Goal: Task Accomplishment & Management: Complete application form

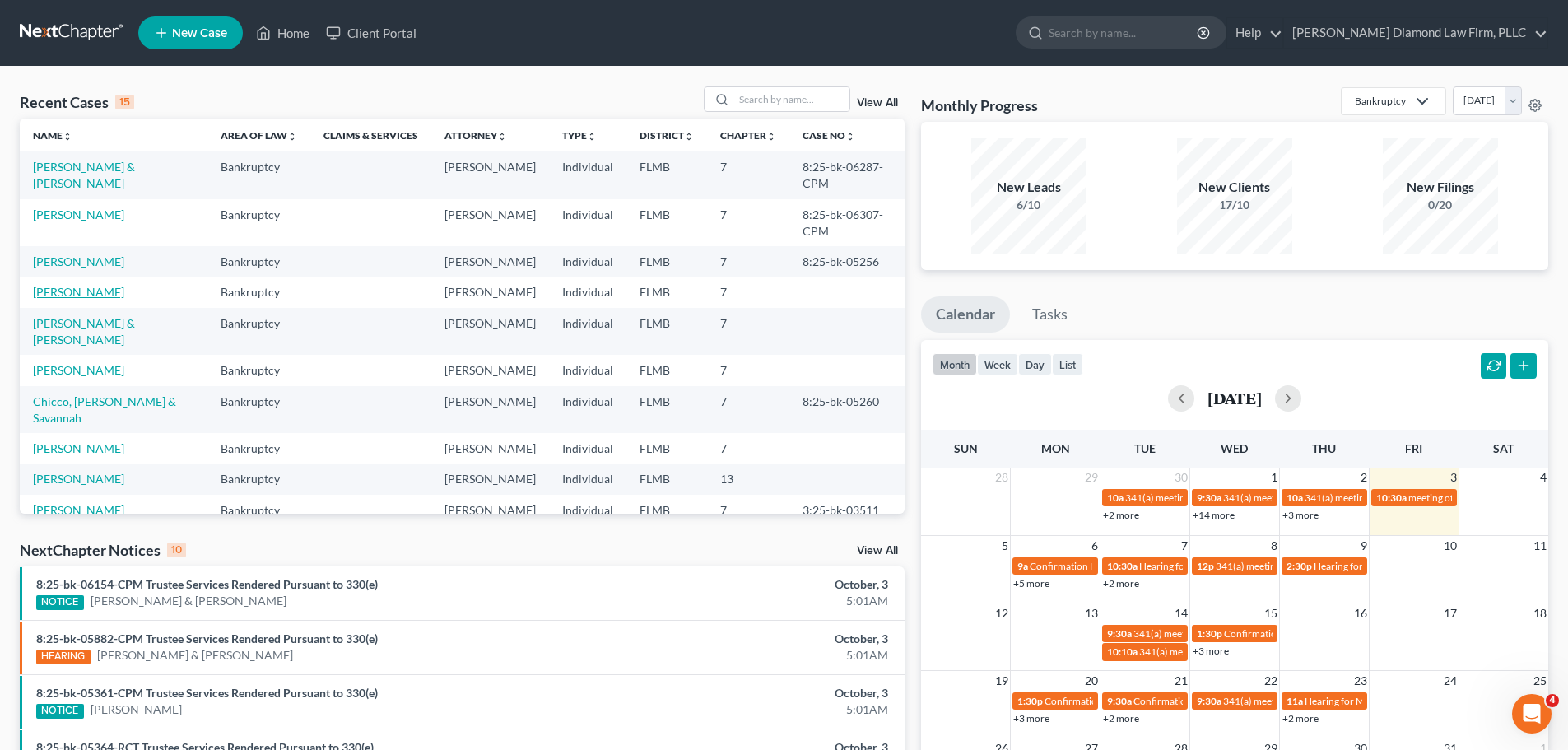
click at [59, 285] on link "[PERSON_NAME]" at bounding box center [78, 292] width 91 height 14
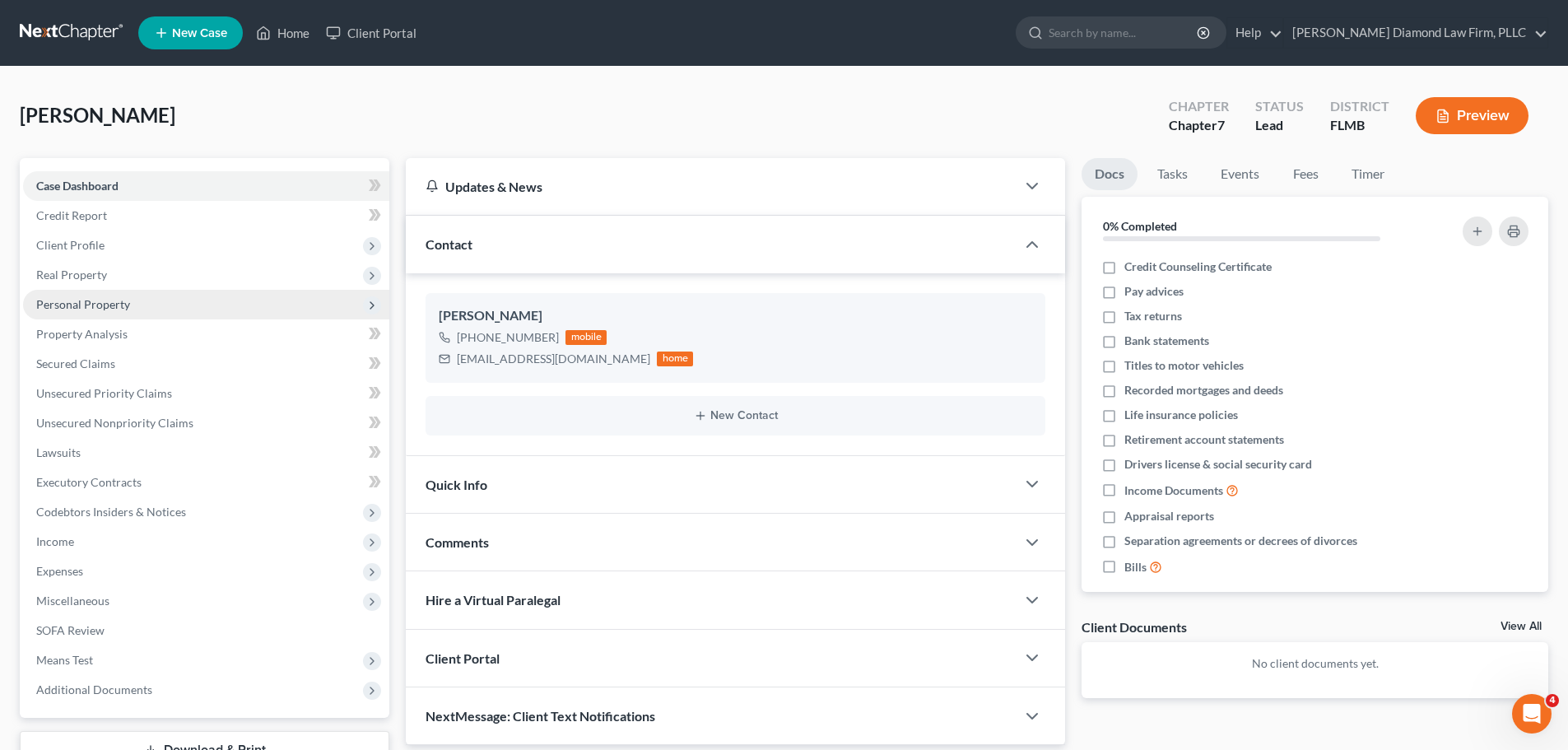
click at [111, 306] on span "Personal Property" at bounding box center [83, 304] width 94 height 14
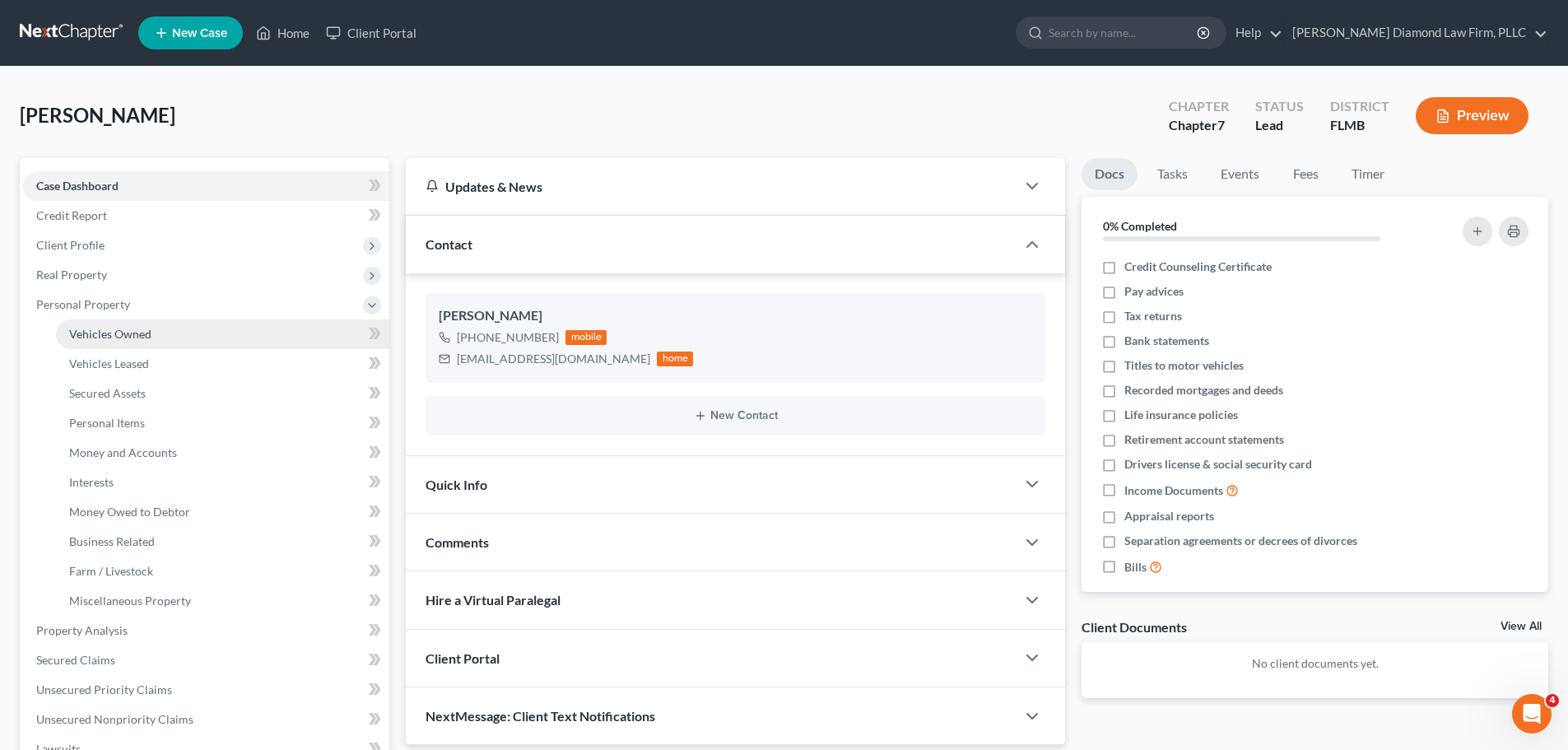
click at [105, 344] on link "Vehicles Owned" at bounding box center [223, 334] width 334 height 30
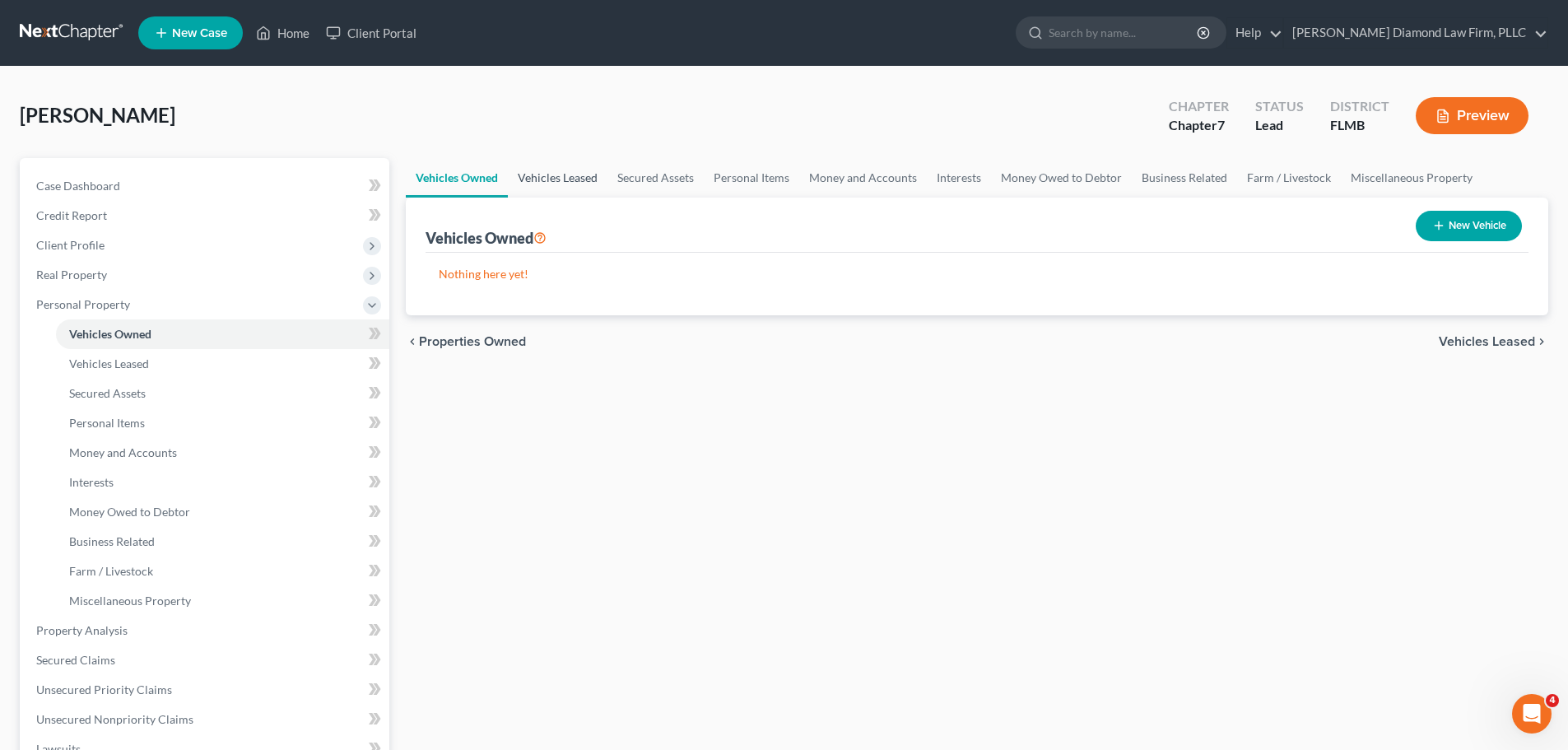
click at [527, 184] on link "Vehicles Leased" at bounding box center [557, 178] width 100 height 39
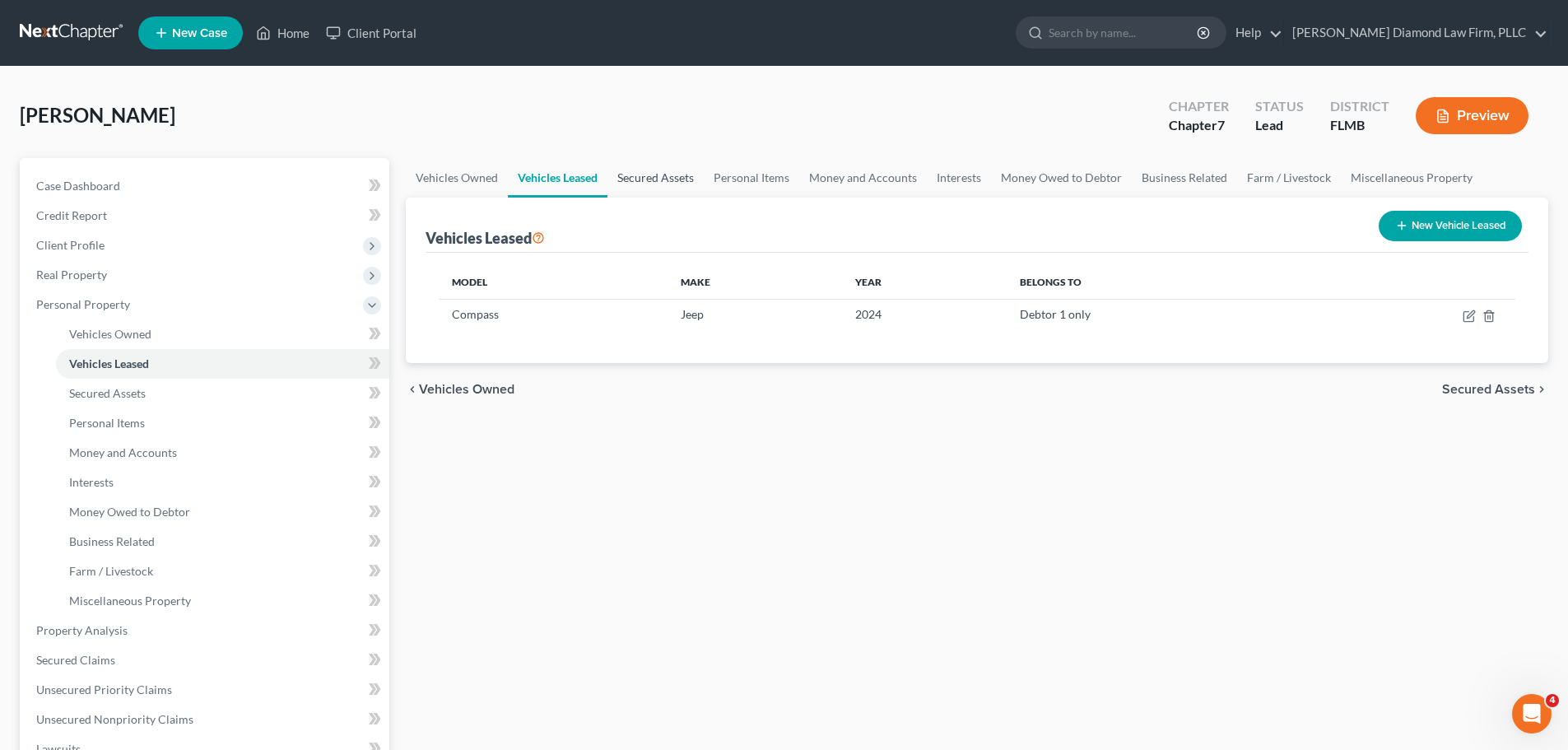
click at [661, 192] on link "Secured Assets" at bounding box center [655, 178] width 96 height 39
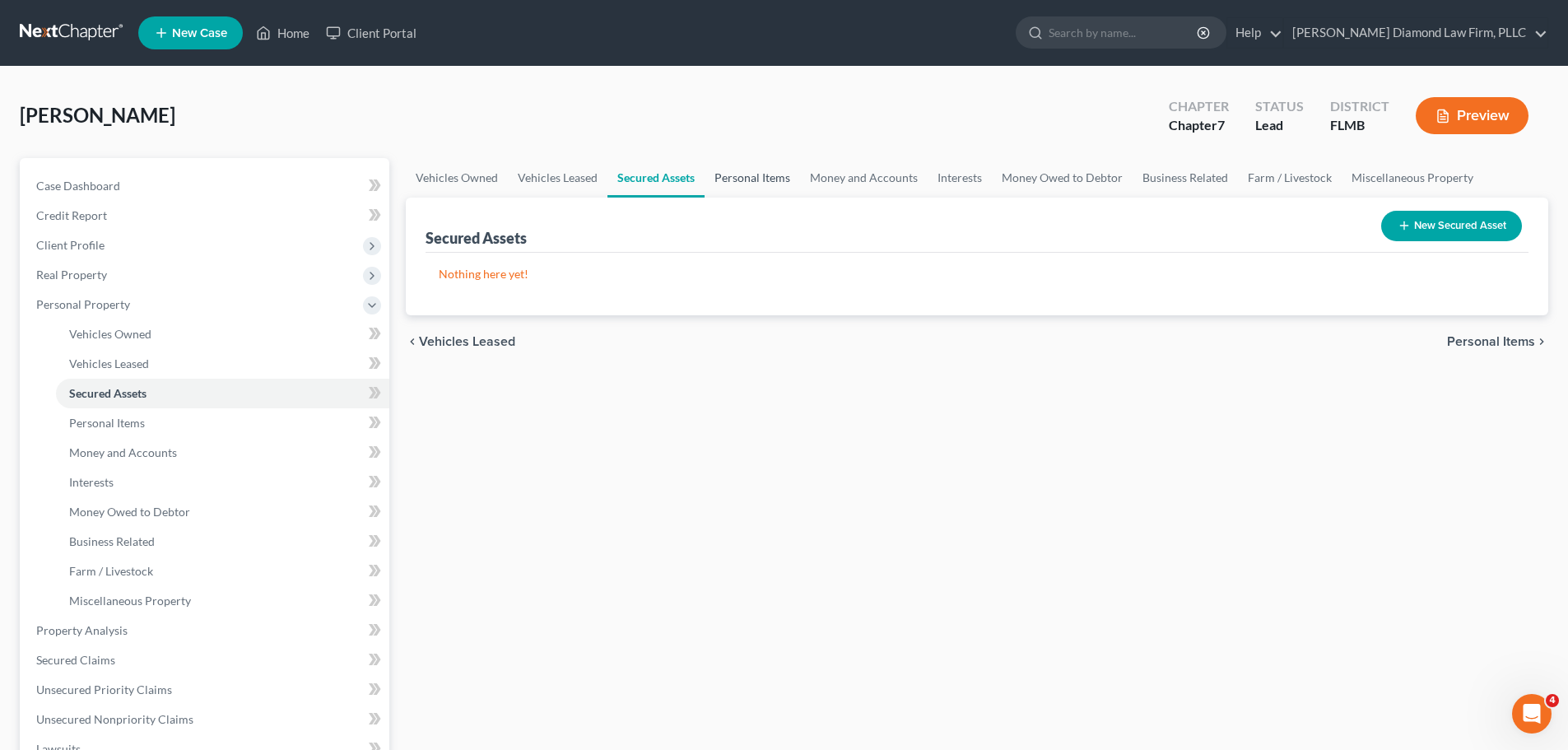
click at [735, 190] on link "Personal Items" at bounding box center [752, 178] width 95 height 39
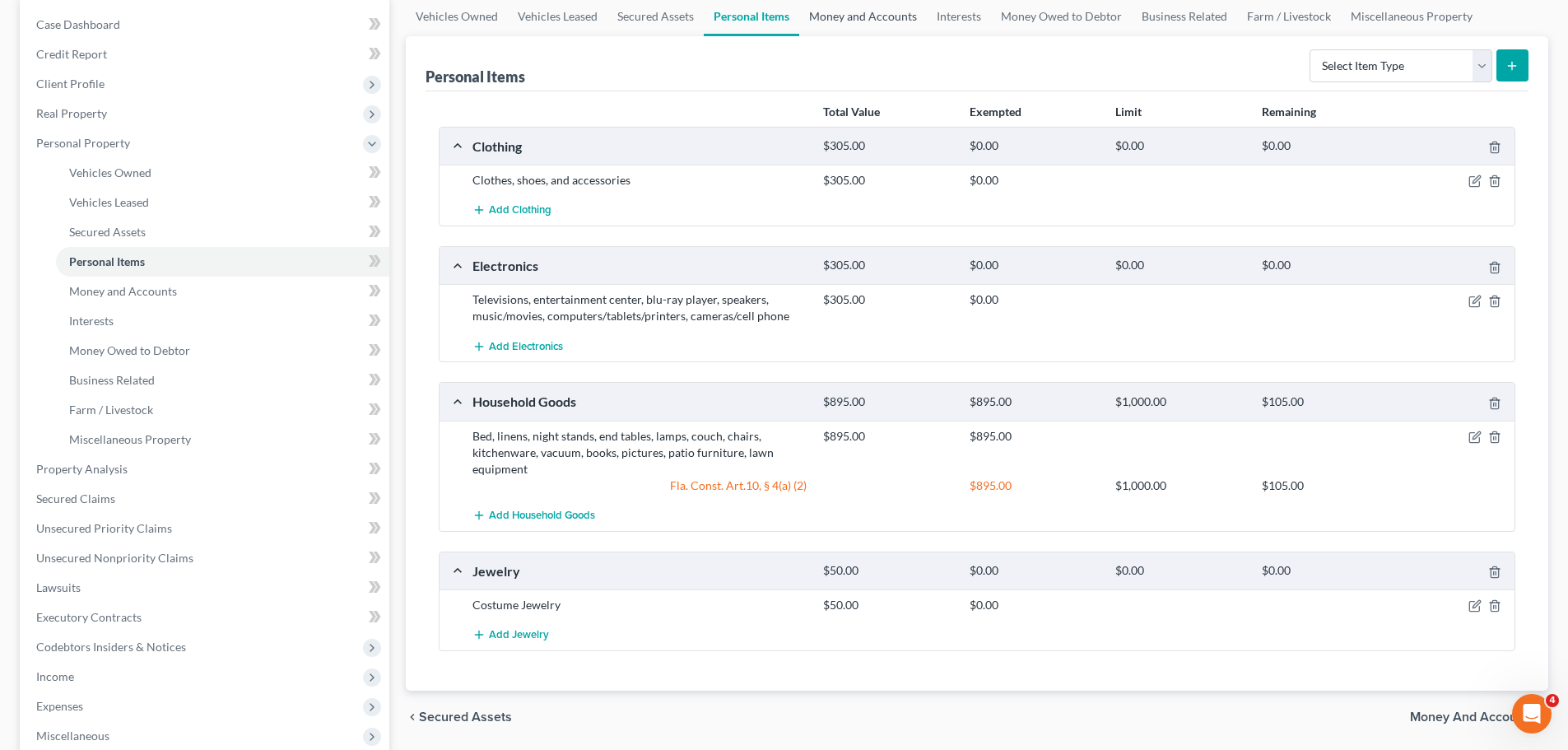
scroll to position [164, 0]
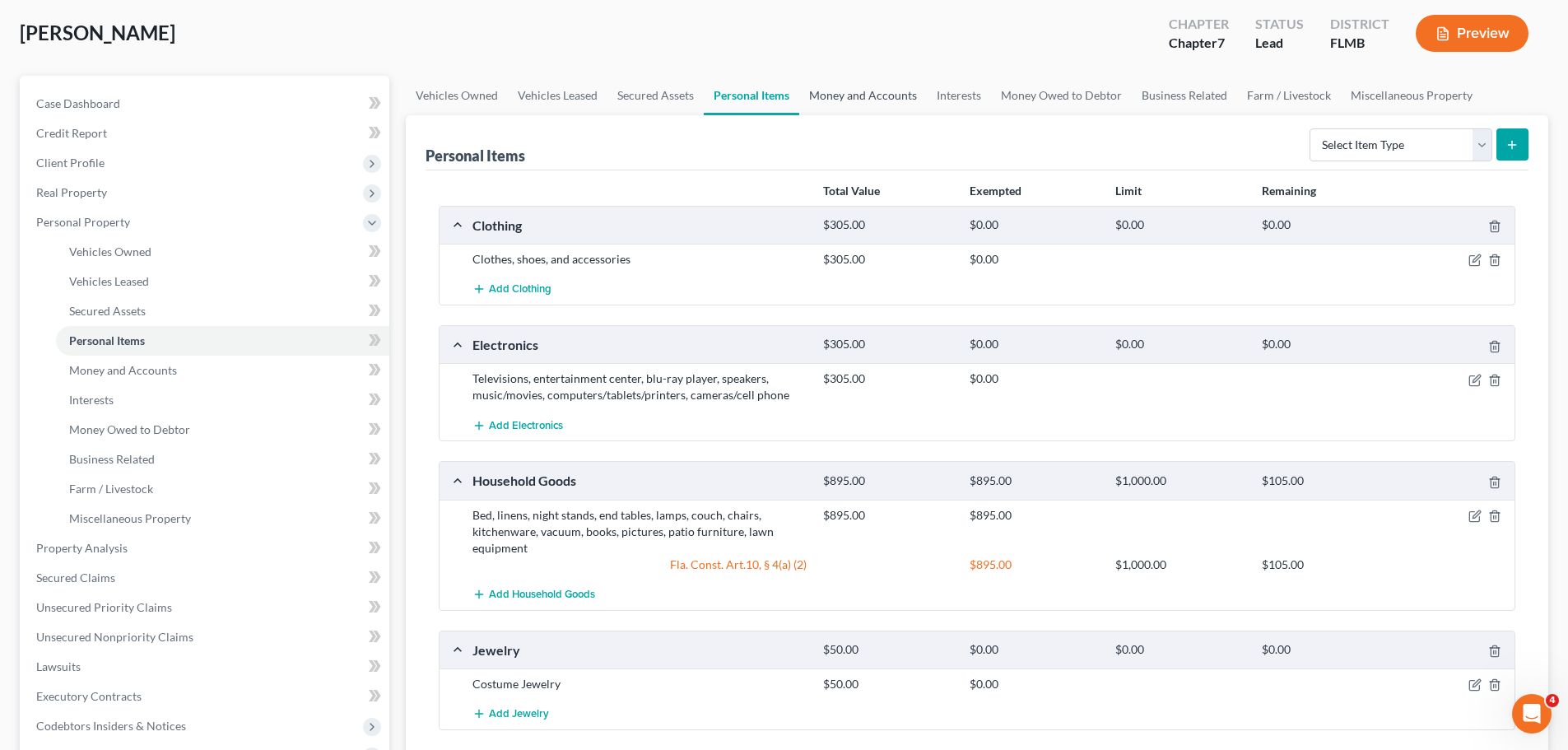
click at [852, 109] on link "Money and Accounts" at bounding box center [863, 95] width 128 height 39
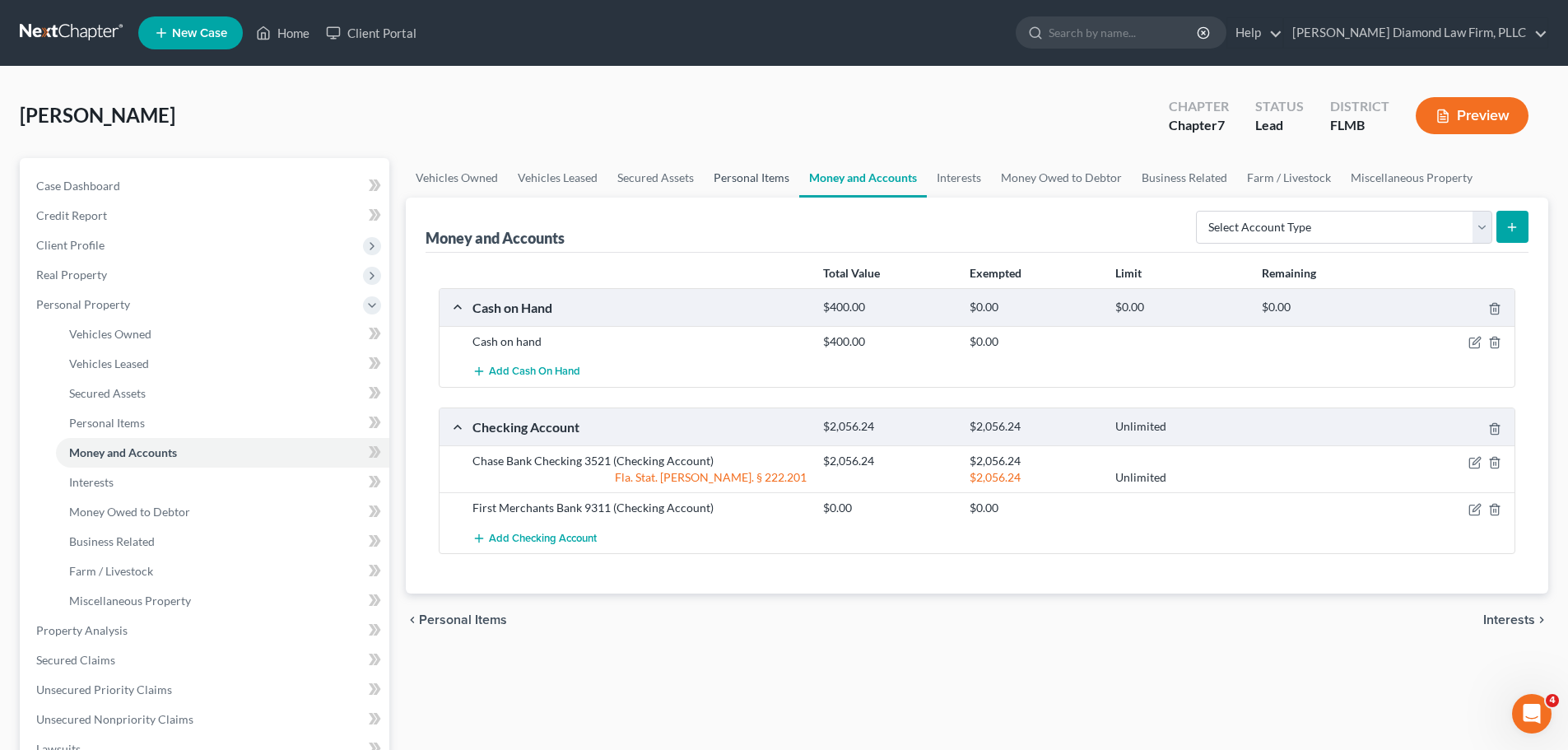
click at [733, 165] on link "Personal Items" at bounding box center [751, 178] width 95 height 39
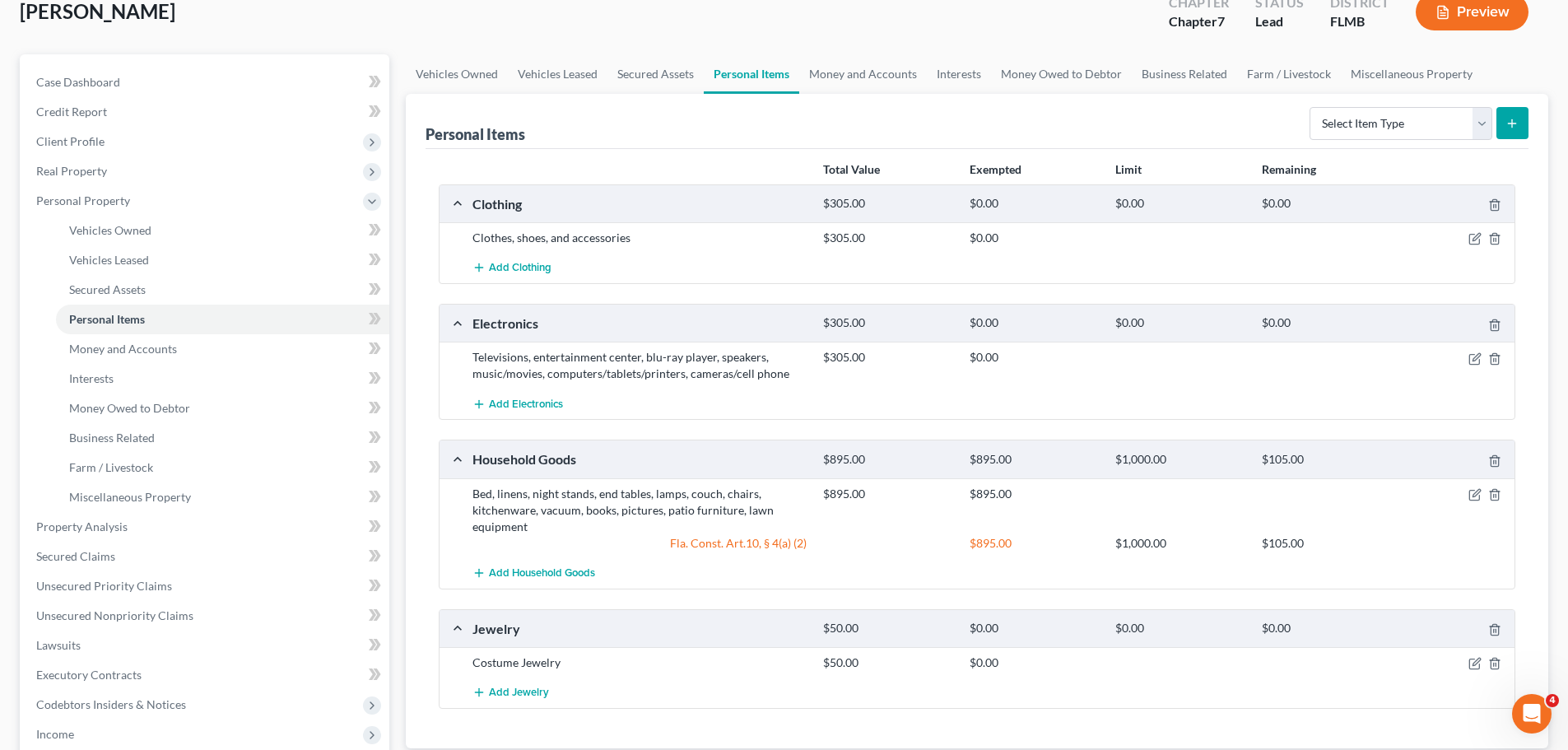
scroll to position [247, 0]
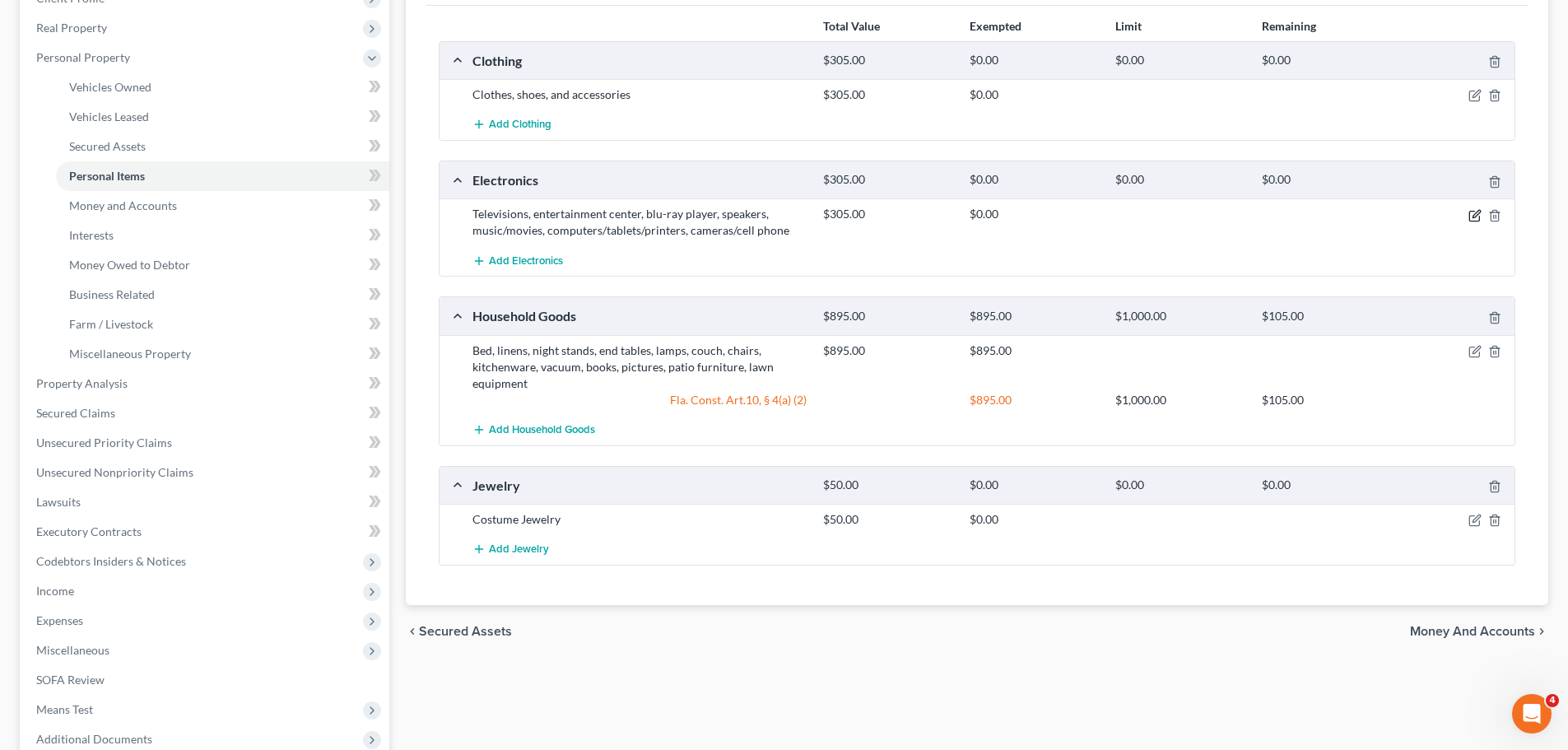
click at [1477, 215] on icon "button" at bounding box center [1476, 214] width 8 height 8
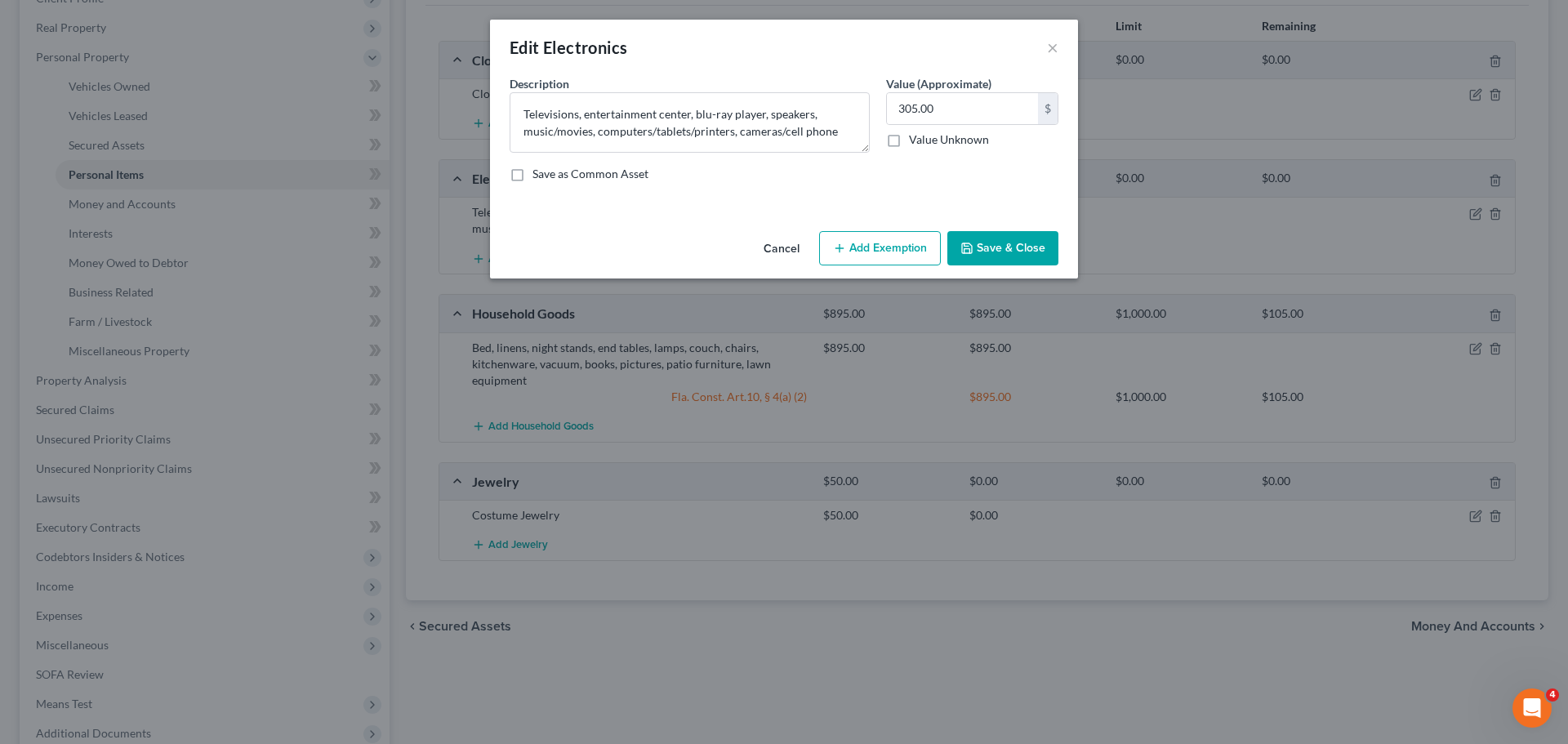
click at [869, 239] on button "Add Exemption" at bounding box center [880, 248] width 122 height 35
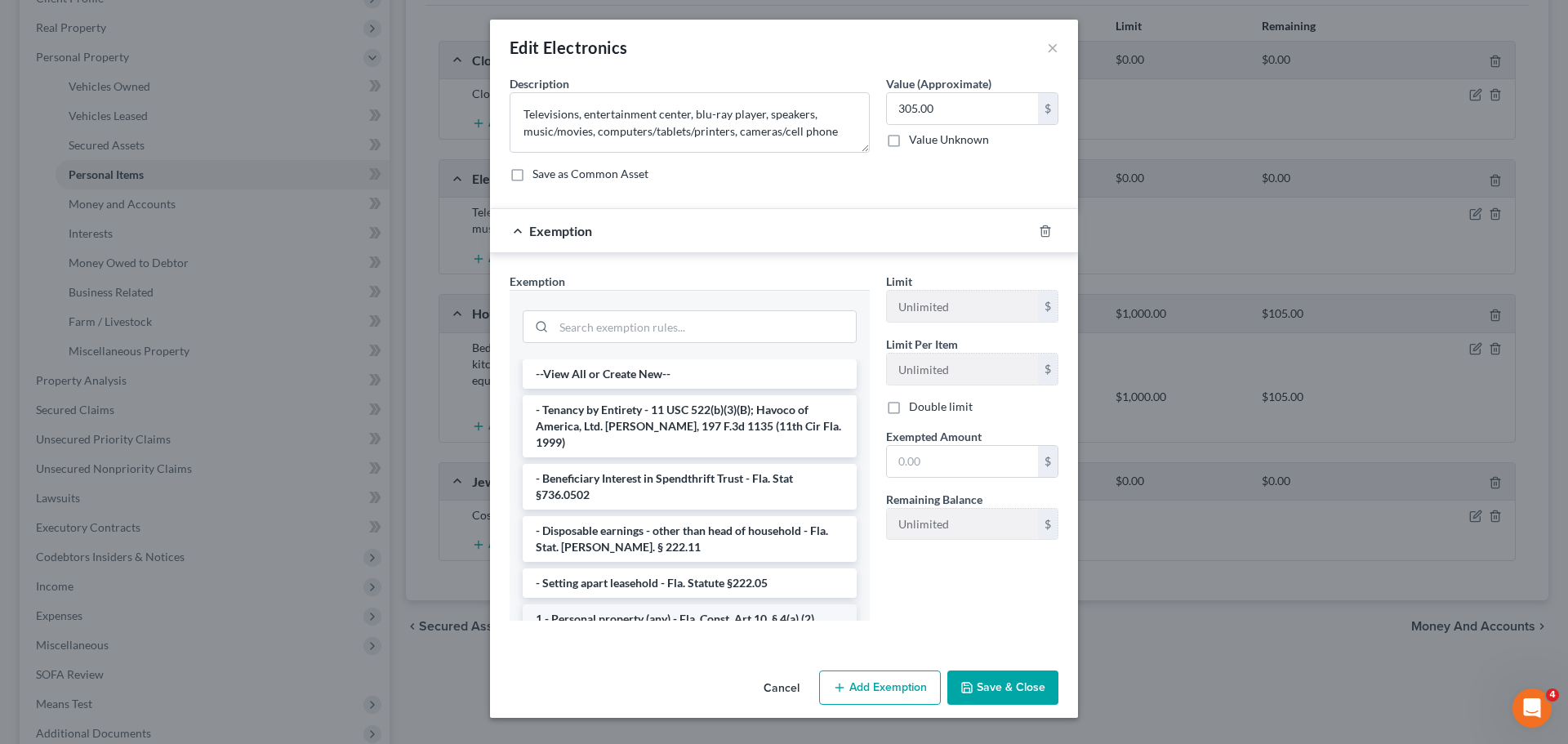
click at [691, 605] on li "1 - Personal property (any) - Fla. Const. Art.10, § 4(a) (2)" at bounding box center [690, 619] width 334 height 30
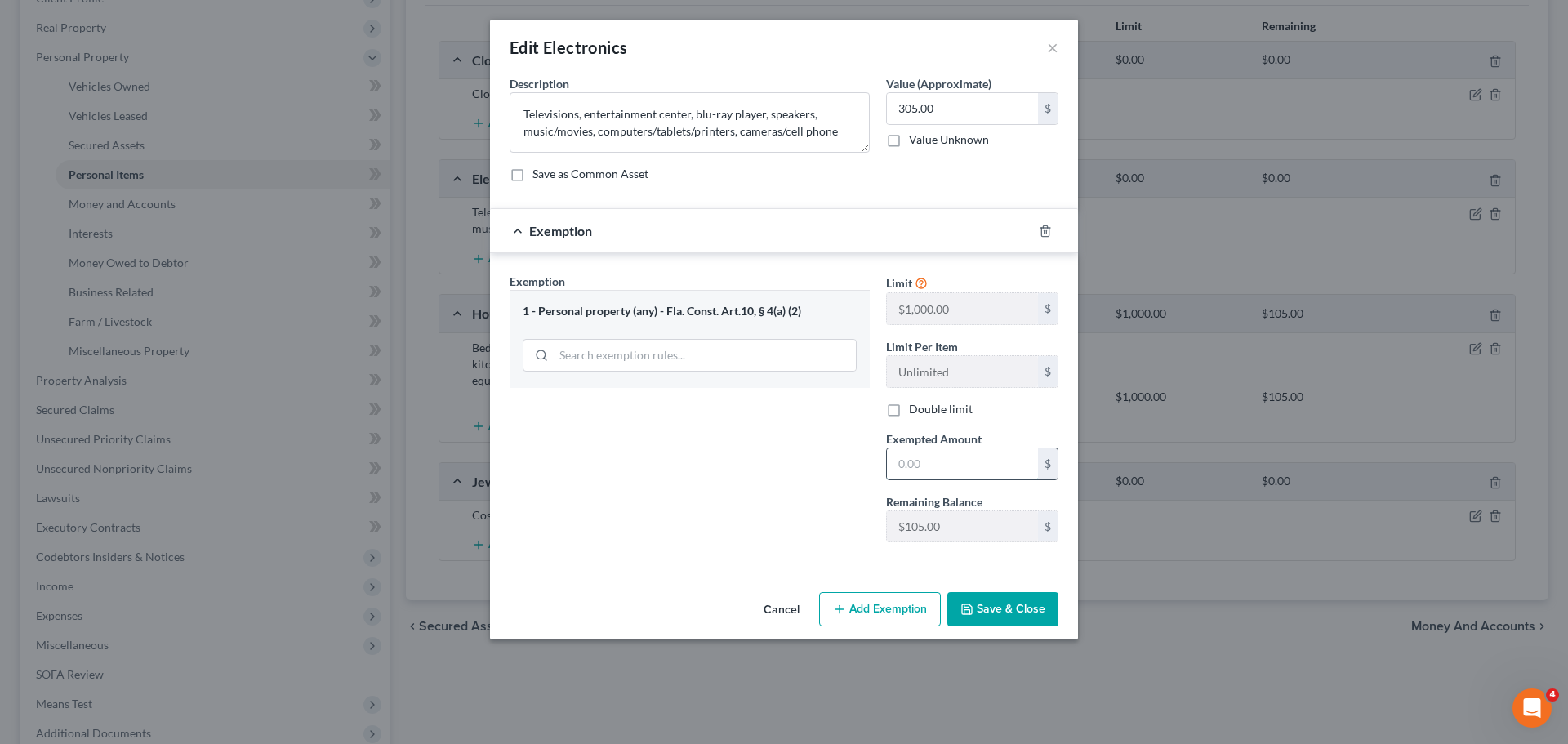
click at [1000, 455] on input "text" at bounding box center [963, 464] width 151 height 31
type input "105"
click at [1000, 607] on button "Save & Close" at bounding box center [1003, 609] width 111 height 35
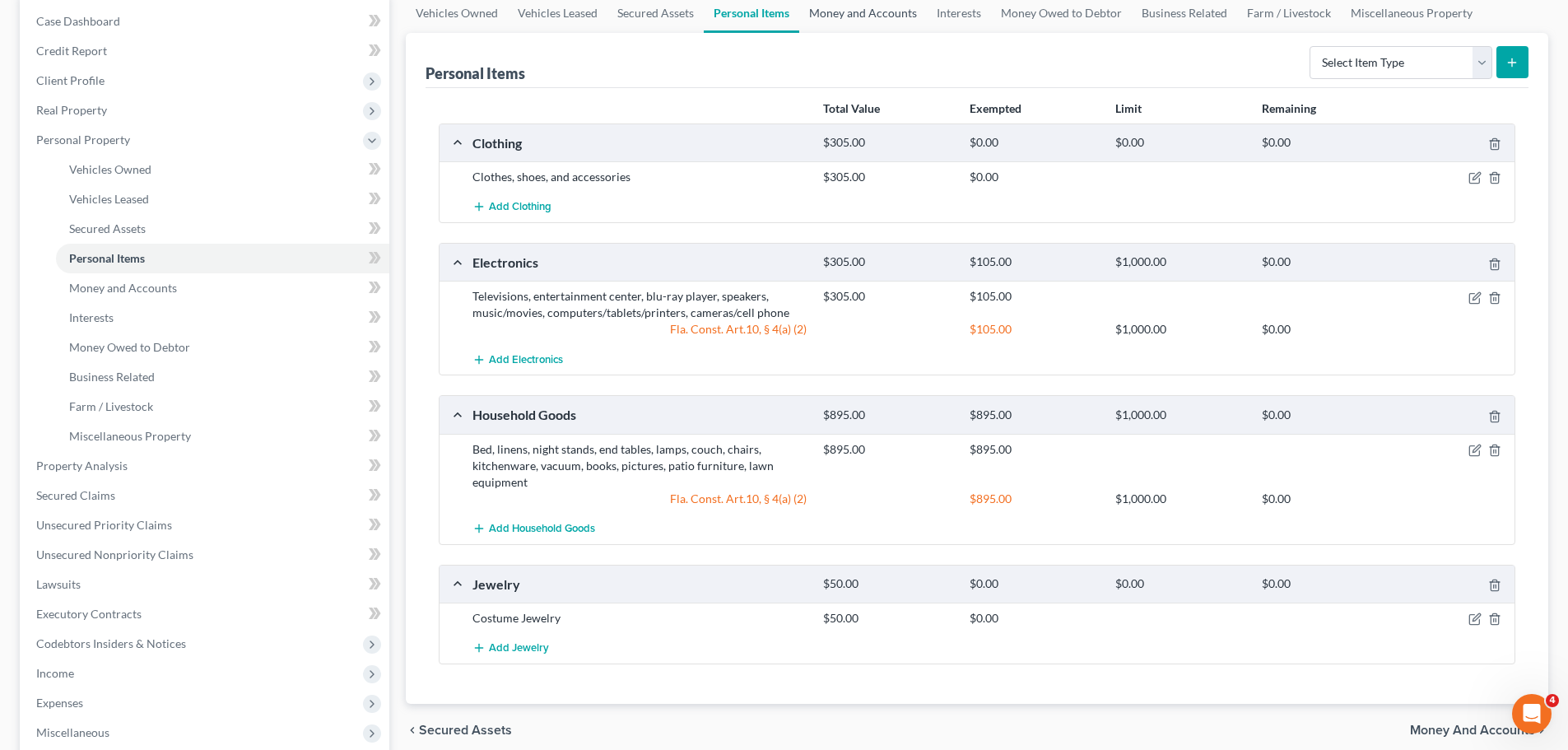
click at [873, 29] on link "Money and Accounts" at bounding box center [863, 13] width 128 height 39
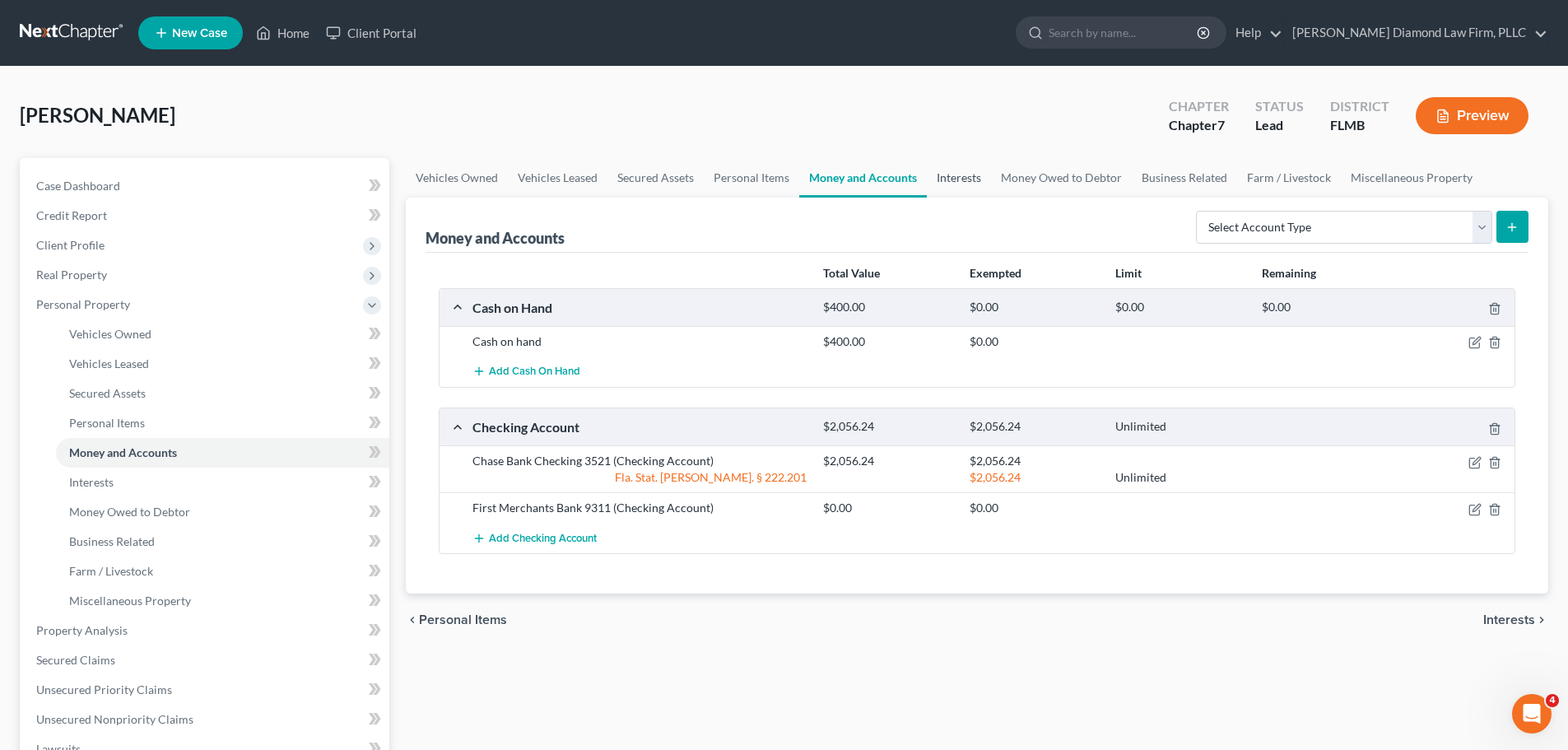
click at [951, 186] on link "Interests" at bounding box center [958, 178] width 64 height 39
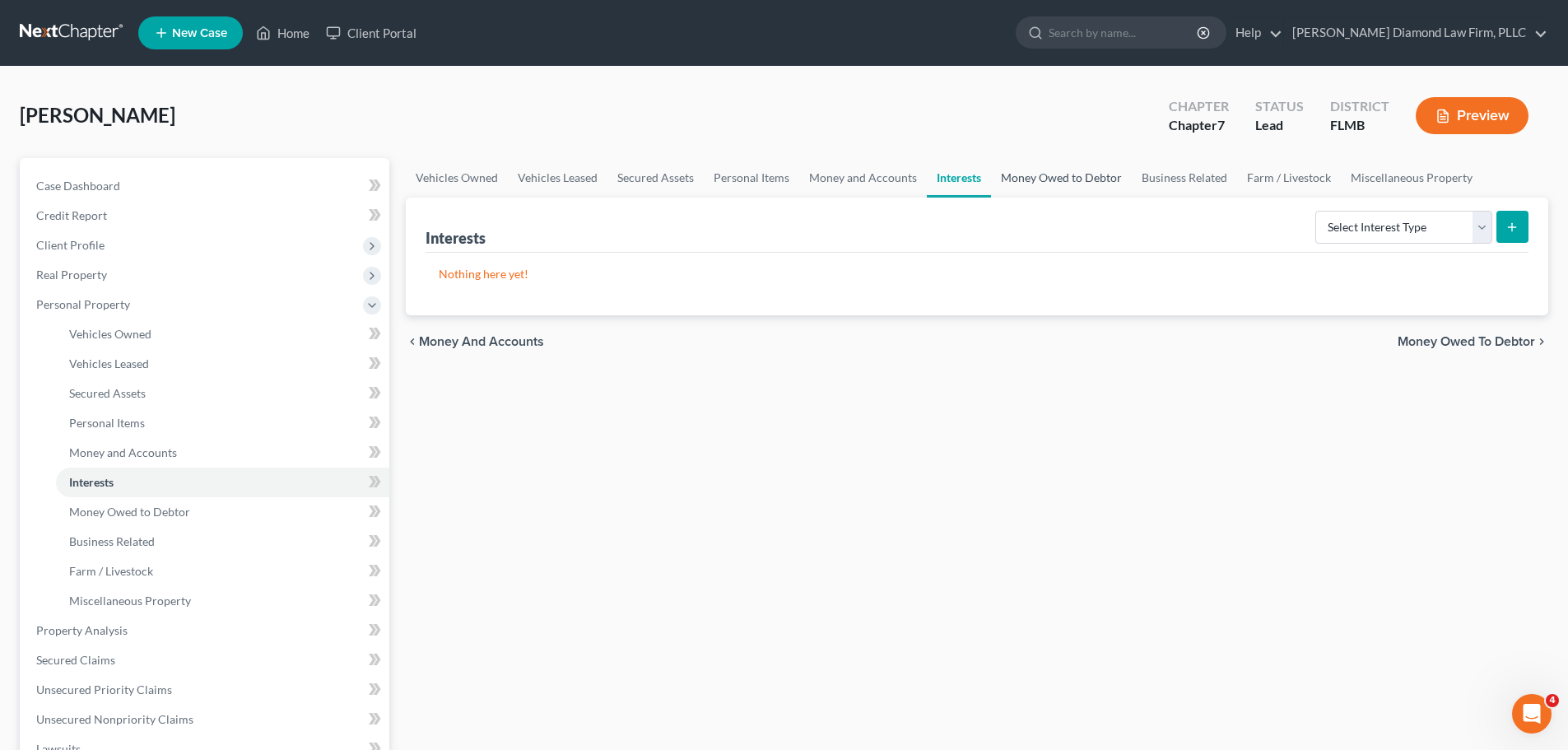
click at [1025, 186] on link "Money Owed to Debtor" at bounding box center [1061, 178] width 140 height 39
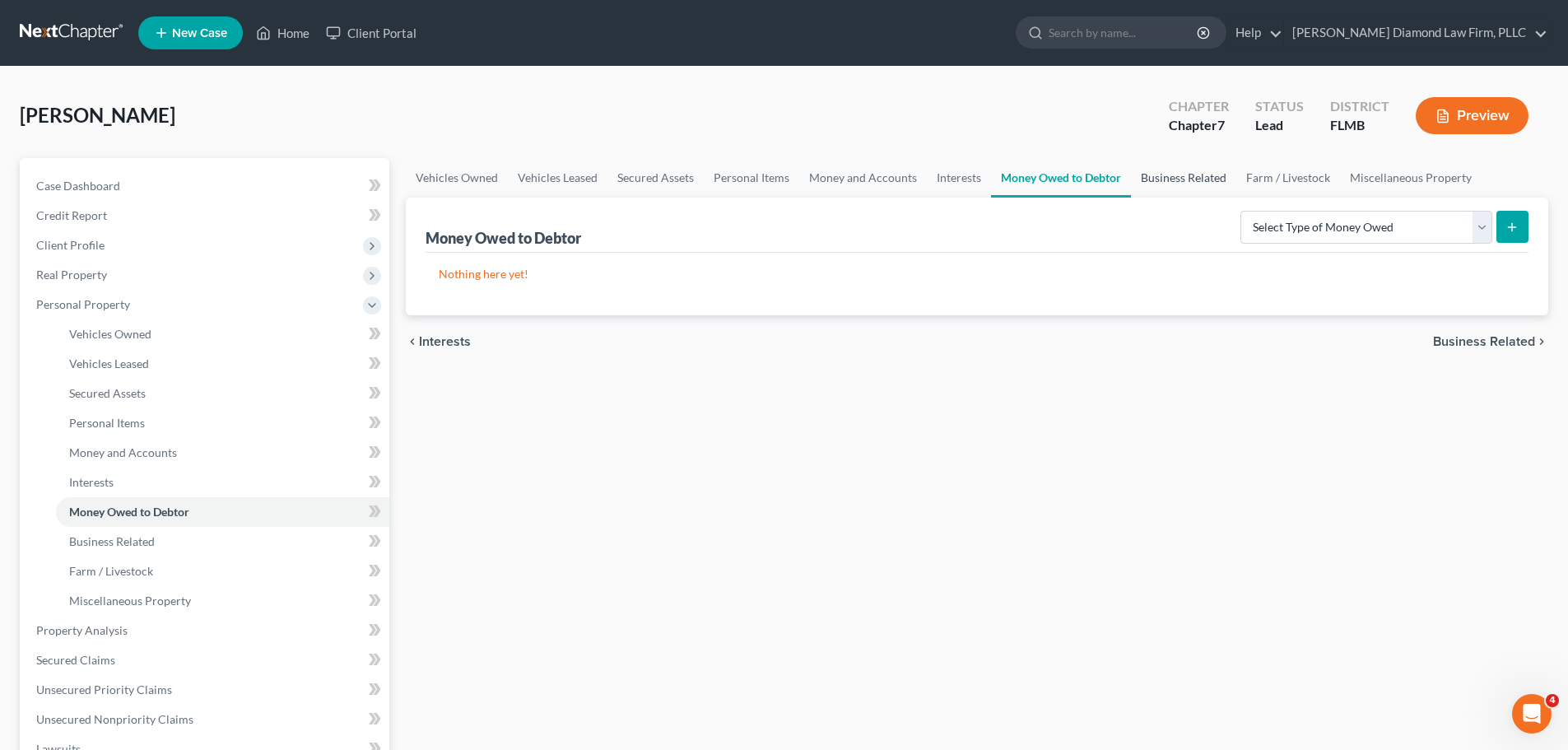
click at [1162, 189] on link "Business Related" at bounding box center [1183, 178] width 105 height 39
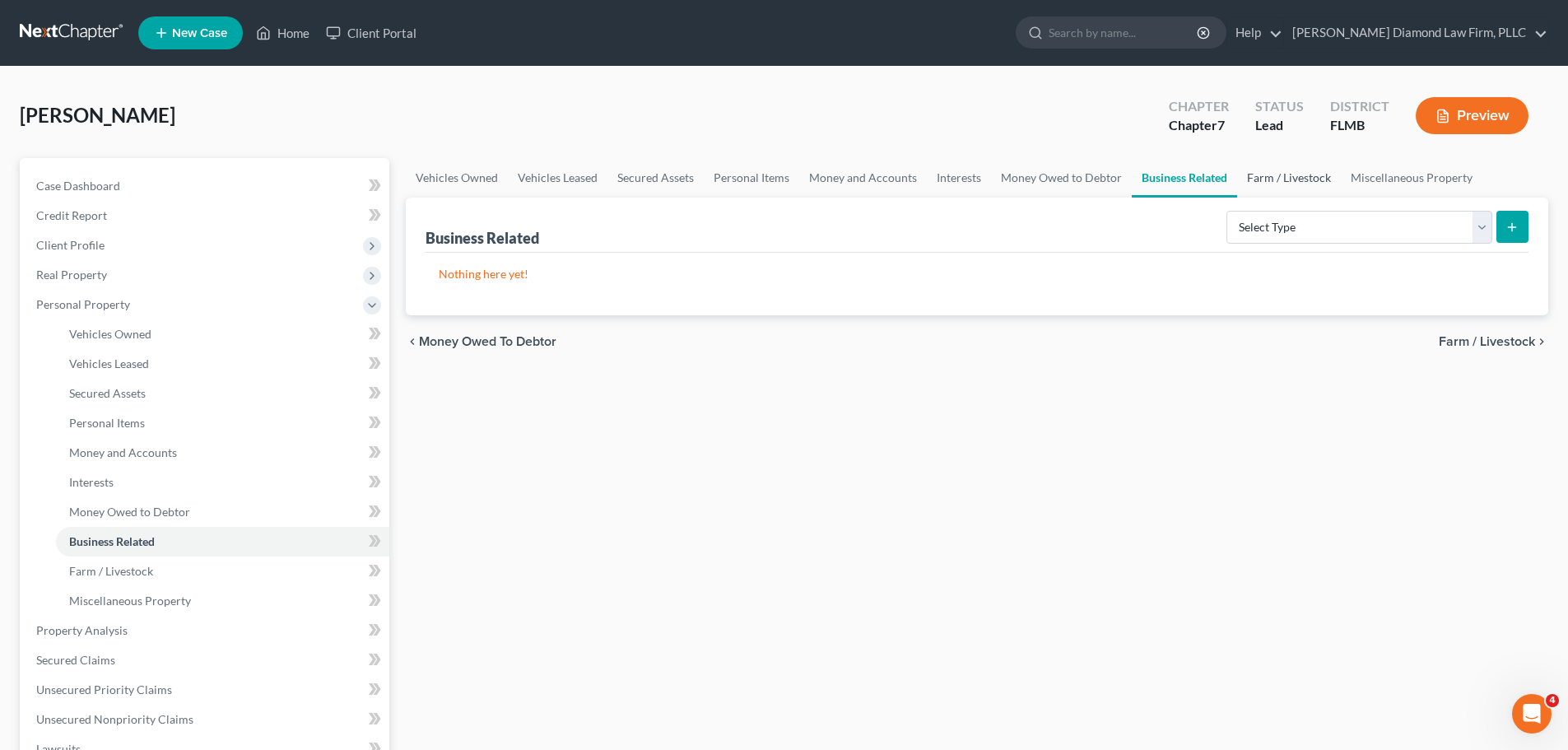
click at [1274, 189] on link "Farm / Livestock" at bounding box center [1289, 178] width 104 height 39
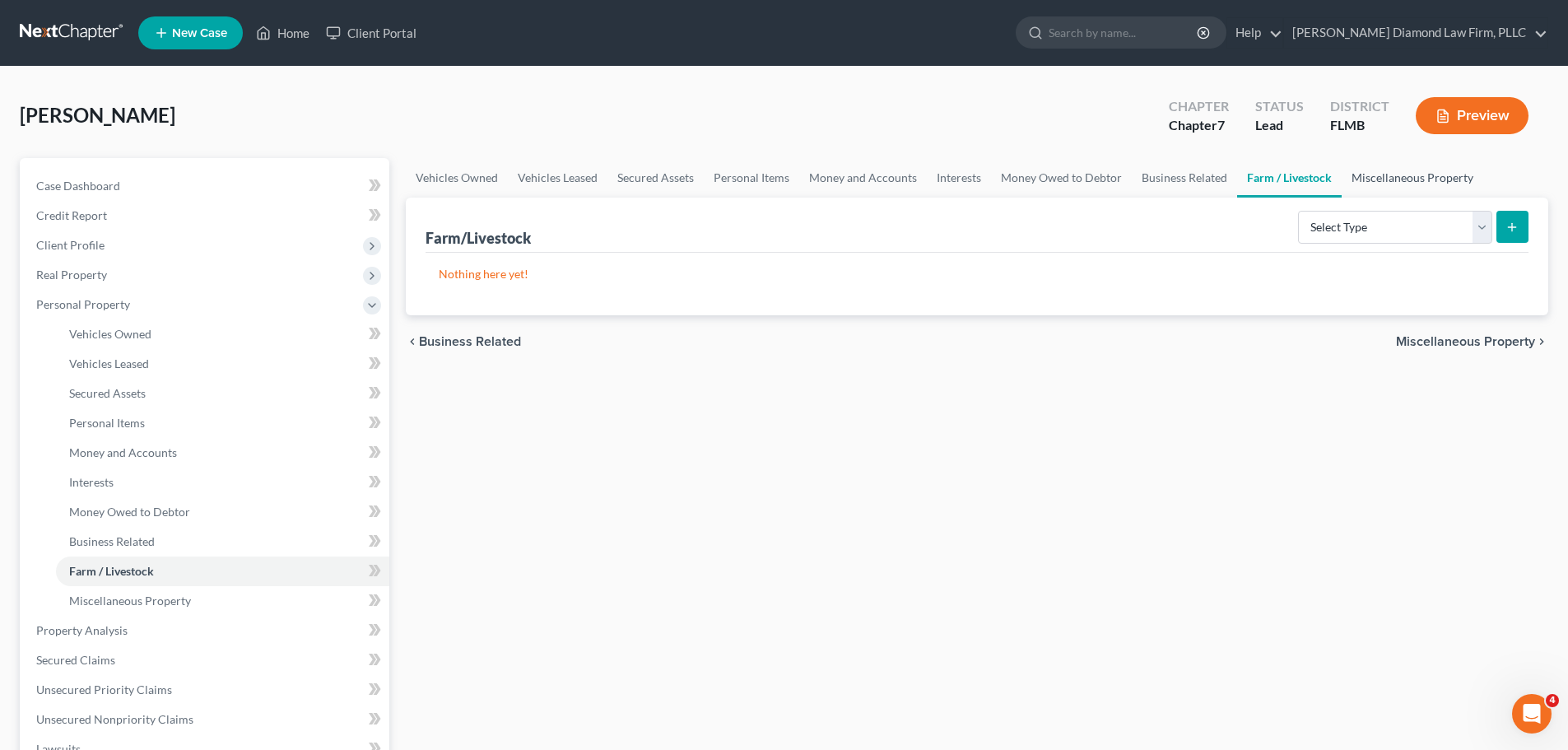
click at [1425, 170] on link "Miscellaneous Property" at bounding box center [1412, 178] width 141 height 39
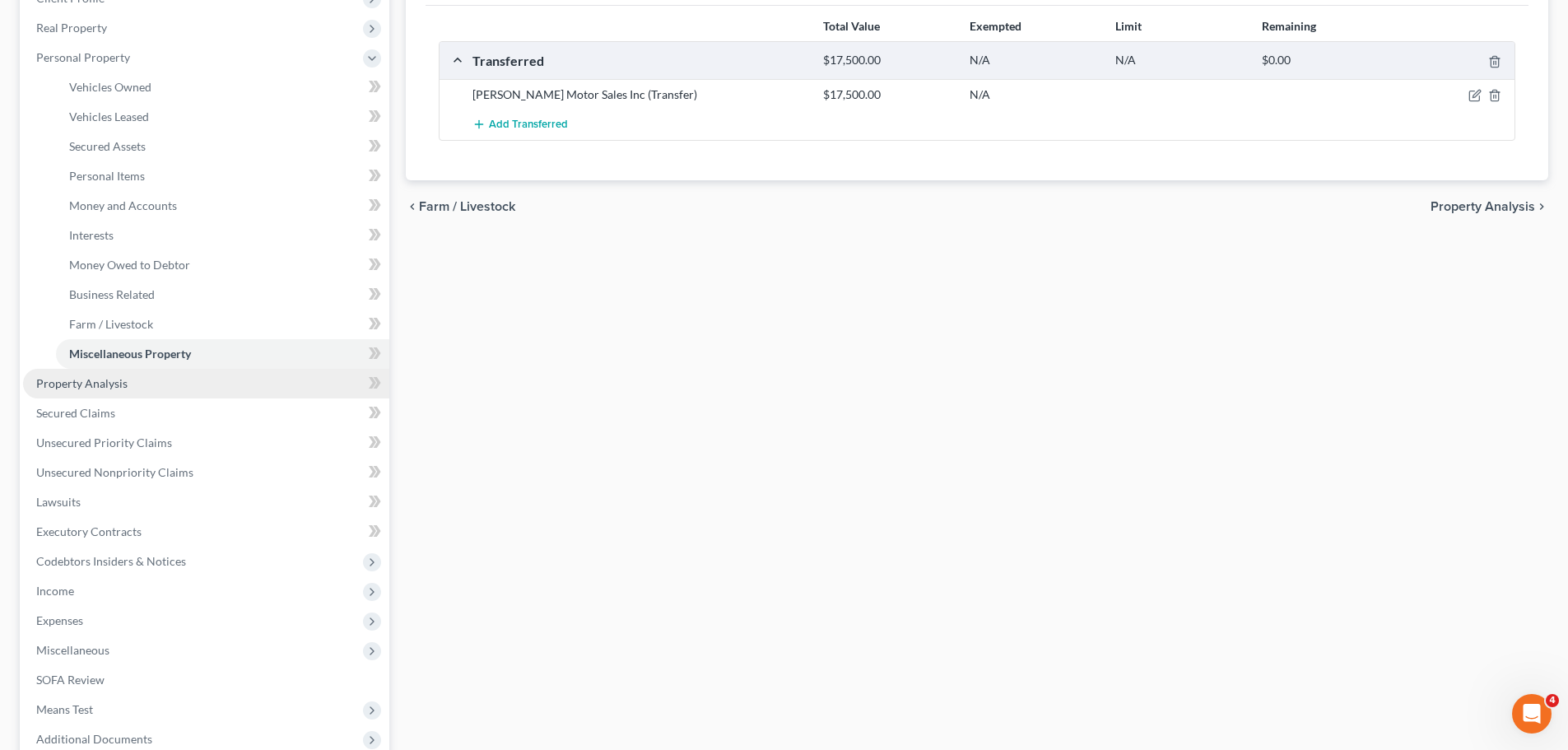
click at [163, 392] on link "Property Analysis" at bounding box center [206, 383] width 366 height 30
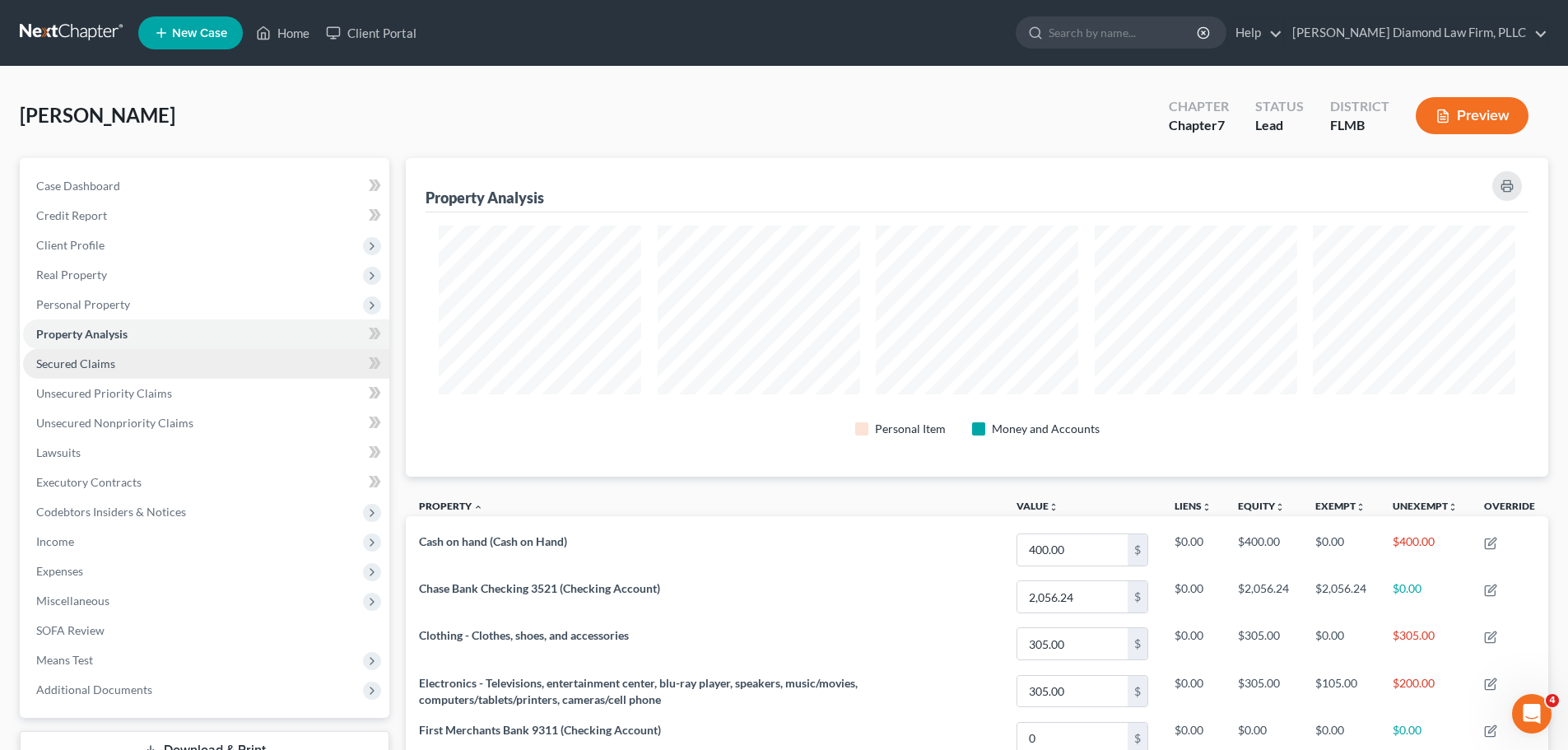
click at [139, 357] on link "Secured Claims" at bounding box center [206, 364] width 366 height 30
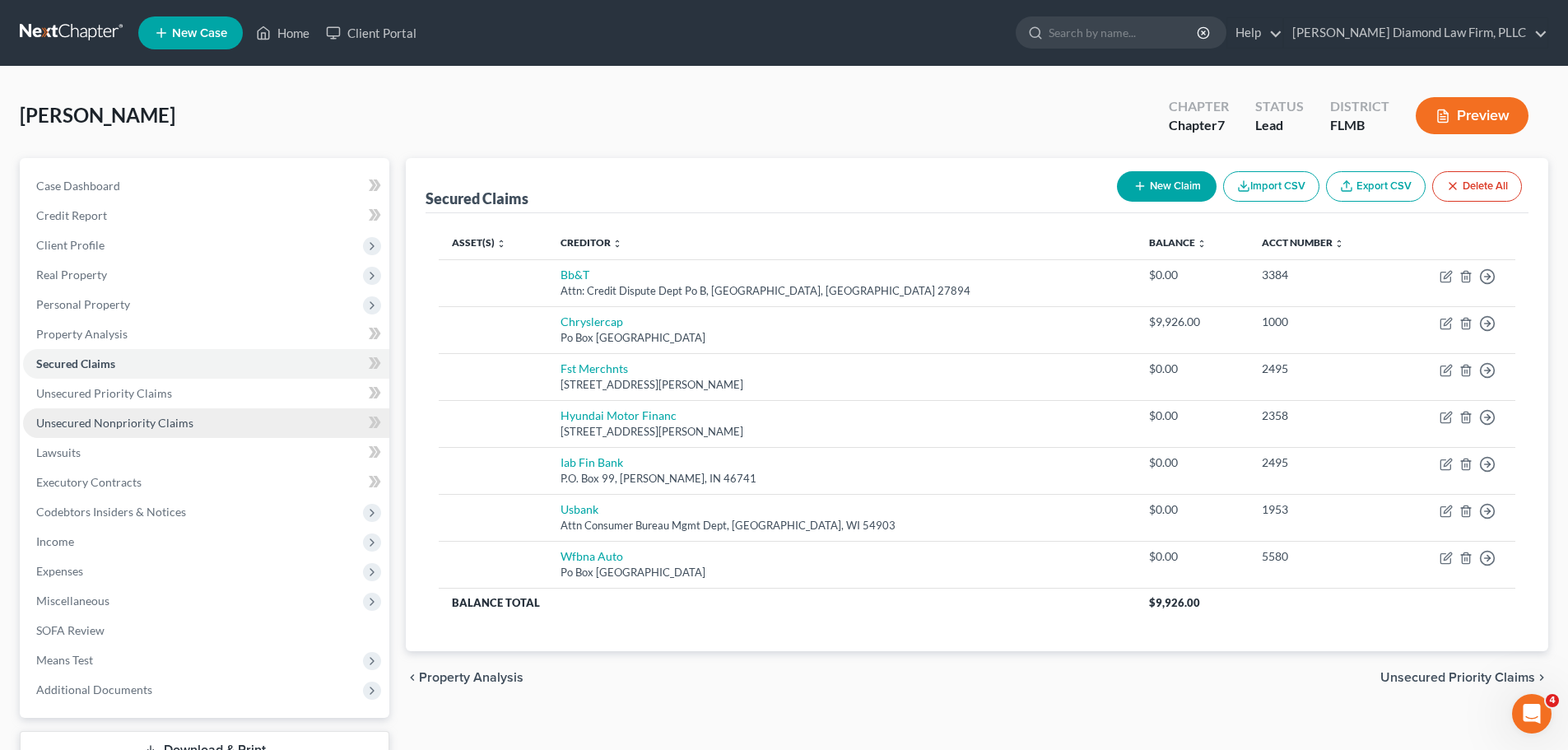
click at [134, 416] on span "Unsecured Nonpriority Claims" at bounding box center [115, 423] width 157 height 14
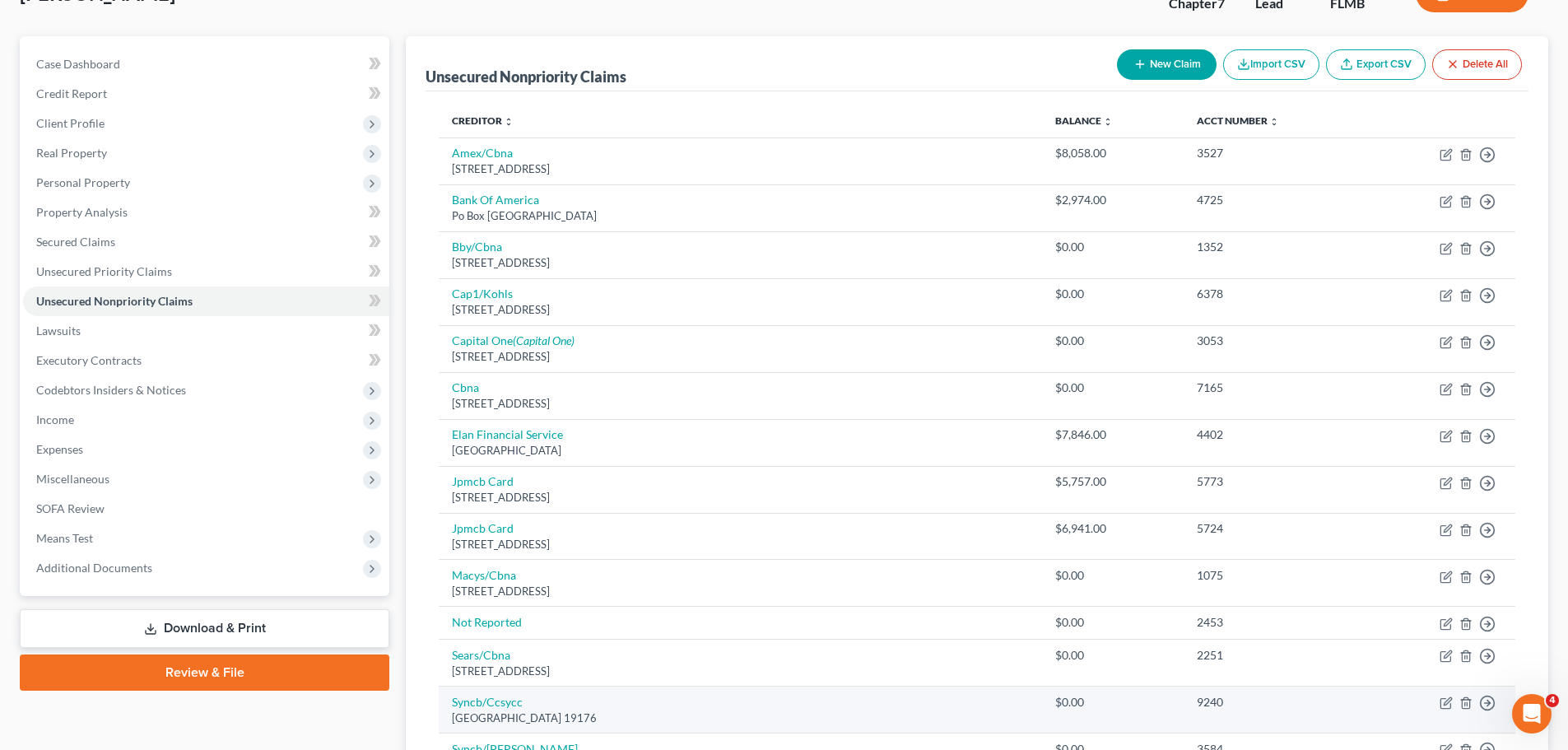
scroll to position [83, 0]
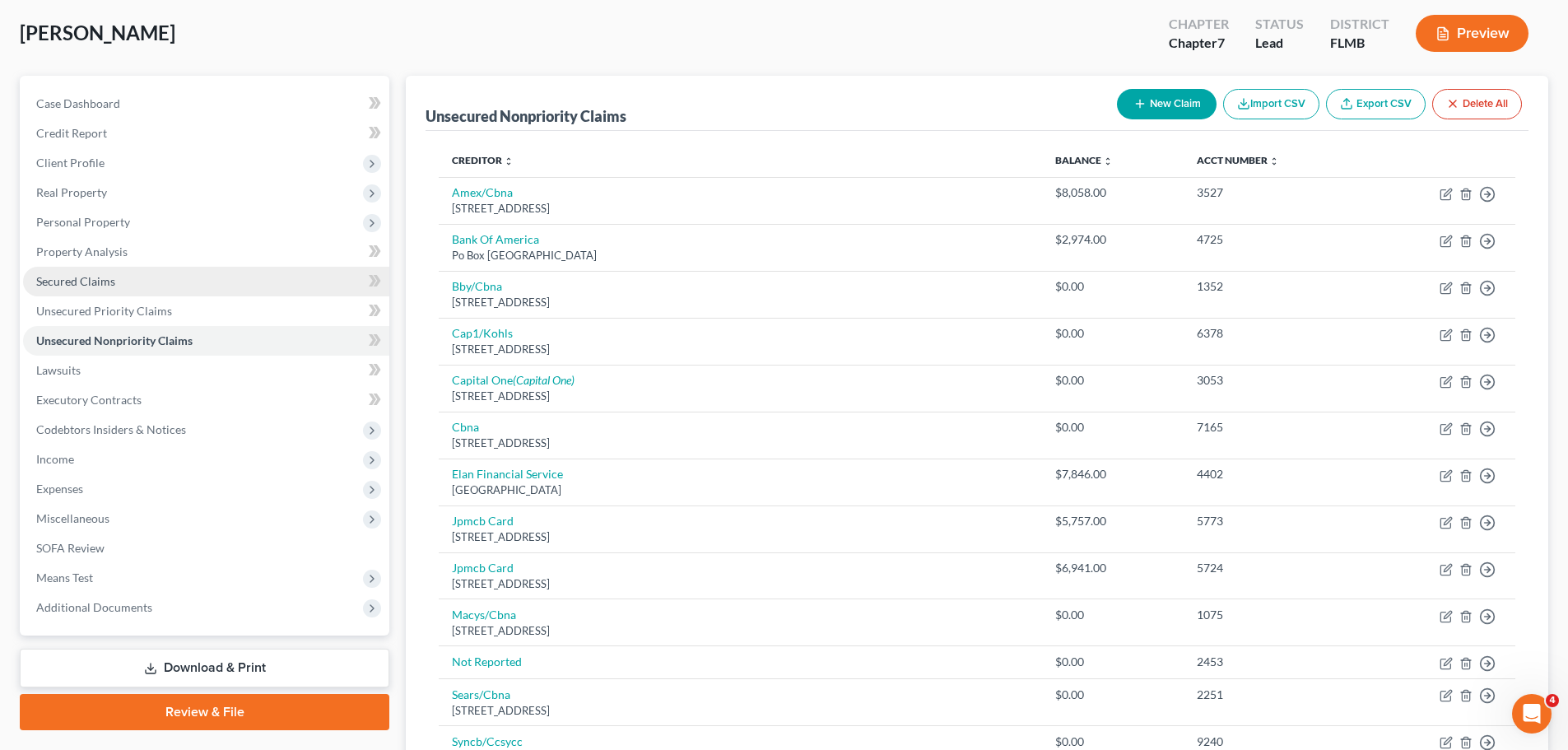
click at [112, 276] on span "Secured Claims" at bounding box center [76, 281] width 79 height 14
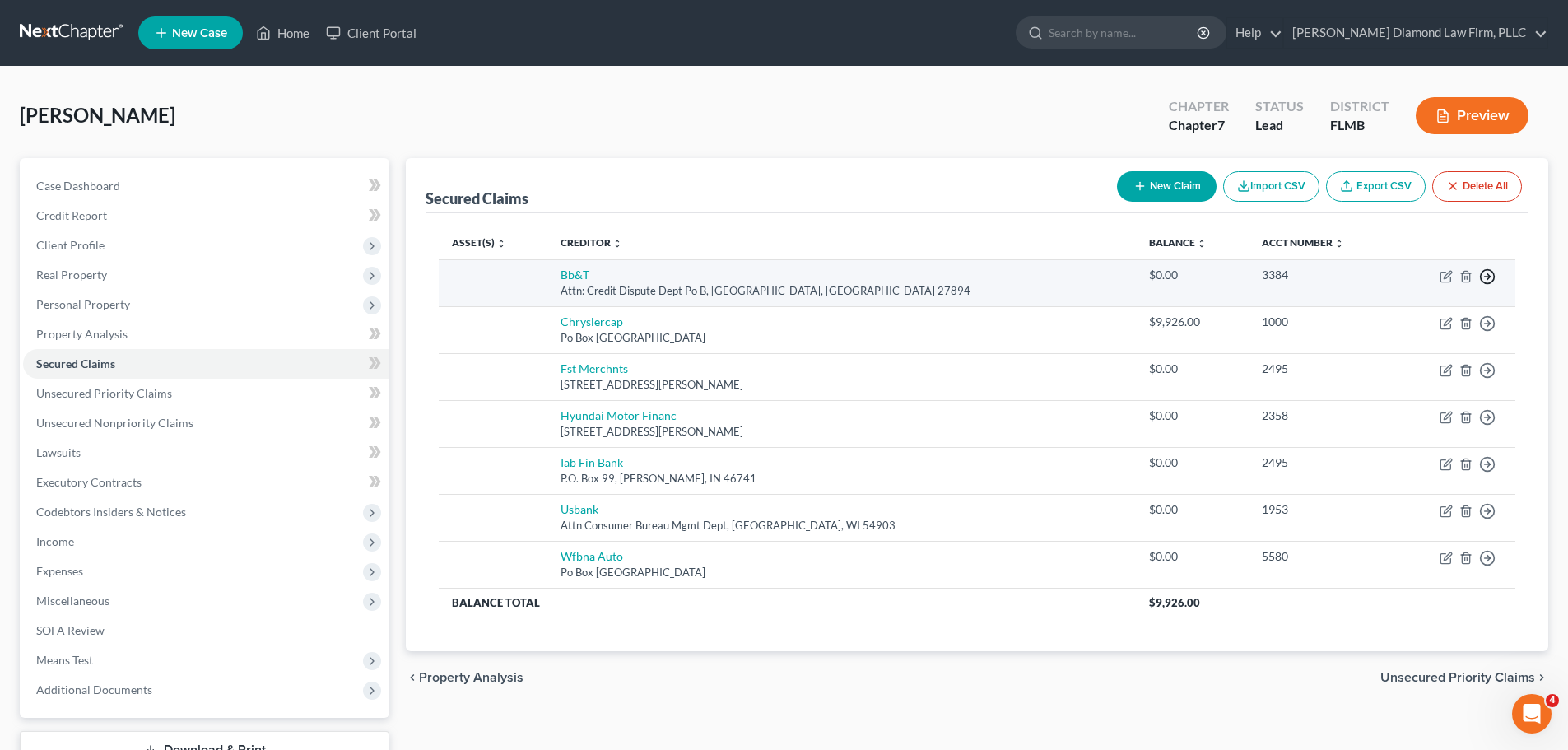
click at [1495, 277] on circle "button" at bounding box center [1487, 277] width 14 height 14
click at [1423, 316] on link "Move to F" at bounding box center [1412, 316] width 138 height 28
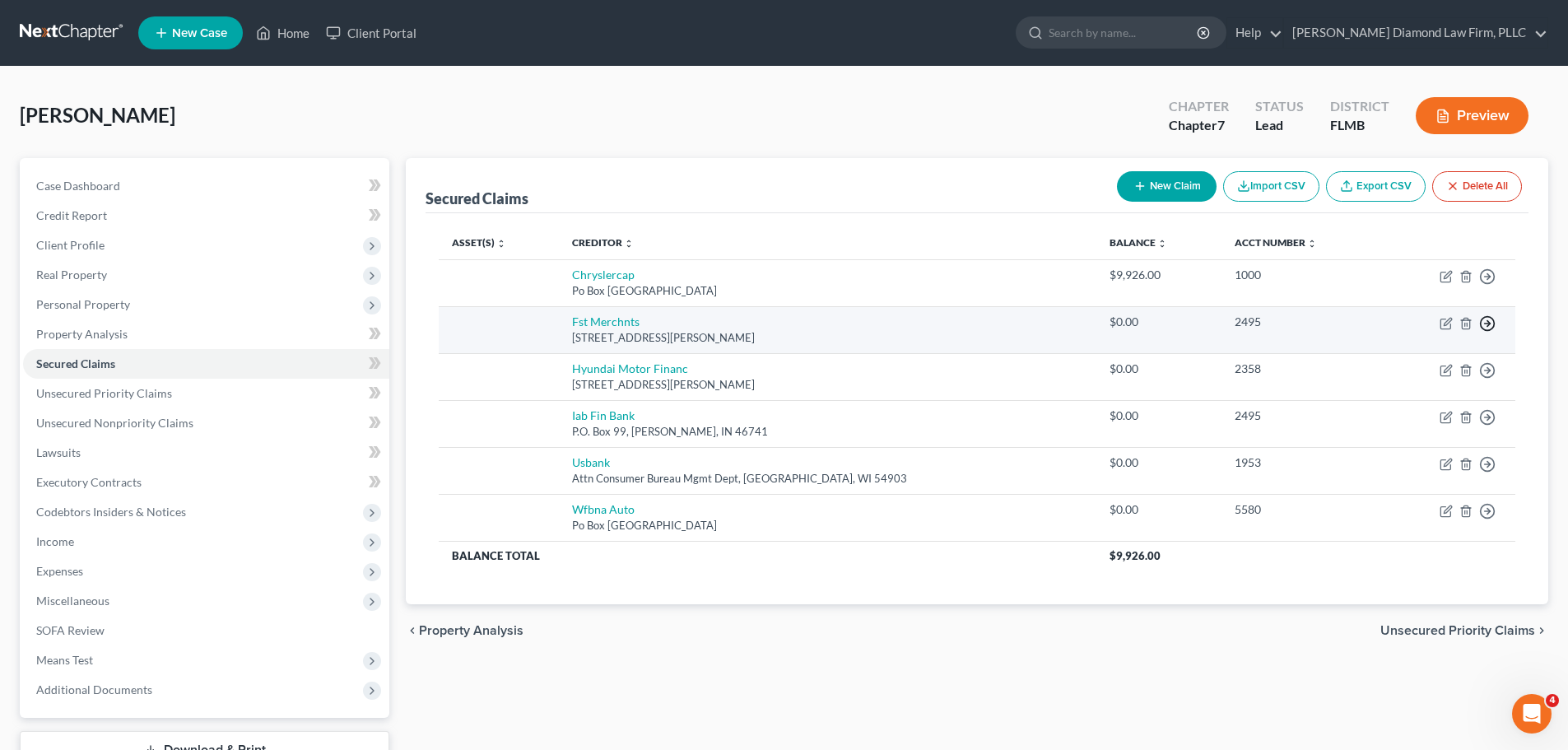
click at [1489, 321] on icon "button" at bounding box center [1486, 323] width 16 height 16
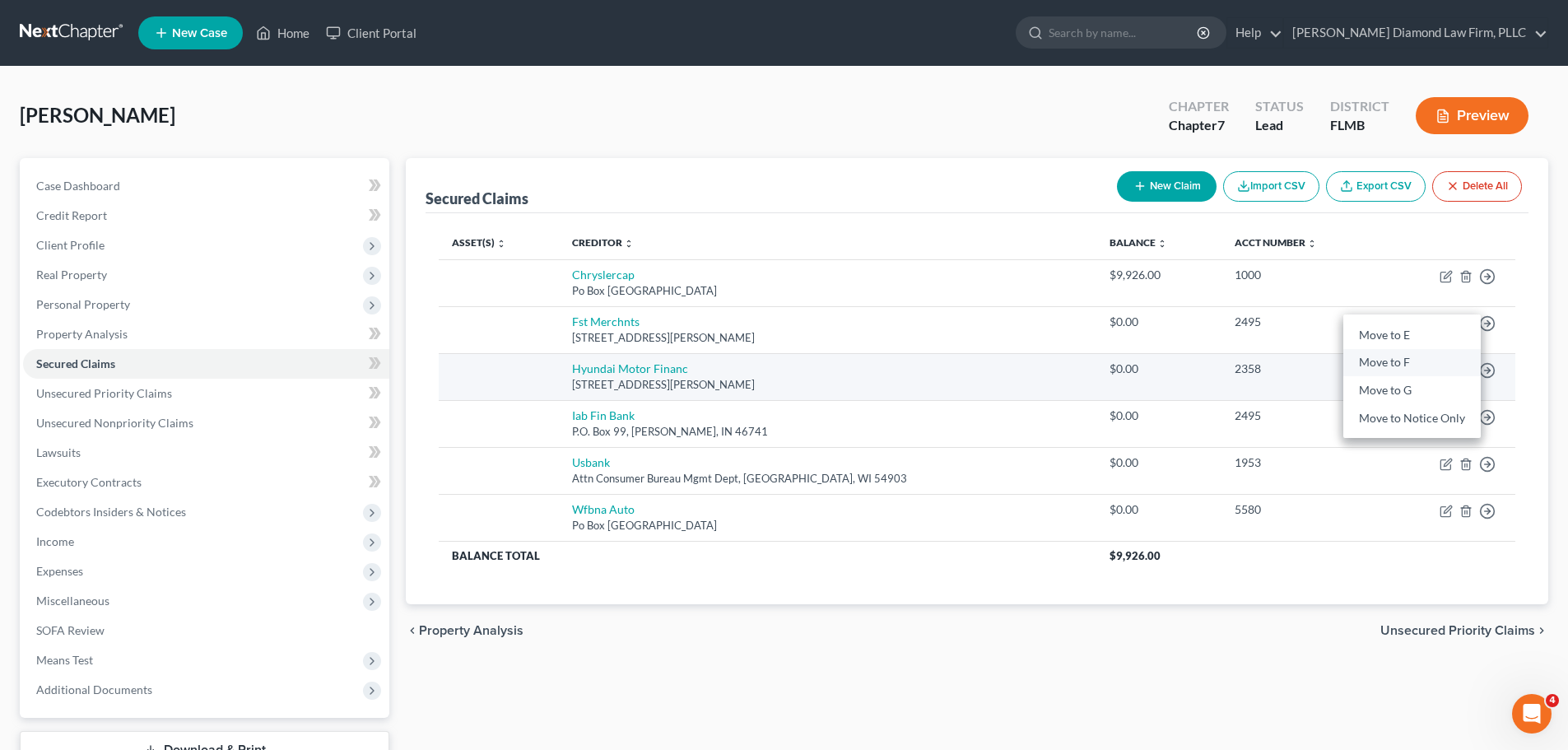
click at [1433, 366] on link "Move to F" at bounding box center [1412, 363] width 138 height 28
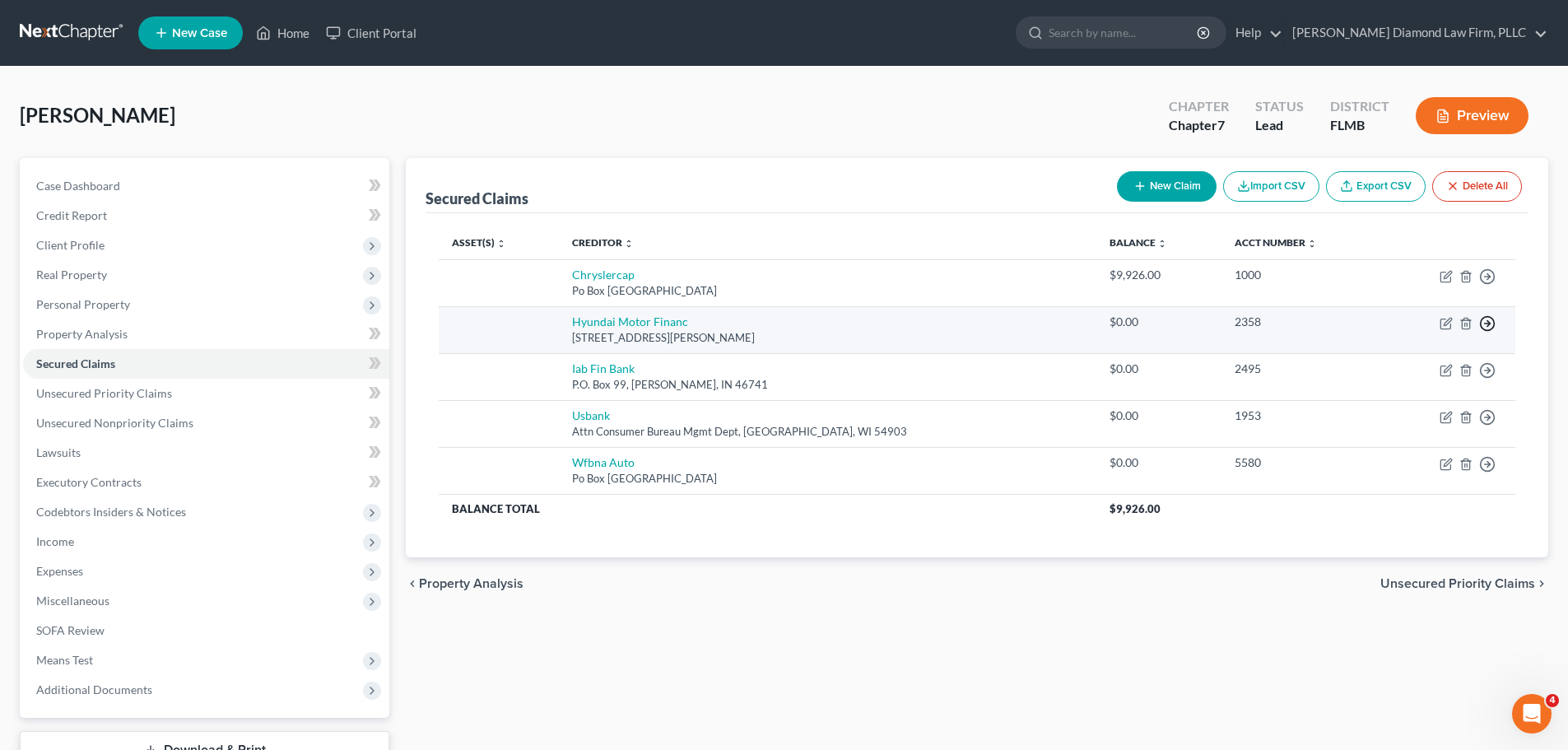
click at [1488, 326] on polyline "button" at bounding box center [1488, 323] width 3 height 6
click at [1405, 366] on link "Move to F" at bounding box center [1412, 363] width 138 height 28
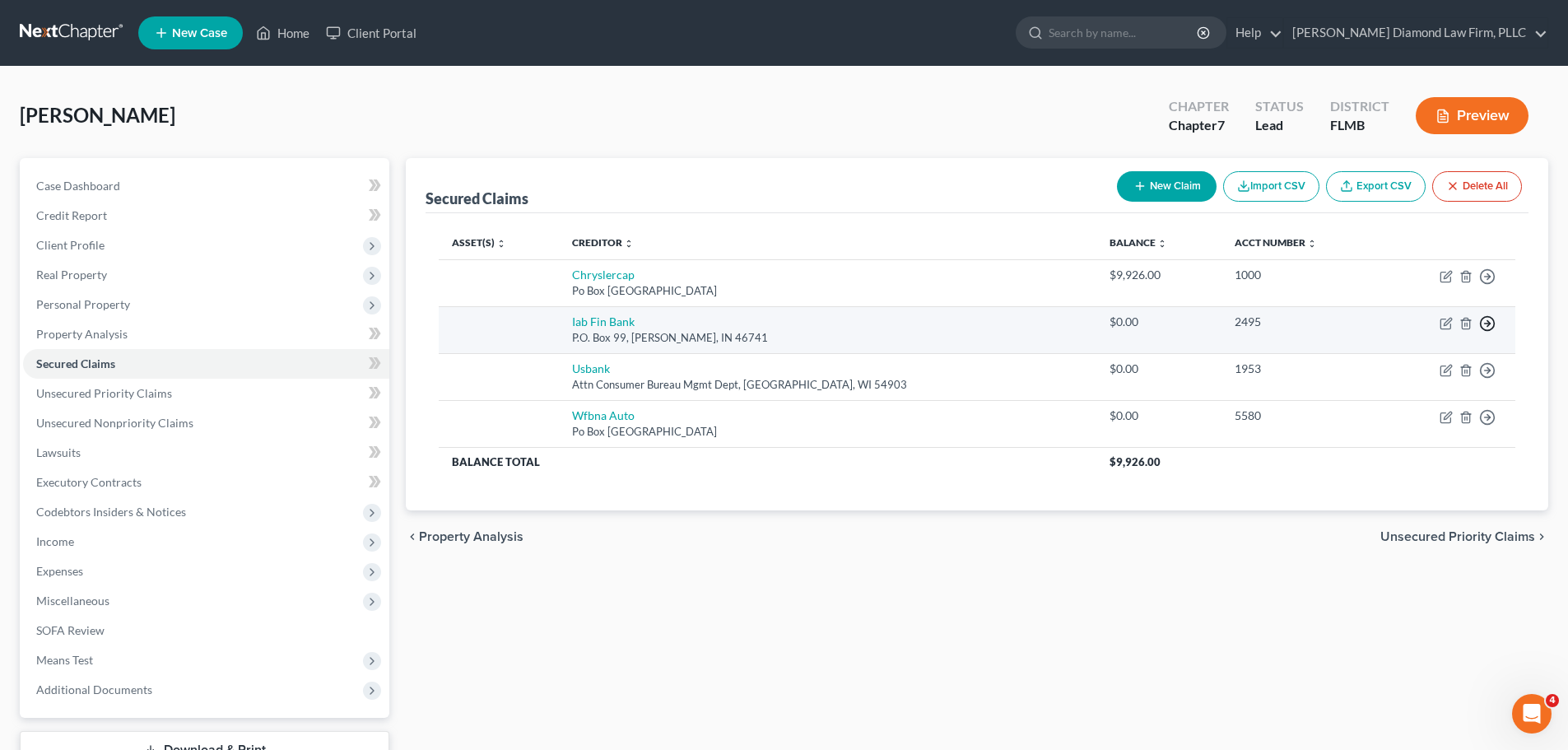
click at [1484, 328] on icon "button" at bounding box center [1486, 323] width 16 height 16
click at [1401, 366] on link "Move to F" at bounding box center [1412, 363] width 138 height 28
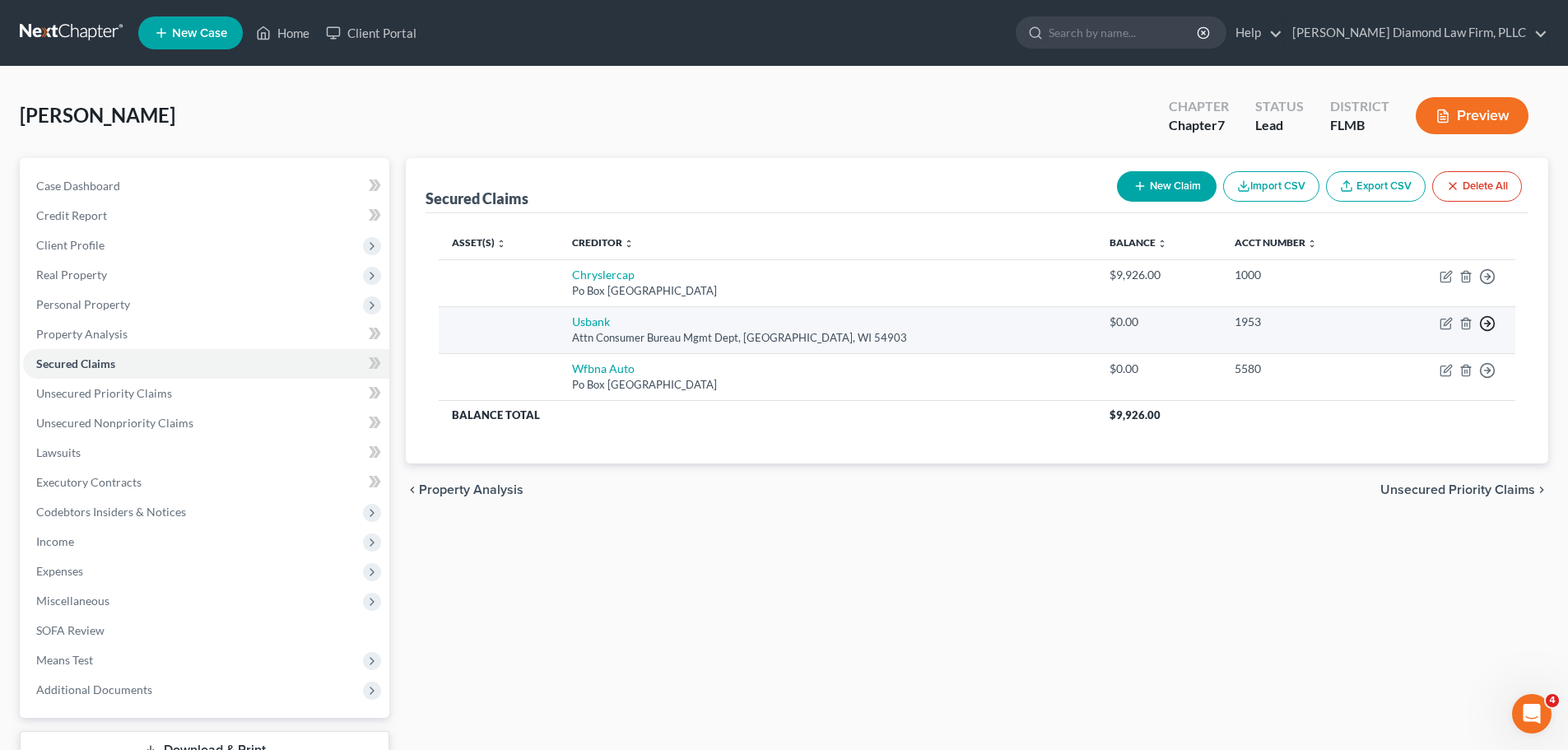
click at [1486, 329] on icon "button" at bounding box center [1486, 323] width 16 height 16
click at [1392, 368] on link "Move to F" at bounding box center [1412, 363] width 138 height 28
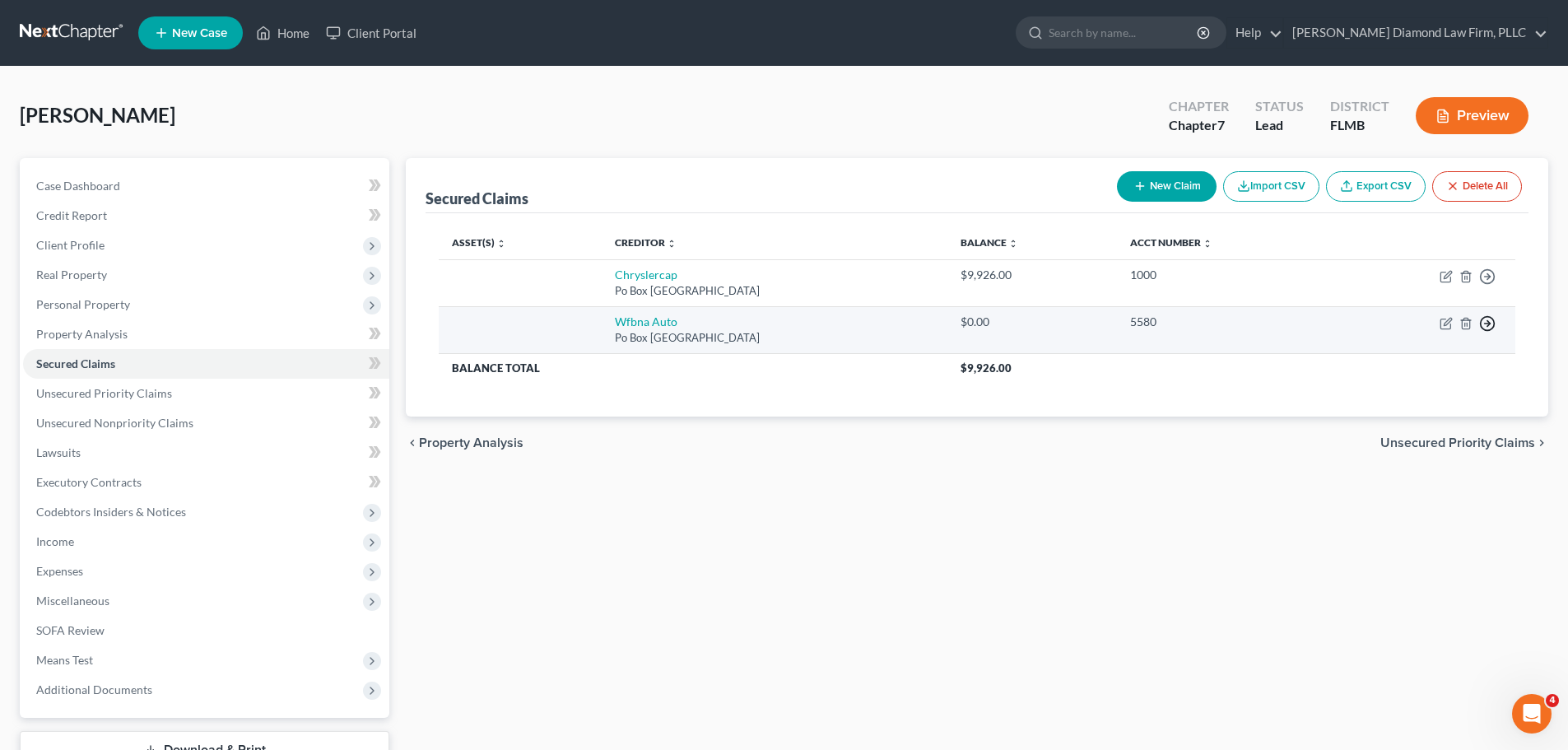
click at [1485, 329] on icon "button" at bounding box center [1486, 323] width 16 height 16
click at [1415, 362] on link "Move to F" at bounding box center [1412, 363] width 138 height 28
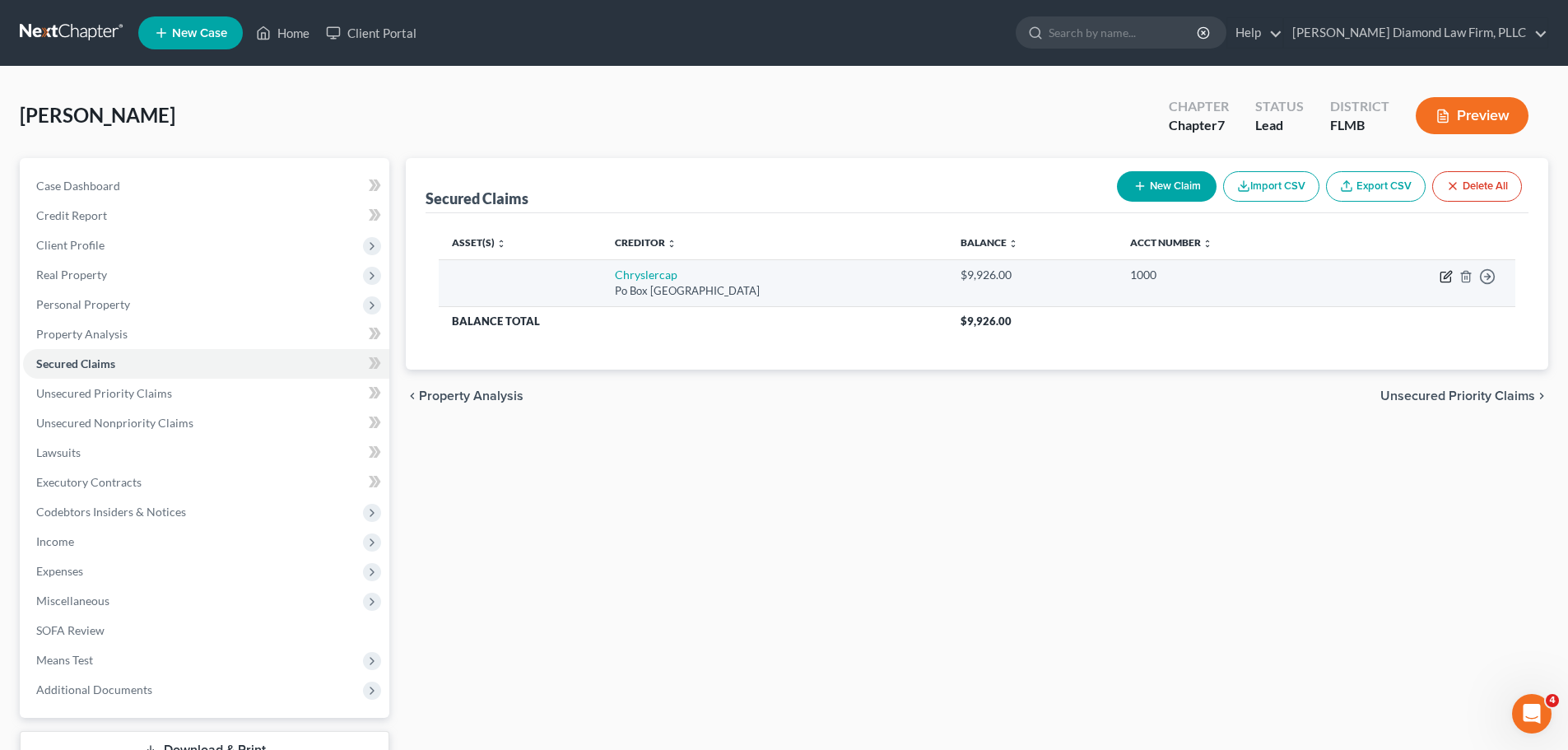
click at [1441, 279] on icon "button" at bounding box center [1445, 278] width 10 height 10
select select "45"
select select "0"
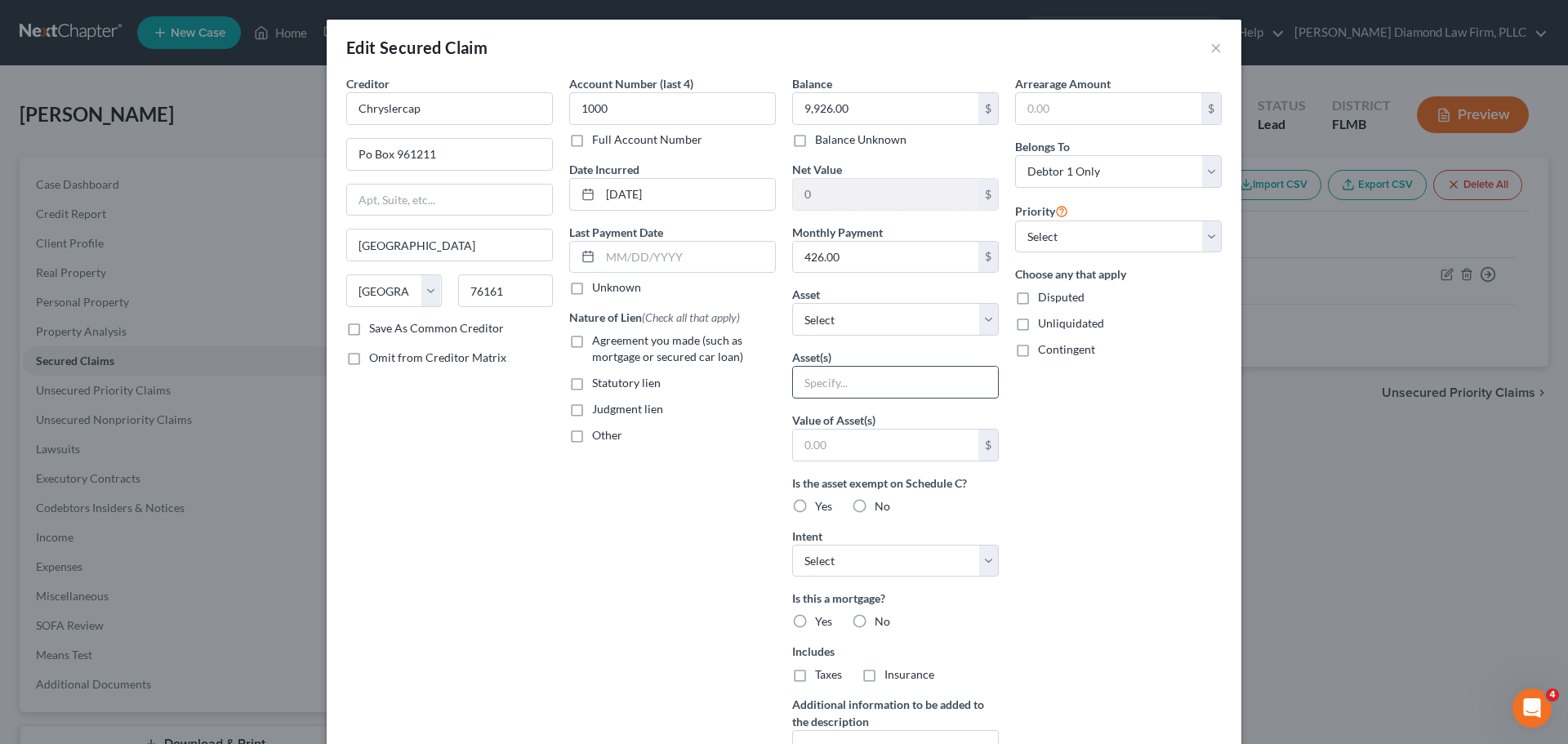
click at [880, 367] on input "text" at bounding box center [895, 382] width 205 height 31
click at [877, 313] on select "Select Other Multiple Assets Jewelry - Costume Jewelry - $50.0 Electronics - Te…" at bounding box center [895, 319] width 207 height 33
select select "4"
click at [792, 303] on select "Select Other Multiple Assets Jewelry - Costume Jewelry - $50.0 Electronics - Te…" at bounding box center [895, 319] width 207 height 33
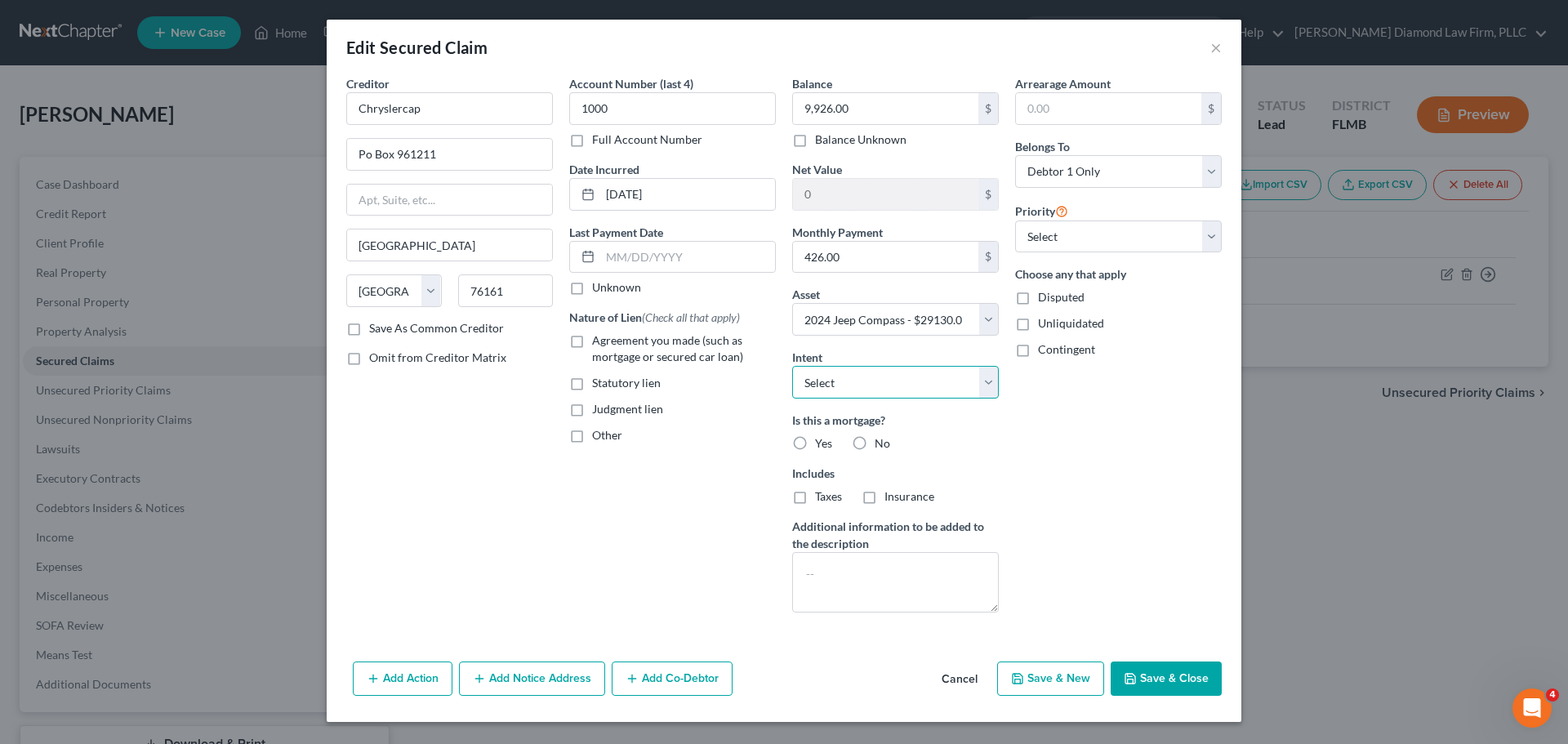
click at [879, 382] on select "Select Surrender Redeem Reaffirm Avoid Other" at bounding box center [895, 382] width 207 height 33
click at [876, 383] on select "Select Surrender Redeem Reaffirm Avoid Other" at bounding box center [895, 382] width 207 height 33
click at [877, 438] on span "No" at bounding box center [882, 443] width 15 height 14
click at [882, 438] on input "No" at bounding box center [887, 441] width 11 height 11
radio input "true"
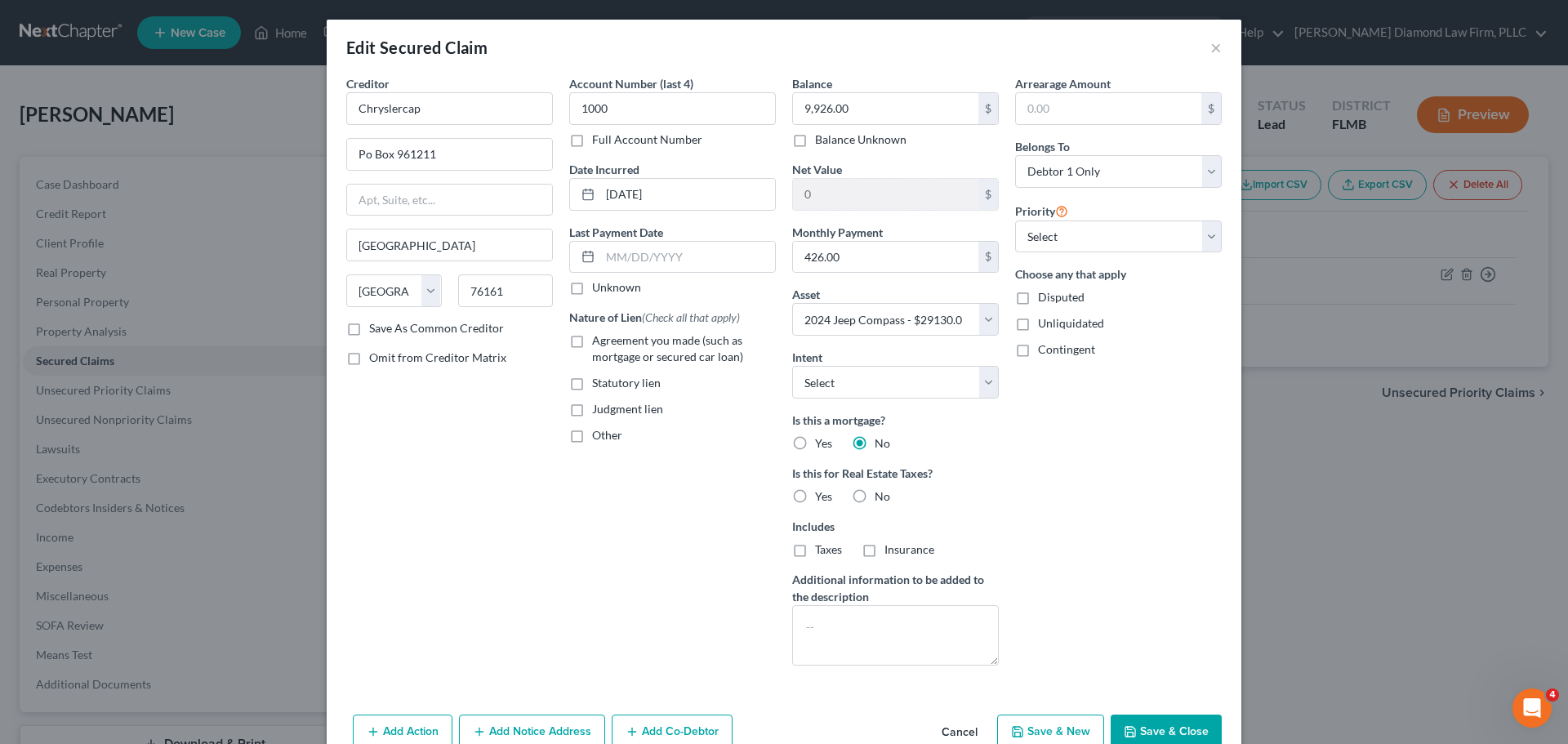
click at [875, 489] on span "No" at bounding box center [882, 496] width 15 height 14
click at [882, 489] on input "No" at bounding box center [887, 493] width 11 height 11
radio input "true"
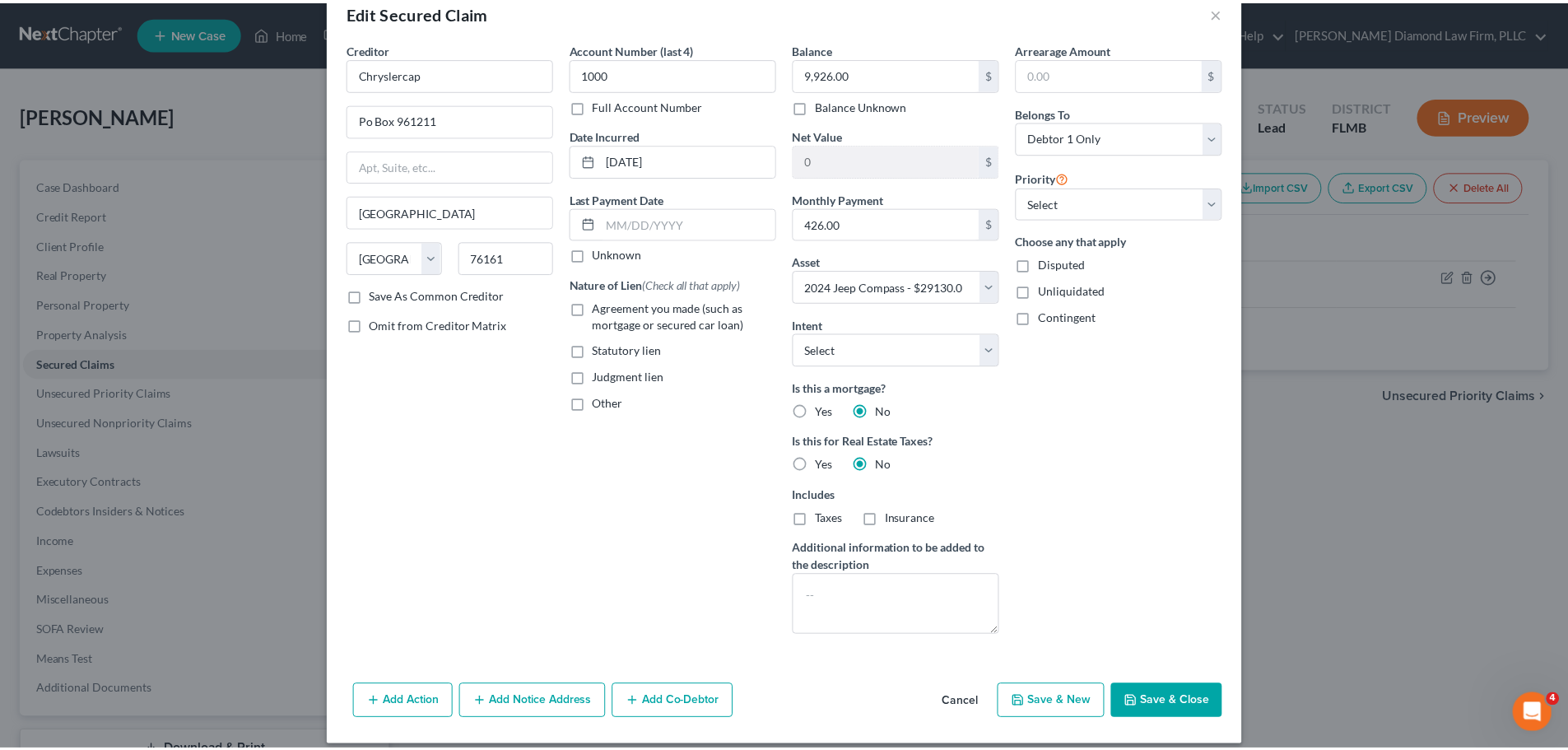
scroll to position [51, 0]
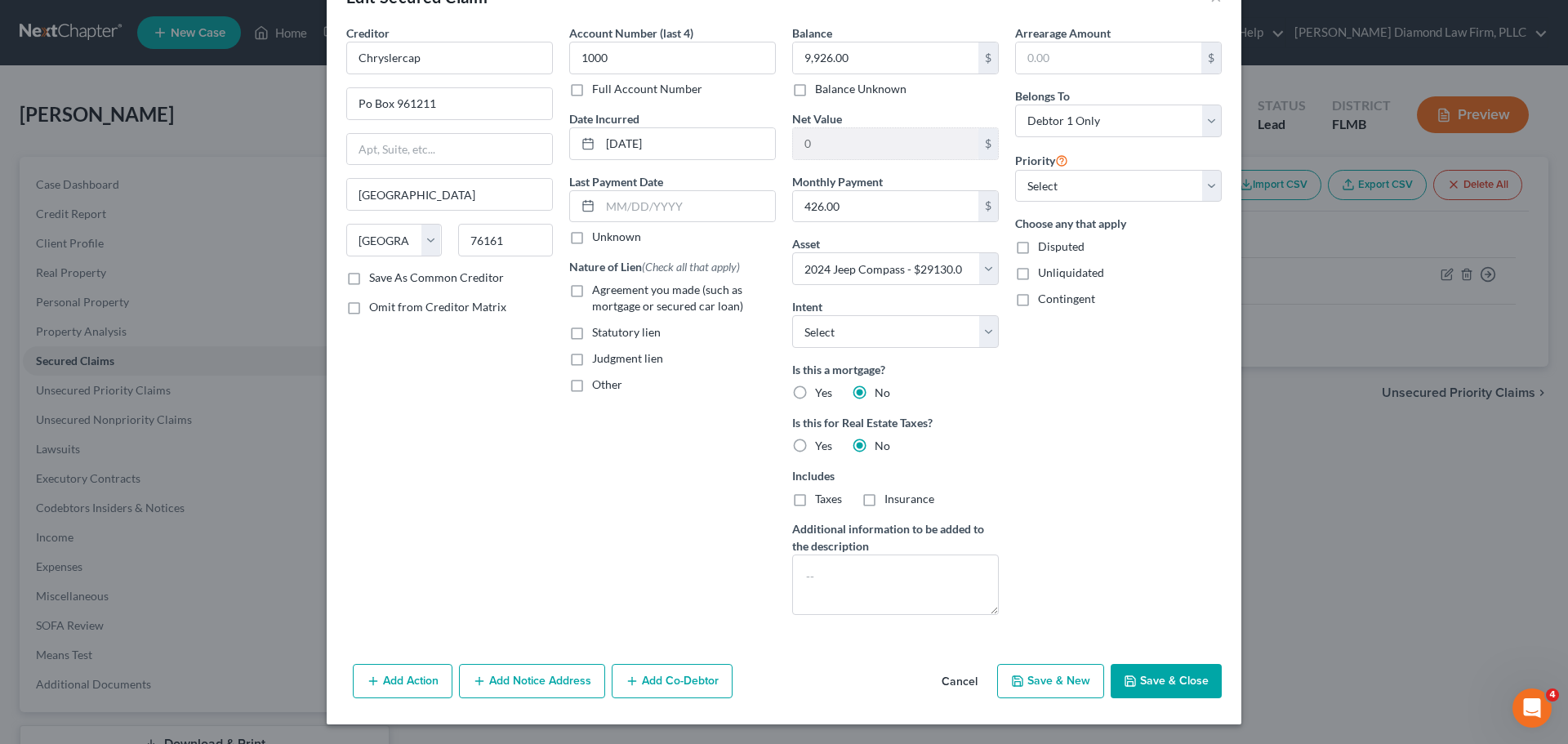
click at [1180, 675] on button "Save & Close" at bounding box center [1167, 681] width 111 height 35
select select
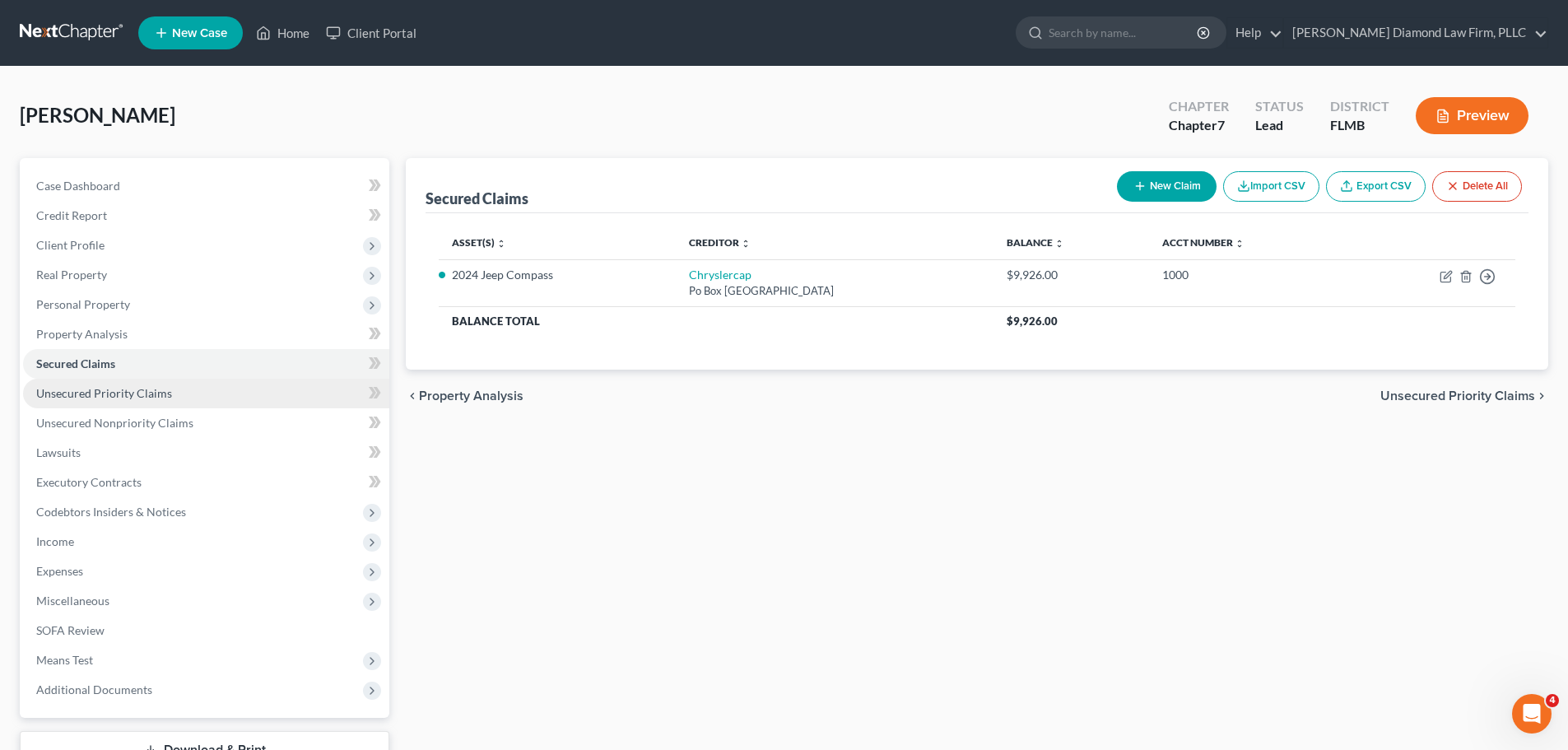
click at [194, 398] on link "Unsecured Priority Claims" at bounding box center [206, 393] width 366 height 30
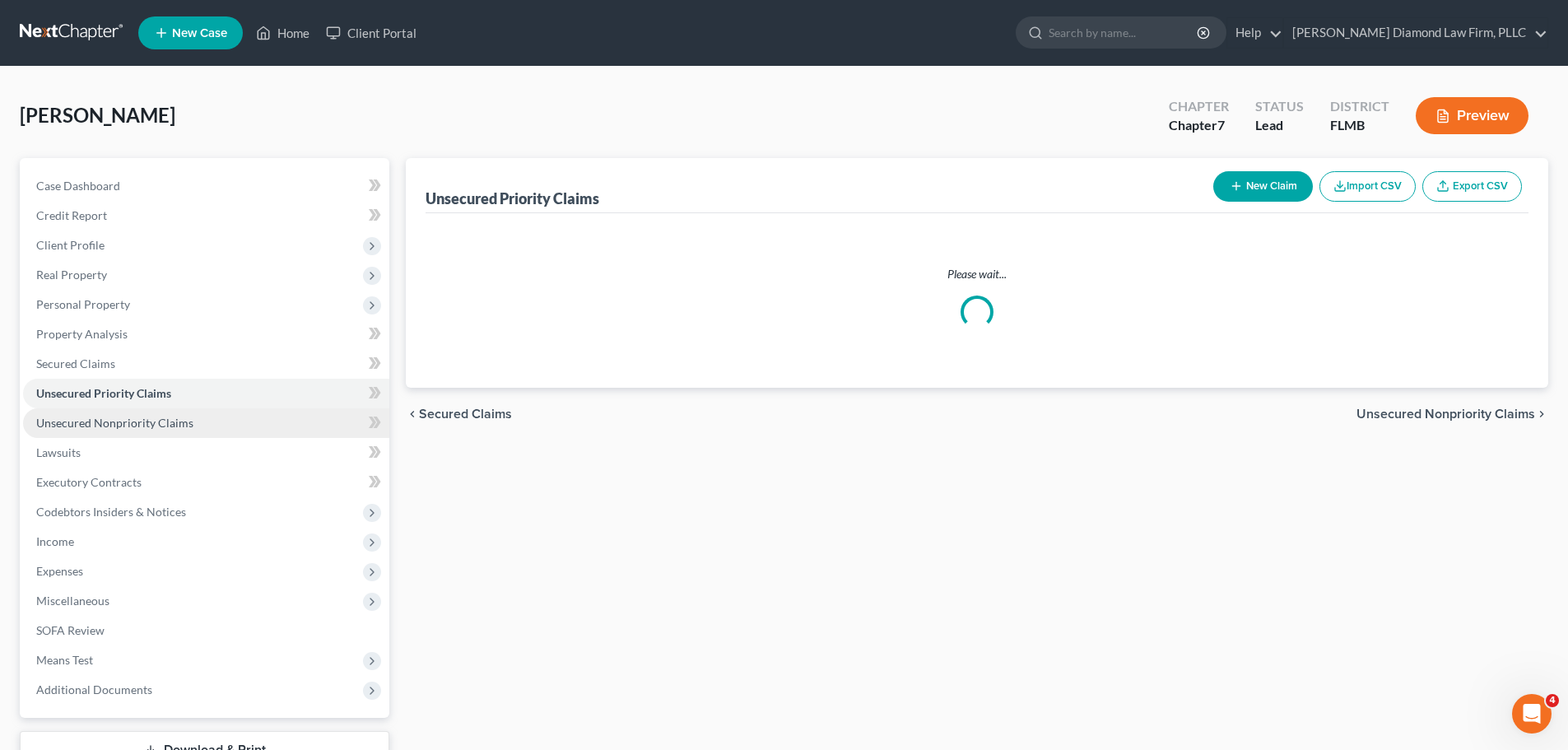
click at [177, 434] on link "Unsecured Nonpriority Claims" at bounding box center [206, 423] width 366 height 30
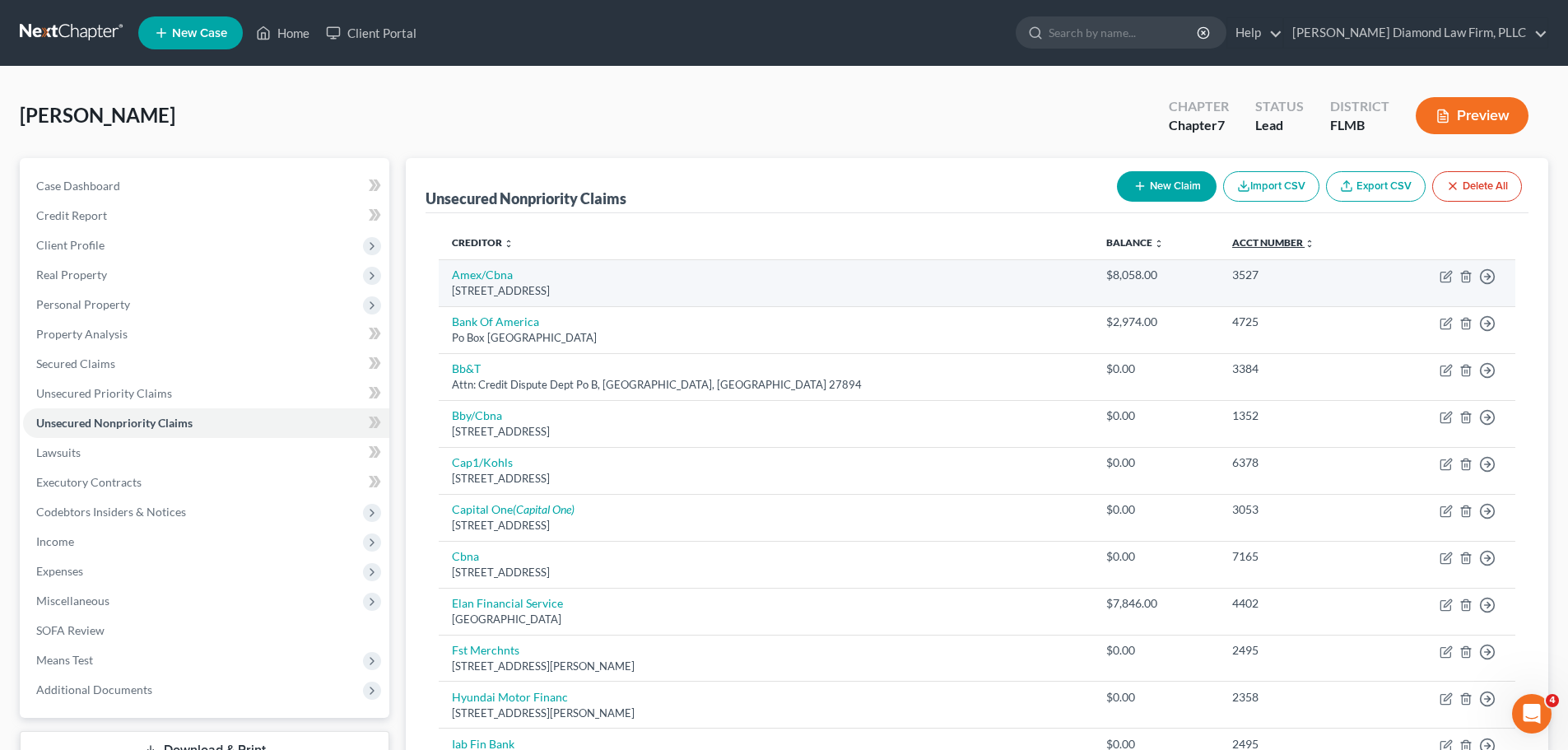
click at [1232, 243] on link "Acct Number expand_more expand_less unfold_more" at bounding box center [1273, 243] width 83 height 13
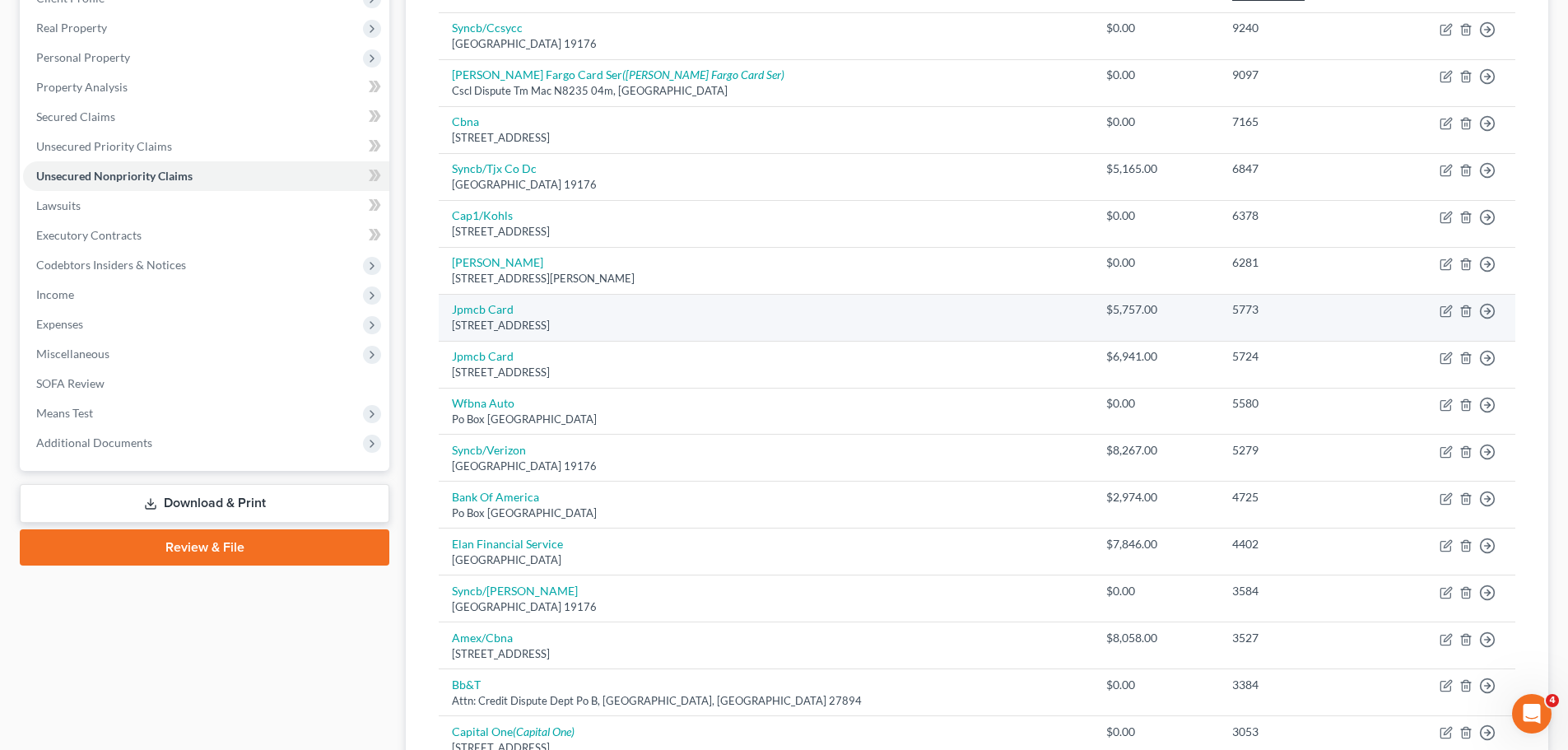
scroll to position [329, 0]
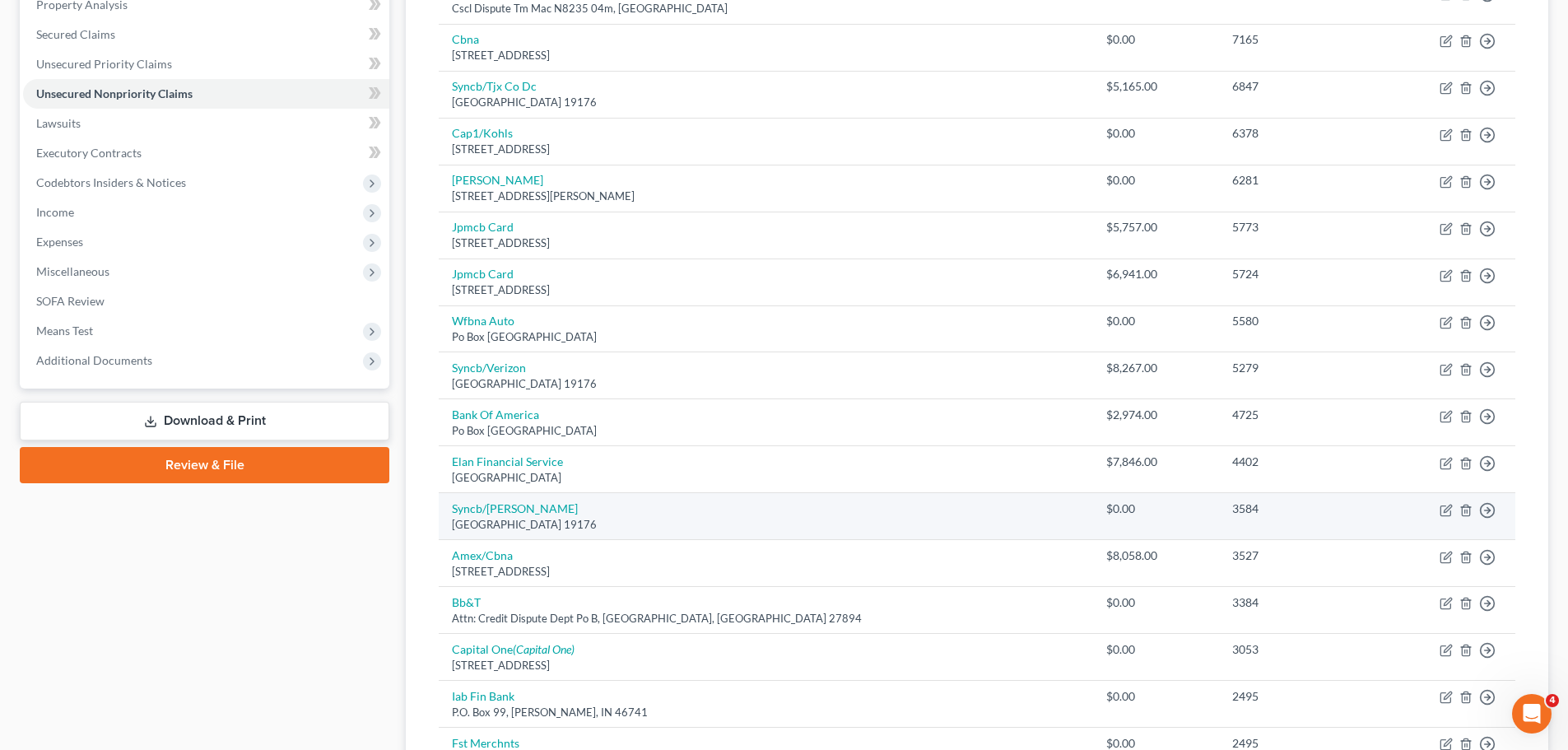
drag, startPoint x: 1197, startPoint y: 473, endPoint x: 1214, endPoint y: 498, distance: 30.2
drag, startPoint x: 1214, startPoint y: 498, endPoint x: 301, endPoint y: 567, distance: 915.6
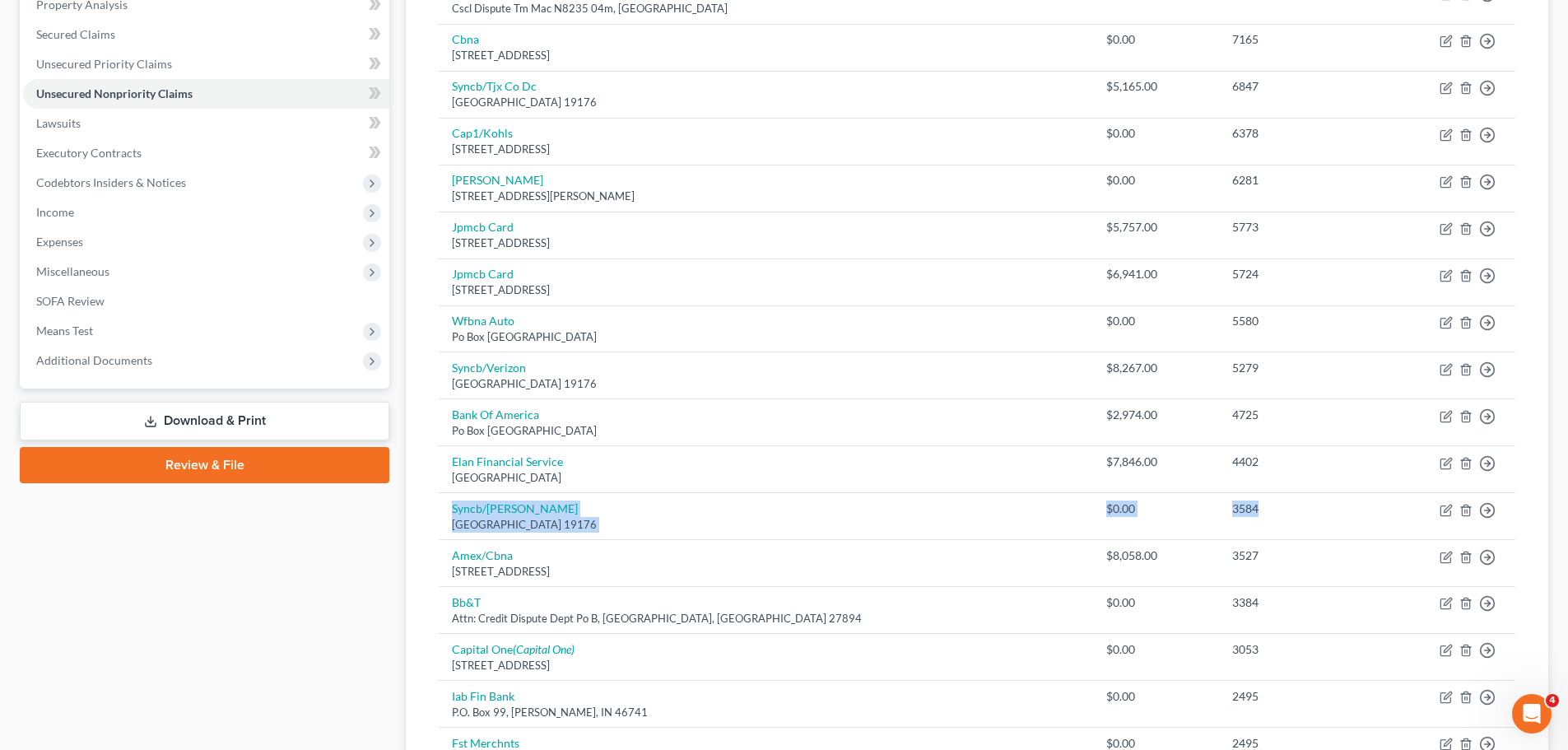
click at [301, 567] on div "Case Dashboard Payments Invoices Payments Payments Credit Report Client Profile" at bounding box center [205, 517] width 386 height 1376
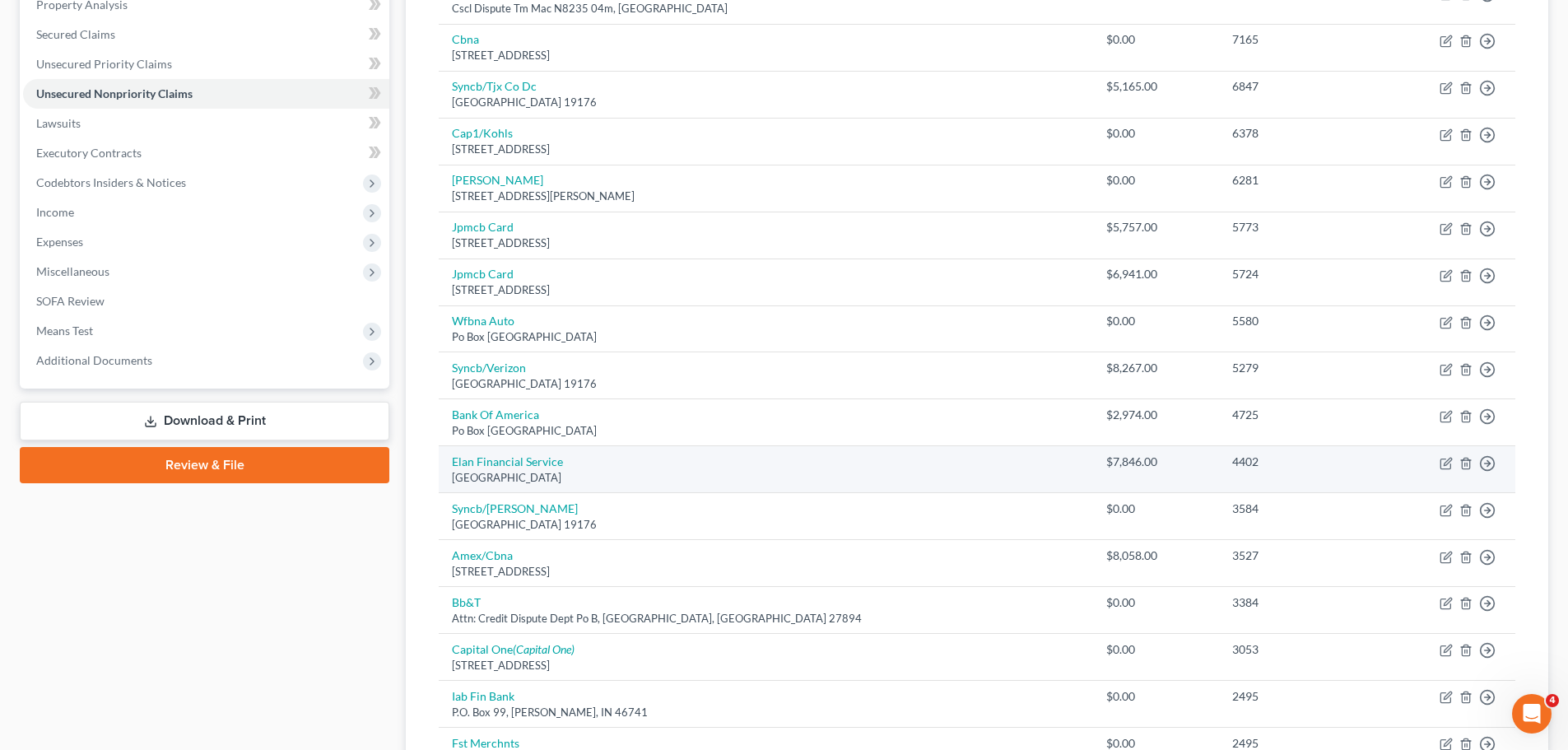
click at [767, 457] on td "Elan Financial Service [GEOGRAPHIC_DATA]" at bounding box center [766, 469] width 654 height 47
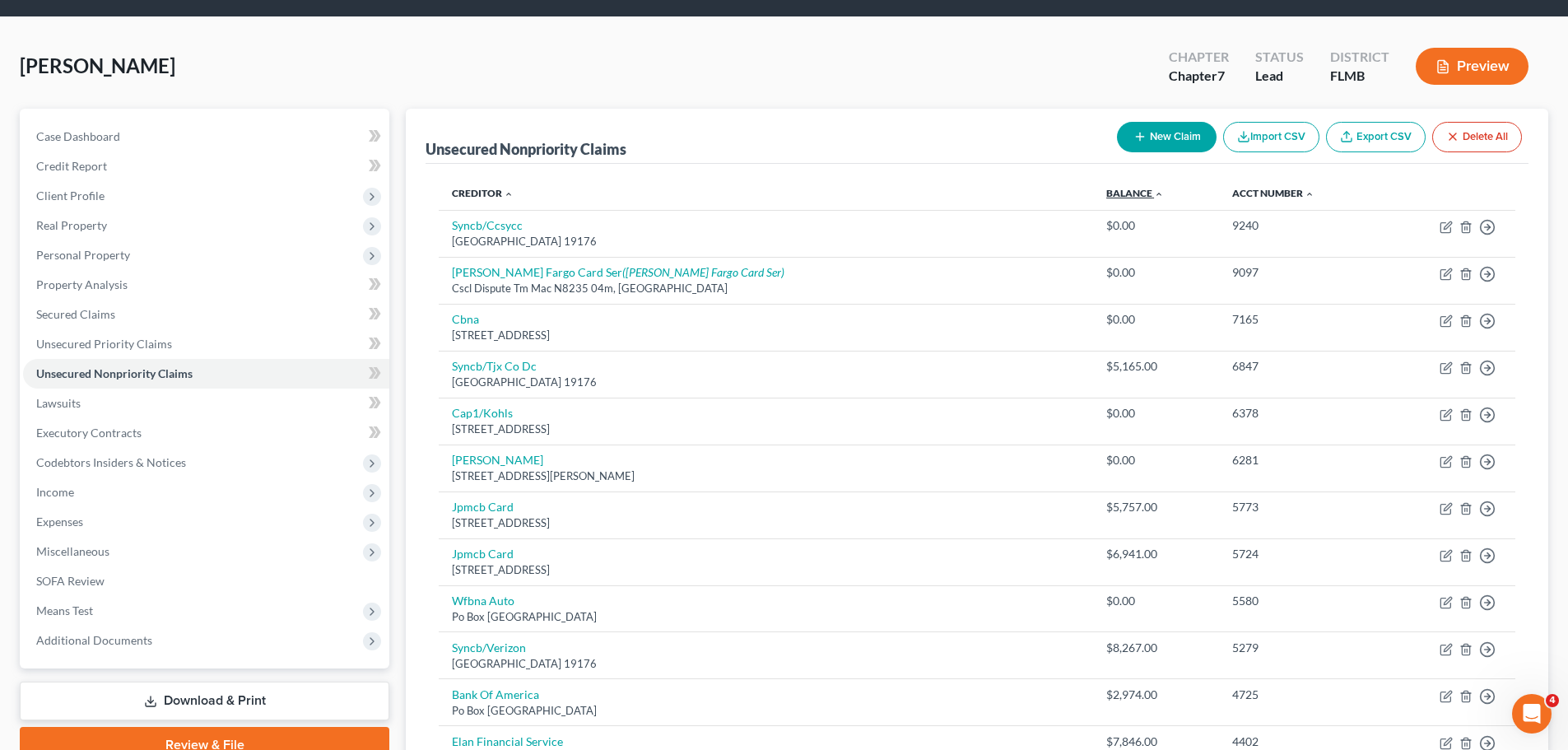
scroll to position [0, 0]
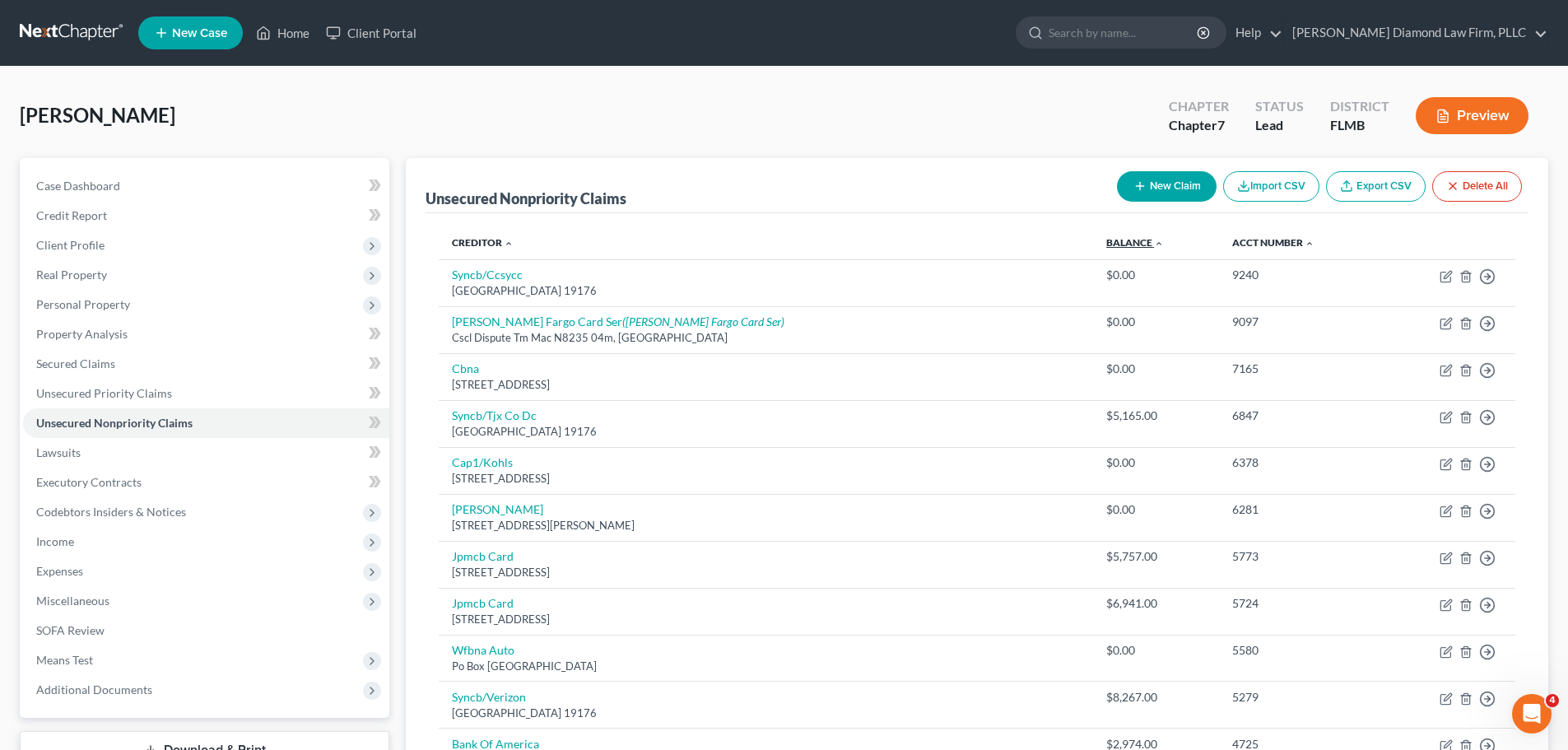
click at [1106, 243] on link "Balance expand_more expand_less unfold_more" at bounding box center [1135, 243] width 58 height 13
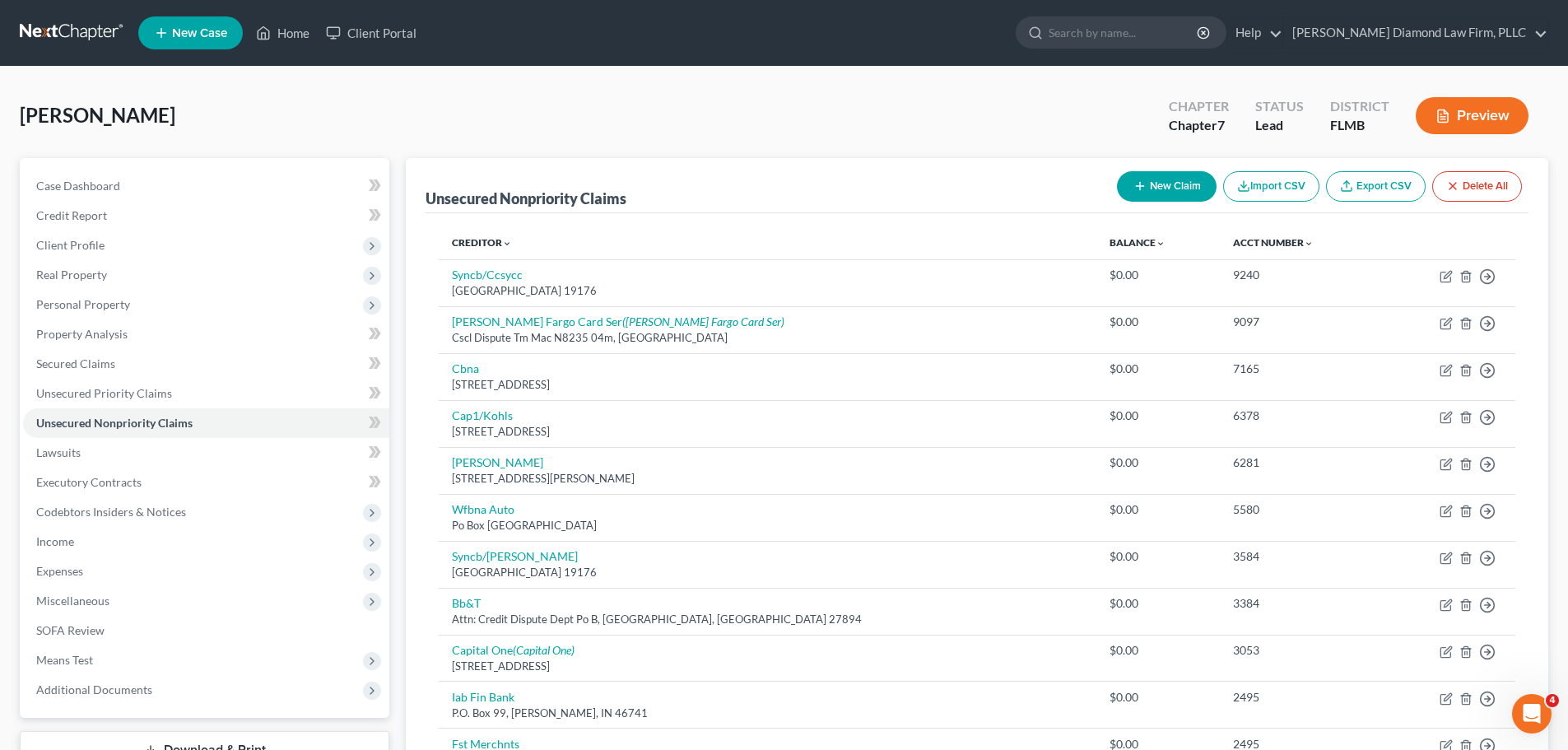
click at [1152, 182] on button "New Claim" at bounding box center [1166, 186] width 100 height 31
select select "0"
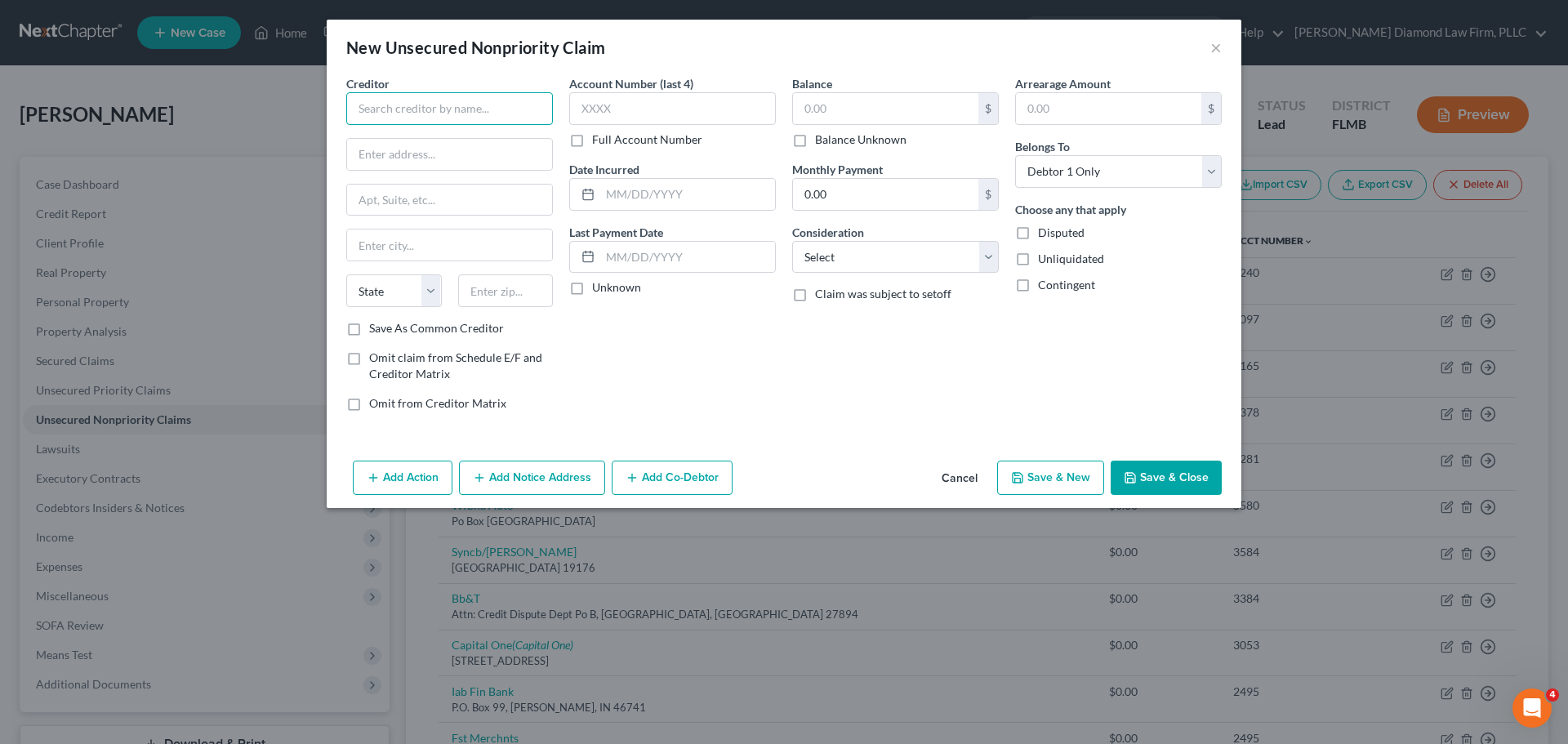
click at [451, 100] on input "text" at bounding box center [449, 108] width 207 height 33
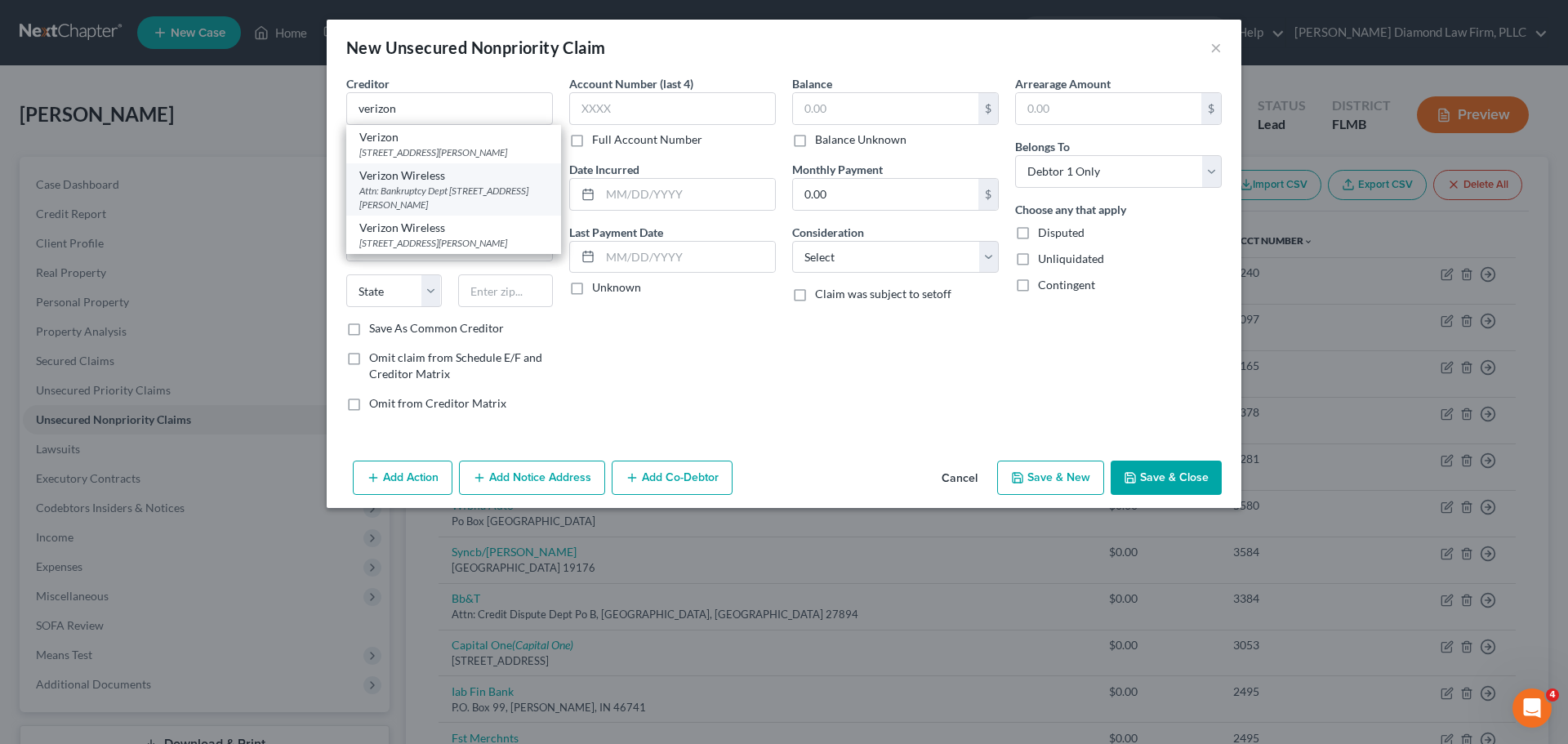
click at [447, 184] on div "Verizon Wireless" at bounding box center [453, 175] width 188 height 16
type input "Verizon Wireless"
type input "Attn: Bankruptcy Dept"
type input "[STREET_ADDRESS]"
type input "Saint [PERSON_NAME]"
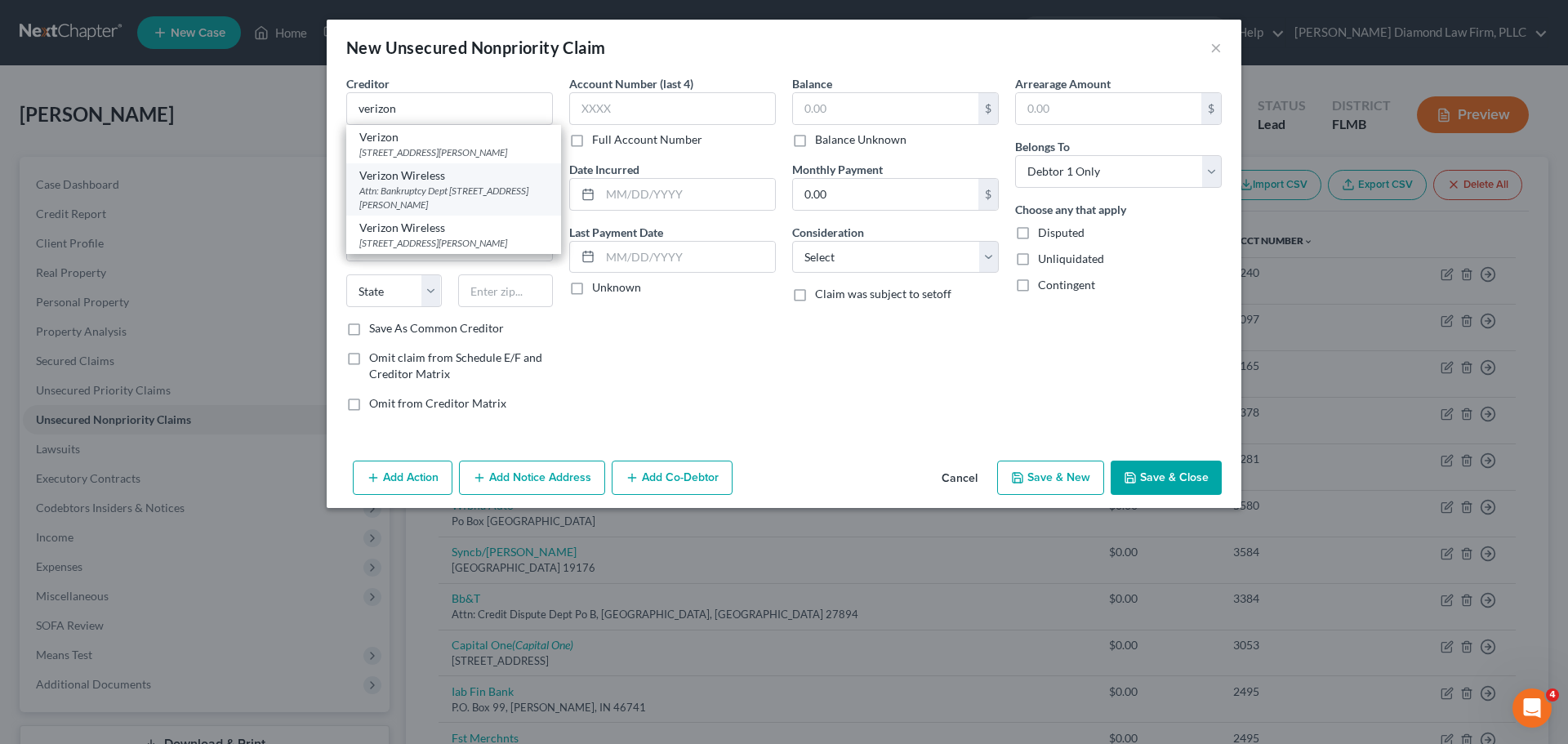
select select "26"
type input "63304"
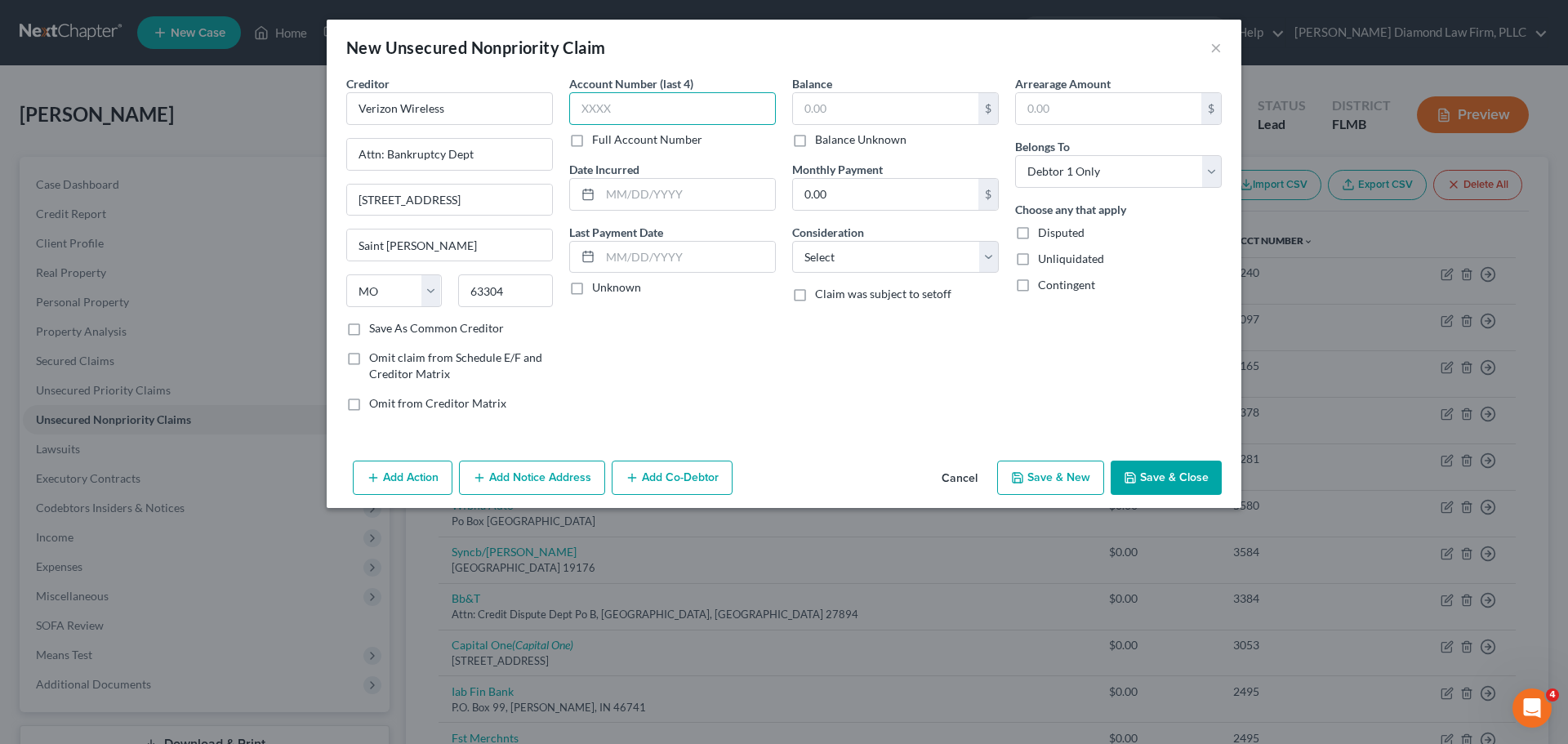
click at [662, 110] on input "text" at bounding box center [672, 108] width 207 height 33
type input "1285"
click at [829, 110] on input "text" at bounding box center [886, 108] width 186 height 31
type input "84.98"
click at [863, 258] on select "Select Cable / Satellite Services Collection Agency Credit Card Debt Debt Couns…" at bounding box center [895, 257] width 207 height 33
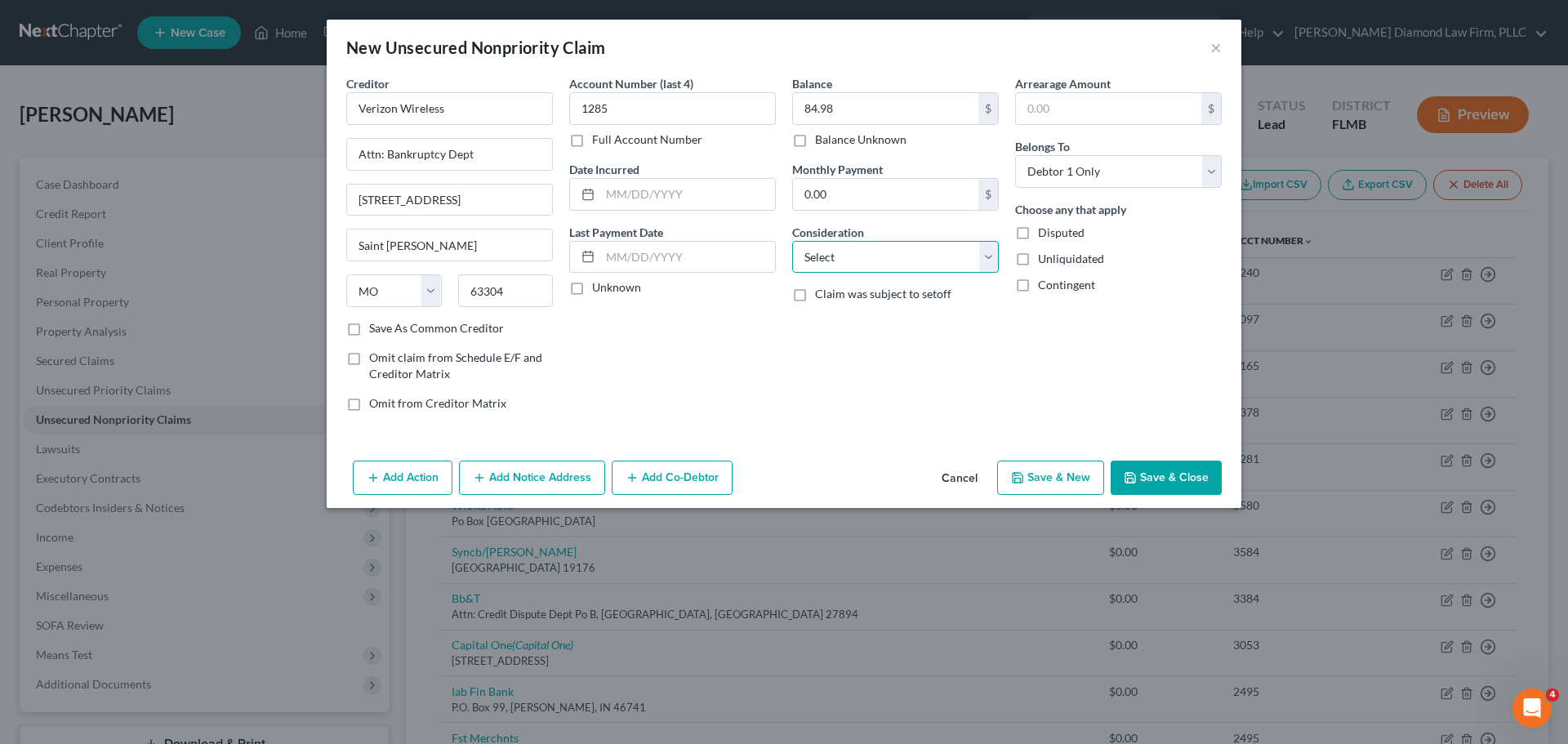
select select "20"
click at [792, 241] on select "Select Cable / Satellite Services Collection Agency Credit Card Debt Debt Couns…" at bounding box center [895, 257] width 207 height 33
click at [1179, 470] on button "Save & Close" at bounding box center [1167, 478] width 111 height 35
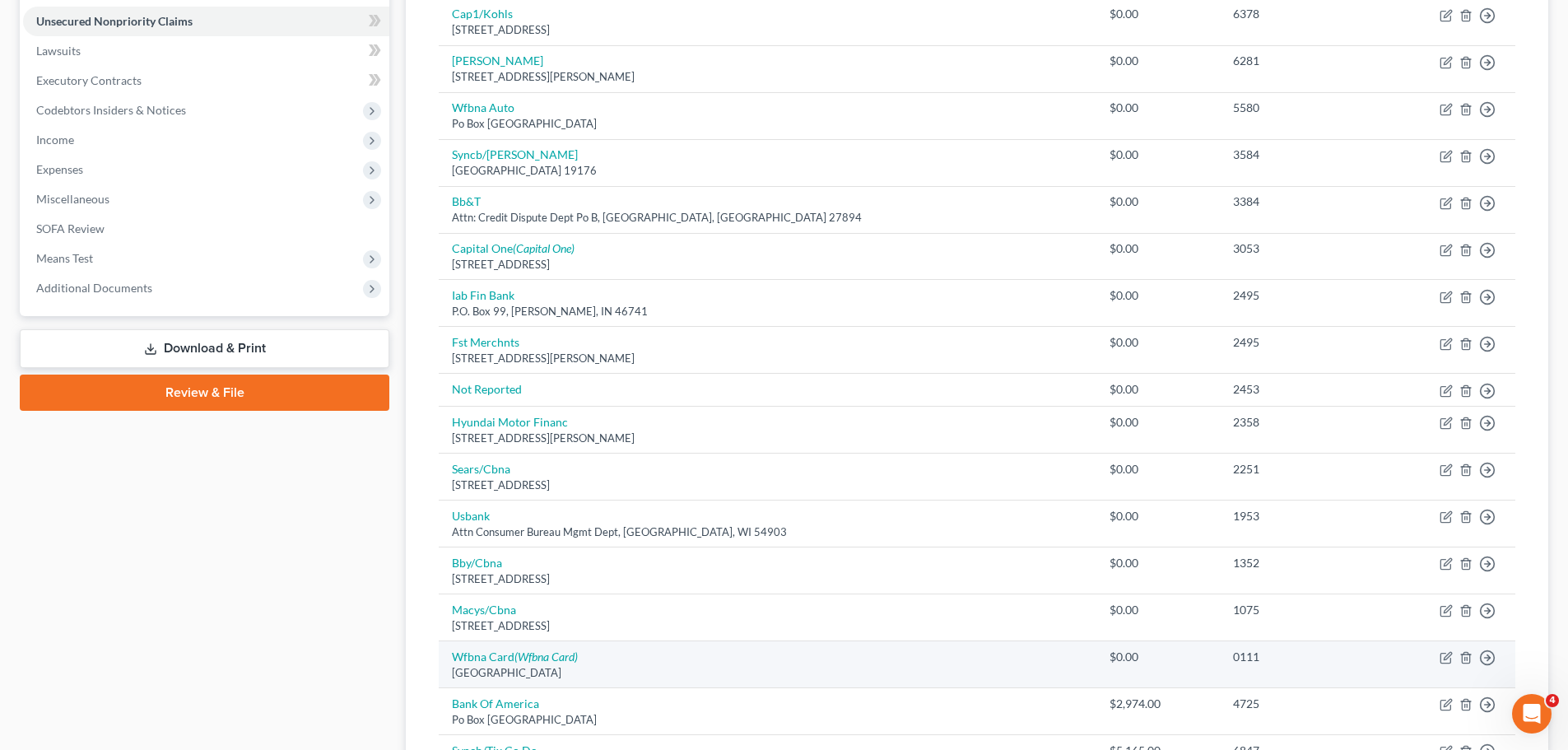
scroll to position [152, 0]
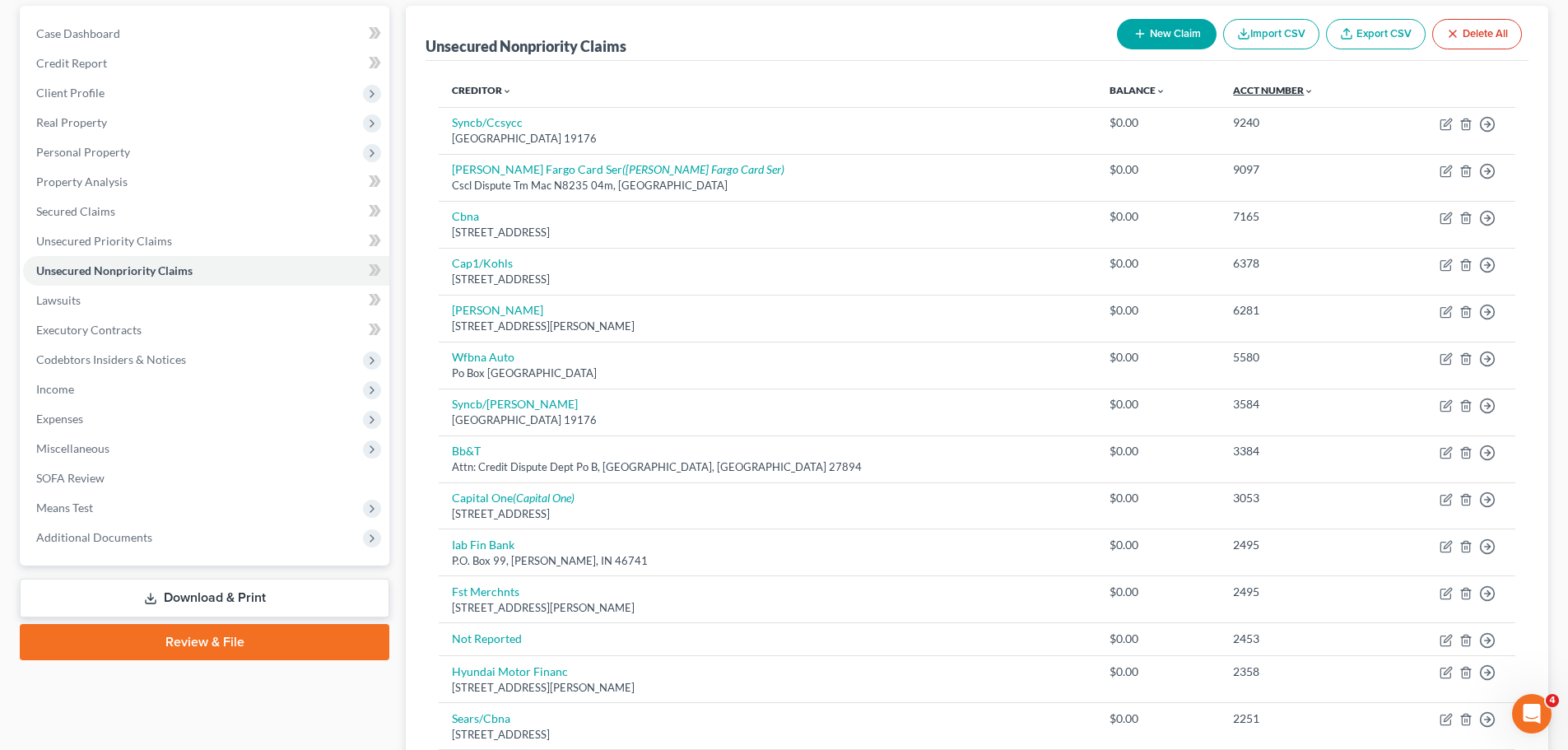
drag, startPoint x: 1230, startPoint y: 89, endPoint x: 1236, endPoint y: 178, distance: 89.2
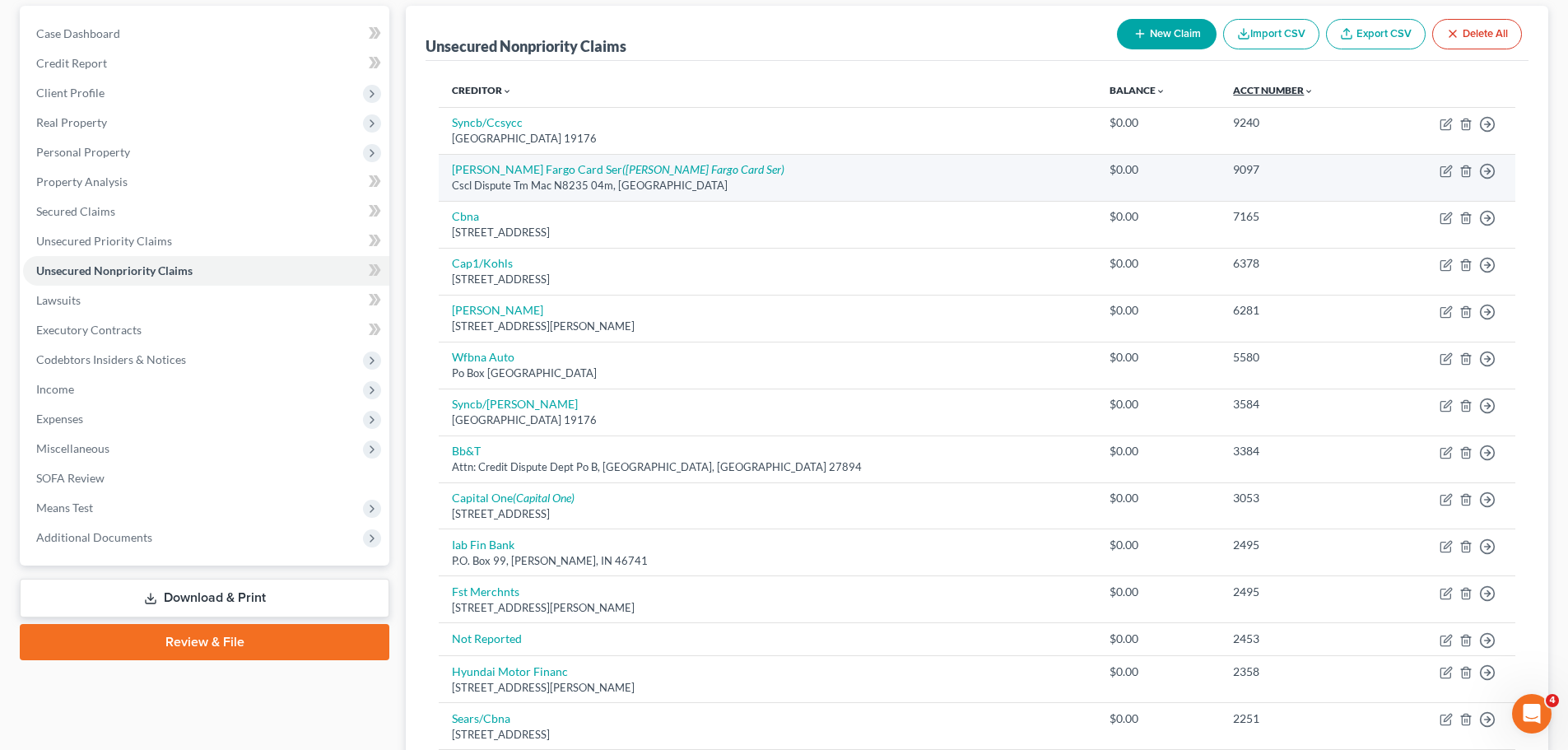
click at [1233, 89] on link "Acct Number expand_more expand_less unfold_more" at bounding box center [1273, 90] width 81 height 13
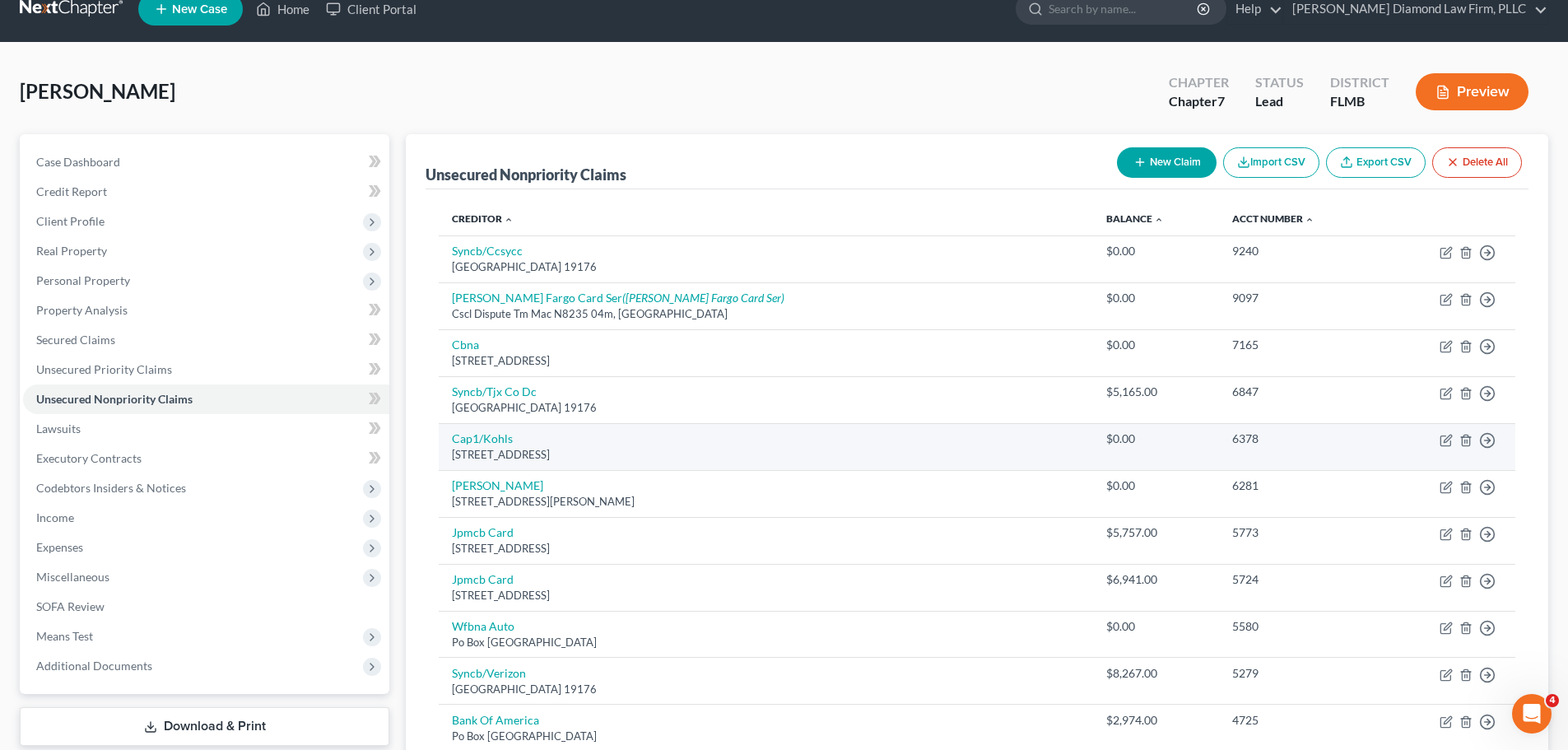
scroll to position [0, 0]
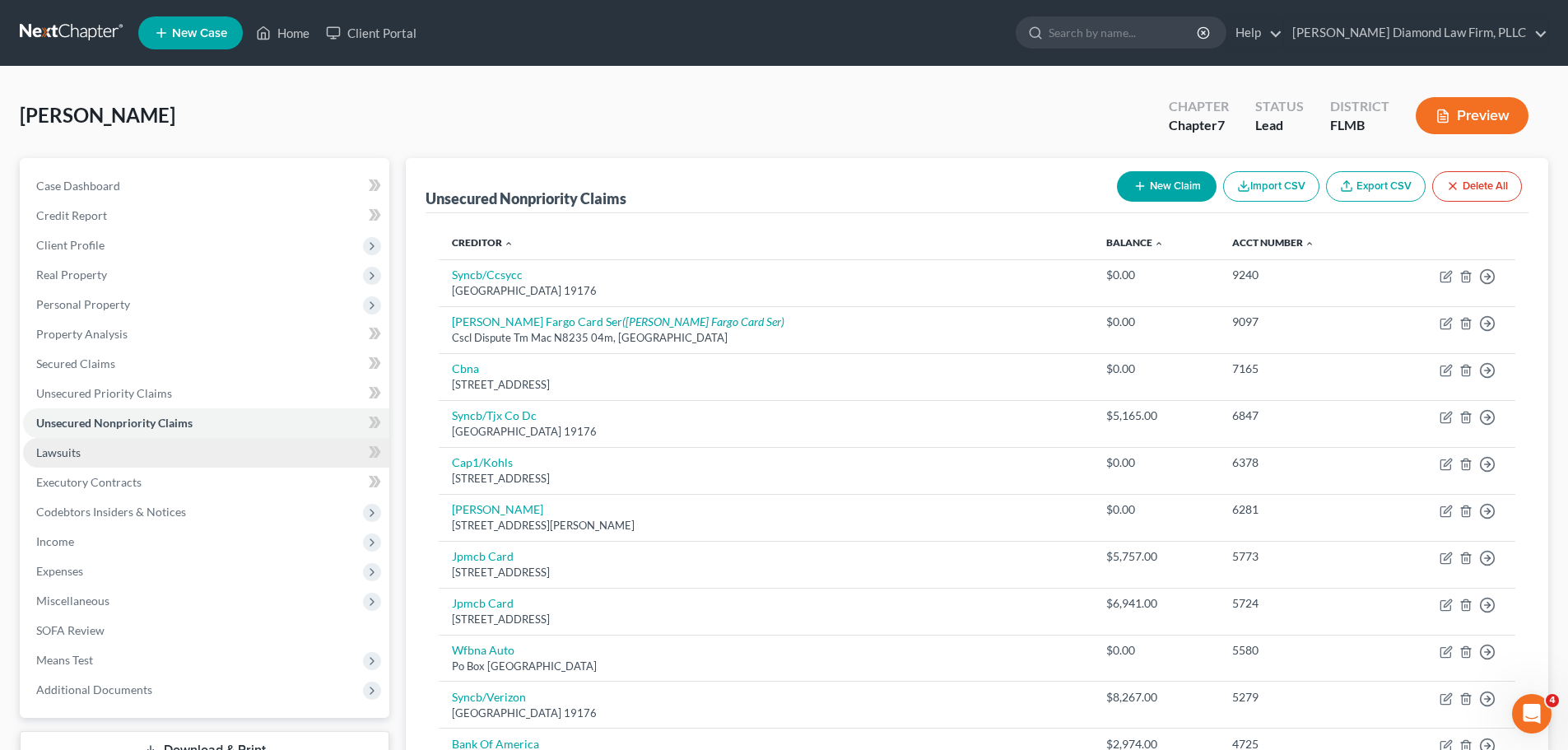
click at [106, 463] on link "Lawsuits" at bounding box center [206, 453] width 366 height 30
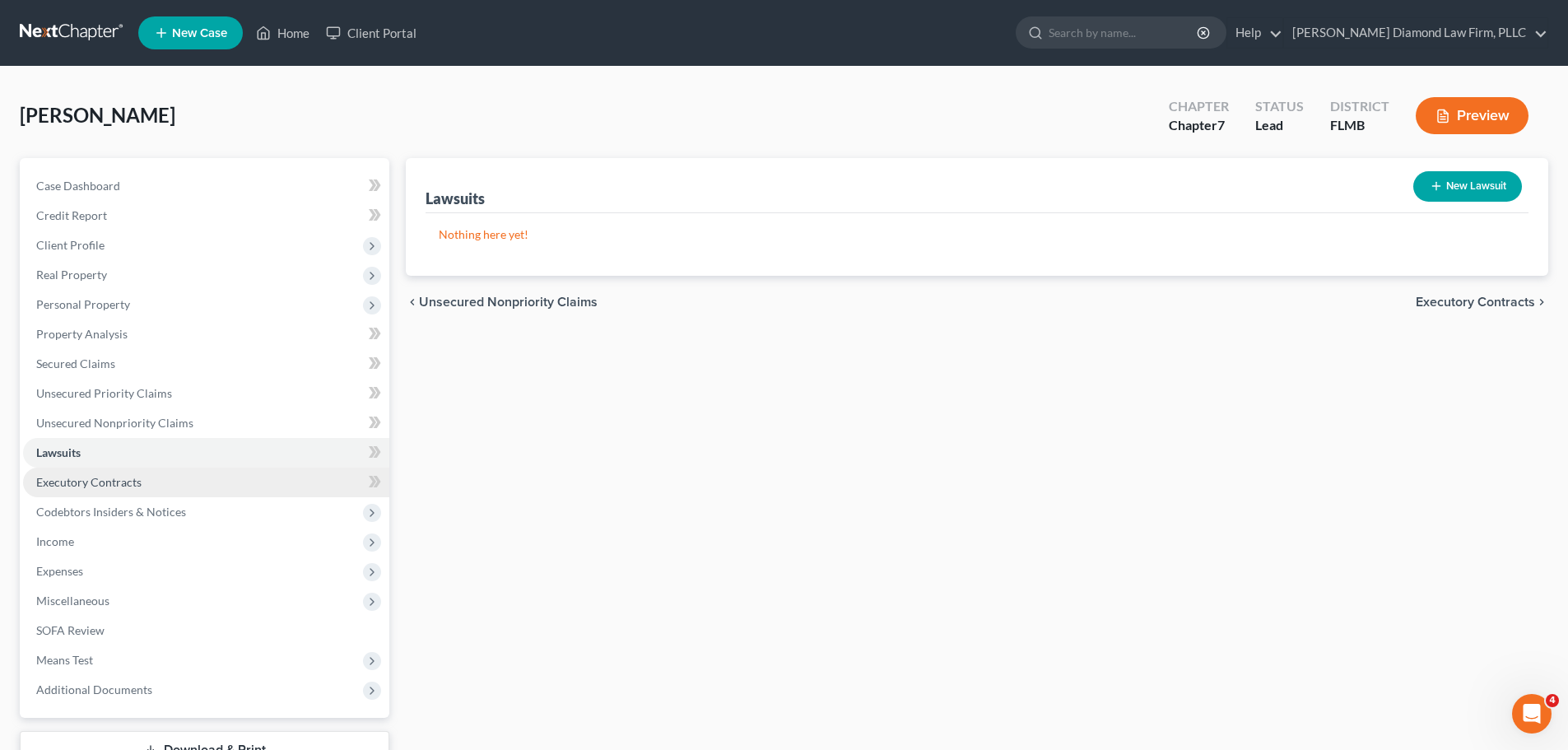
click at [108, 483] on span "Executory Contracts" at bounding box center [89, 482] width 105 height 14
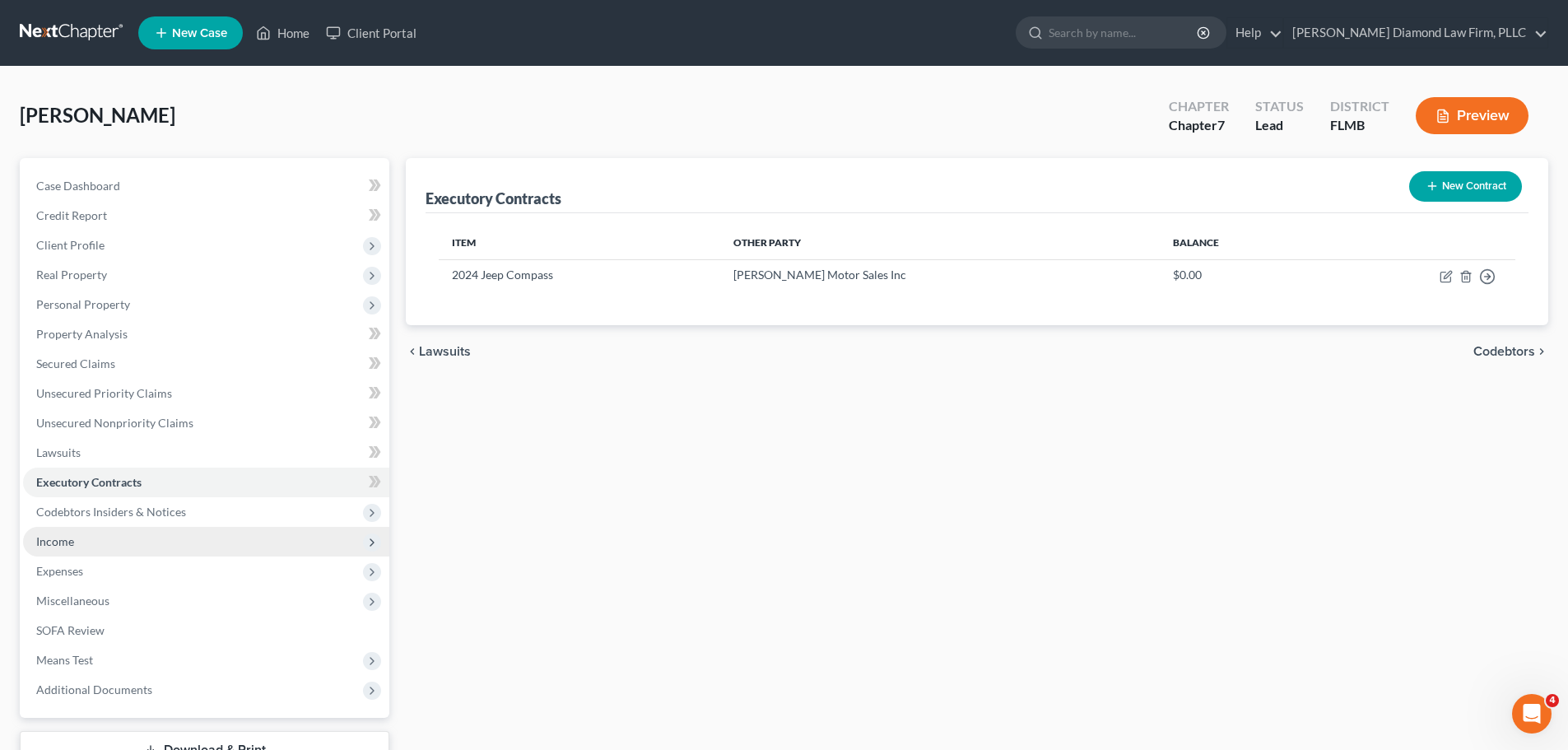
click at [86, 542] on span "Income" at bounding box center [206, 541] width 366 height 30
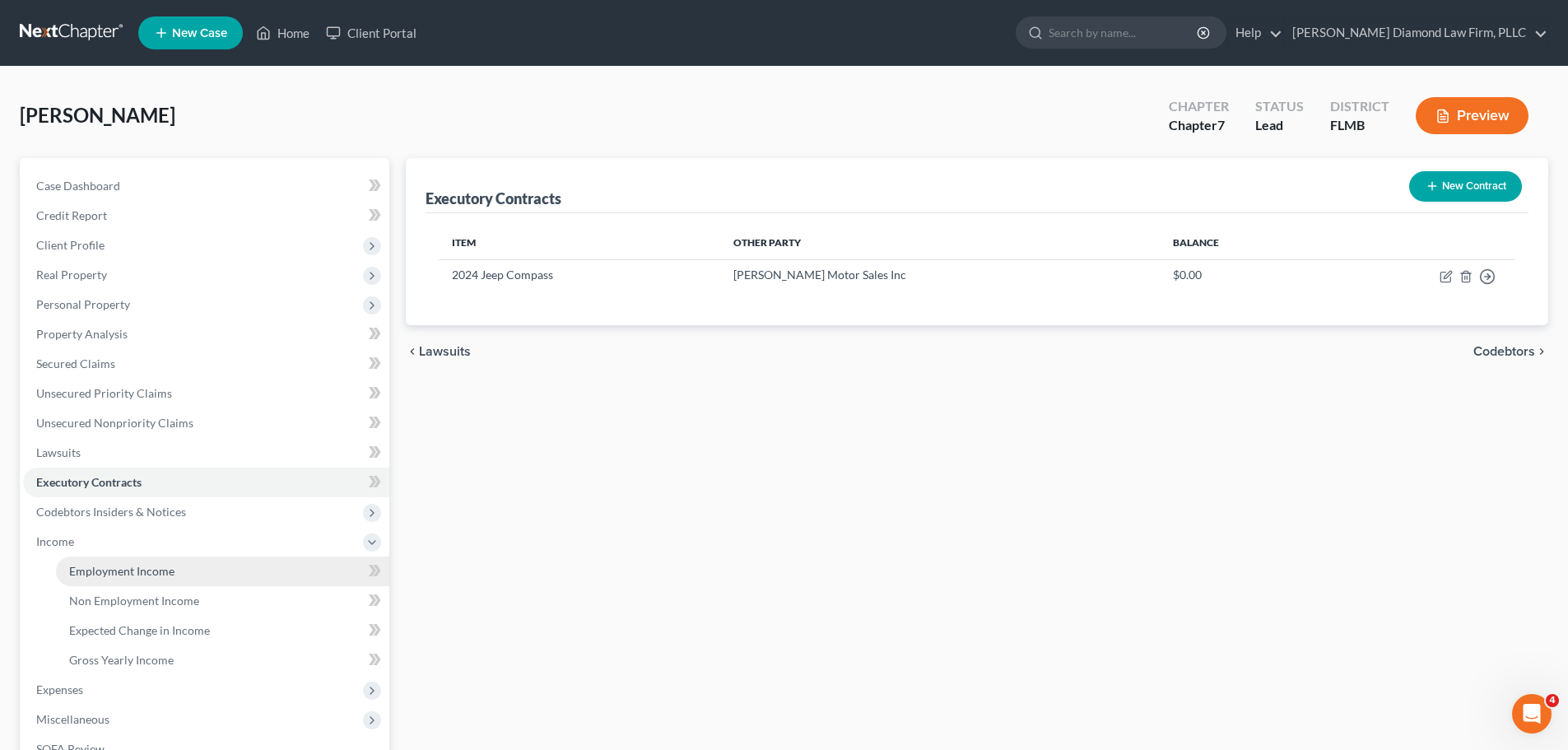
click at [85, 562] on link "Employment Income" at bounding box center [223, 571] width 334 height 30
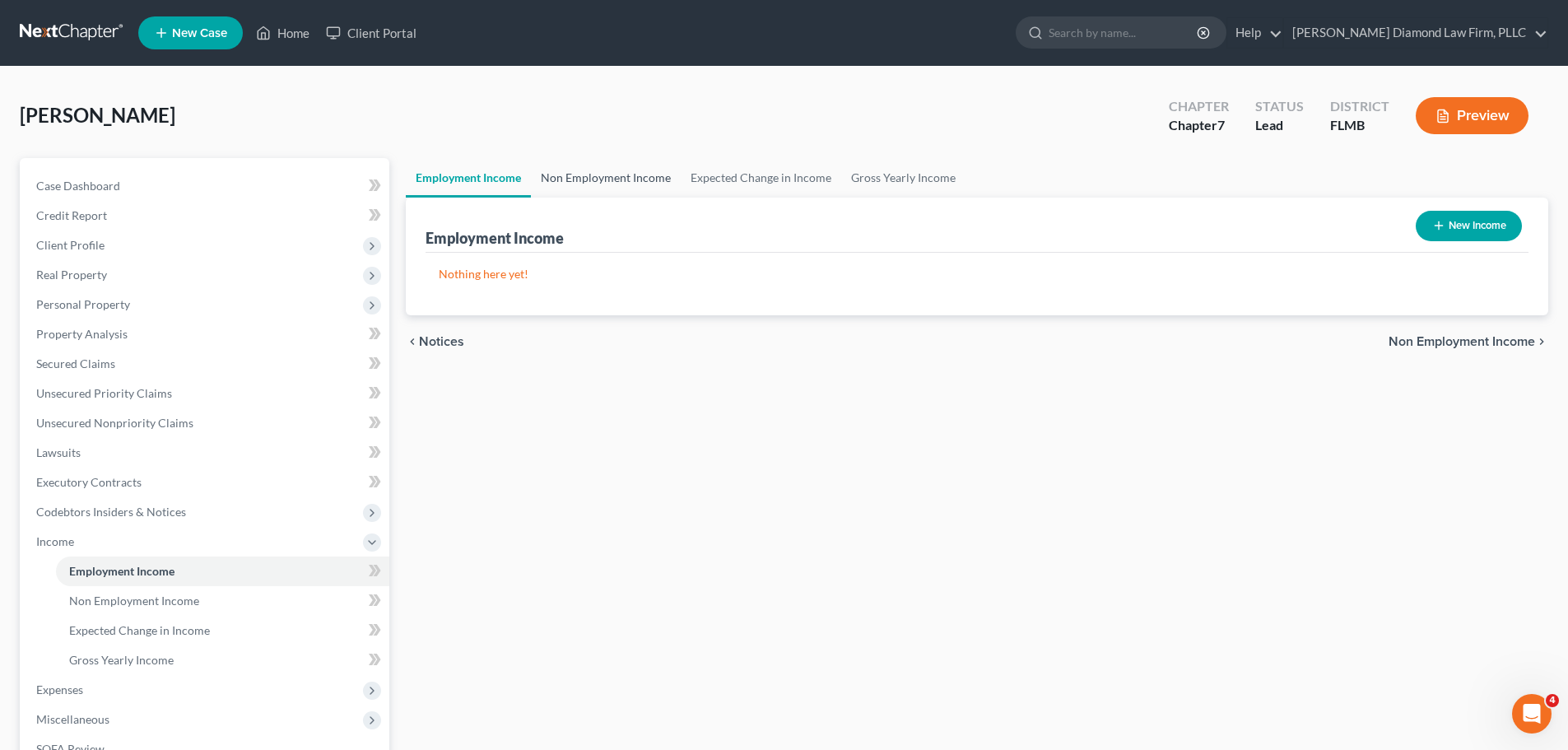
click at [570, 178] on link "Non Employment Income" at bounding box center [606, 178] width 150 height 39
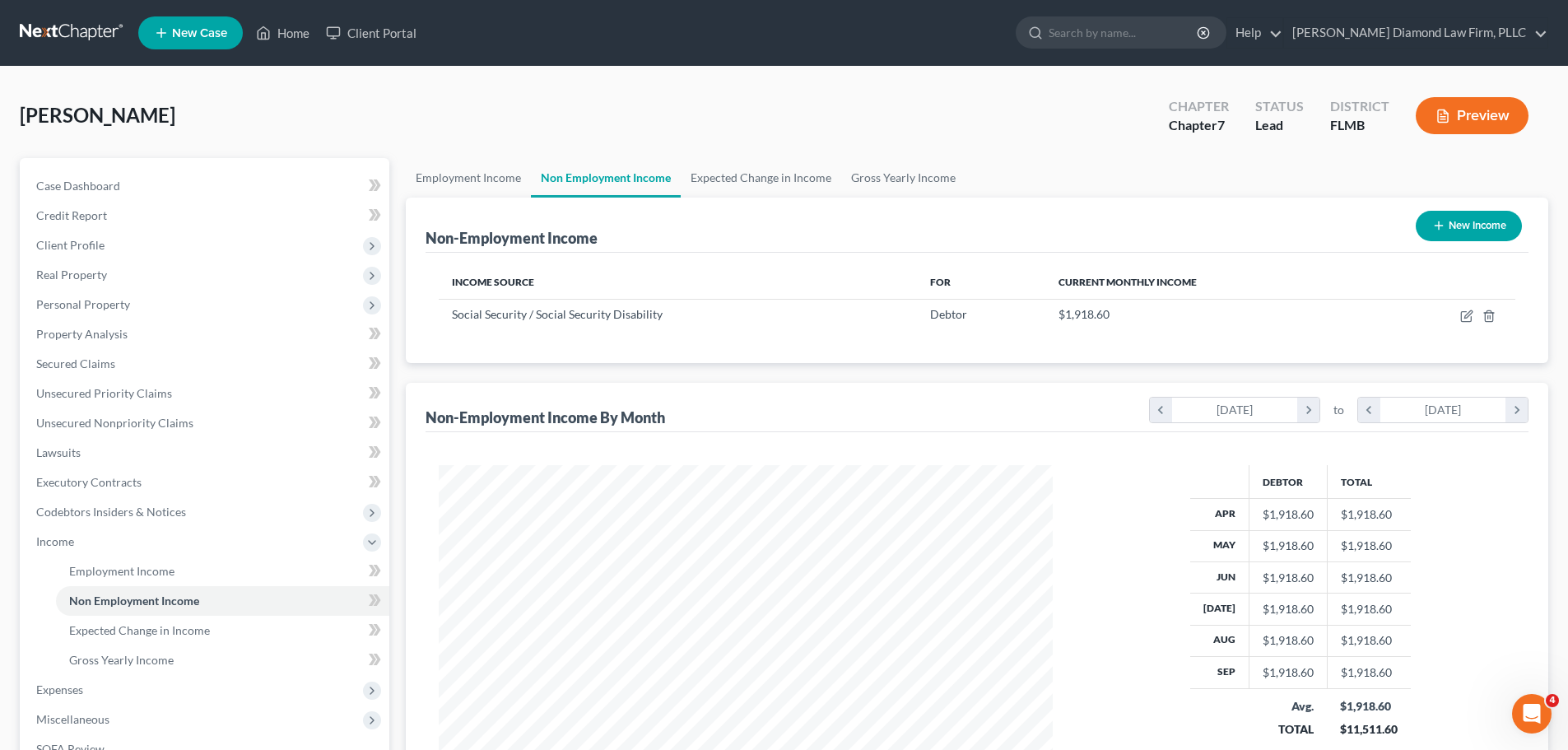
scroll to position [307, 647]
click at [699, 185] on link "Expected Change in Income" at bounding box center [761, 178] width 161 height 39
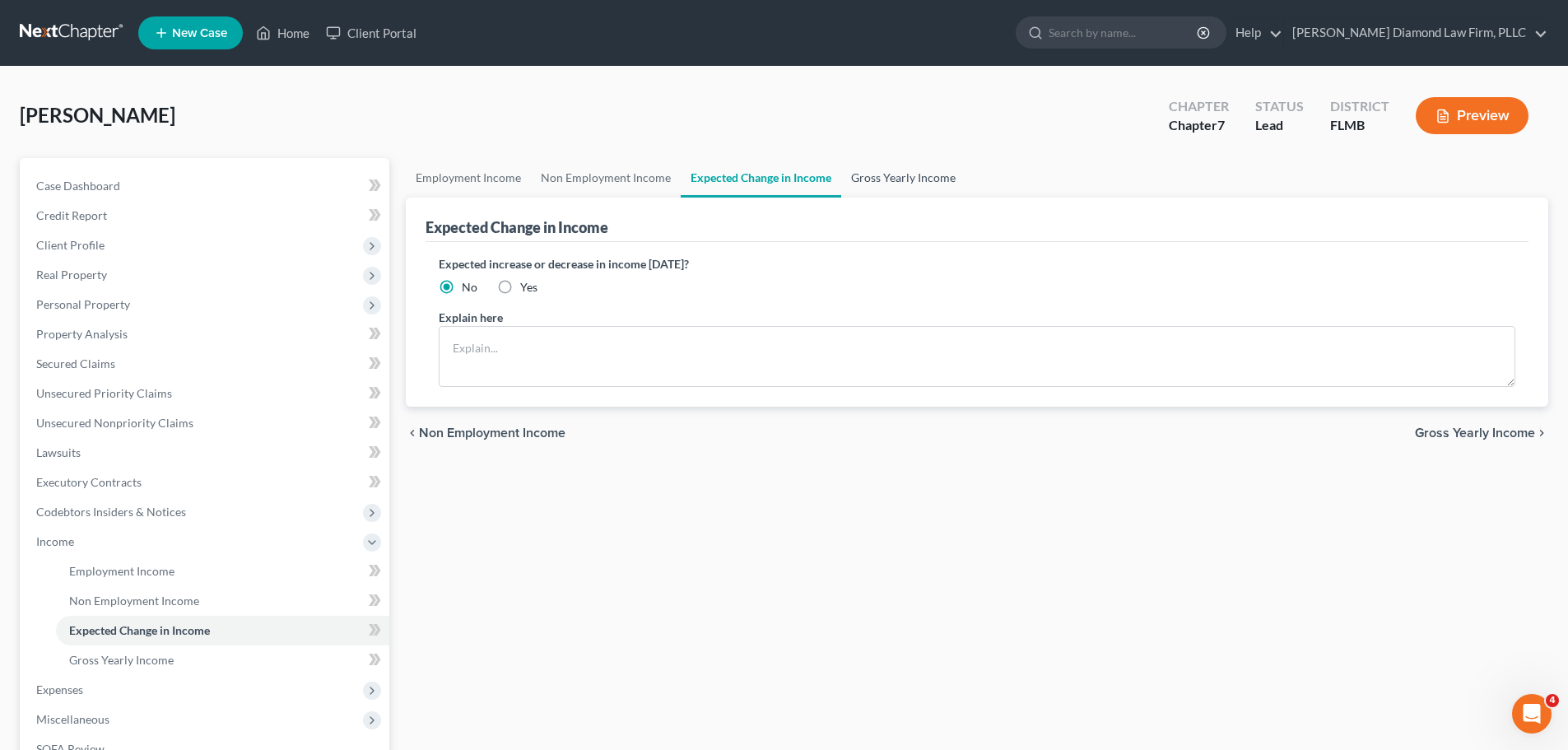
click at [909, 190] on link "Gross Yearly Income" at bounding box center [904, 178] width 124 height 39
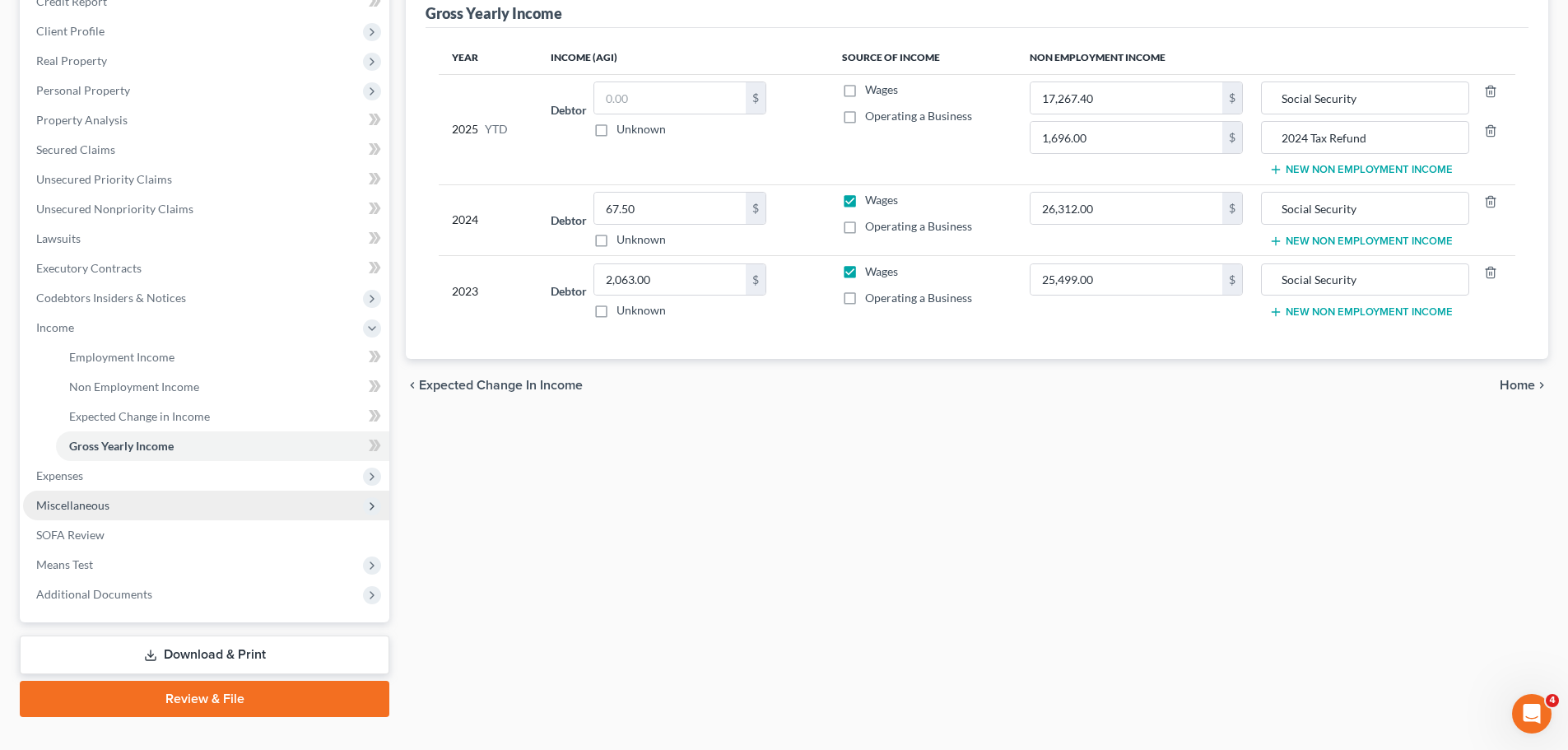
scroll to position [243, 0]
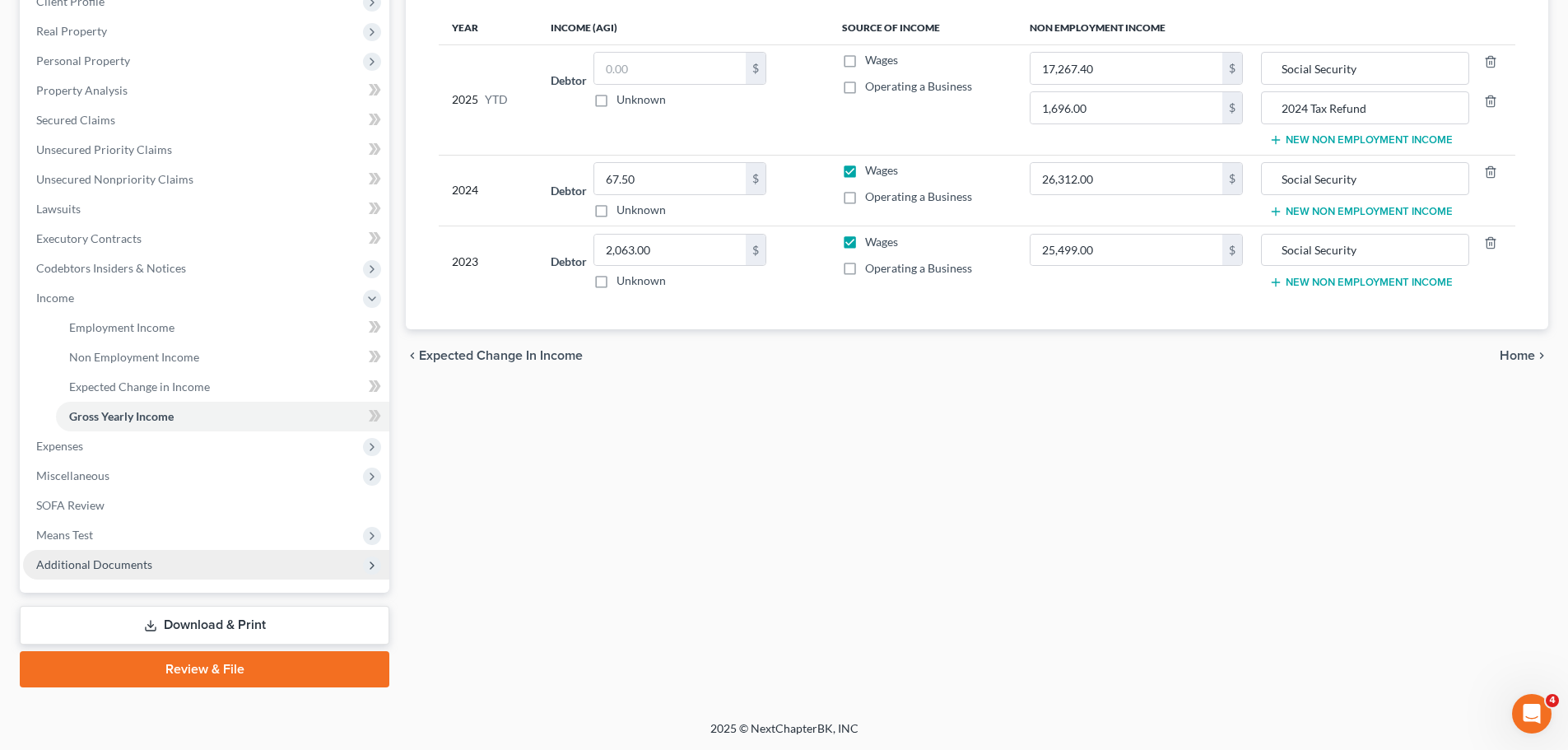
click at [145, 566] on span "Additional Documents" at bounding box center [94, 564] width 116 height 14
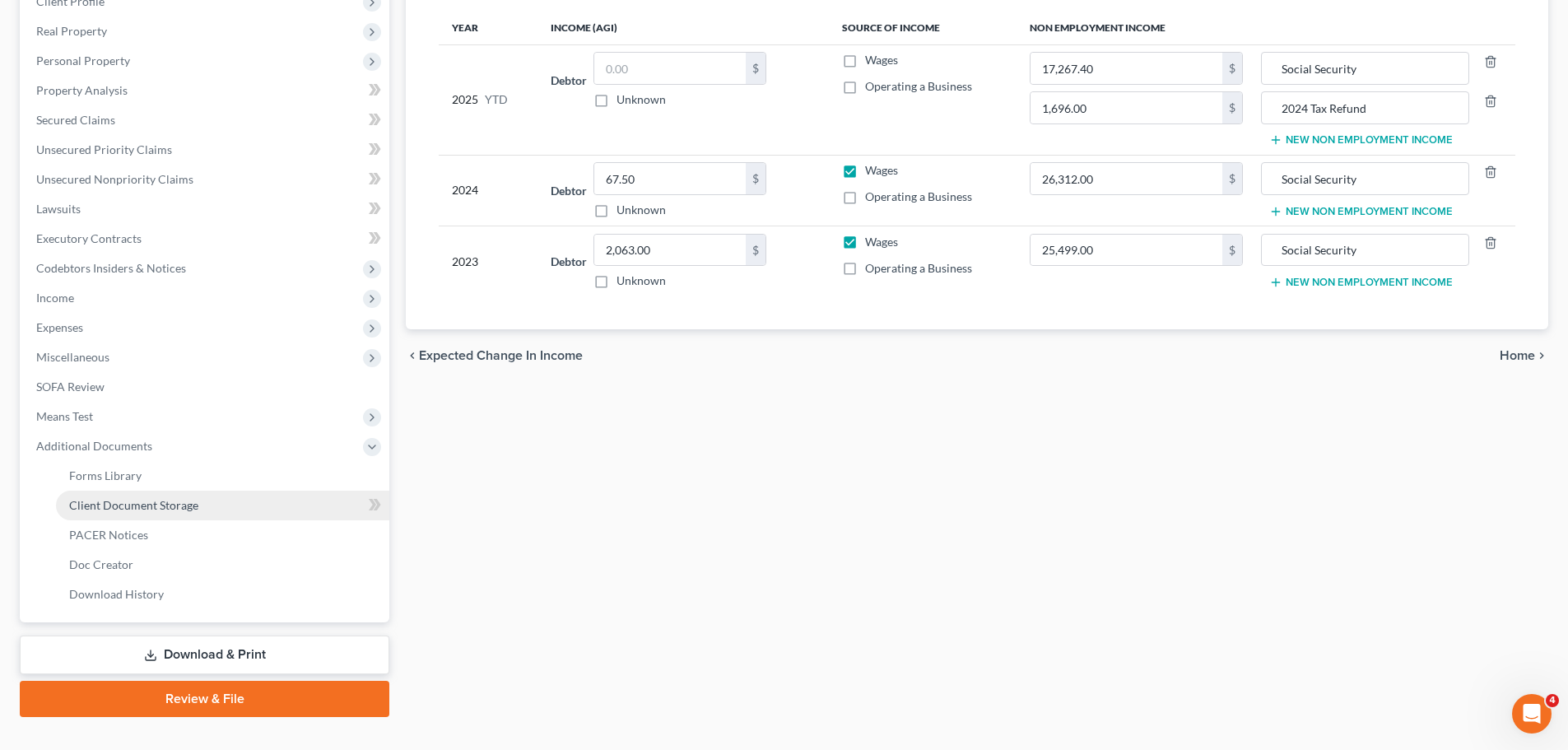
click at [154, 514] on link "Client Document Storage" at bounding box center [223, 506] width 334 height 30
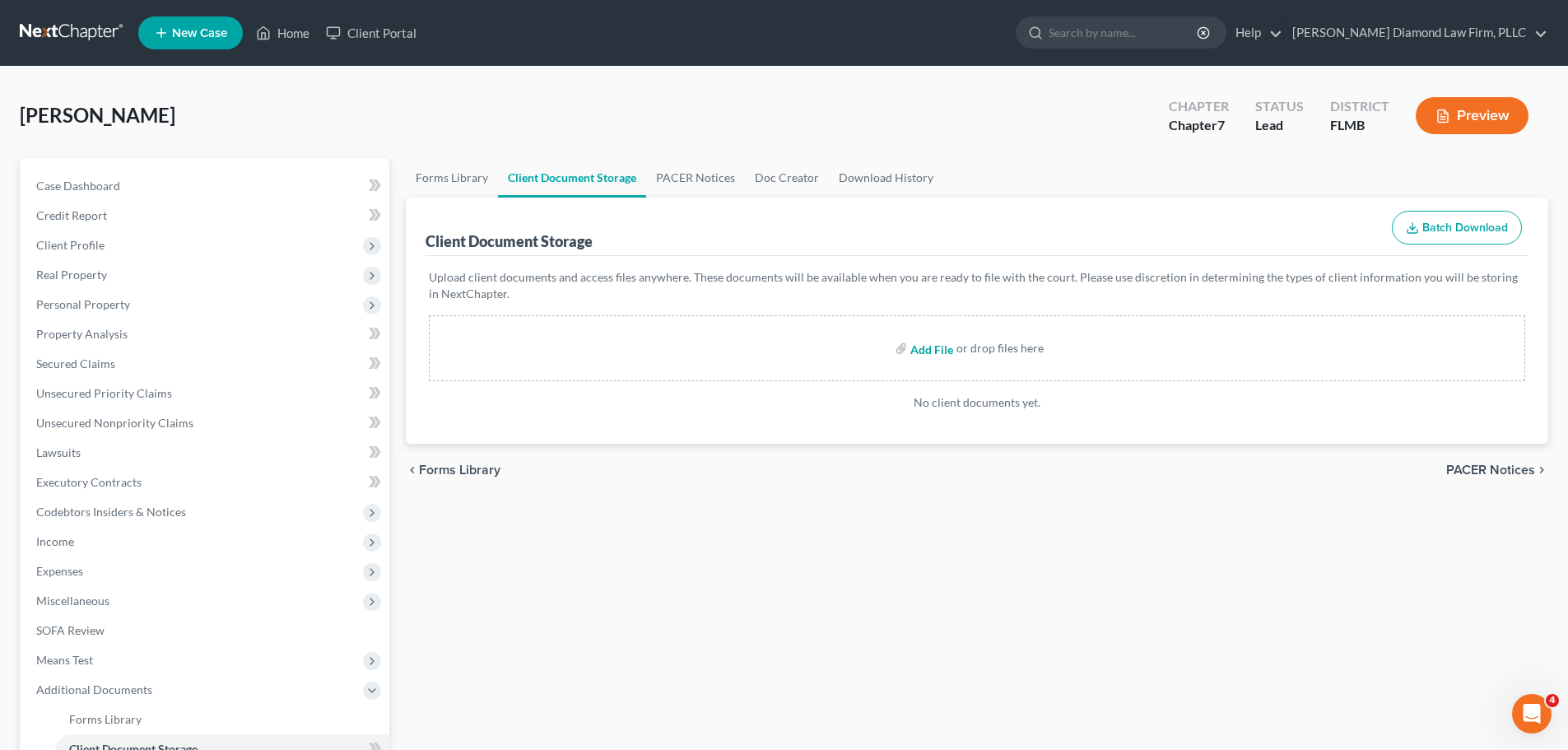
click at [927, 351] on input "file" at bounding box center [930, 348] width 39 height 30
type input "C:\fakepath\CCC.pdf"
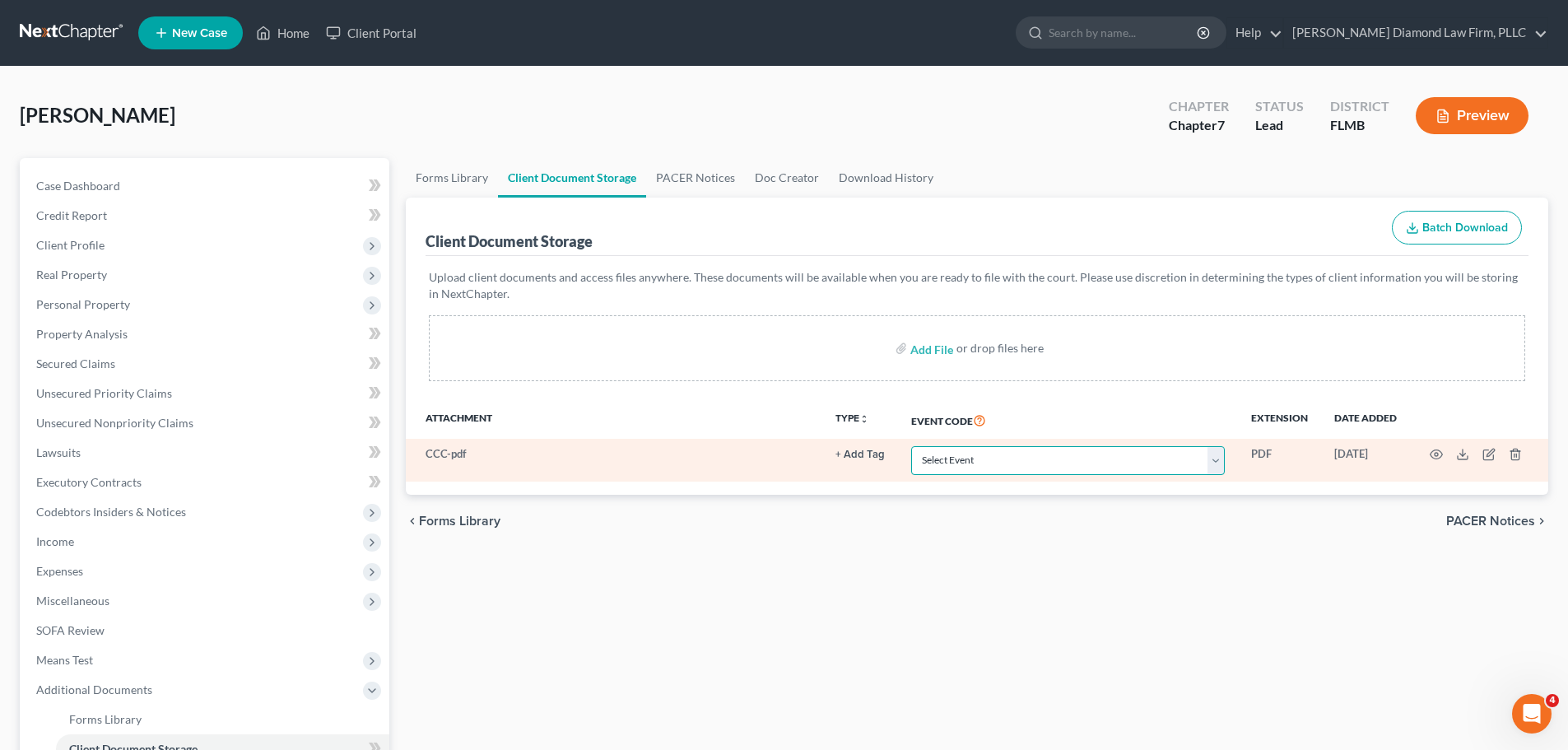
click at [1043, 458] on select "Select Event 20 Largest Unsecured Creditors Amended Chapter 13 Plan Amended Cre…" at bounding box center [1068, 461] width 314 height 29
select select "9"
click at [911, 446] on select "Select Event 20 Largest Unsecured Creditors Amended Chapter 13 Plan Amended Cre…" at bounding box center [1068, 461] width 314 height 29
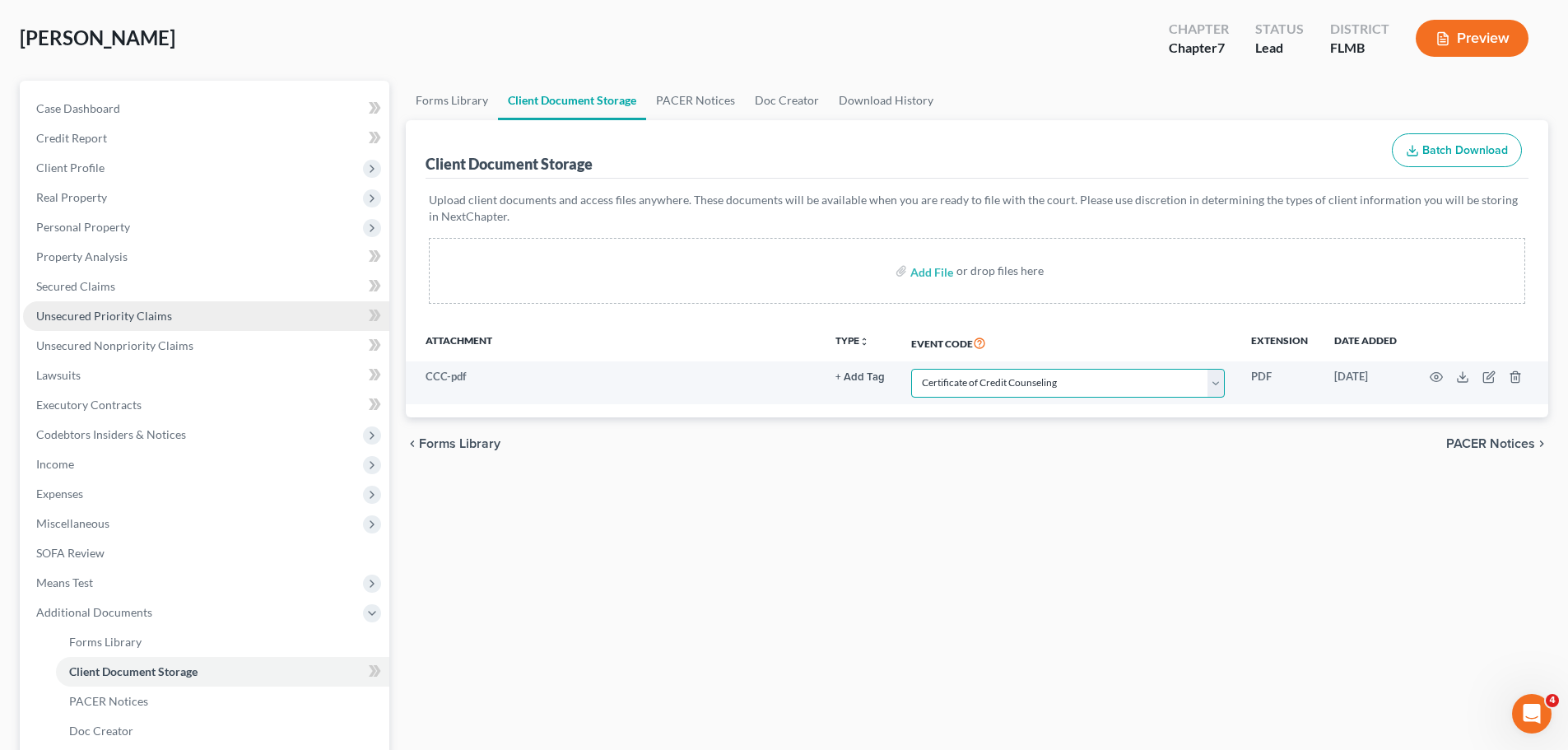
scroll to position [273, 0]
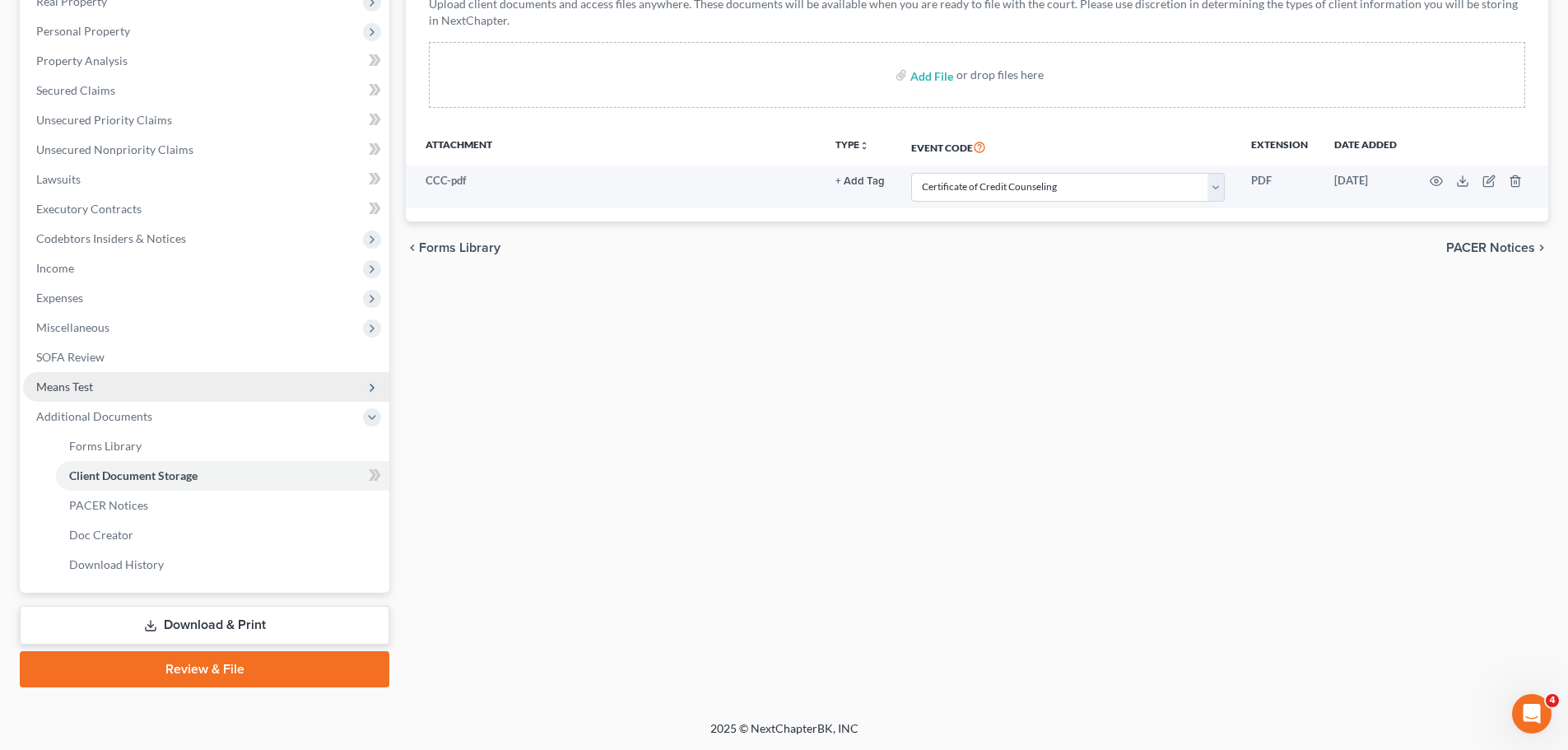
click at [81, 389] on span "Means Test" at bounding box center [65, 386] width 57 height 14
click at [83, 392] on span "Means Test" at bounding box center [65, 386] width 57 height 14
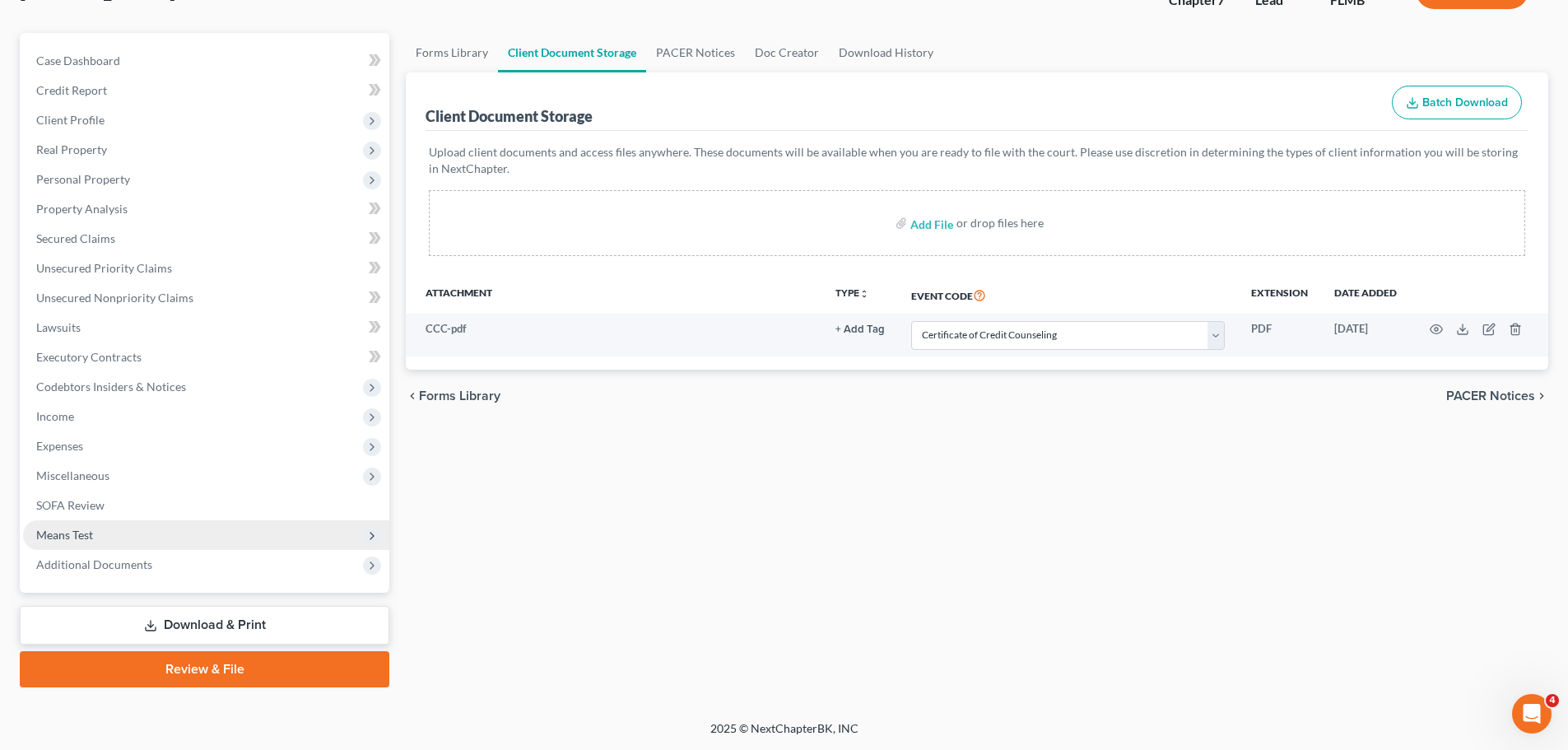
scroll to position [125, 0]
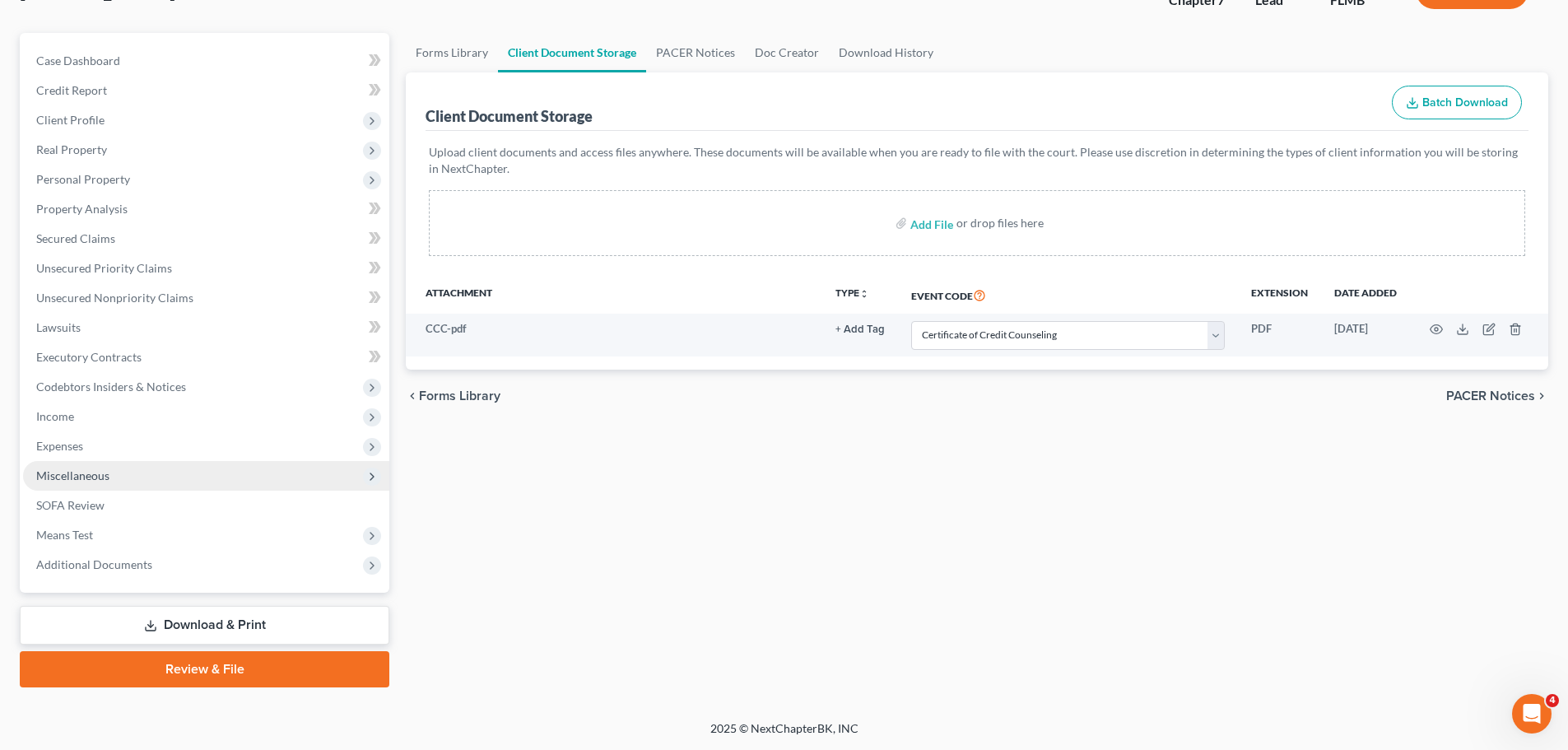
click at [69, 474] on span "Miscellaneous" at bounding box center [73, 475] width 73 height 14
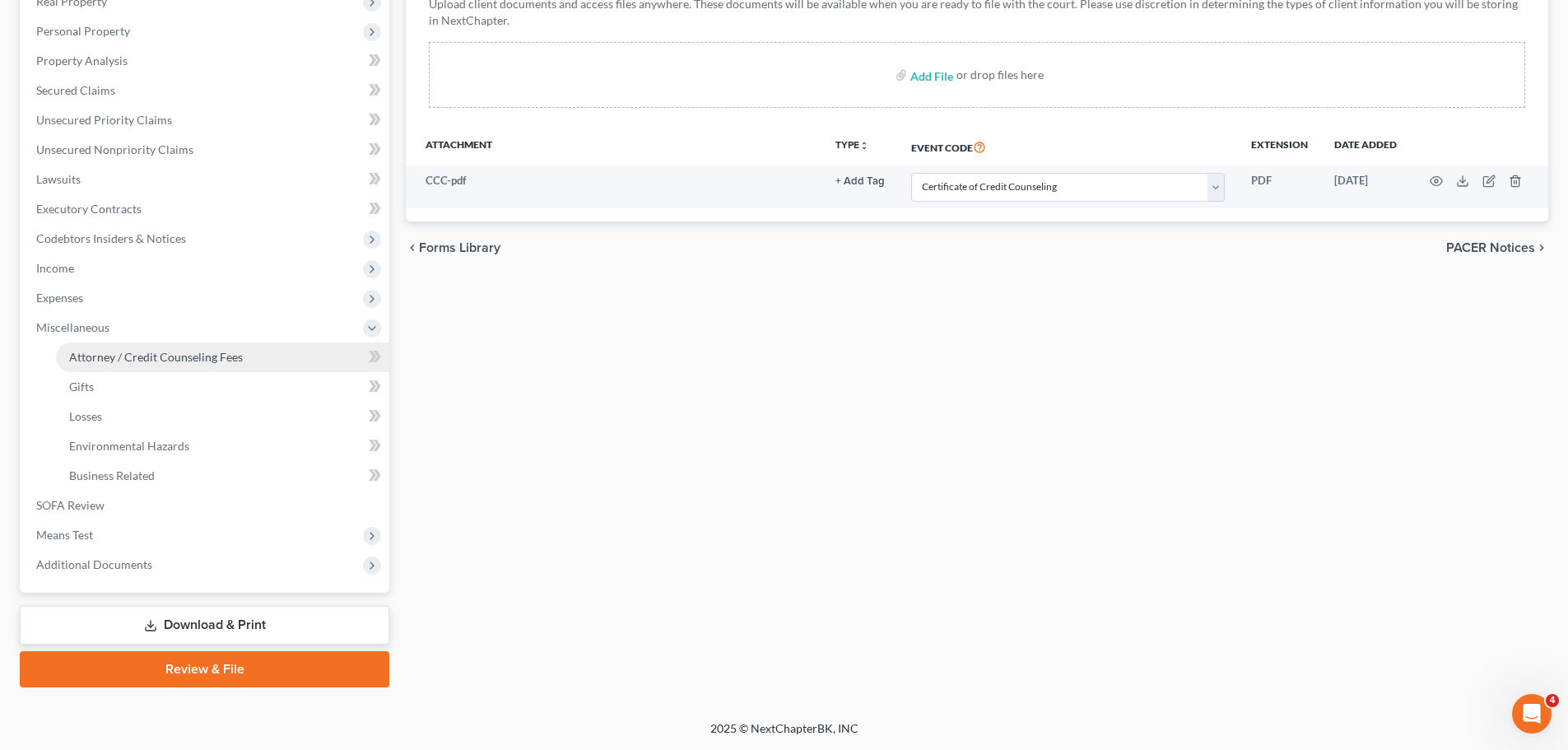
click at [97, 360] on span "Attorney / Credit Counseling Fees" at bounding box center [156, 357] width 174 height 14
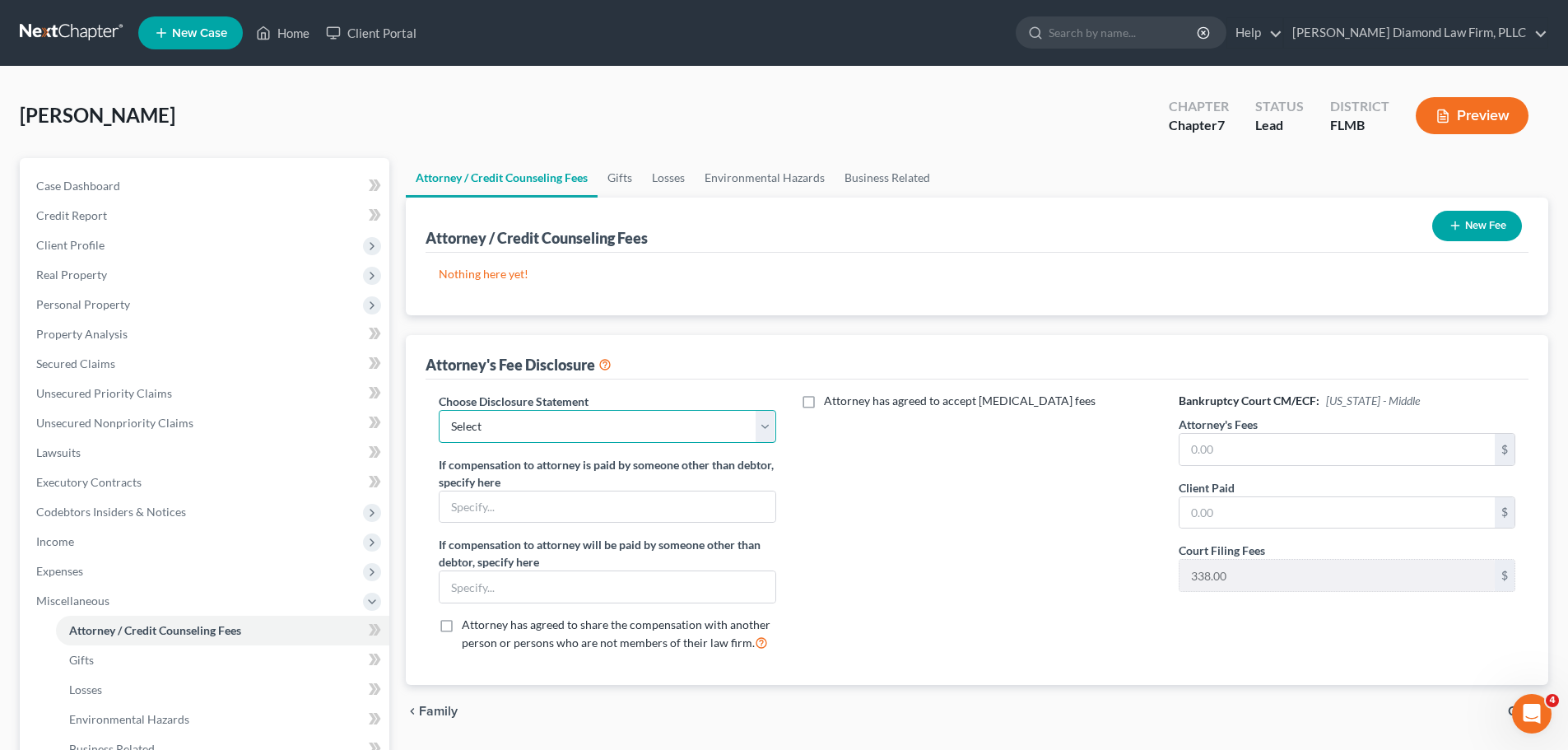
click at [675, 438] on select "Select [PERSON_NAME] Chapter 13 monitoring fees Attorney Fee" at bounding box center [607, 427] width 337 height 33
select select "2"
click at [439, 410] on select "Select [PERSON_NAME] Chapter 13 monitoring fees Attorney Fee" at bounding box center [607, 427] width 337 height 33
click at [122, 249] on span "Client Profile" at bounding box center [206, 245] width 366 height 30
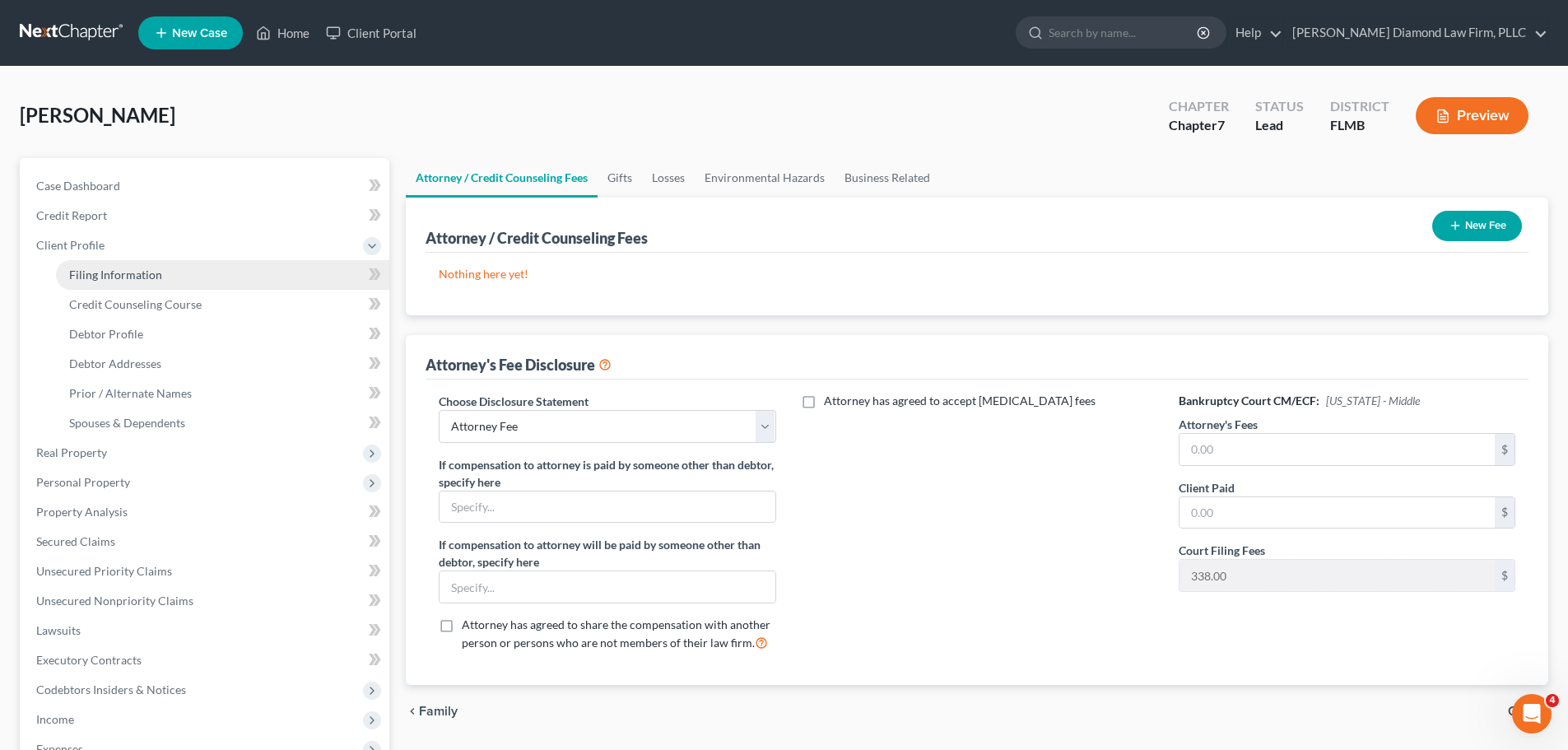
click at [114, 274] on span "Filing Information" at bounding box center [115, 274] width 93 height 14
select select "1"
select select "0"
select select "9"
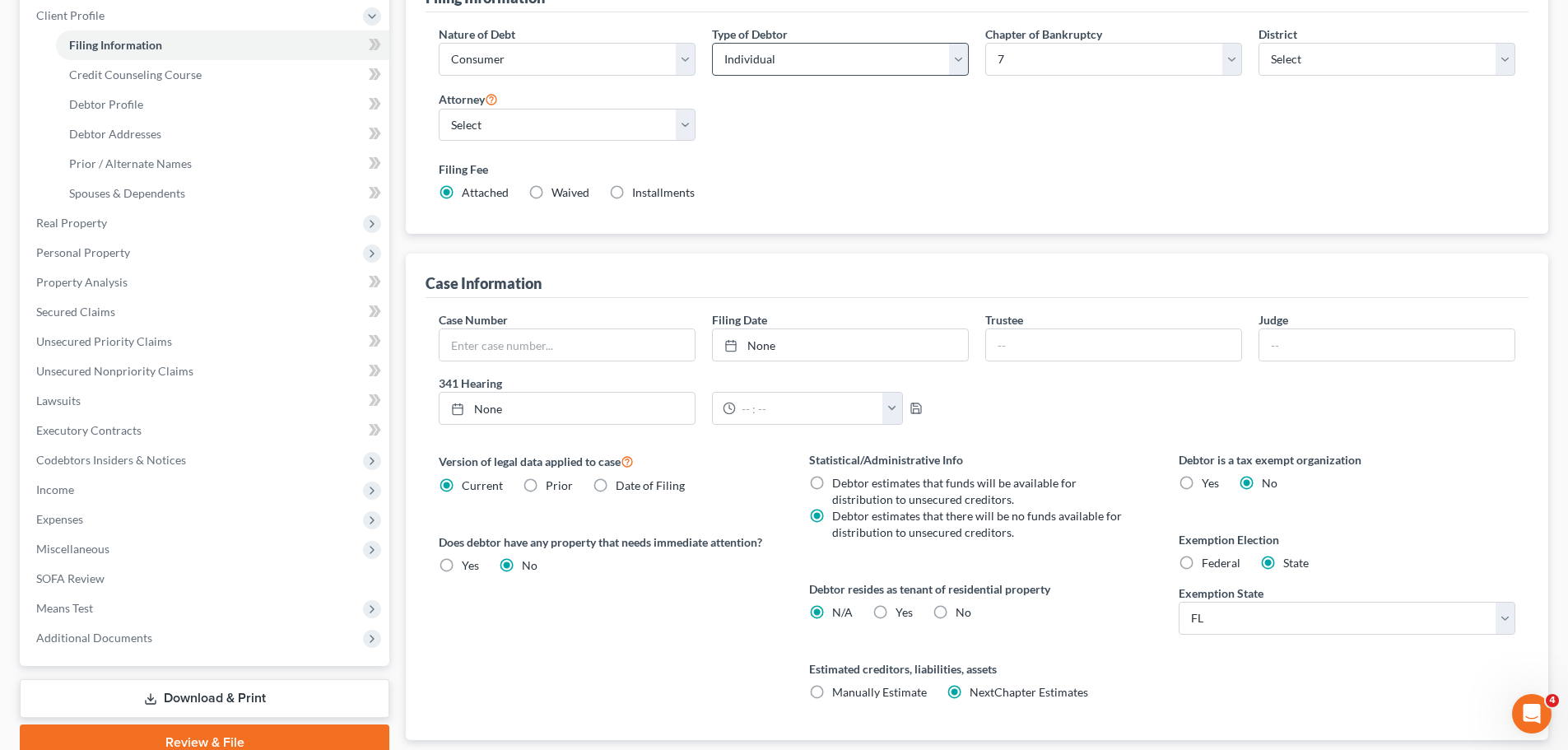
scroll to position [247, 0]
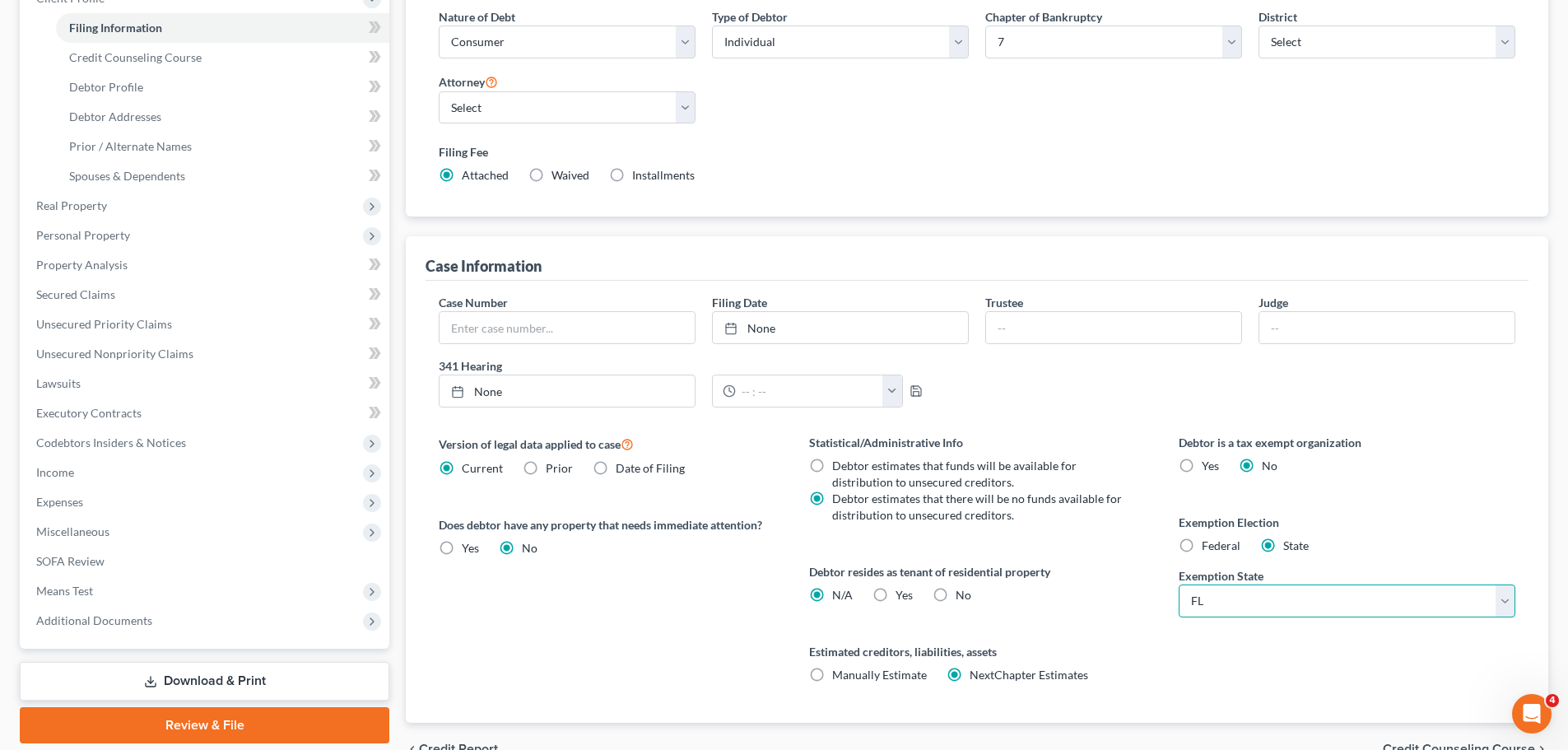
click at [1200, 594] on select "State [US_STATE] AK AR AZ CA CO CT DE DC [GEOGRAPHIC_DATA] [GEOGRAPHIC_DATA] GU…" at bounding box center [1347, 601] width 337 height 33
click at [1203, 547] on span "Federal" at bounding box center [1220, 546] width 38 height 14
click at [1208, 547] on input "Federal" at bounding box center [1213, 543] width 11 height 11
radio input "true"
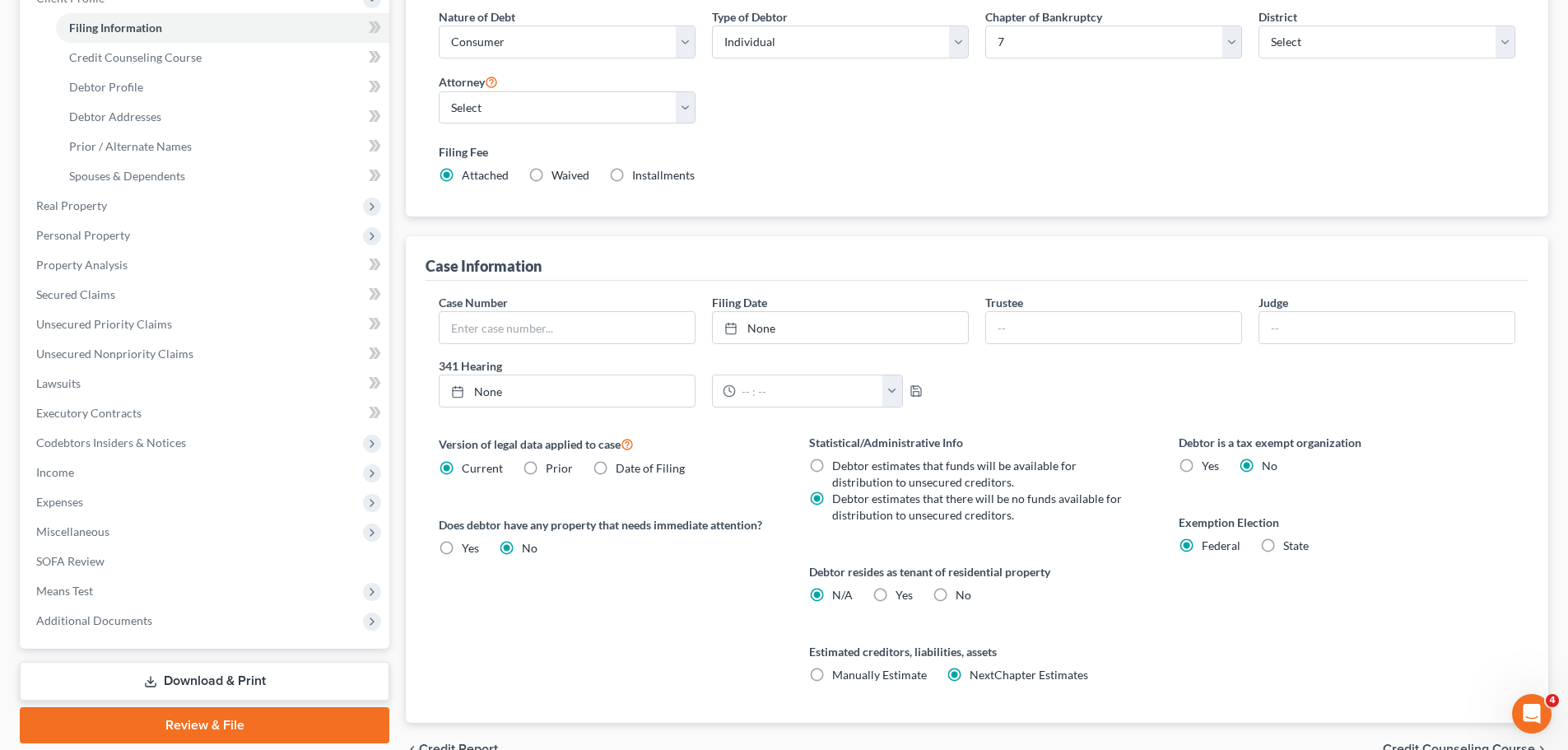
click at [1288, 552] on span "State" at bounding box center [1296, 546] width 26 height 14
click at [1290, 548] on input "State" at bounding box center [1295, 543] width 11 height 11
radio input "true"
radio input "false"
select select "9"
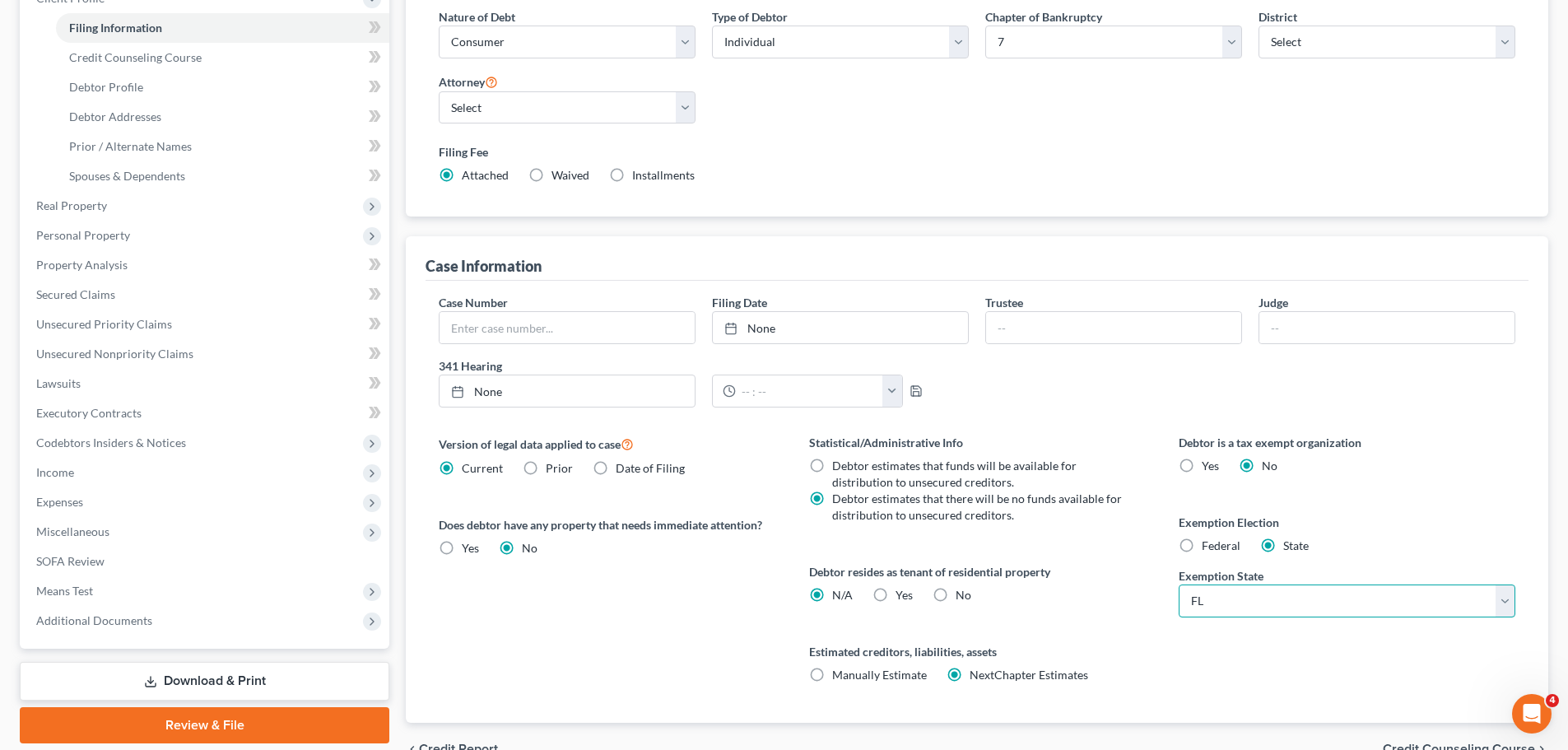
click at [1233, 590] on select "State [US_STATE] AK AR AZ CA CO CT DE DC [GEOGRAPHIC_DATA] [GEOGRAPHIC_DATA] GU…" at bounding box center [1347, 601] width 337 height 33
click at [155, 528] on span "Miscellaneous" at bounding box center [206, 532] width 366 height 30
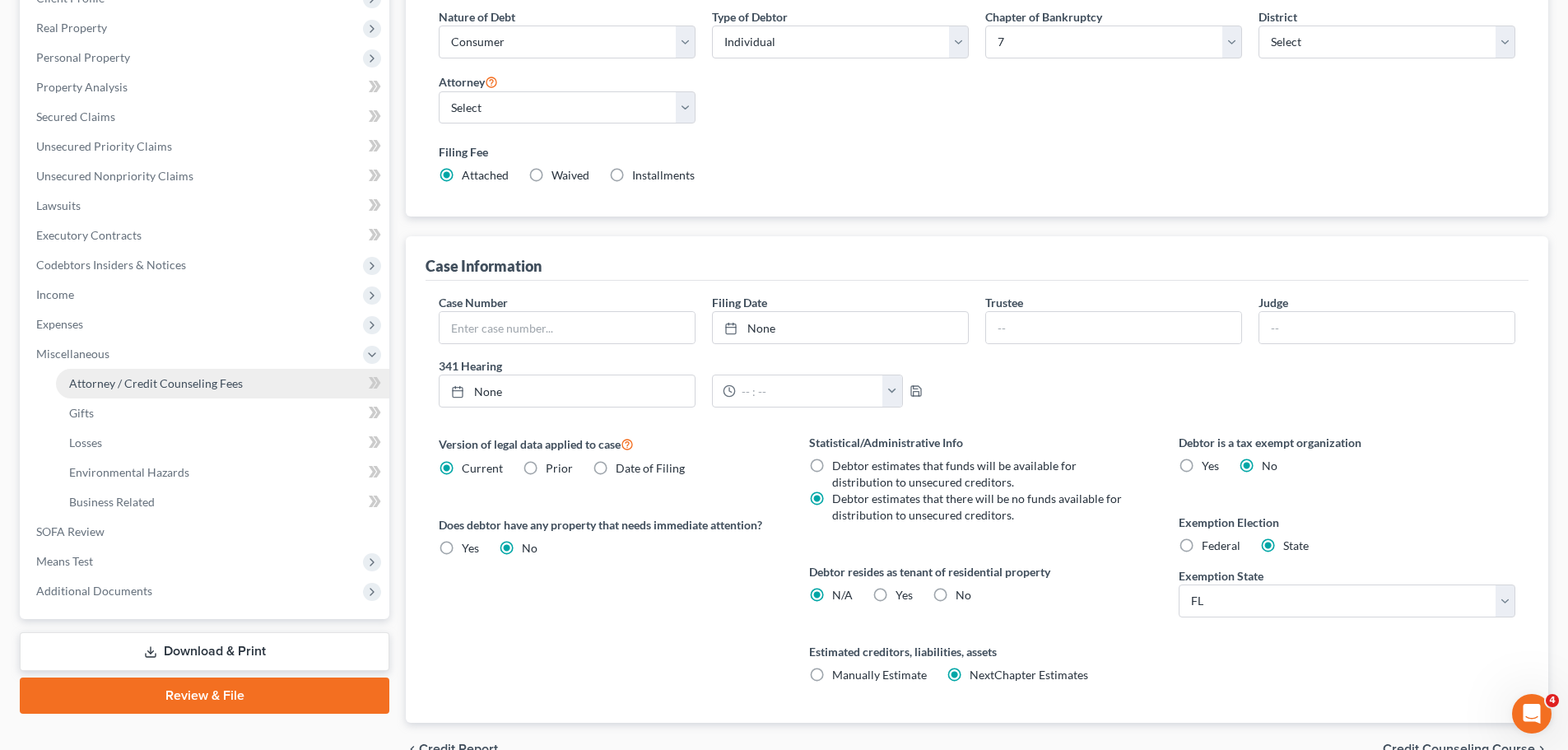
click at [143, 384] on span "Attorney / Credit Counseling Fees" at bounding box center [156, 383] width 174 height 14
select select "2"
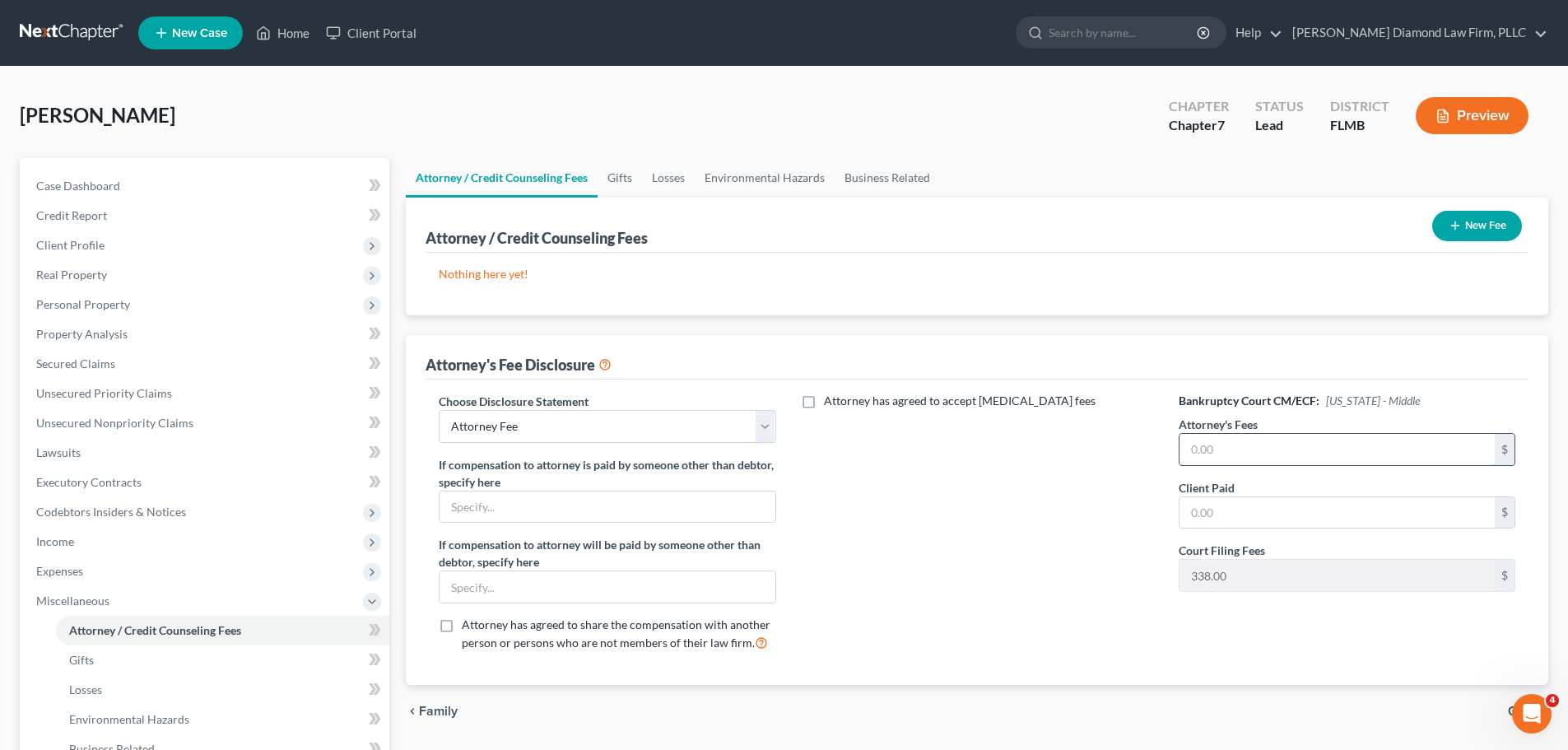
click at [1322, 434] on input "text" at bounding box center [1337, 449] width 316 height 31
type input "1,757"
click at [1309, 503] on input "text" at bounding box center [1337, 512] width 316 height 31
type input "1,757"
click at [1474, 236] on button "New Fee" at bounding box center [1476, 226] width 89 height 31
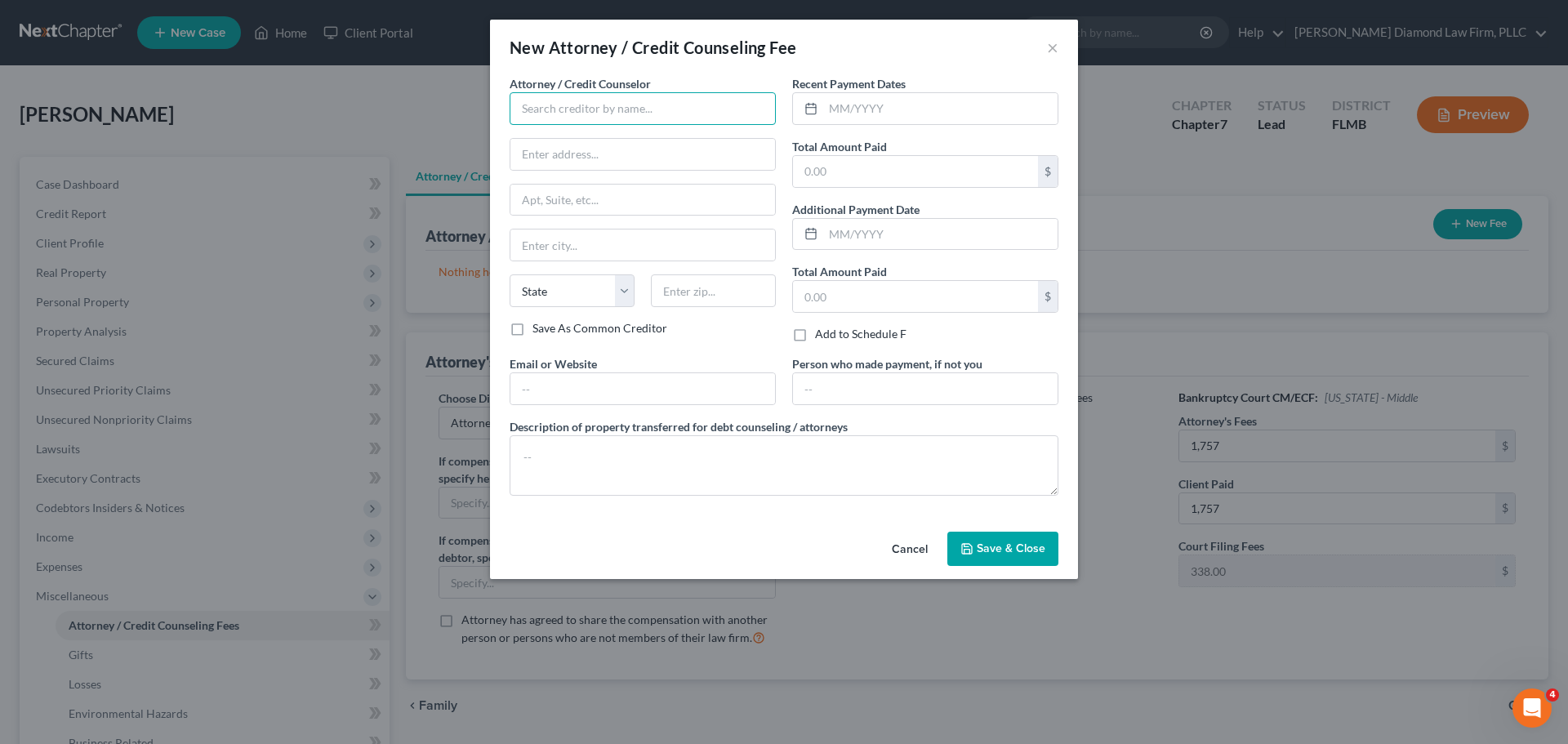
click at [594, 106] on input "text" at bounding box center [643, 108] width 266 height 33
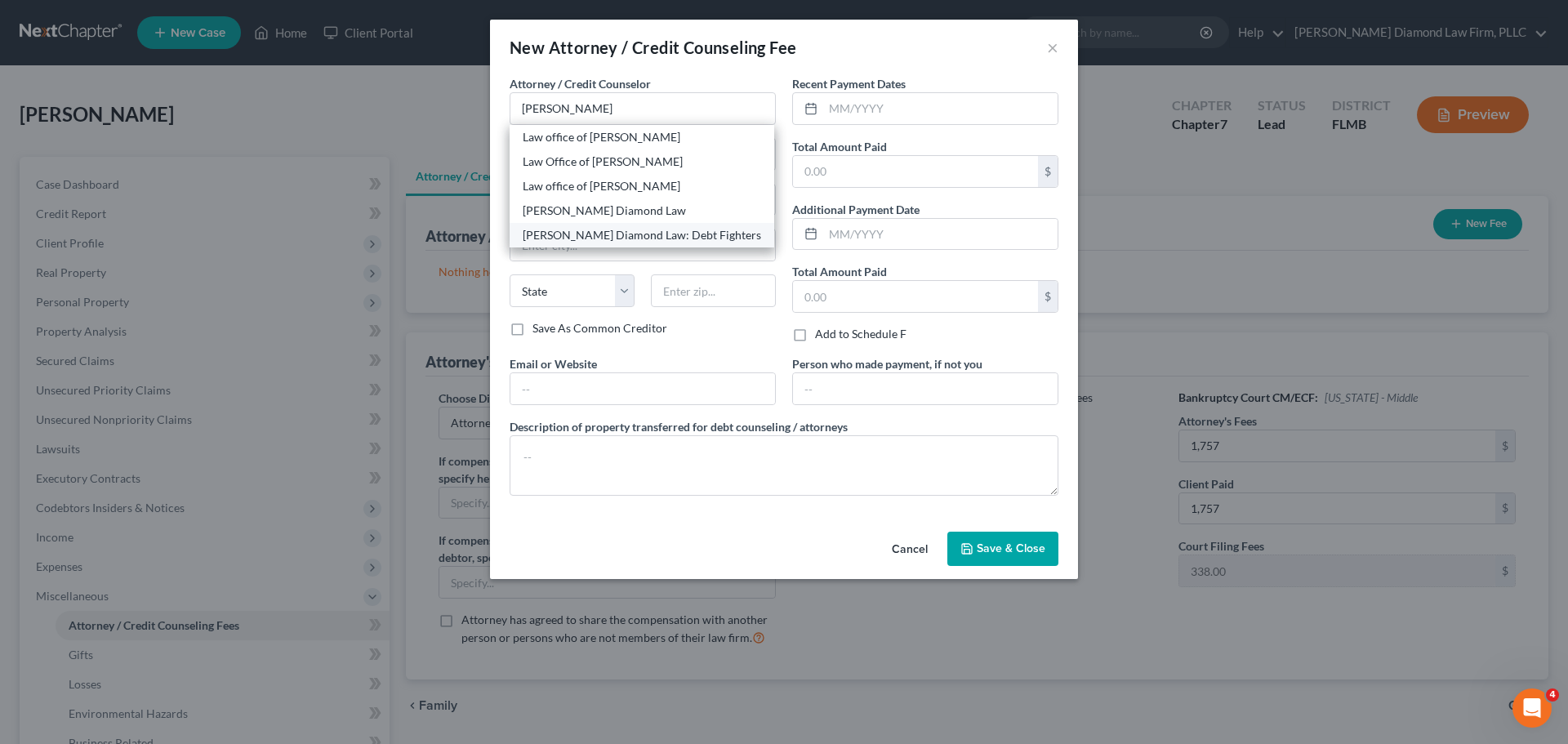
click at [623, 238] on div "[PERSON_NAME] Diamond Law: Debt Fighters" at bounding box center [642, 235] width 238 height 16
type input "[PERSON_NAME] Diamond Law: Debt Fighters"
type input "[STREET_ADDRESS]"
type input "Unit 108"
type input "Clearwater"
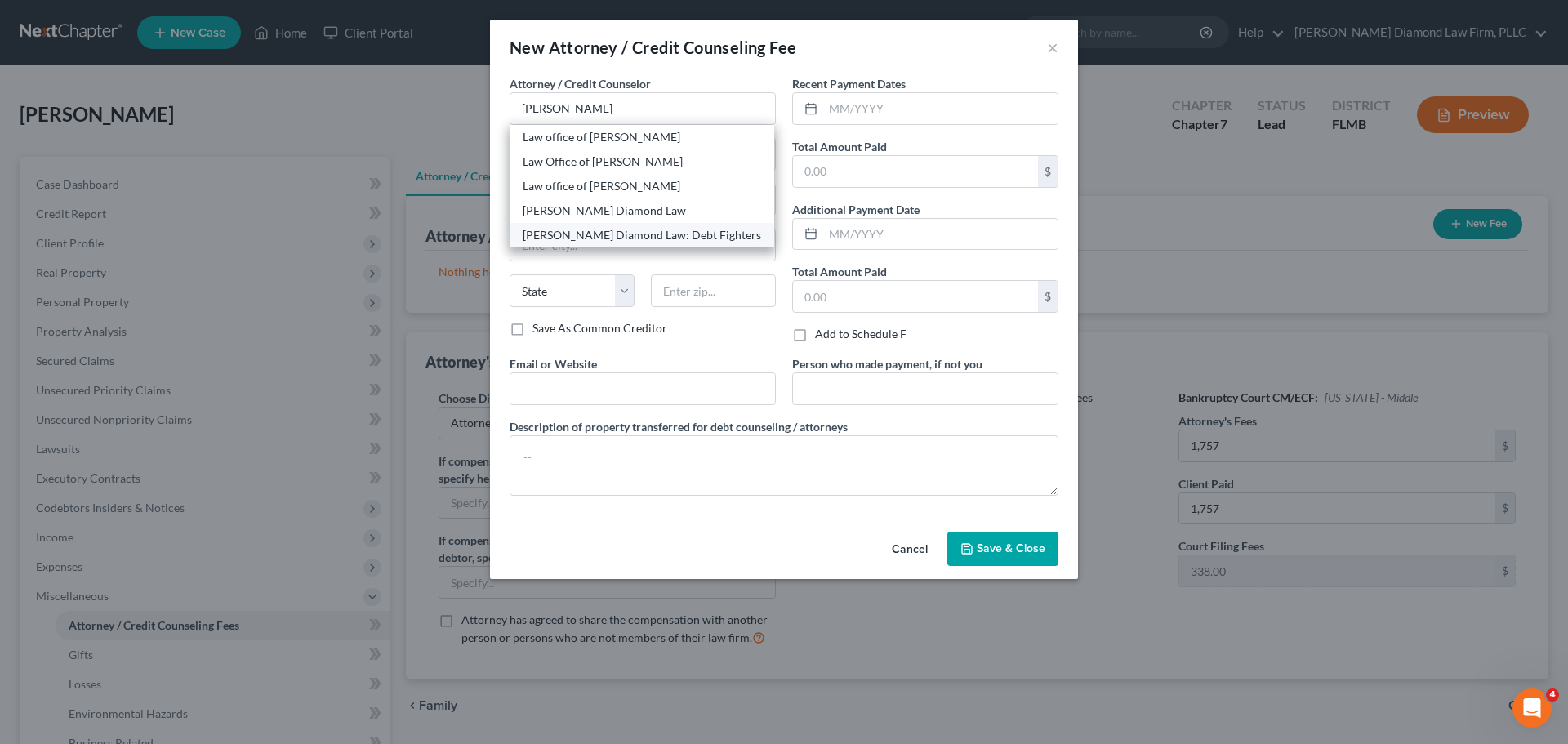
select select "9"
type input "33761"
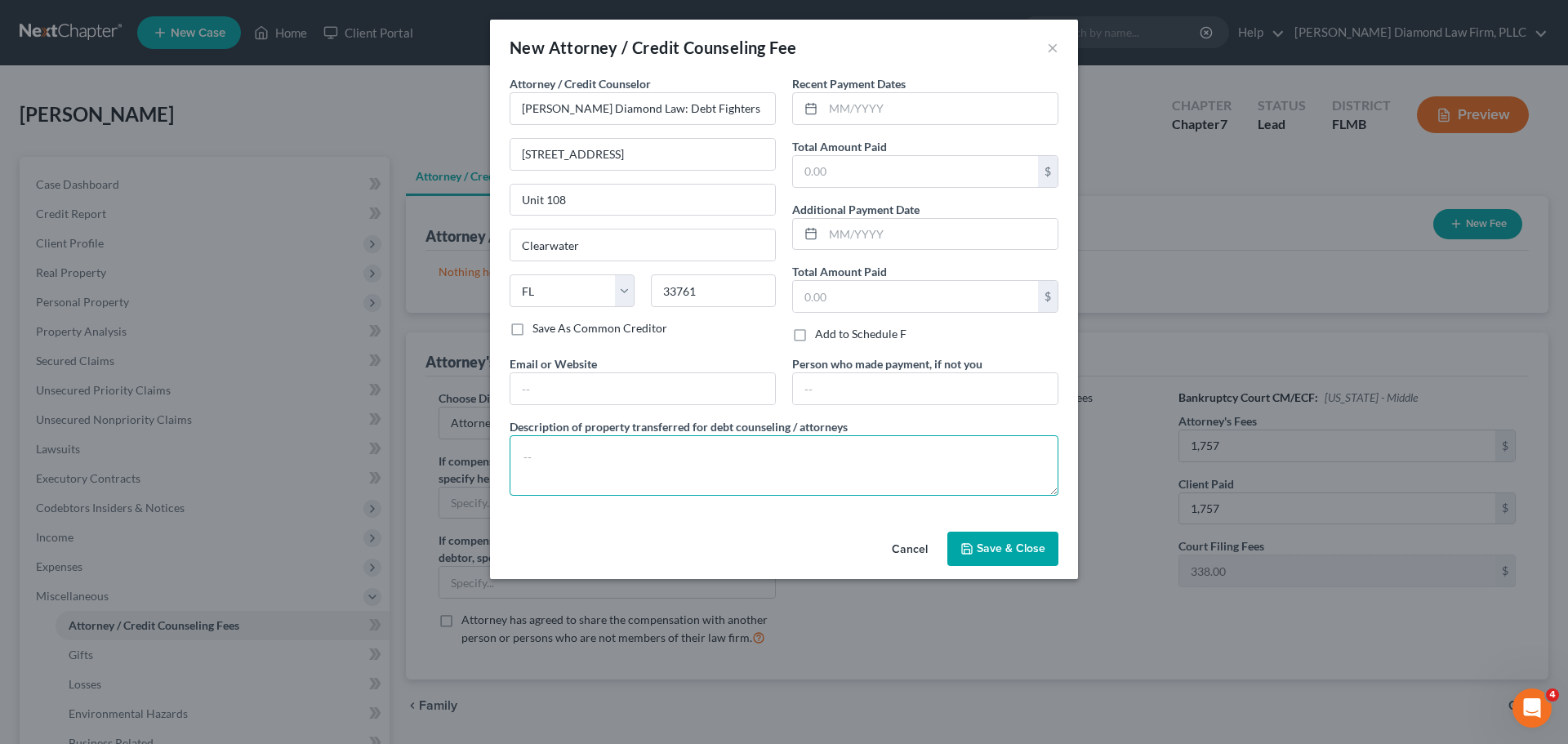
click at [601, 445] on textarea at bounding box center [784, 466] width 549 height 61
type textarea "Attorney costs and court filing fees for this bankruptcy."
click at [914, 115] on input "text" at bounding box center [941, 108] width 235 height 31
click at [926, 110] on input "text" at bounding box center [941, 108] width 235 height 31
type input "08/2025"
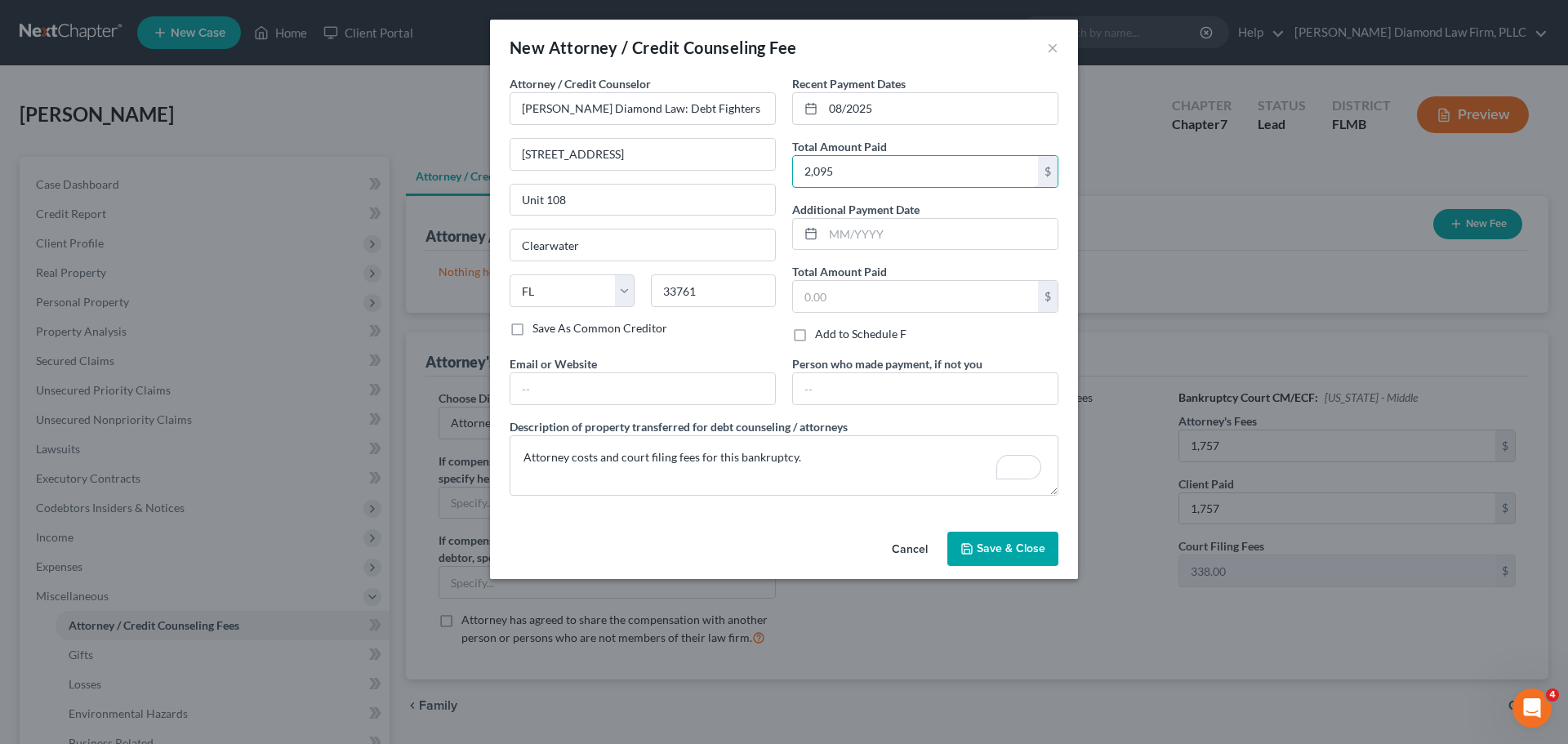
type input "2,095"
click at [1023, 556] on button "Save & Close" at bounding box center [1003, 549] width 111 height 35
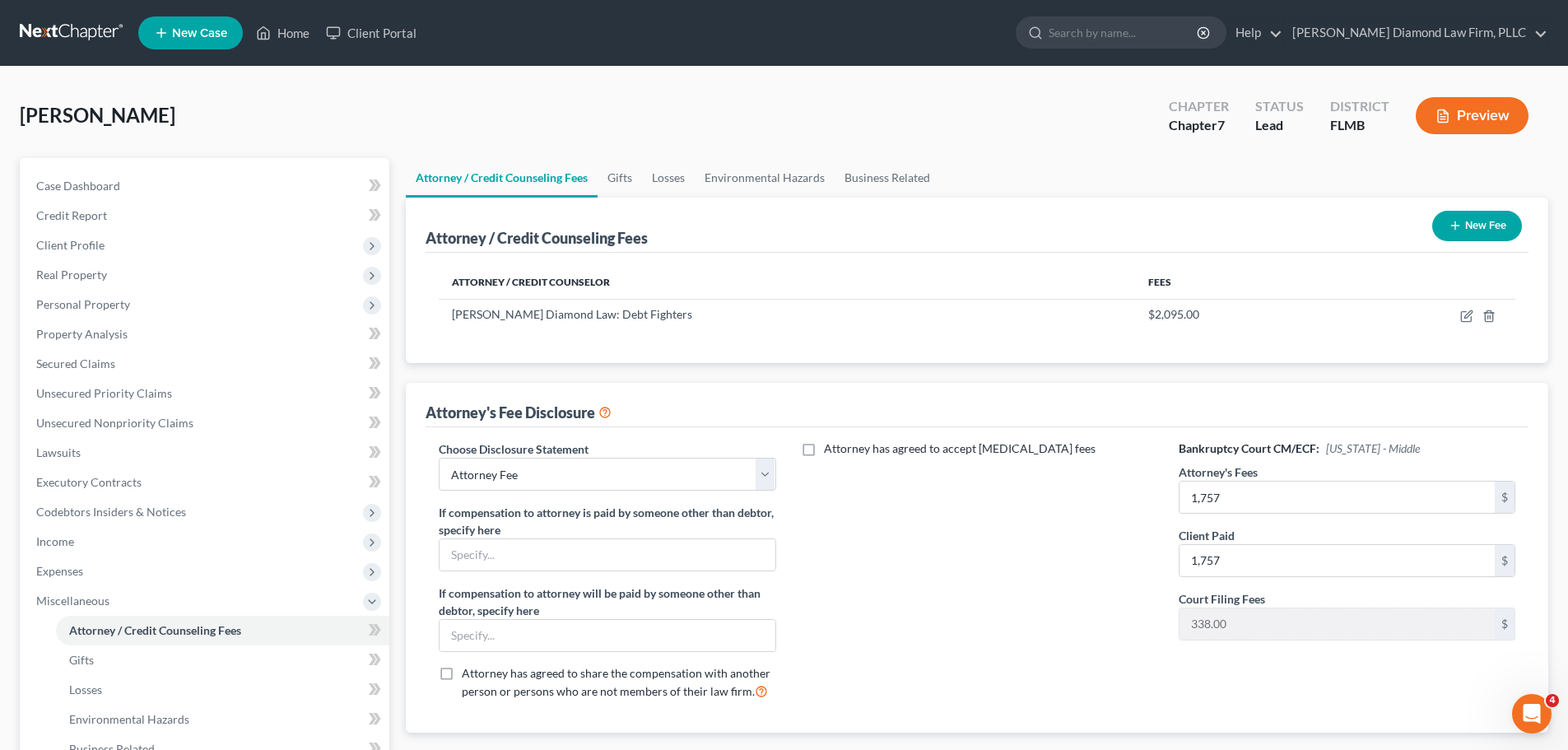
click at [1480, 226] on button "New Fee" at bounding box center [1476, 226] width 89 height 31
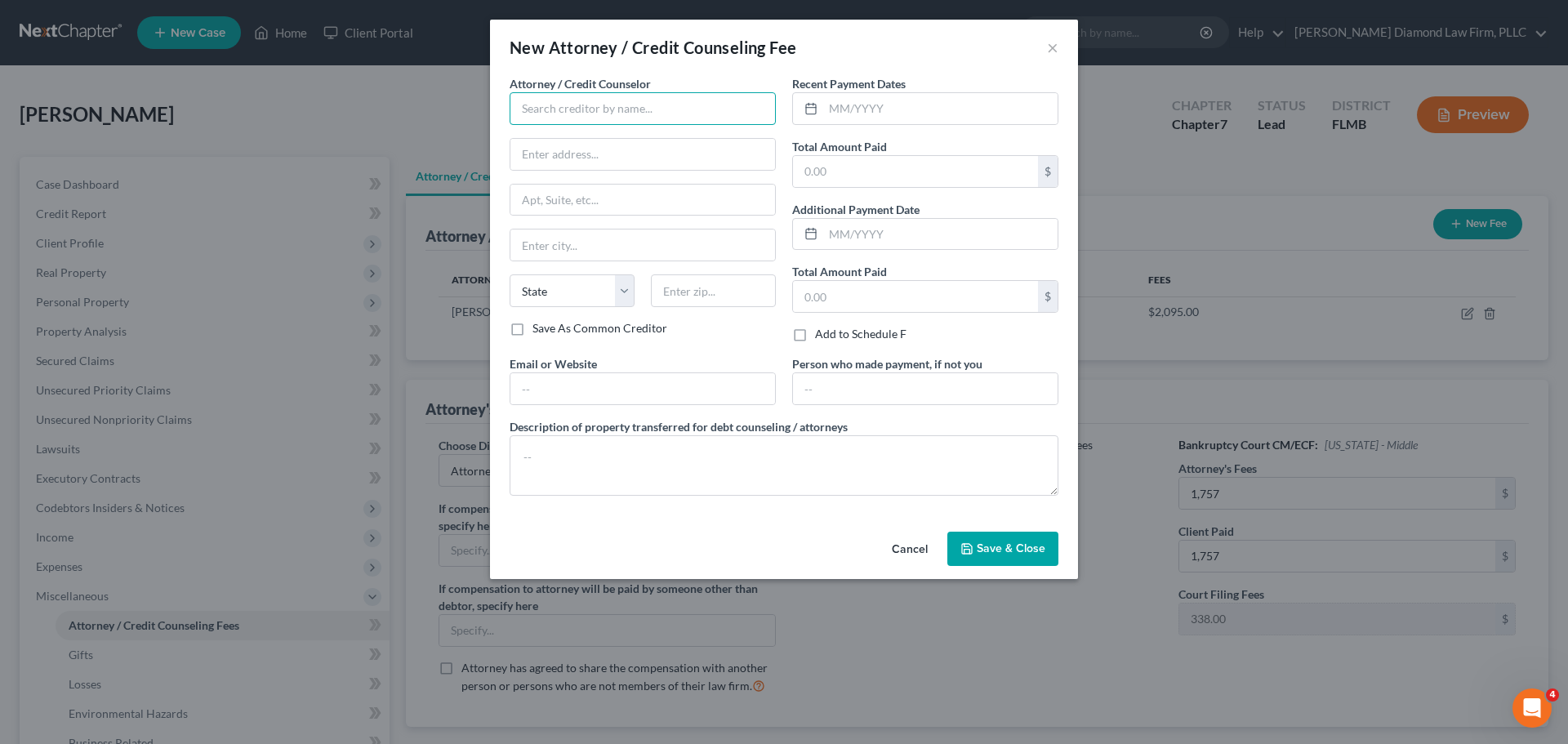
click at [529, 106] on input "text" at bounding box center [643, 108] width 266 height 33
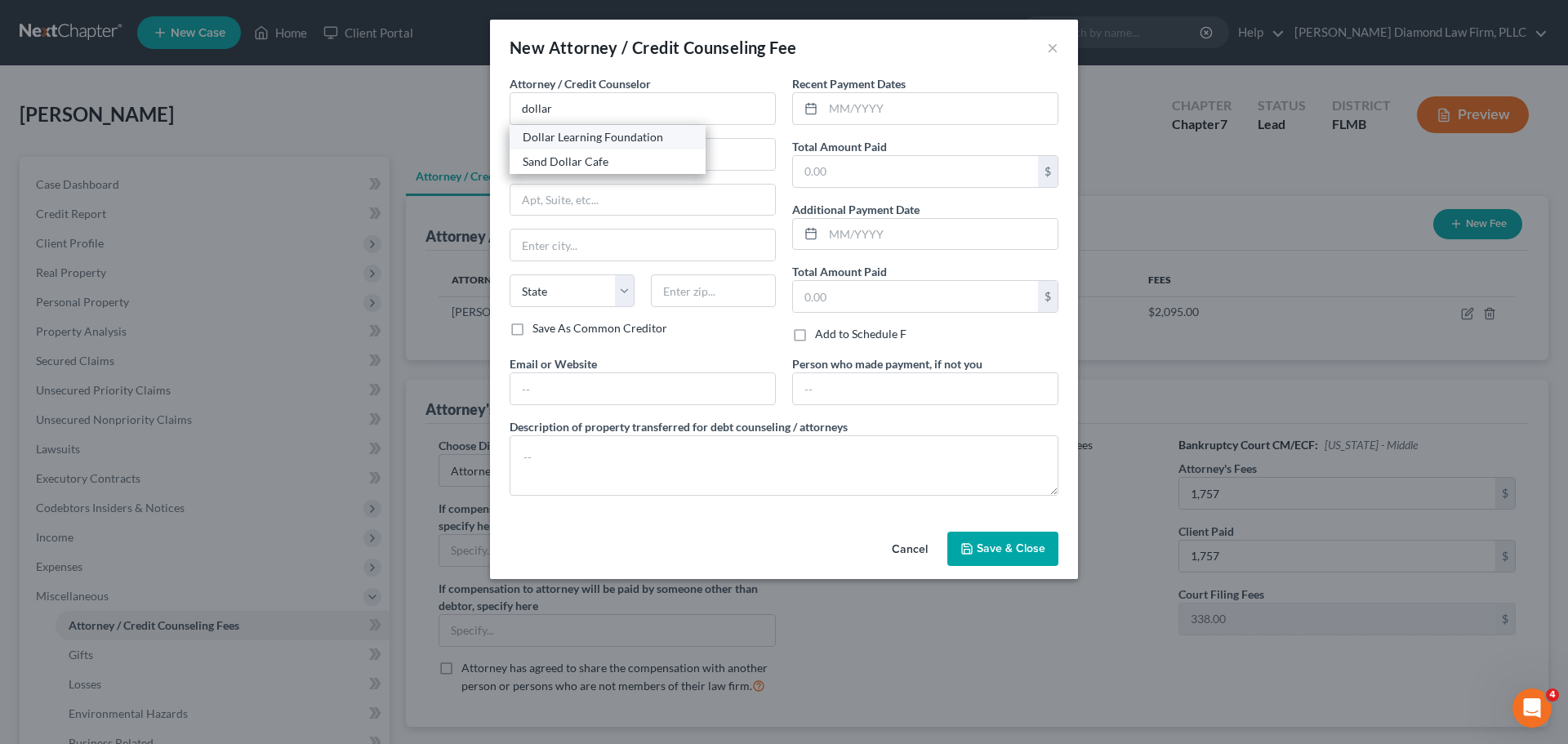
click at [563, 129] on div "Dollar Learning Foundation" at bounding box center [607, 137] width 170 height 16
type input "Dollar Learning Foundation"
type input "[STREET_ADDRESS]"
type input "PMB #001"
type input "[GEOGRAPHIC_DATA]"
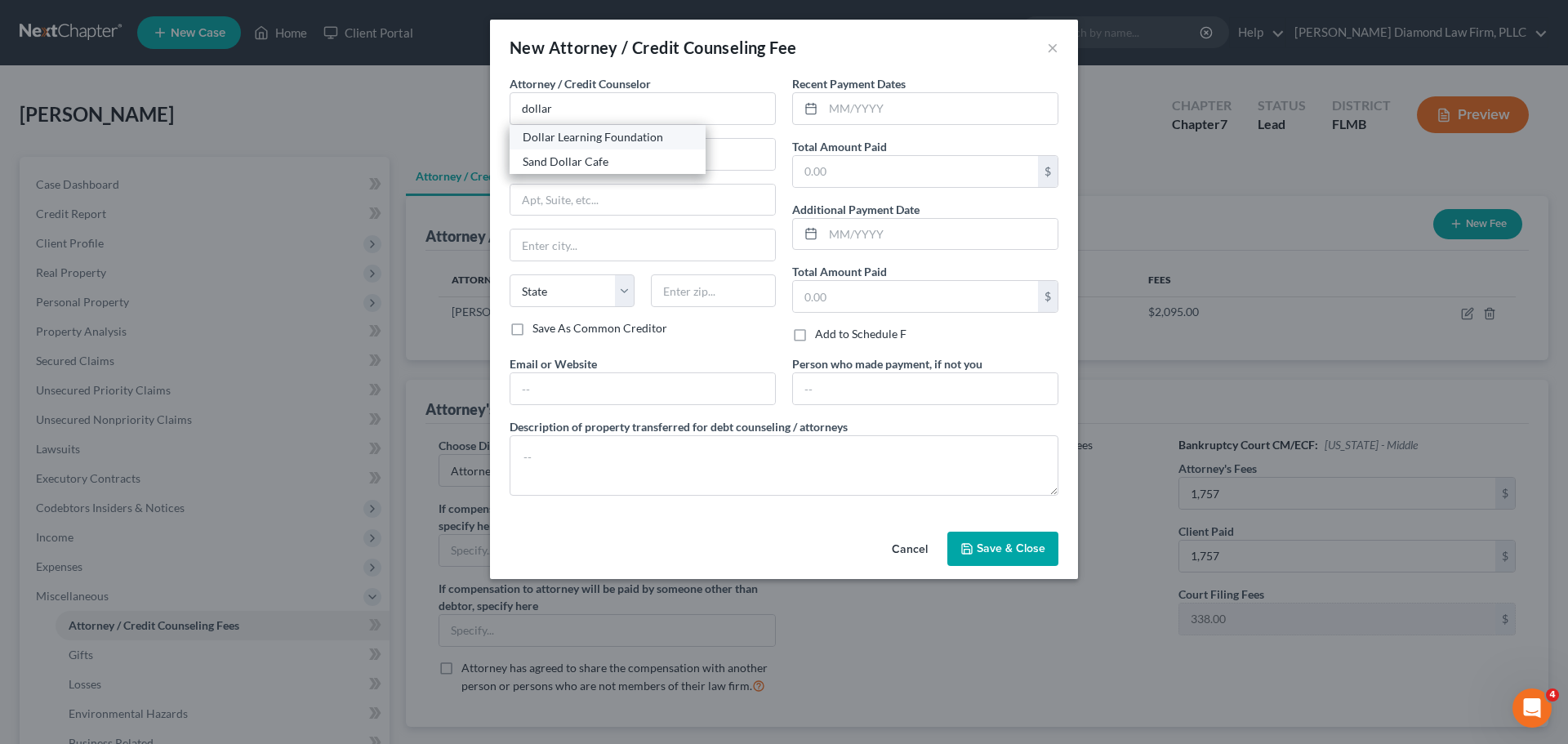
select select "4"
type input "91367"
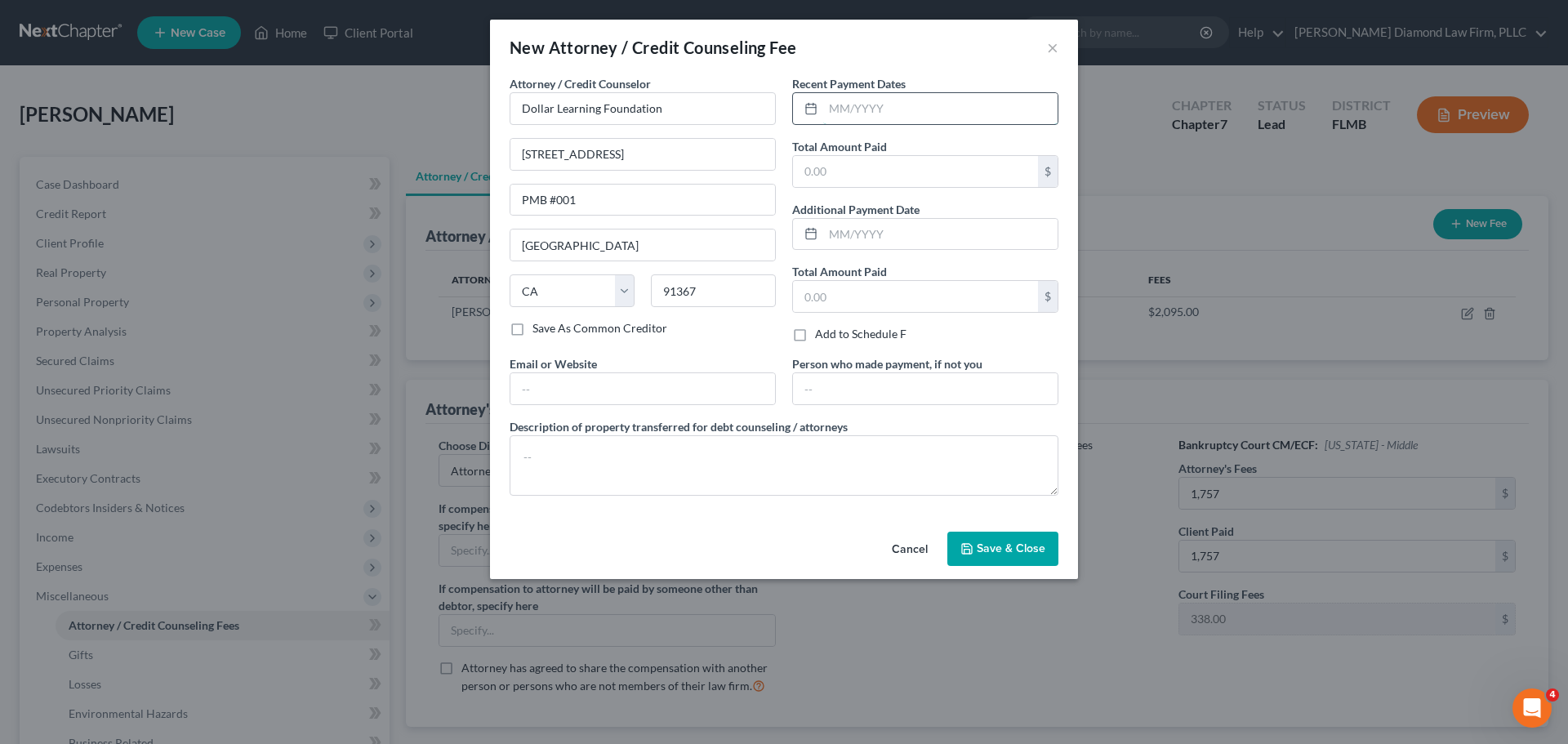
click at [892, 112] on input "text" at bounding box center [941, 108] width 235 height 31
type input "09/2025"
click at [586, 459] on textarea "To enrich screen reader interactions, please activate Accessibility in Grammarl…" at bounding box center [784, 466] width 549 height 61
type textarea "Credit couseling course."
click at [887, 180] on input "text" at bounding box center [915, 171] width 245 height 31
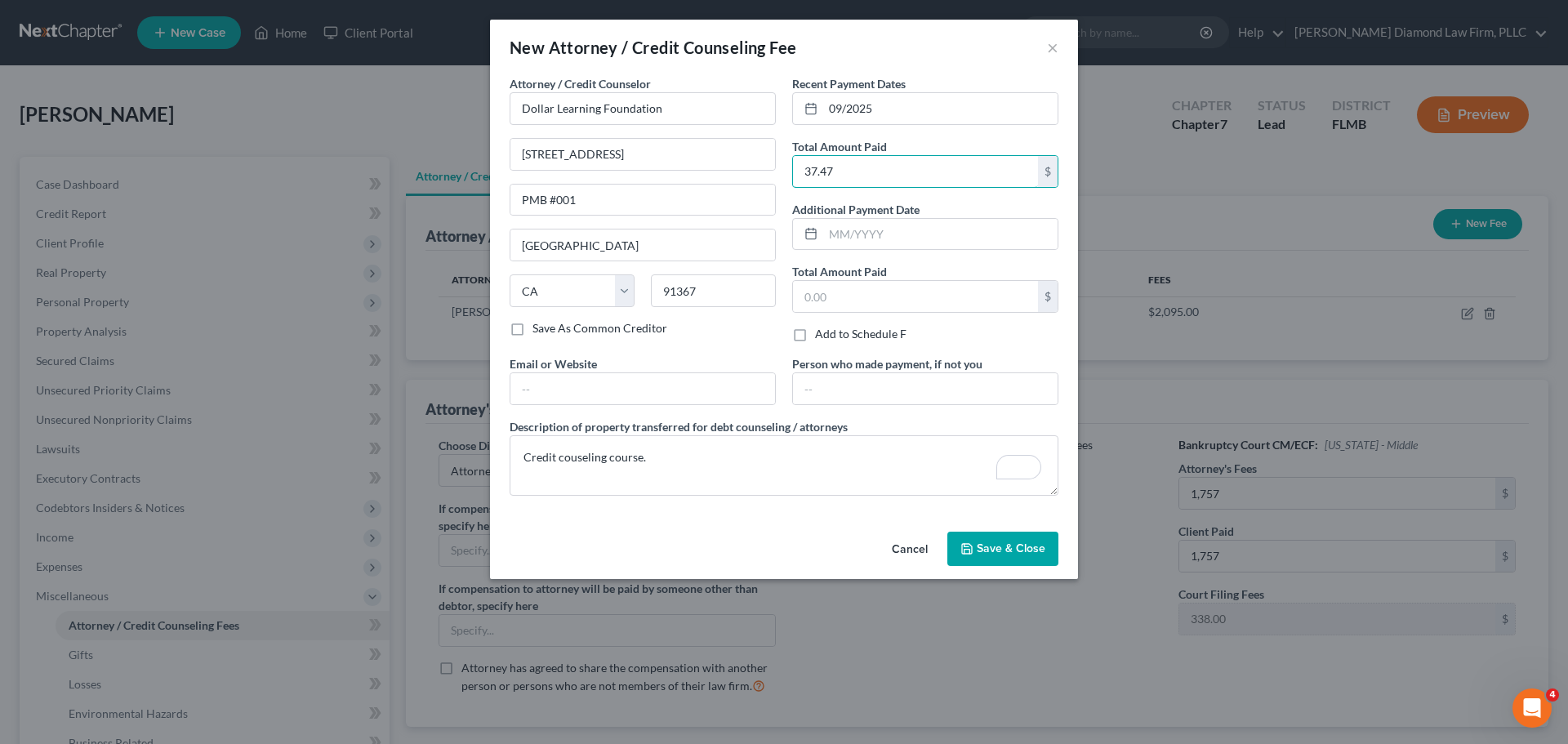
type input "37.47"
click at [1014, 553] on span "Save & Close" at bounding box center [1011, 548] width 68 height 14
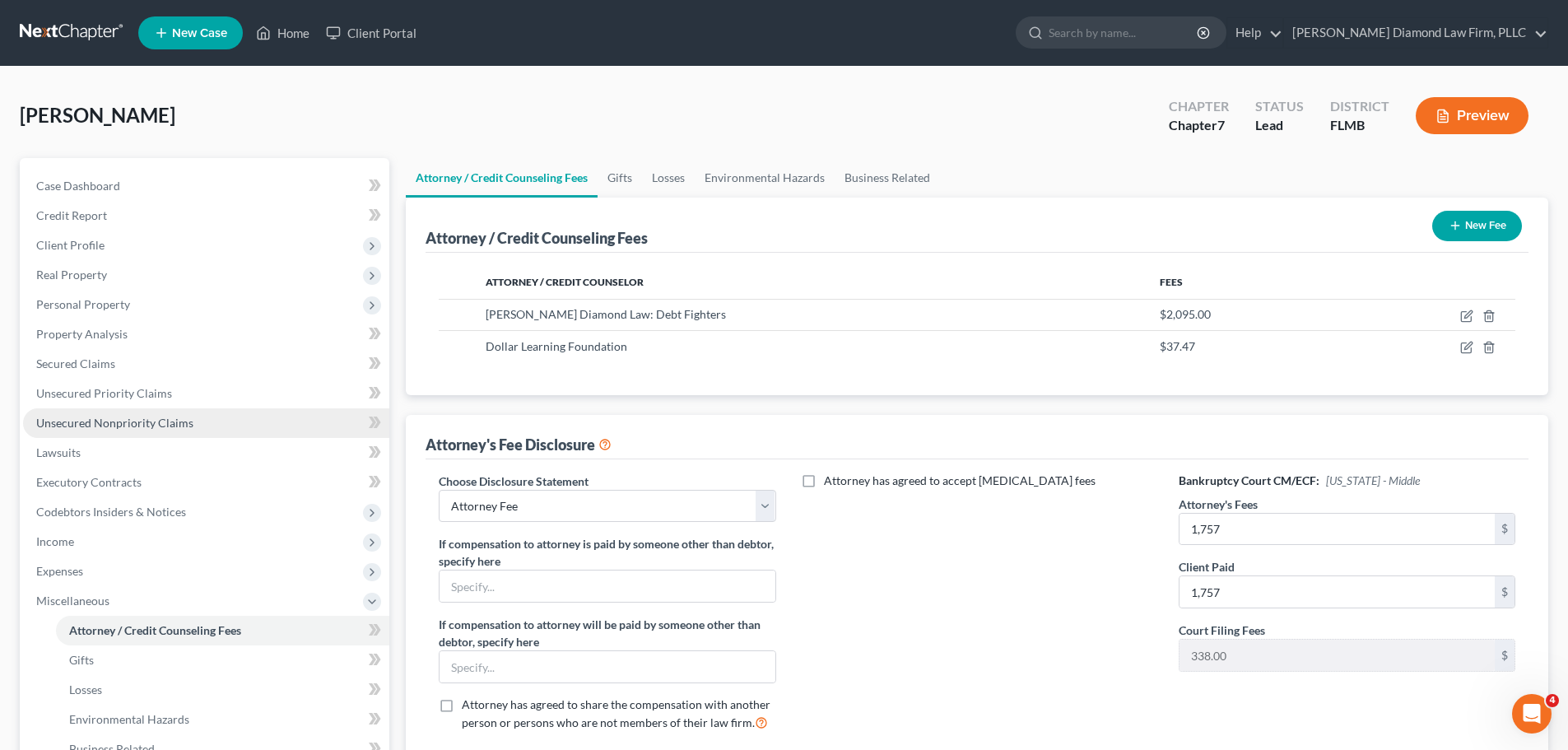
click at [168, 421] on span "Unsecured Nonpriority Claims" at bounding box center [115, 423] width 157 height 14
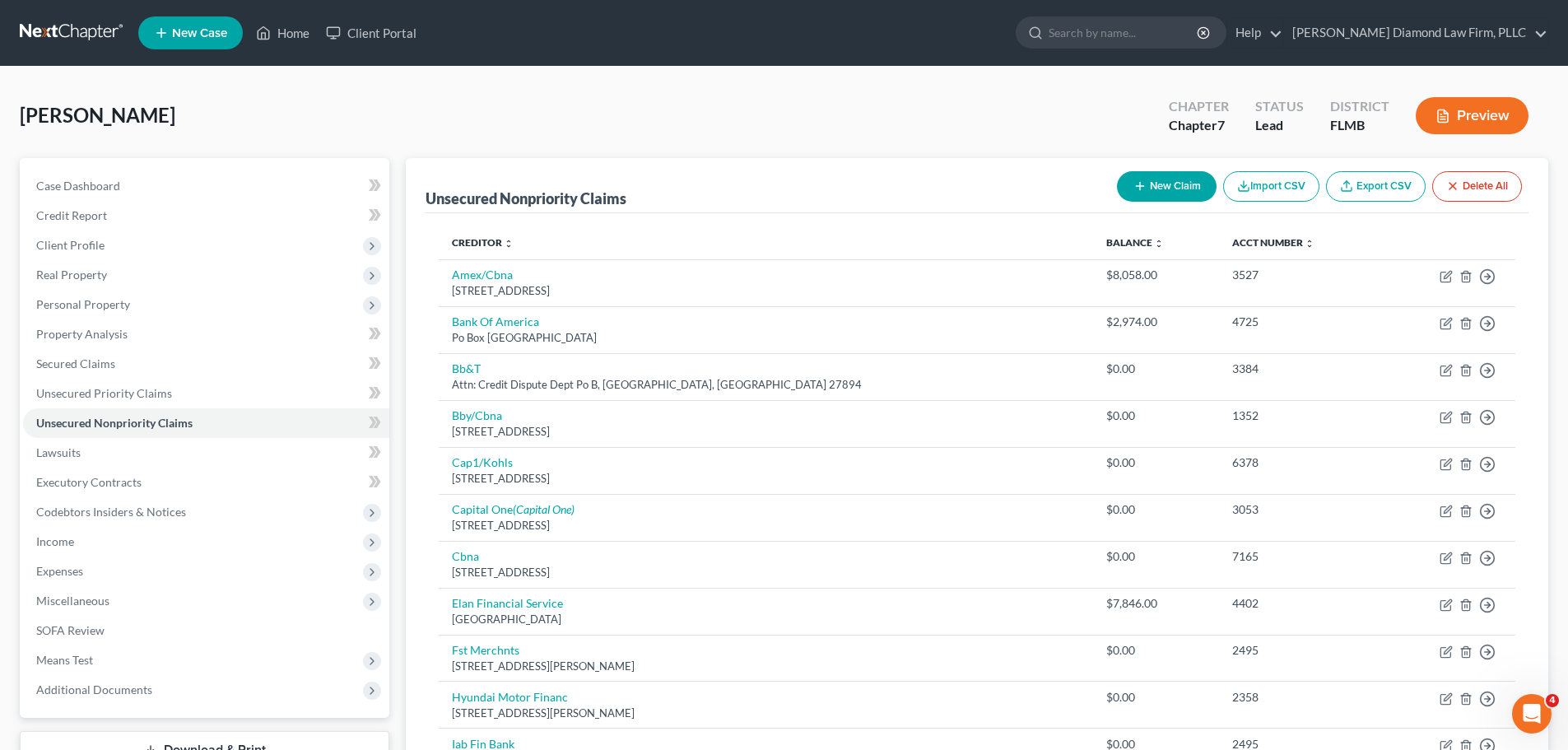
click at [54, 43] on link at bounding box center [72, 32] width 105 height 30
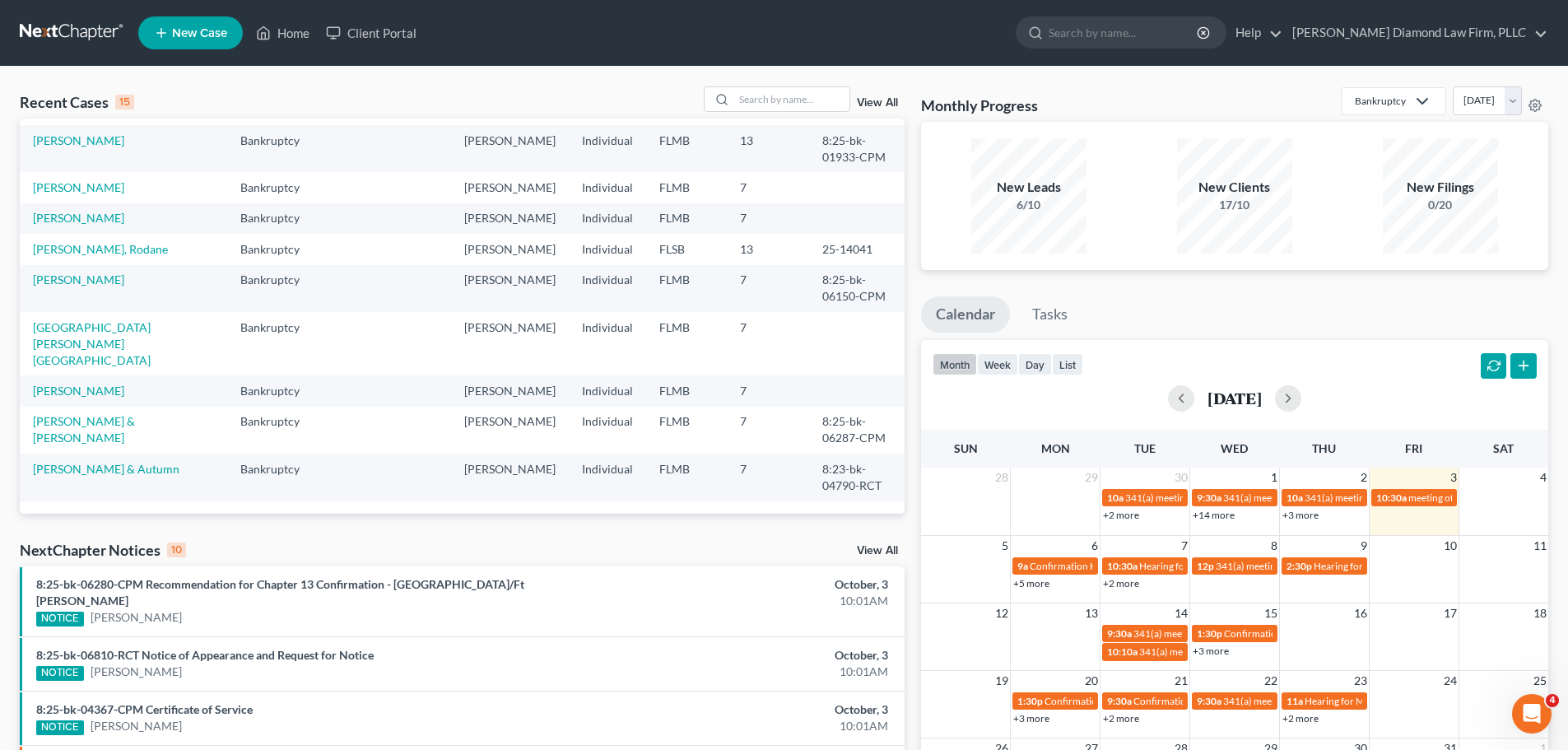
scroll to position [278, 0]
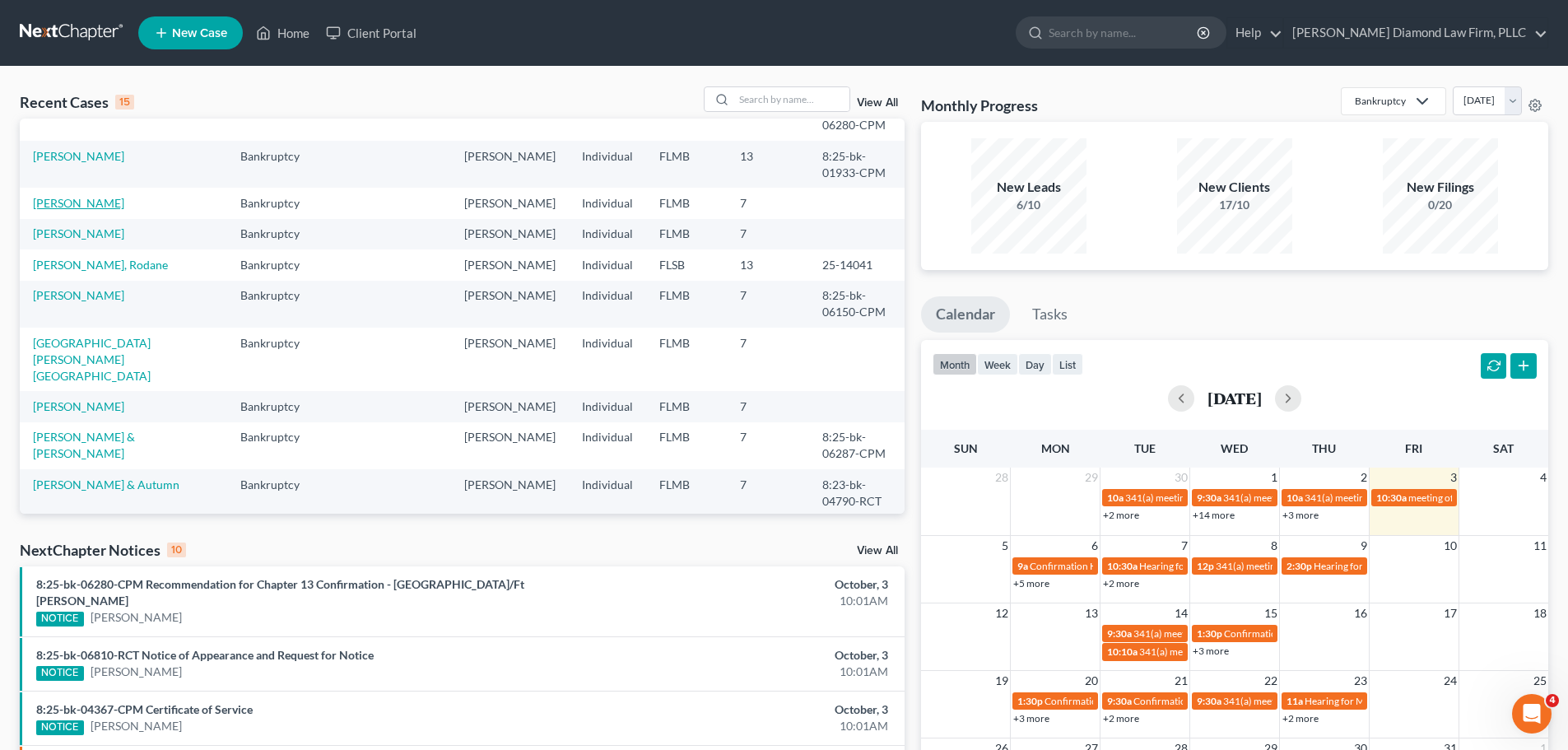
click at [71, 210] on link "[PERSON_NAME]" at bounding box center [78, 203] width 91 height 14
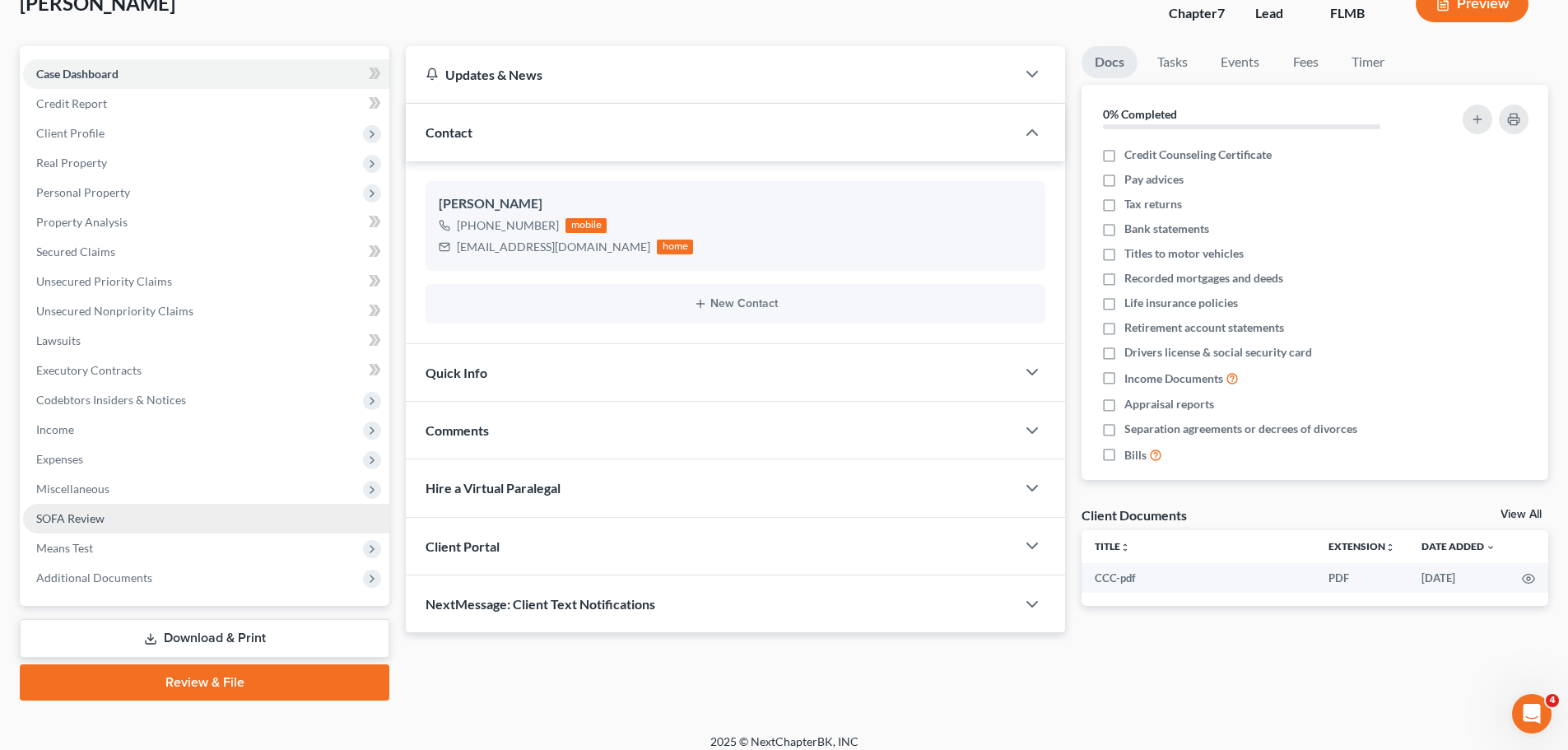
scroll to position [125, 0]
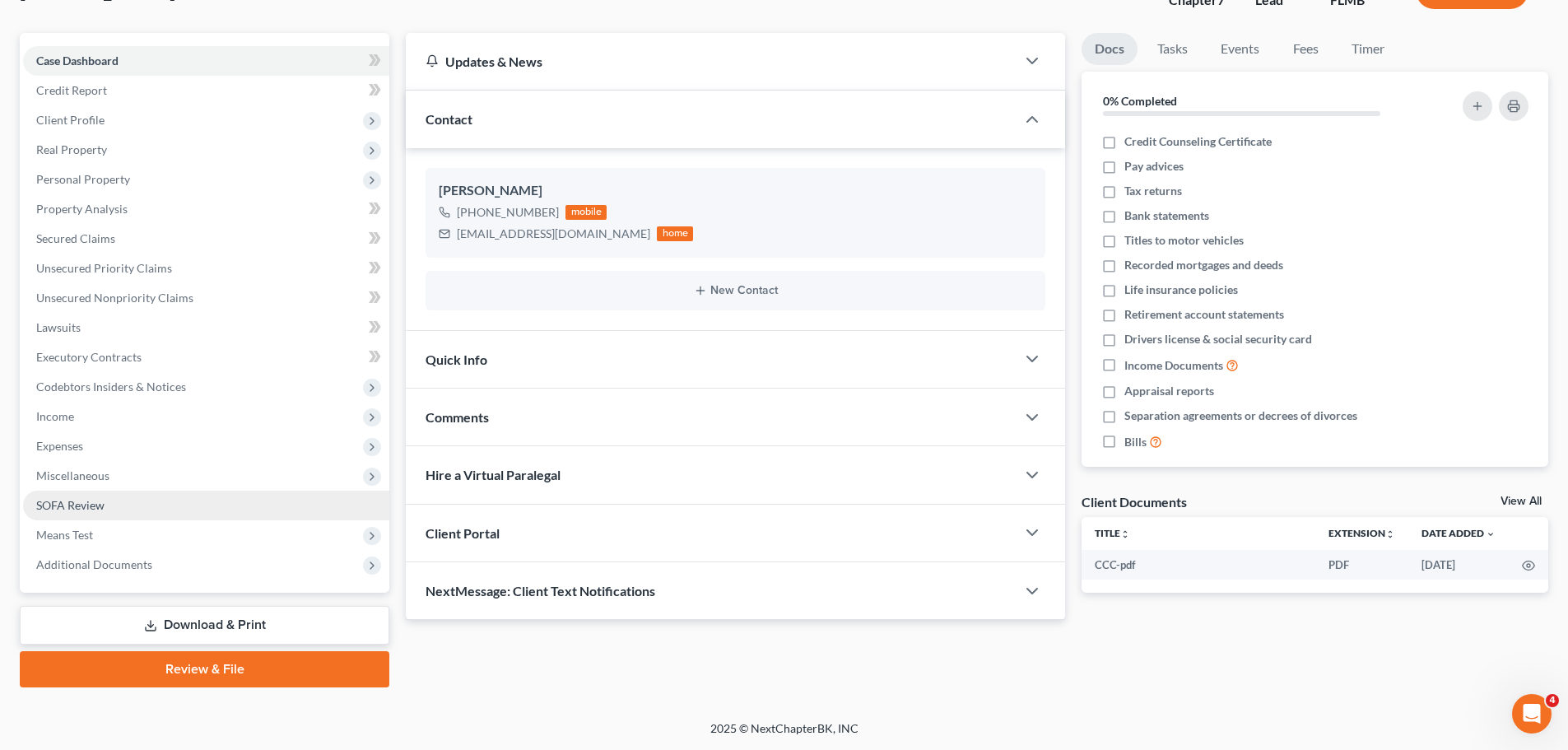
click at [138, 503] on link "SOFA Review" at bounding box center [206, 506] width 366 height 30
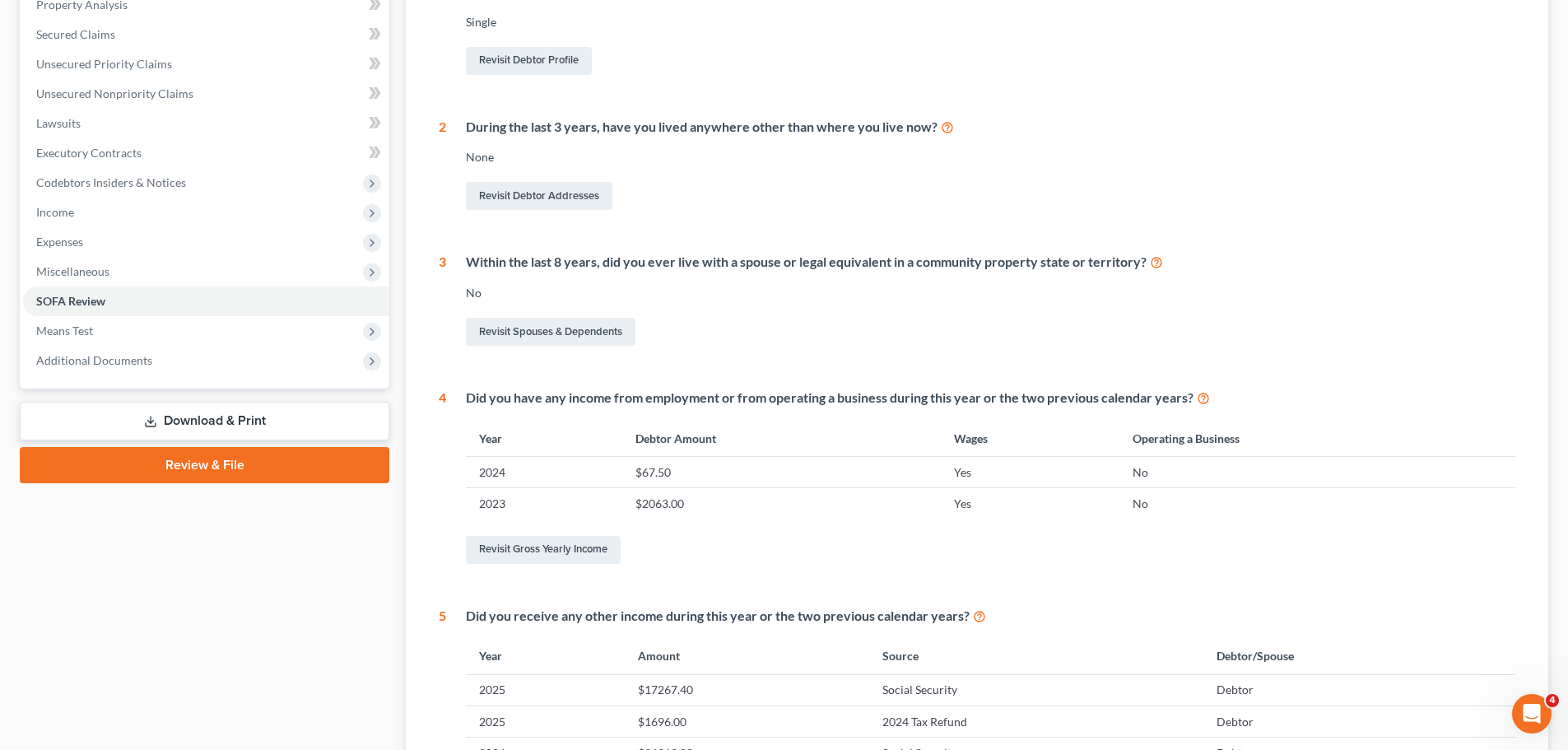
scroll to position [247, 0]
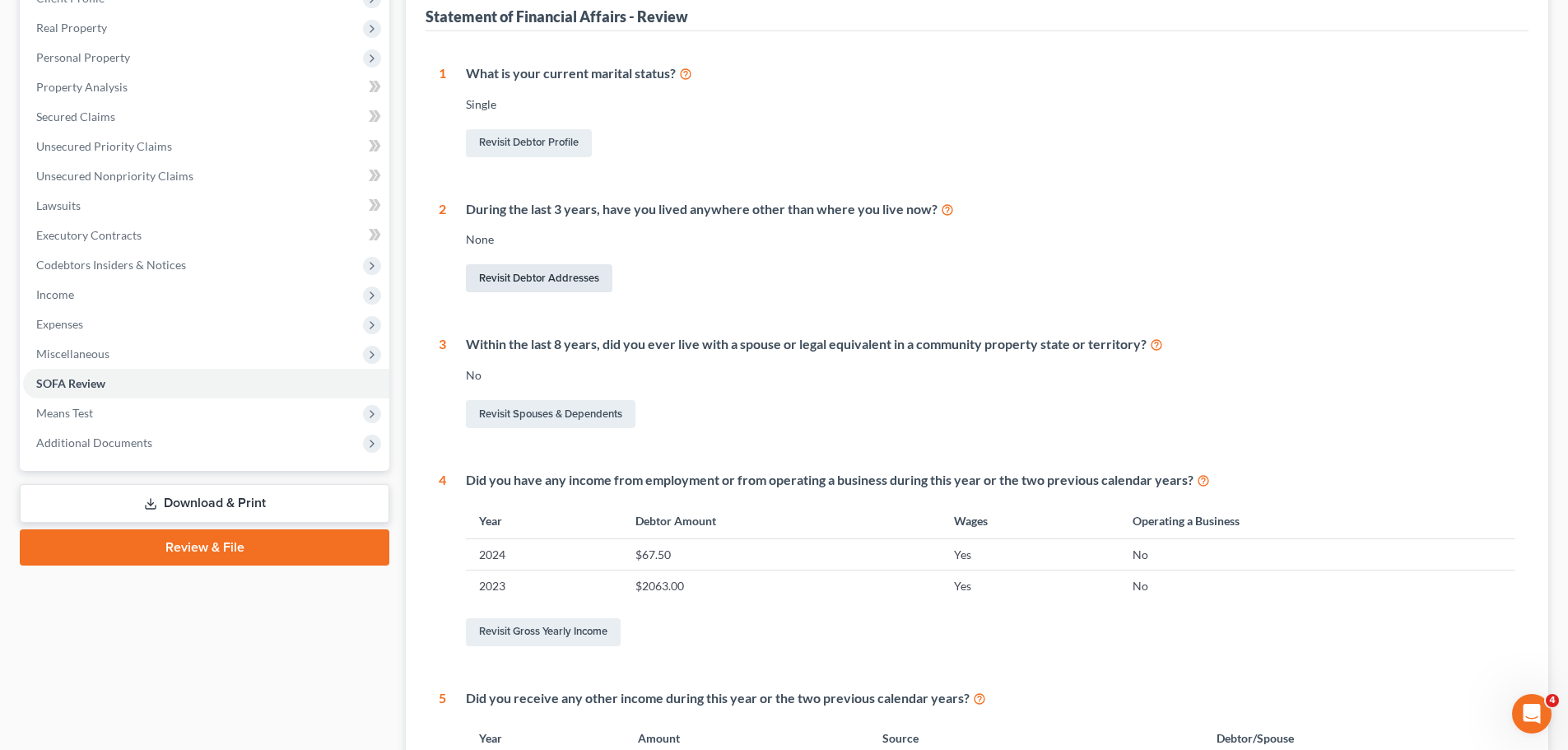
click at [491, 281] on link "Revisit Debtor Addresses" at bounding box center [539, 278] width 146 height 28
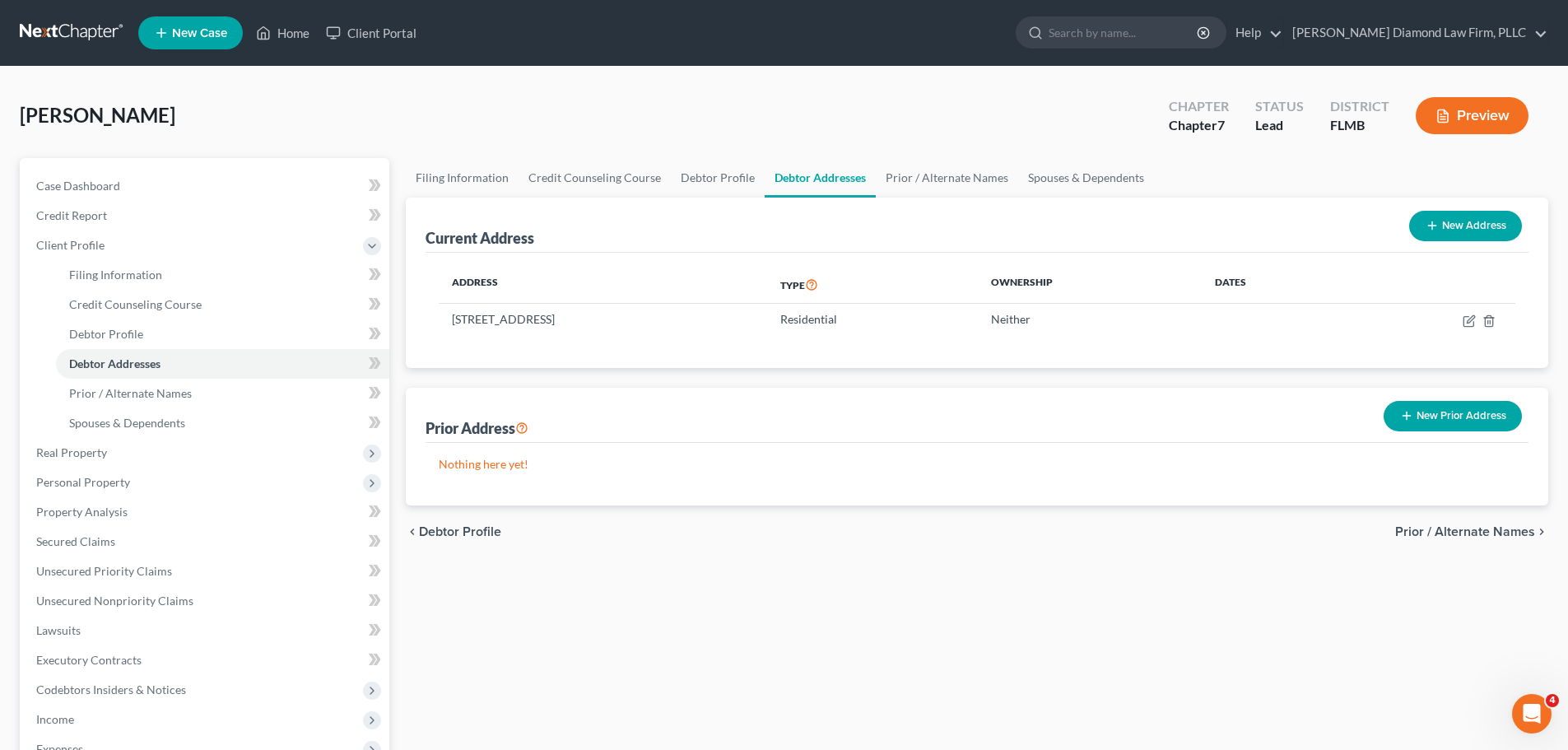
drag, startPoint x: 1466, startPoint y: 410, endPoint x: 1462, endPoint y: 419, distance: 9.8
click at [1466, 410] on button "New Prior Address" at bounding box center [1452, 416] width 139 height 31
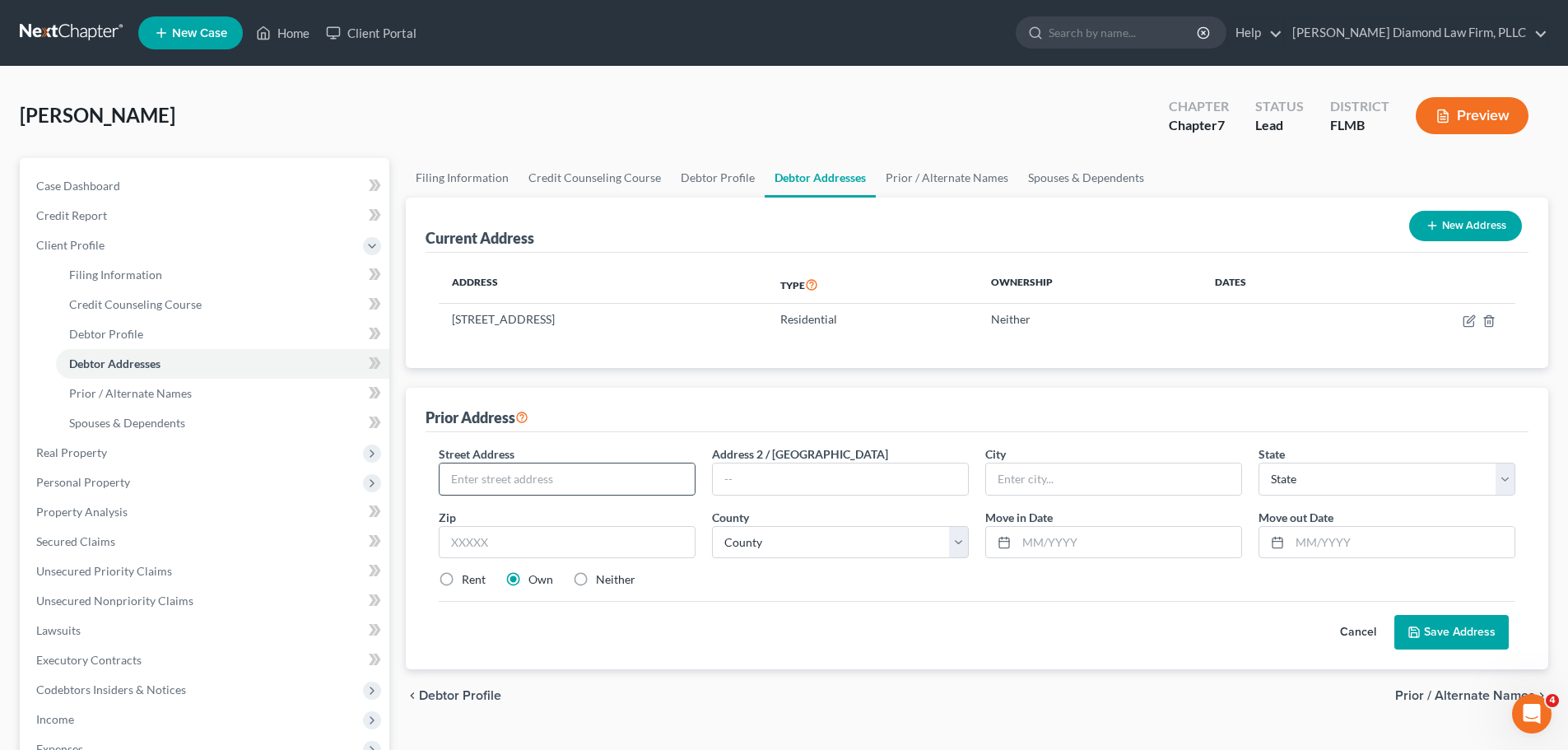
click at [524, 492] on input "text" at bounding box center [567, 479] width 255 height 31
type input "15436 Oak St"
type input "Huntertown"
select select "15"
type input "46748"
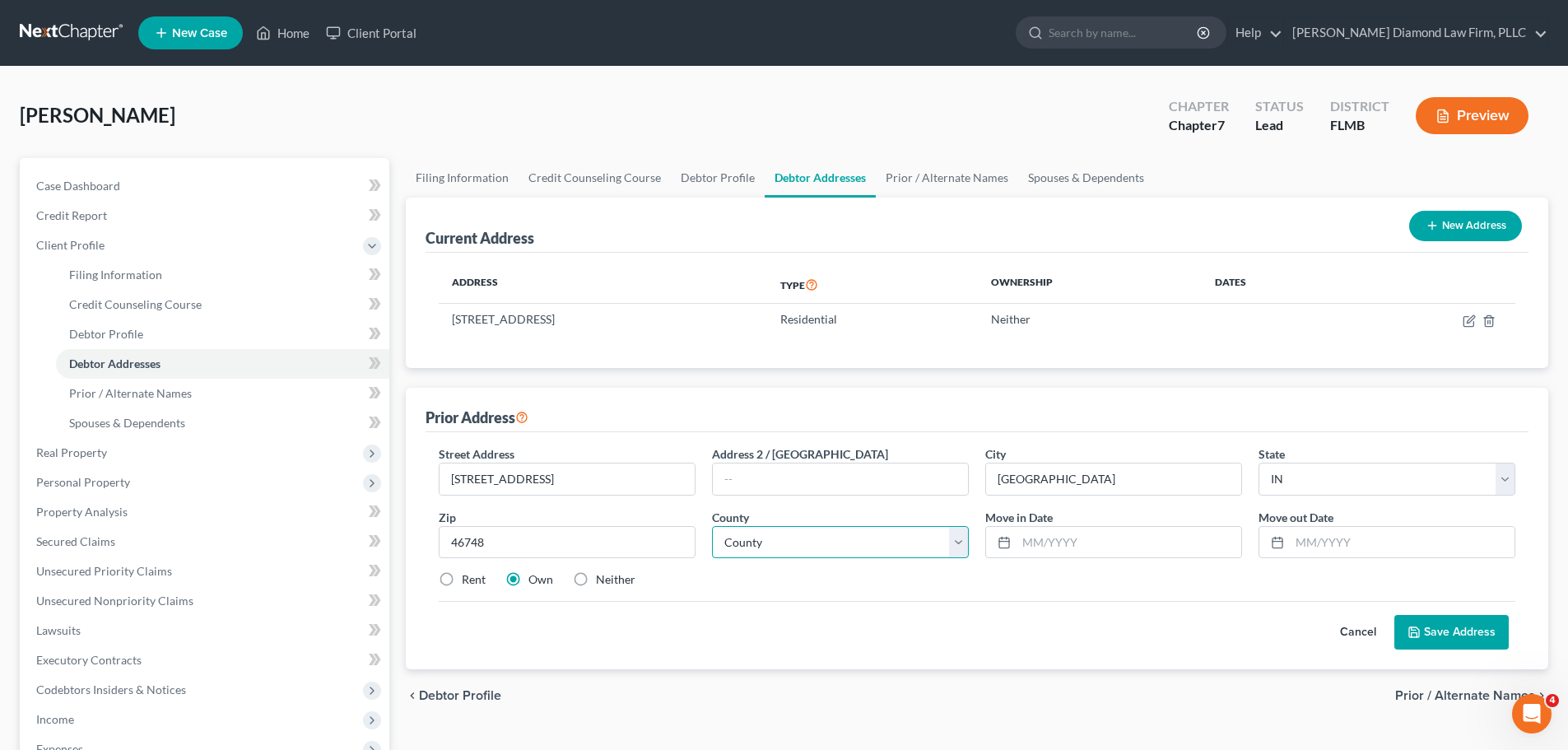
click at [849, 536] on select "County Adams County Allen County Bartholomew County Benton County Blackford Cou…" at bounding box center [841, 542] width 257 height 33
select select "1"
click at [712, 526] on select "County Adams County Allen County Bartholomew County Benton County Blackford Cou…" at bounding box center [841, 542] width 257 height 33
click at [462, 584] on label "Rent" at bounding box center [474, 579] width 24 height 16
click at [468, 582] on input "Rent" at bounding box center [473, 576] width 11 height 11
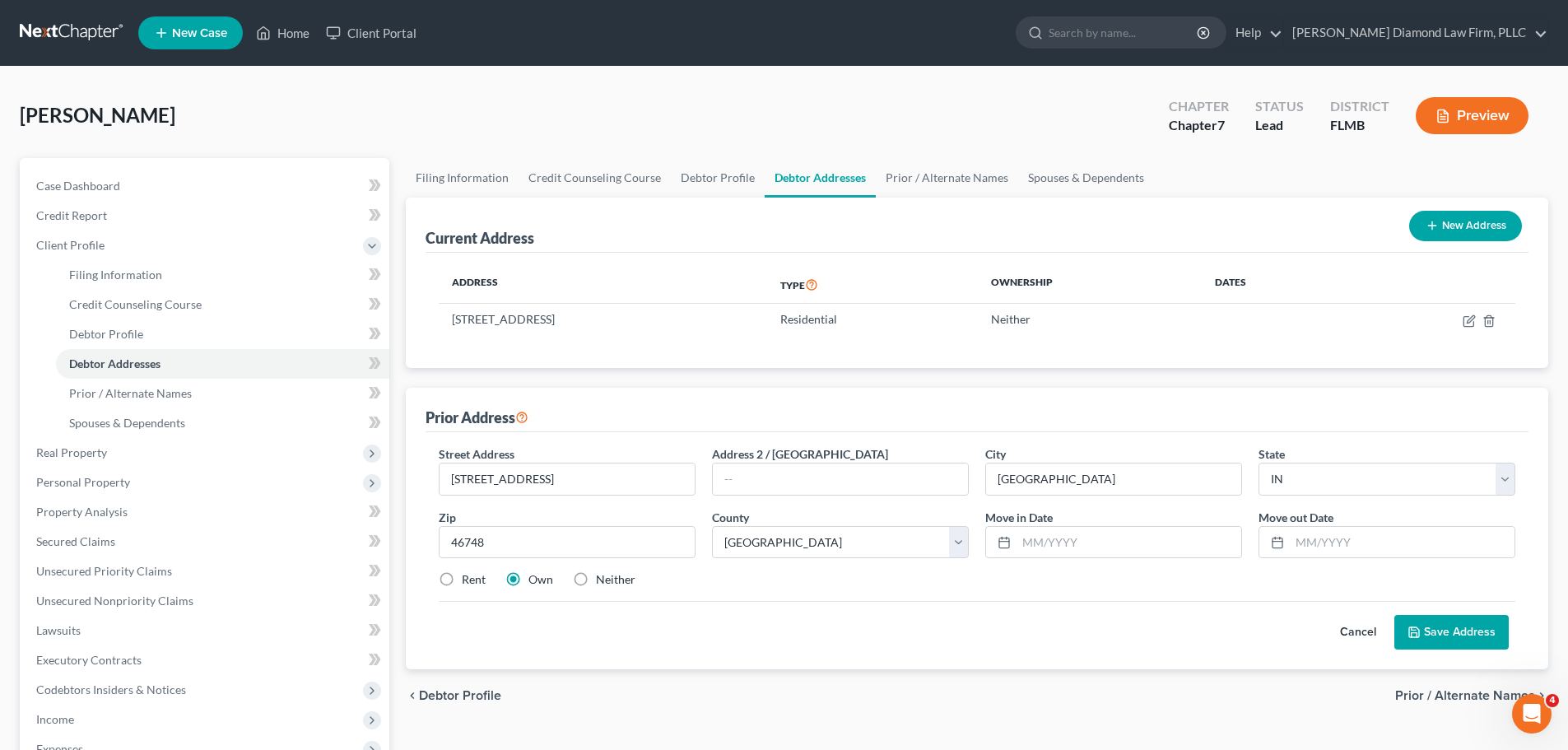
radio input "true"
click at [1134, 539] on input "text" at bounding box center [1129, 542] width 225 height 31
type input "09/2024"
type input "02/2025"
click at [1433, 631] on button "Save Address" at bounding box center [1451, 633] width 114 height 35
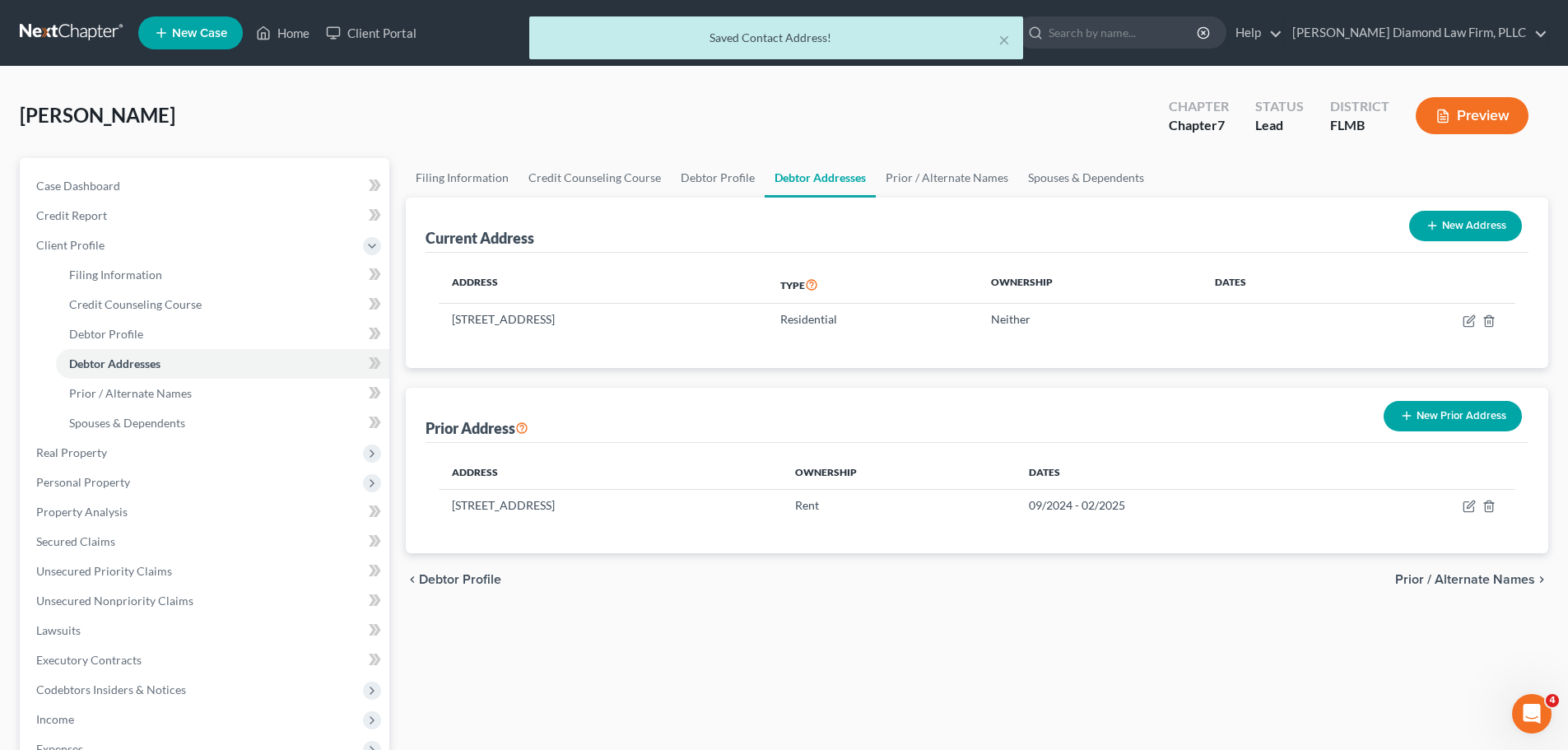
click at [1457, 430] on button "New Prior Address" at bounding box center [1452, 416] width 139 height 31
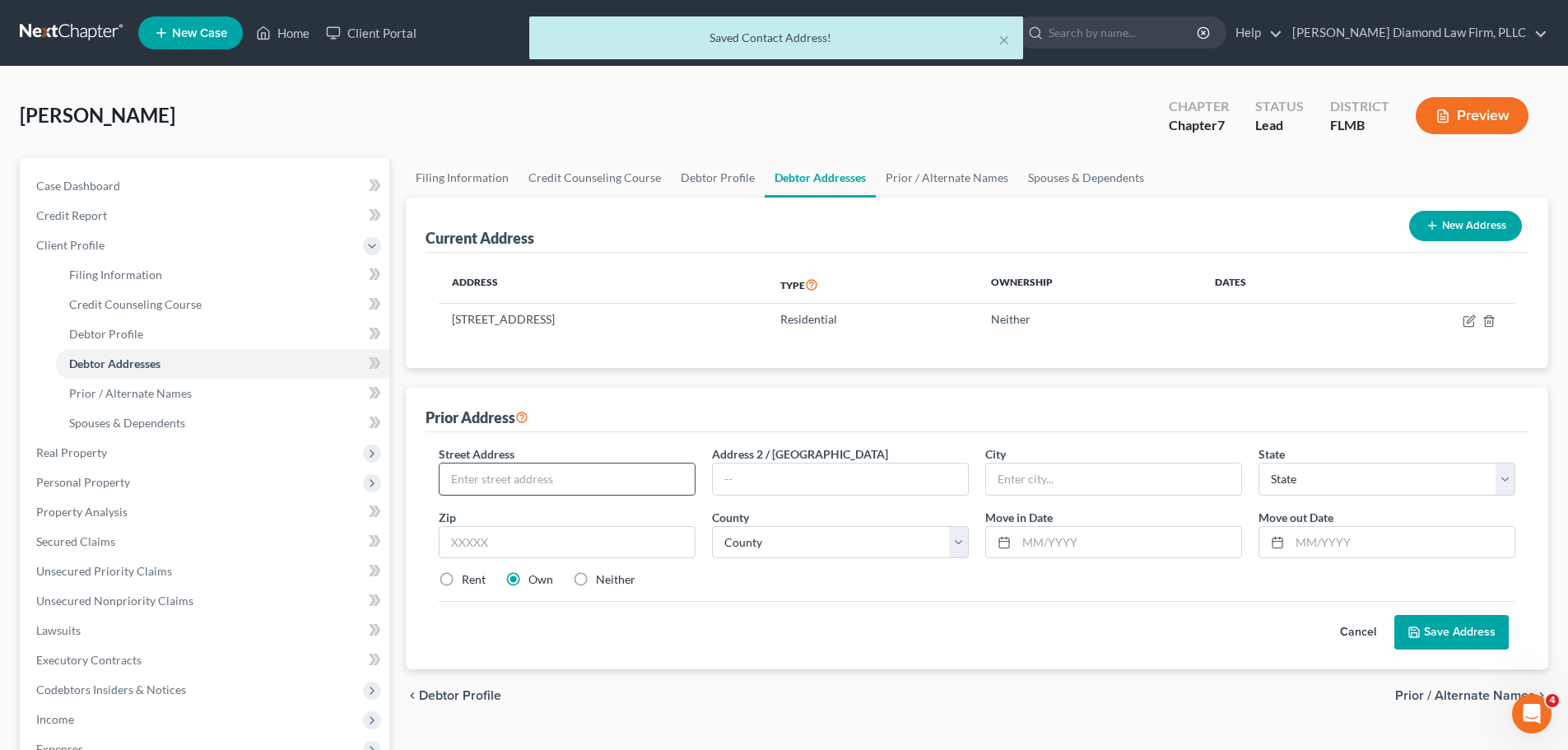
click at [602, 481] on input "text" at bounding box center [567, 479] width 255 height 31
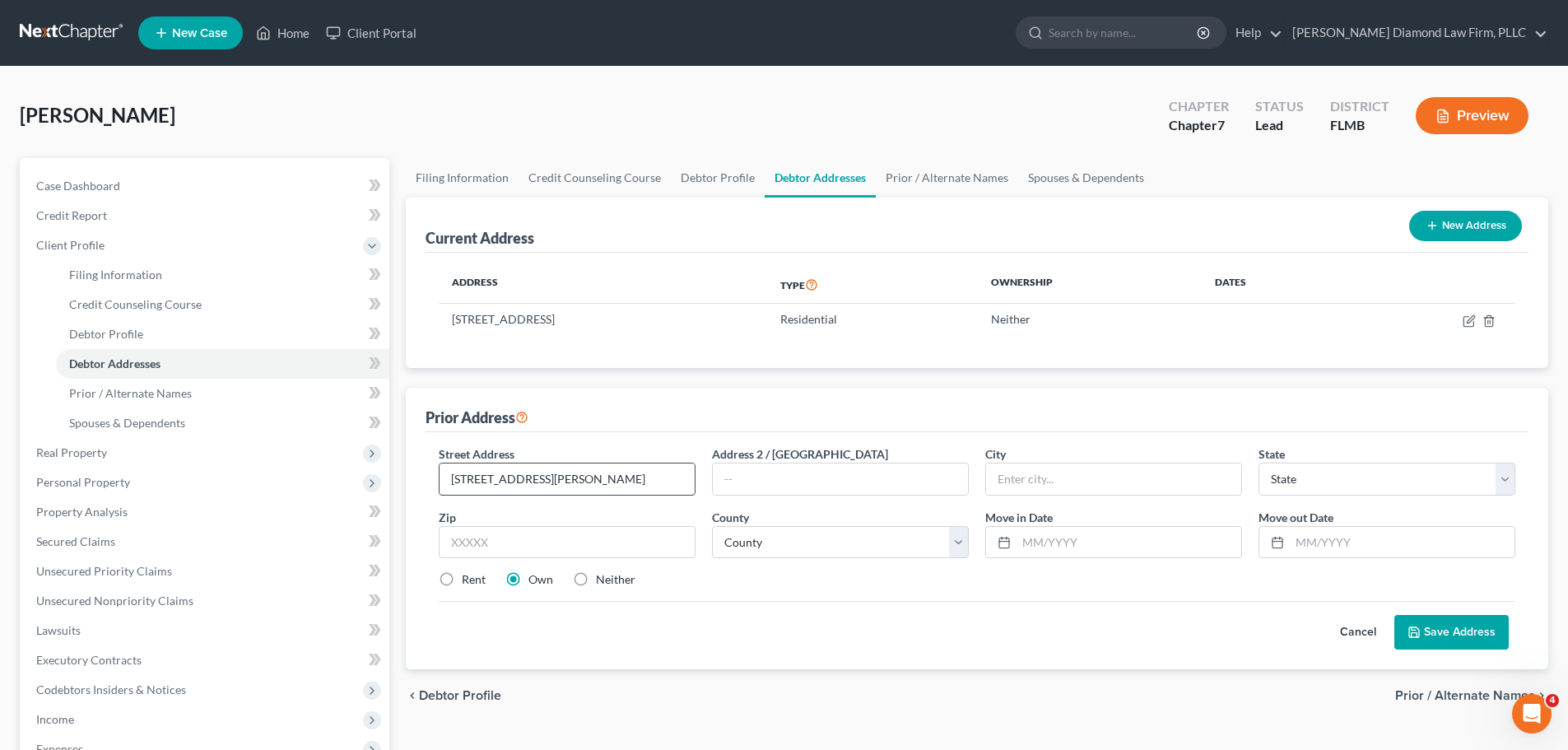
type input "1810 E Cook Rd"
type input "Fort Wayne"
select select "15"
type input "46825"
type input "11/2020"
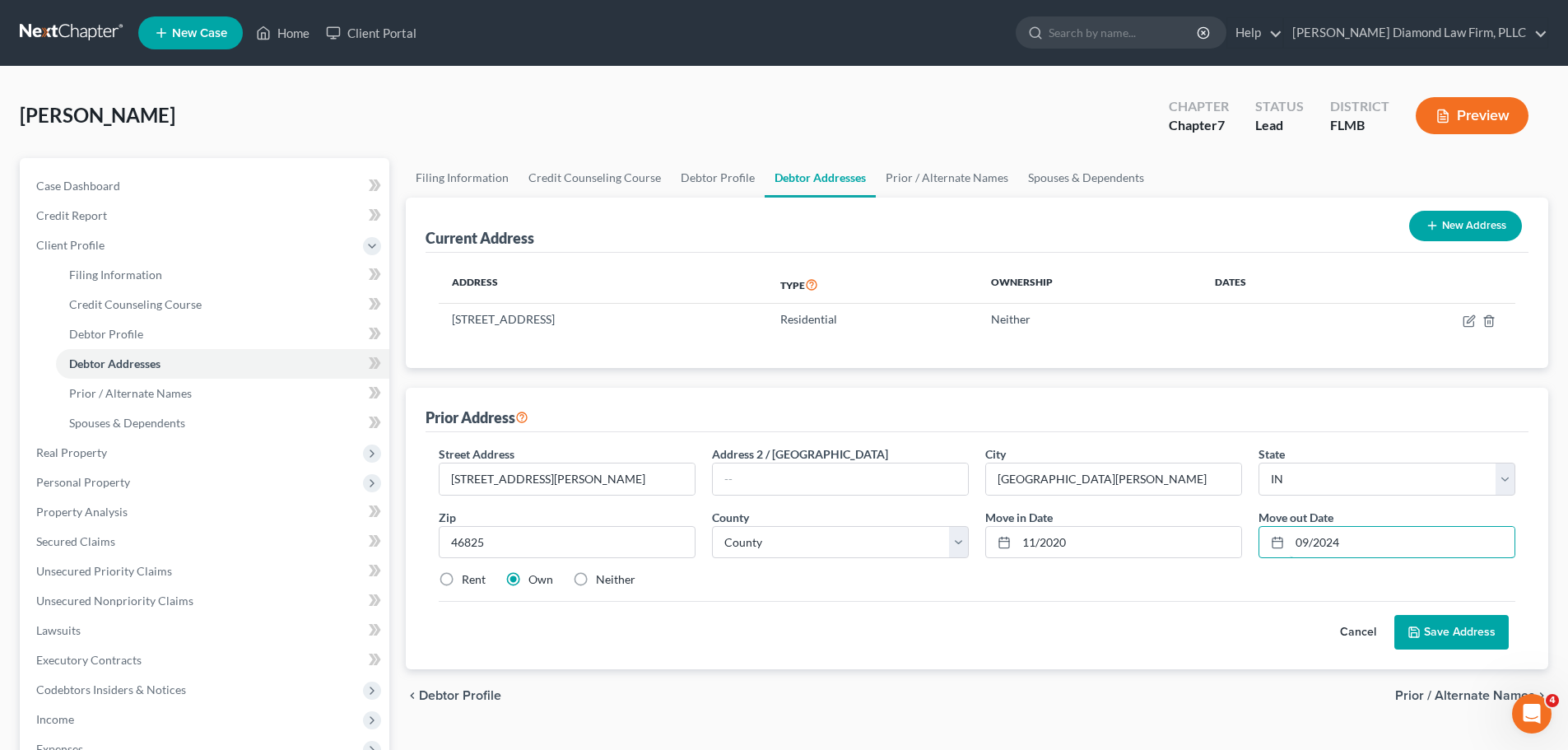
type input "09/2024"
click at [778, 546] on select "County Adams County Allen County Bartholomew County Benton County Blackford Cou…" at bounding box center [841, 542] width 257 height 33
select select "1"
click at [712, 526] on select "County Adams County Allen County Bartholomew County Benton County Blackford Cou…" at bounding box center [841, 542] width 257 height 33
click at [473, 582] on label "Rent" at bounding box center [474, 579] width 24 height 16
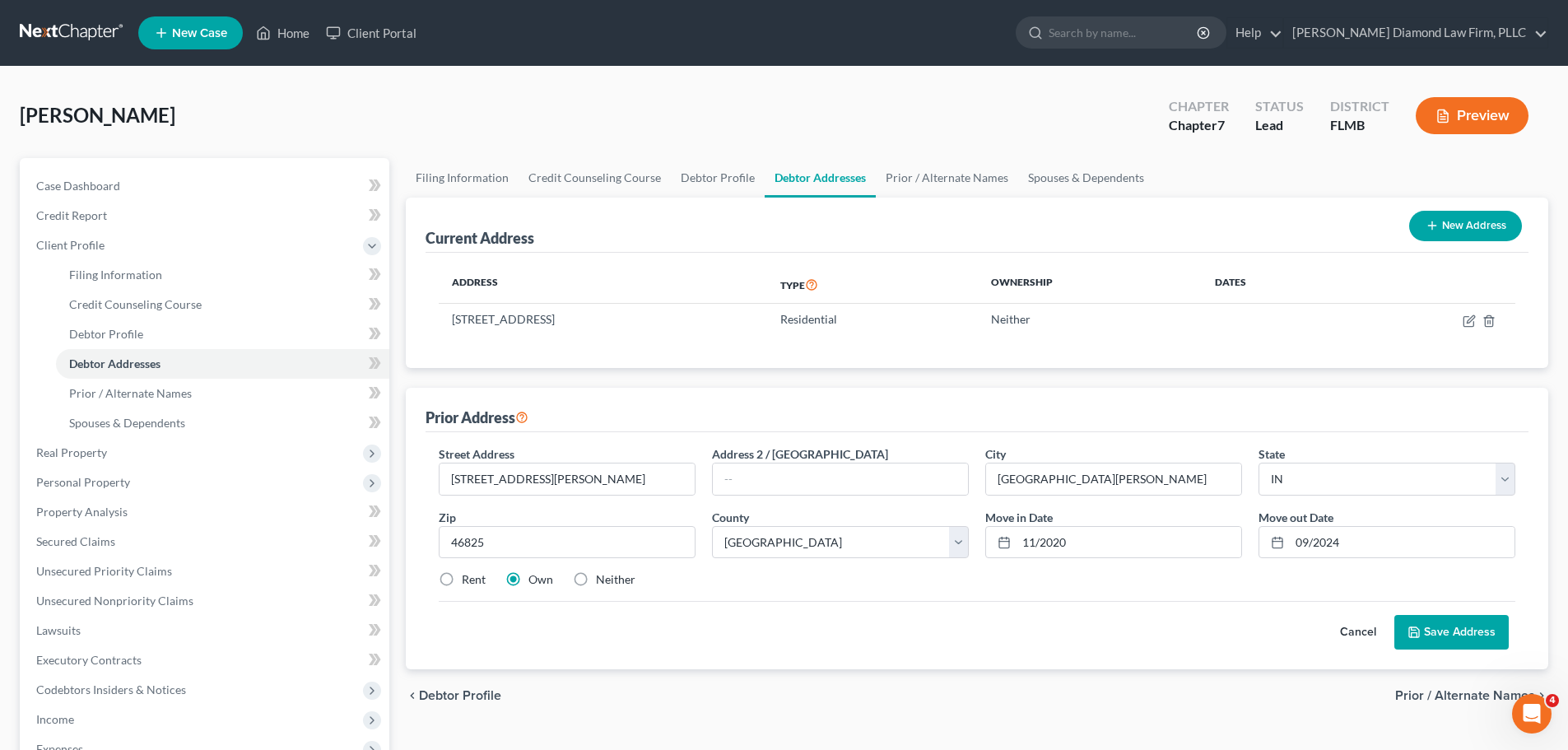
click at [473, 582] on input "Rent" at bounding box center [473, 576] width 11 height 11
radio input "true"
click at [1441, 630] on button "Save Address" at bounding box center [1451, 633] width 114 height 35
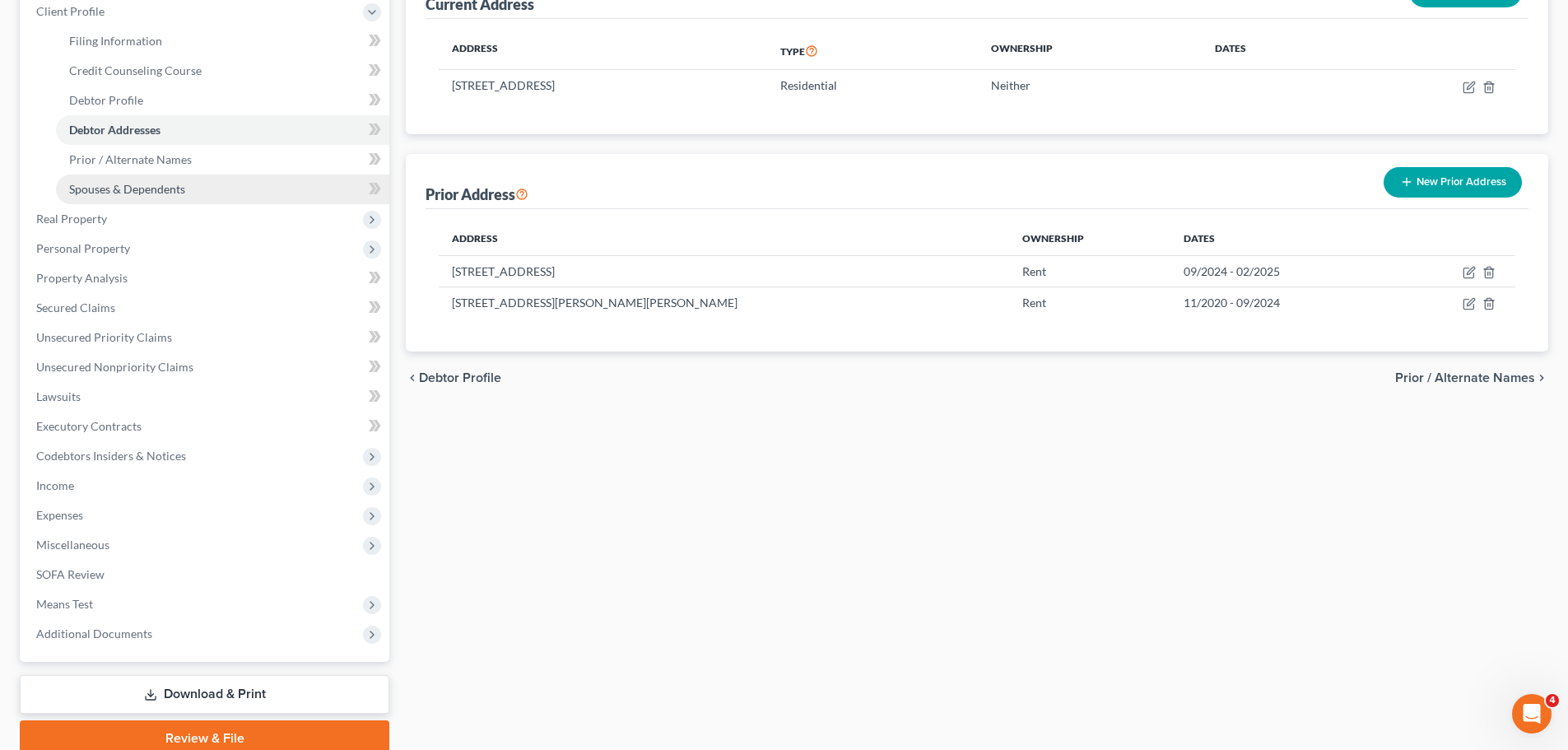
scroll to position [247, 0]
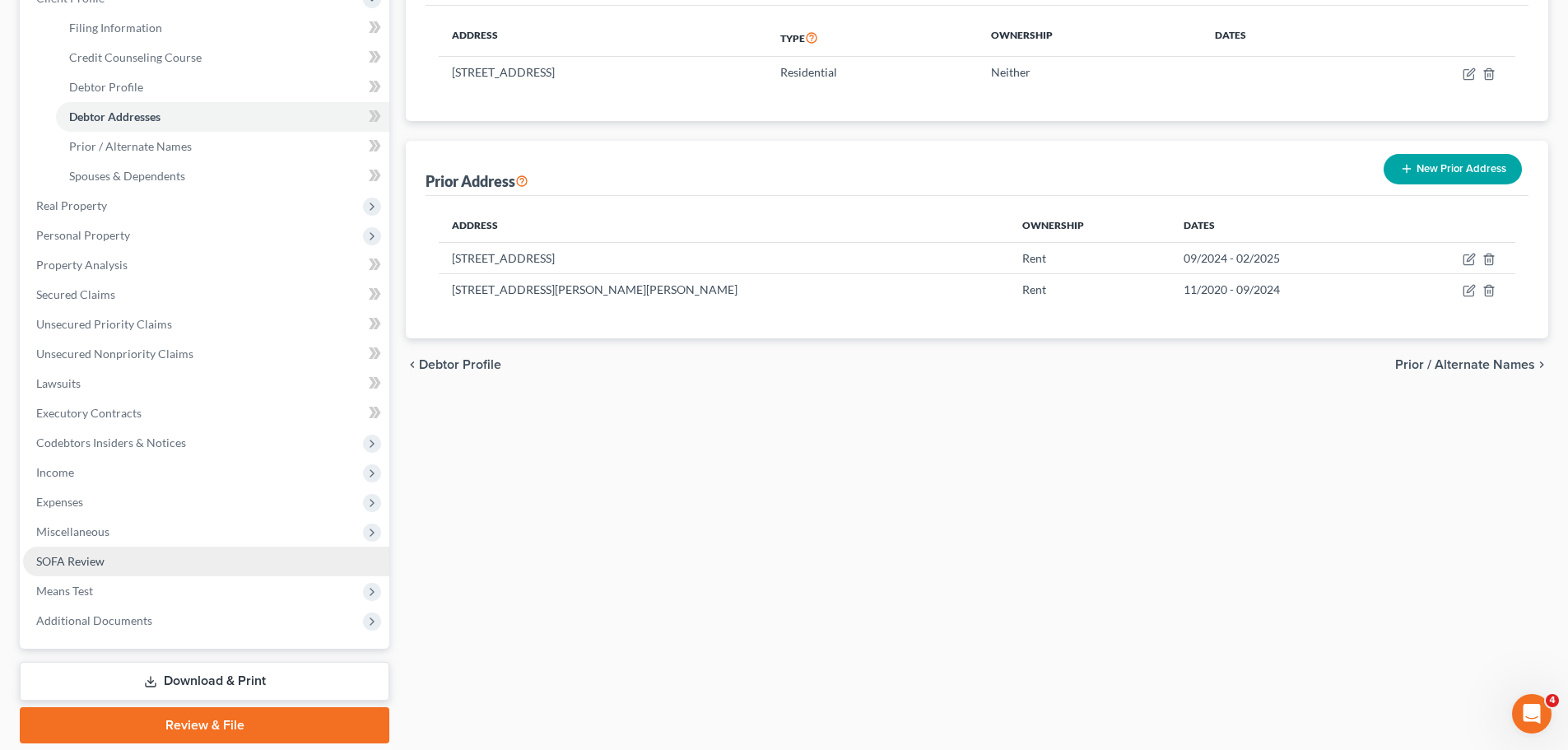
click at [67, 562] on span "SOFA Review" at bounding box center [71, 561] width 68 height 14
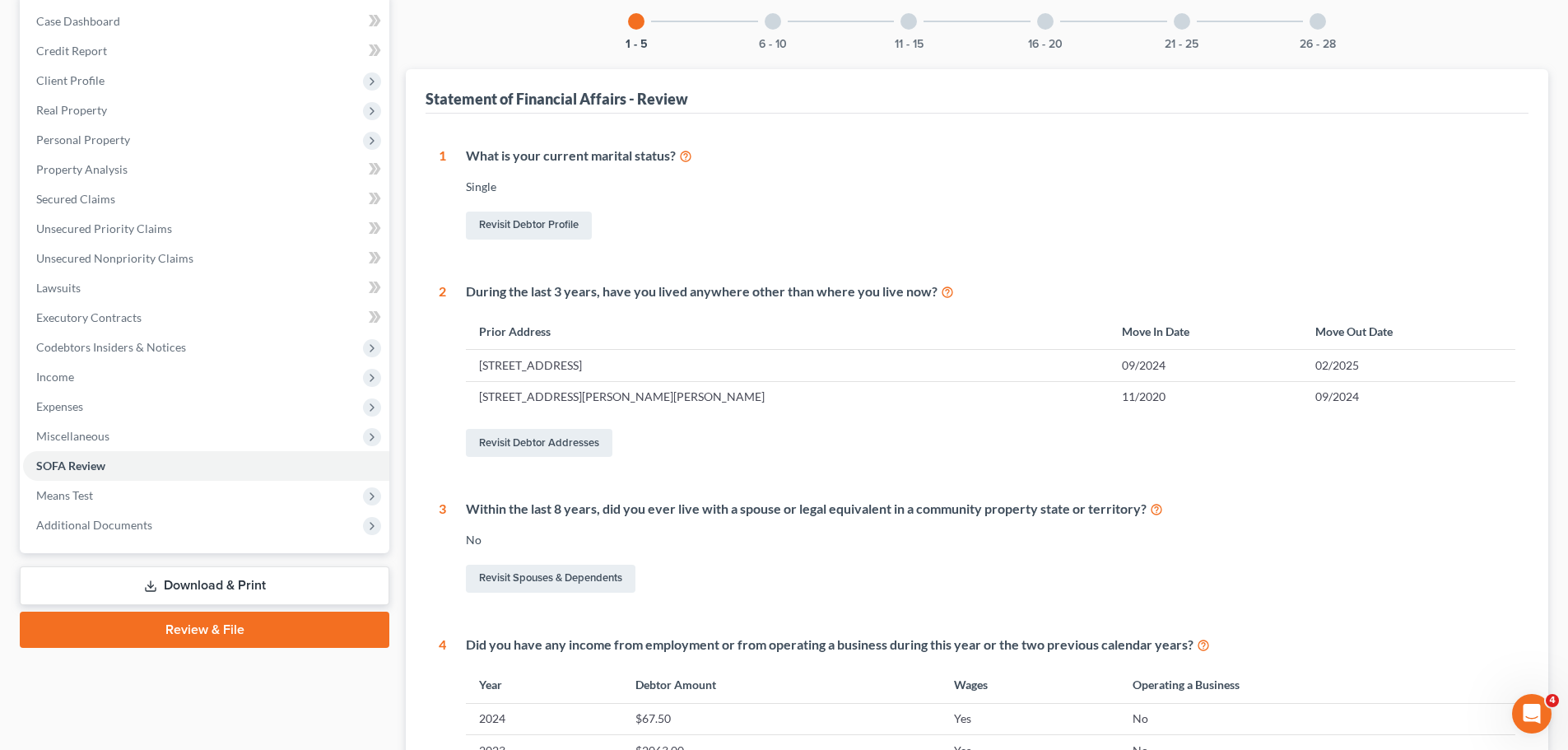
scroll to position [83, 0]
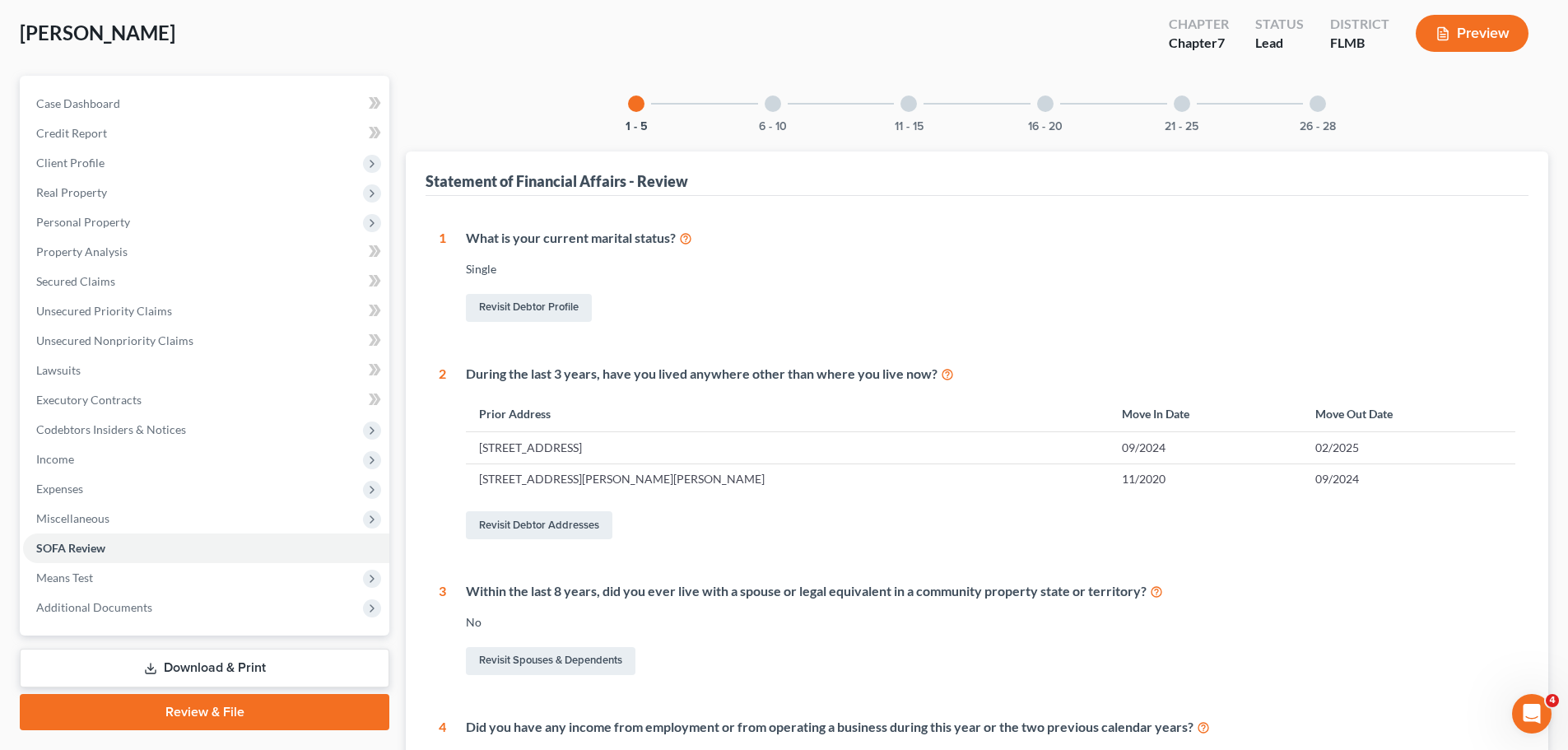
click at [758, 107] on div "6 - 10" at bounding box center [773, 104] width 56 height 56
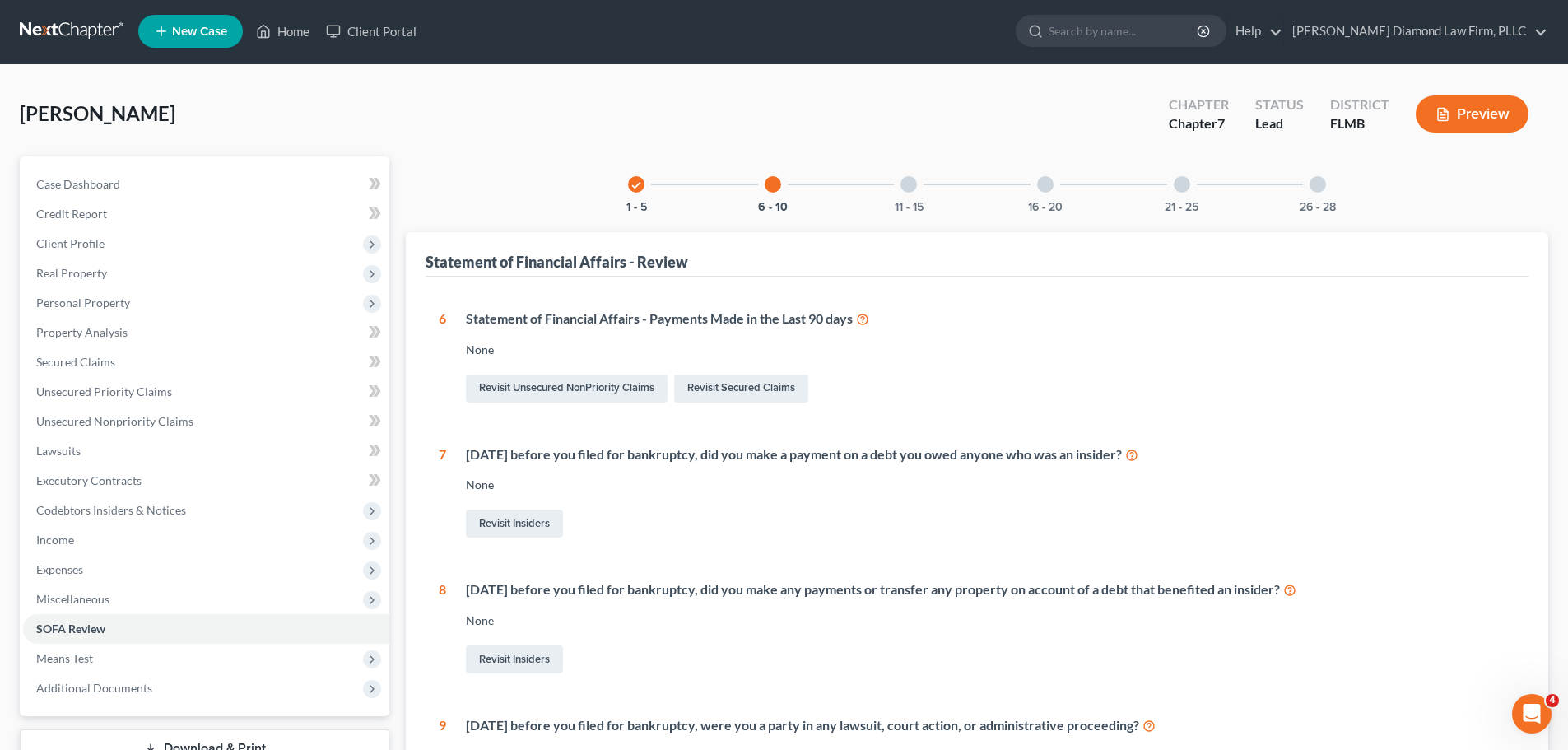
scroll to position [0, 0]
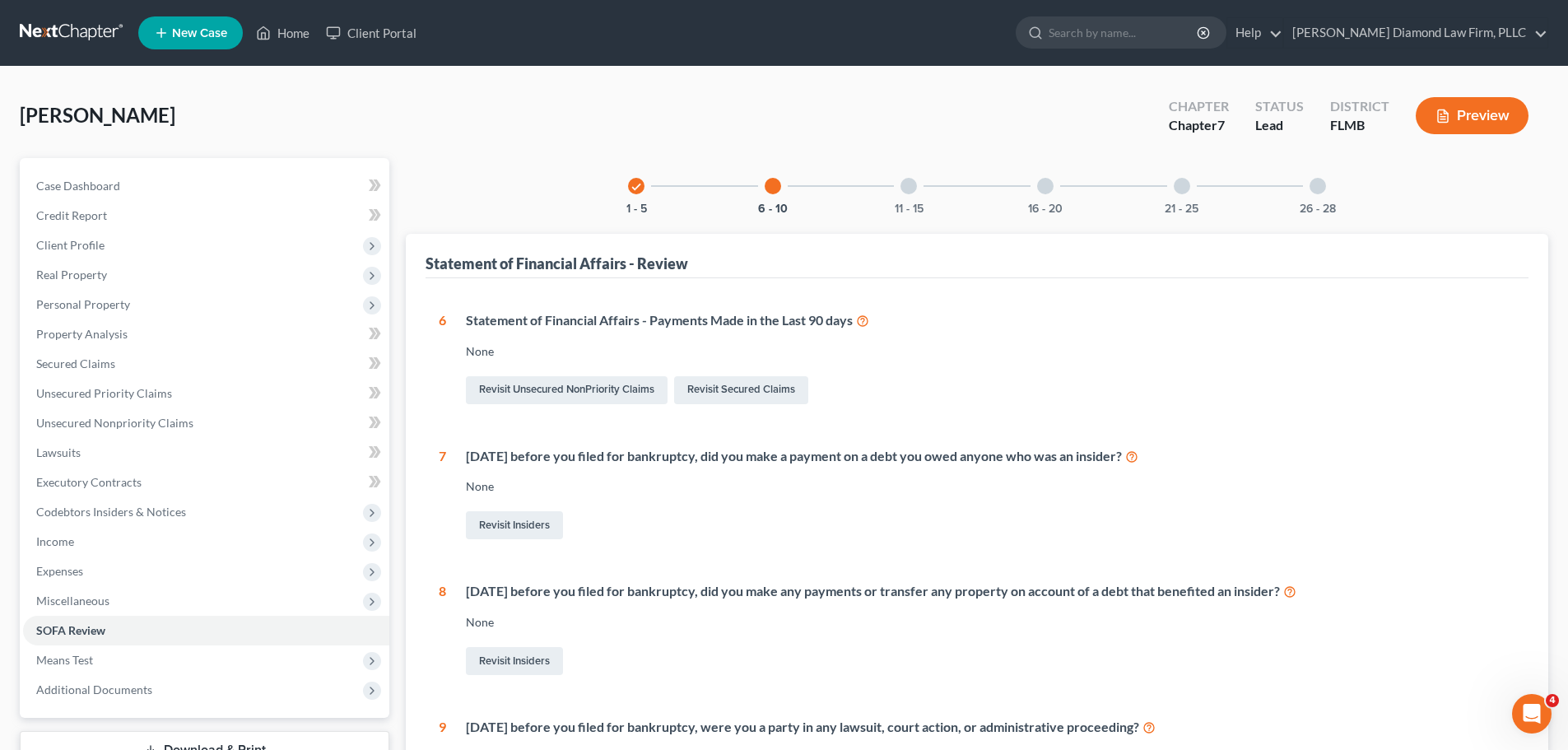
click at [904, 192] on div at bounding box center [908, 186] width 16 height 16
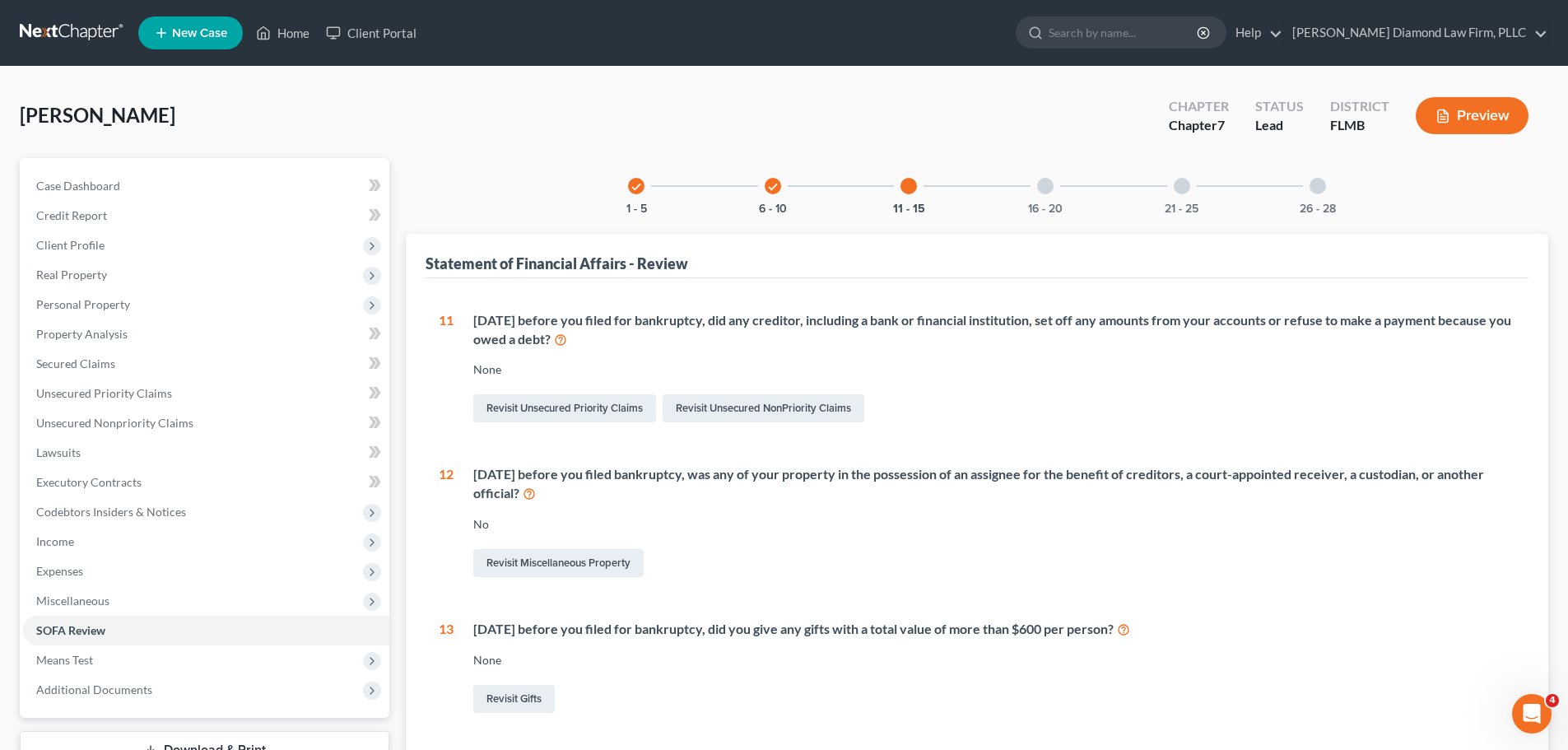
click at [1028, 184] on div "16 - 20" at bounding box center [1046, 186] width 56 height 56
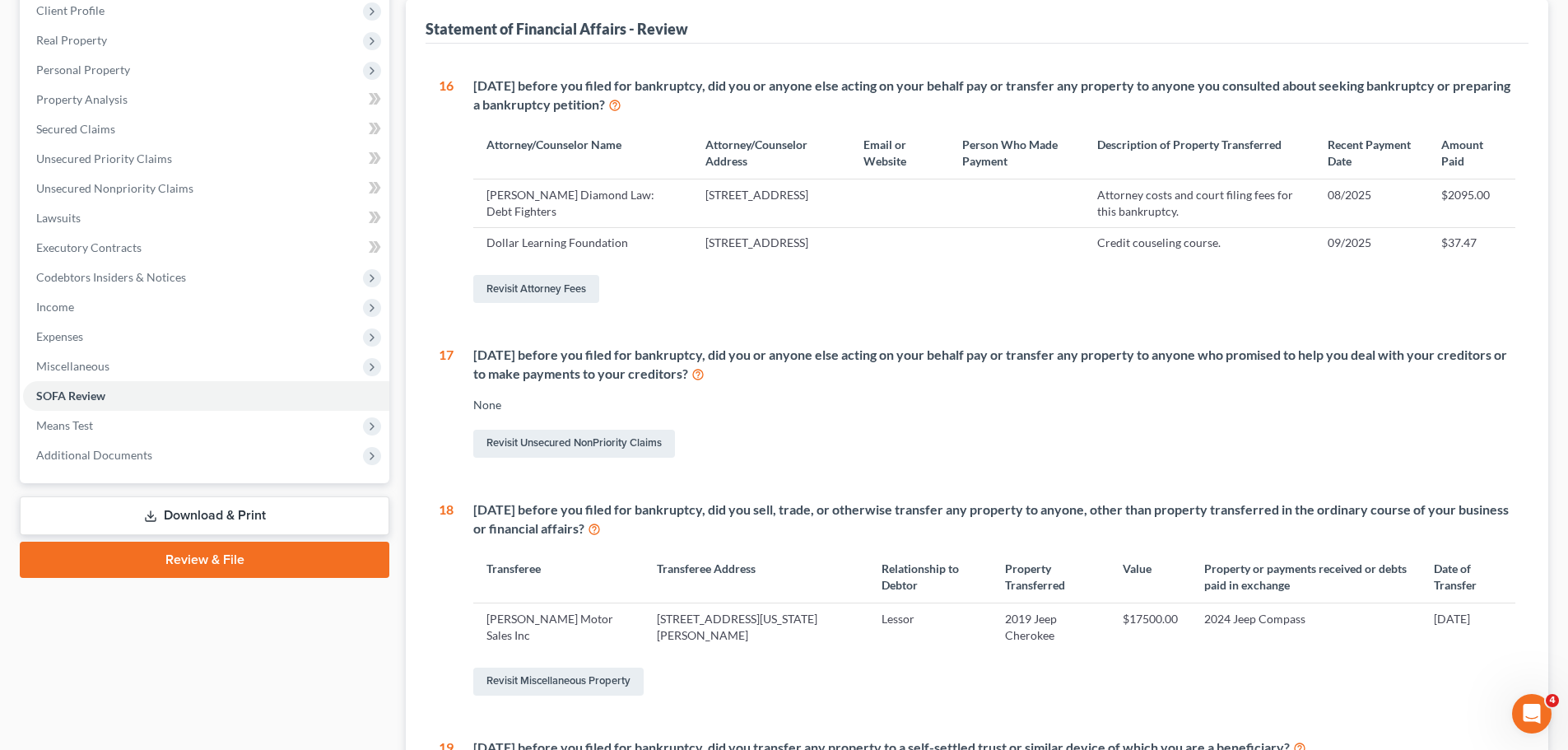
scroll to position [83, 0]
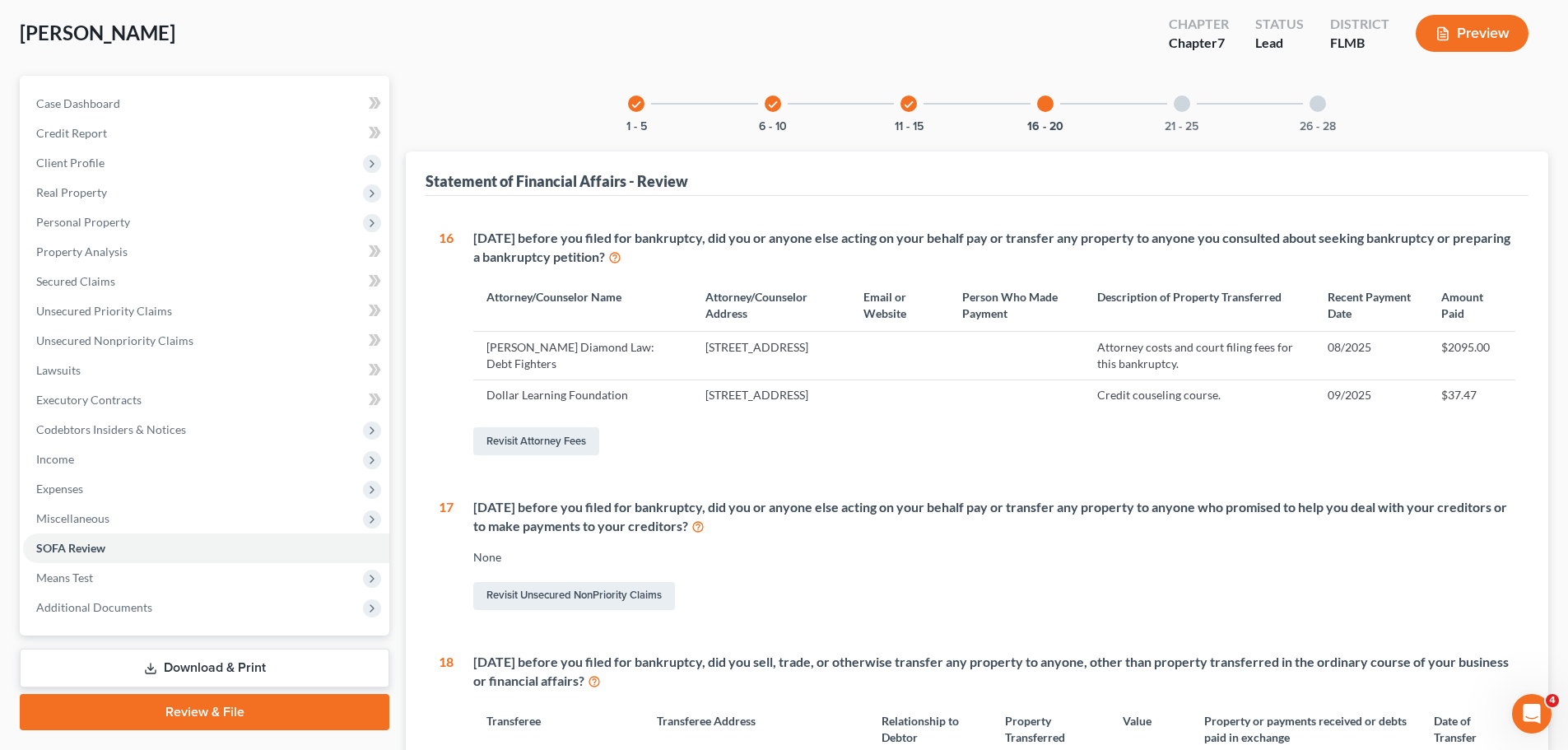
click at [1168, 117] on div "21 - 25" at bounding box center [1182, 104] width 56 height 56
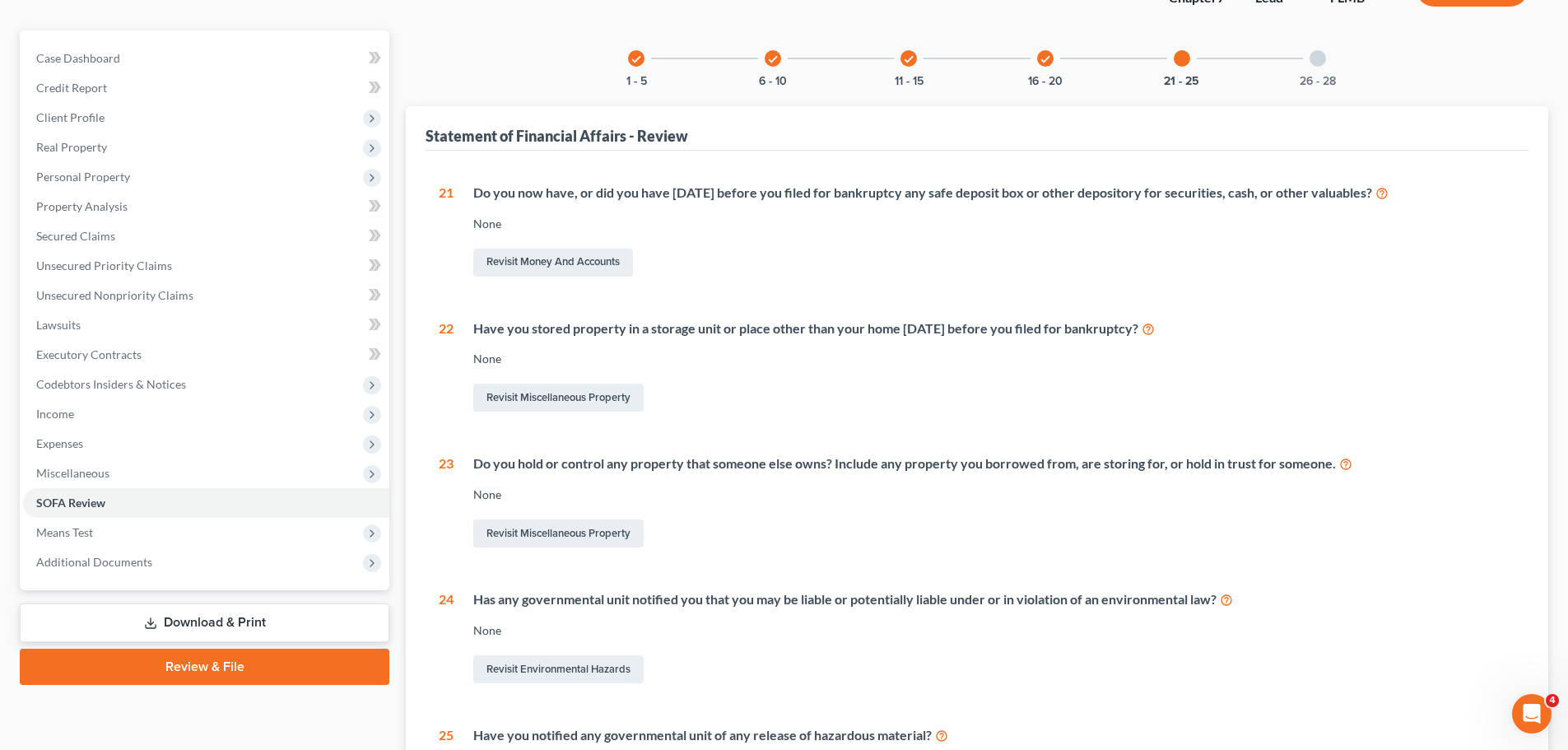
scroll to position [164, 0]
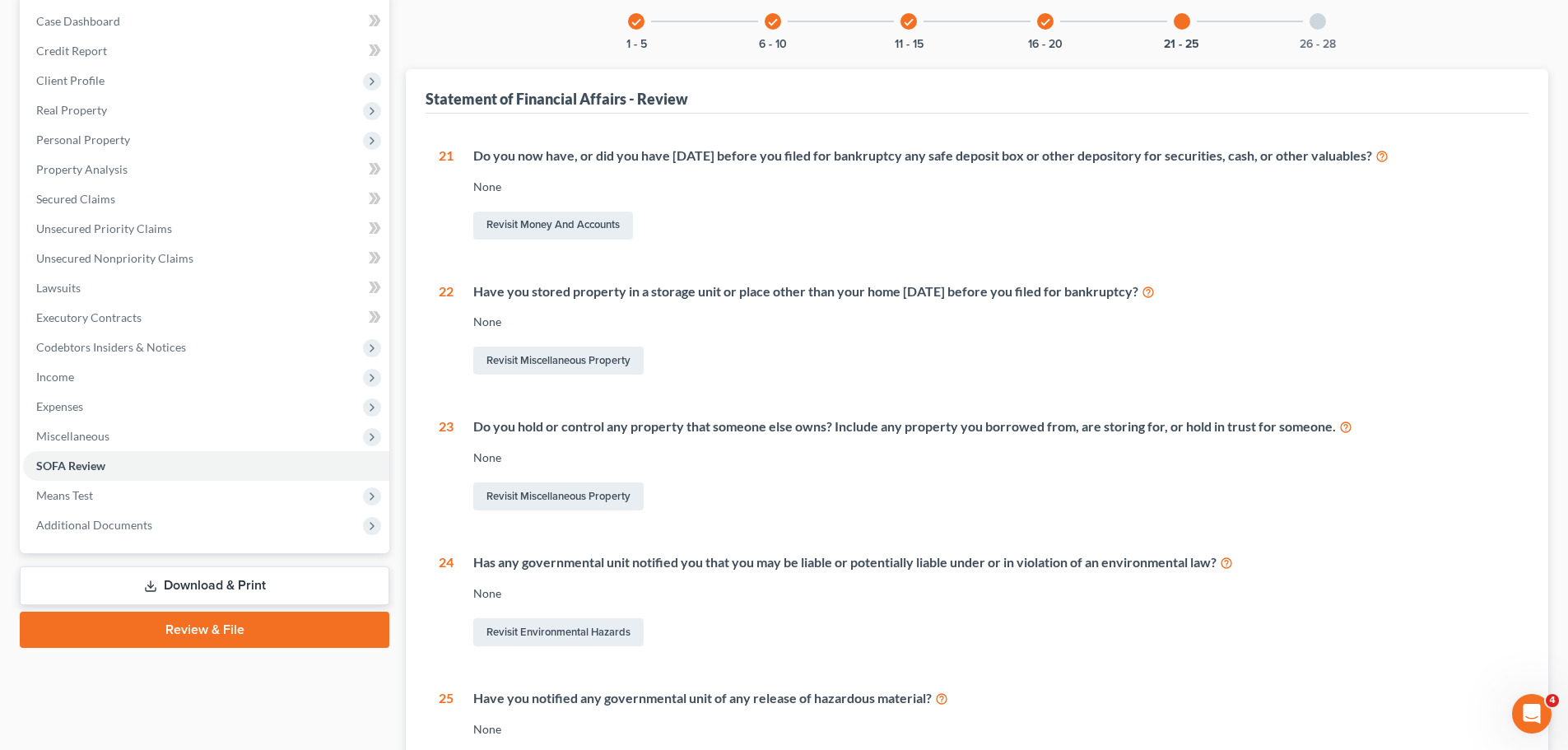
click at [1052, 24] on div "check" at bounding box center [1045, 20] width 16 height 16
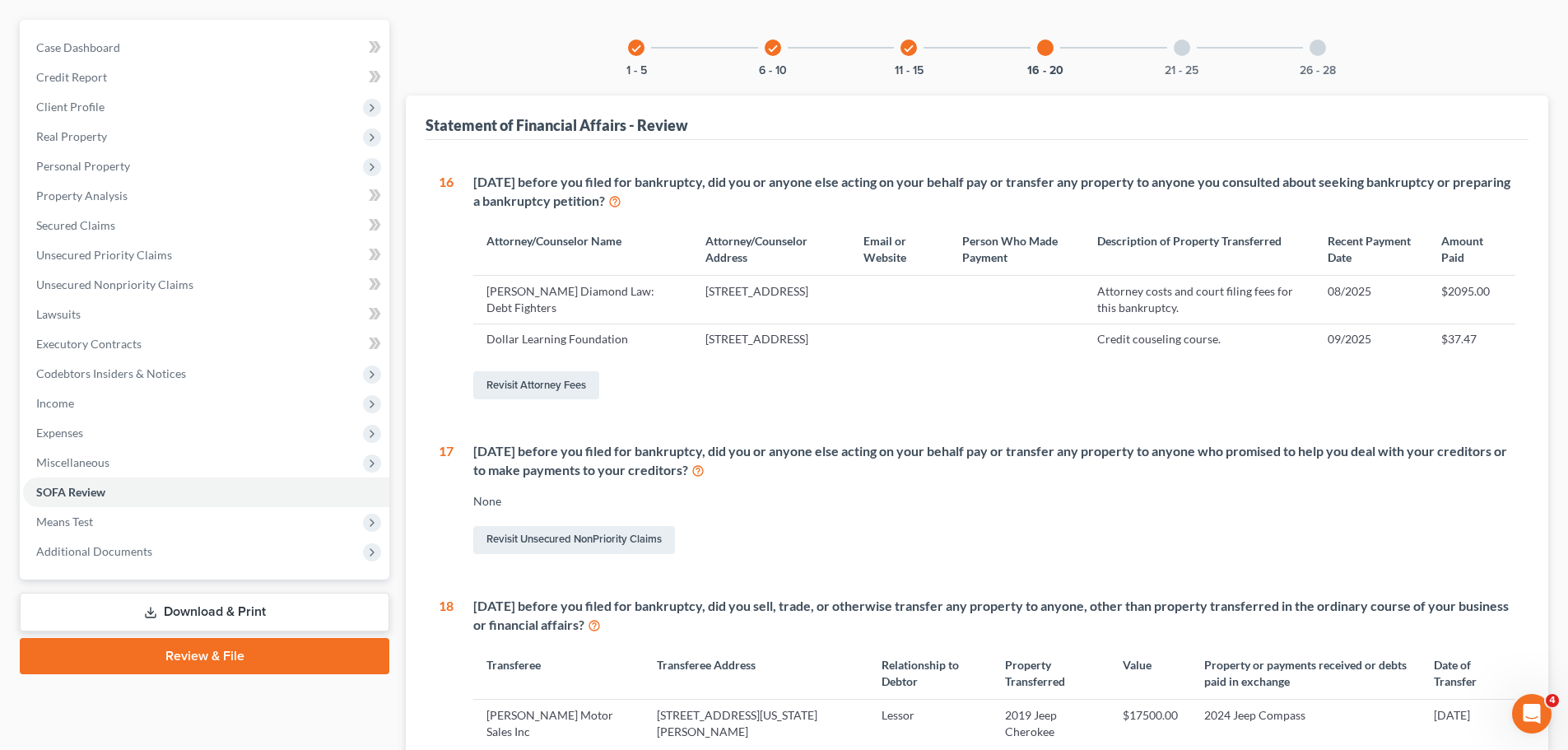
scroll to position [0, 0]
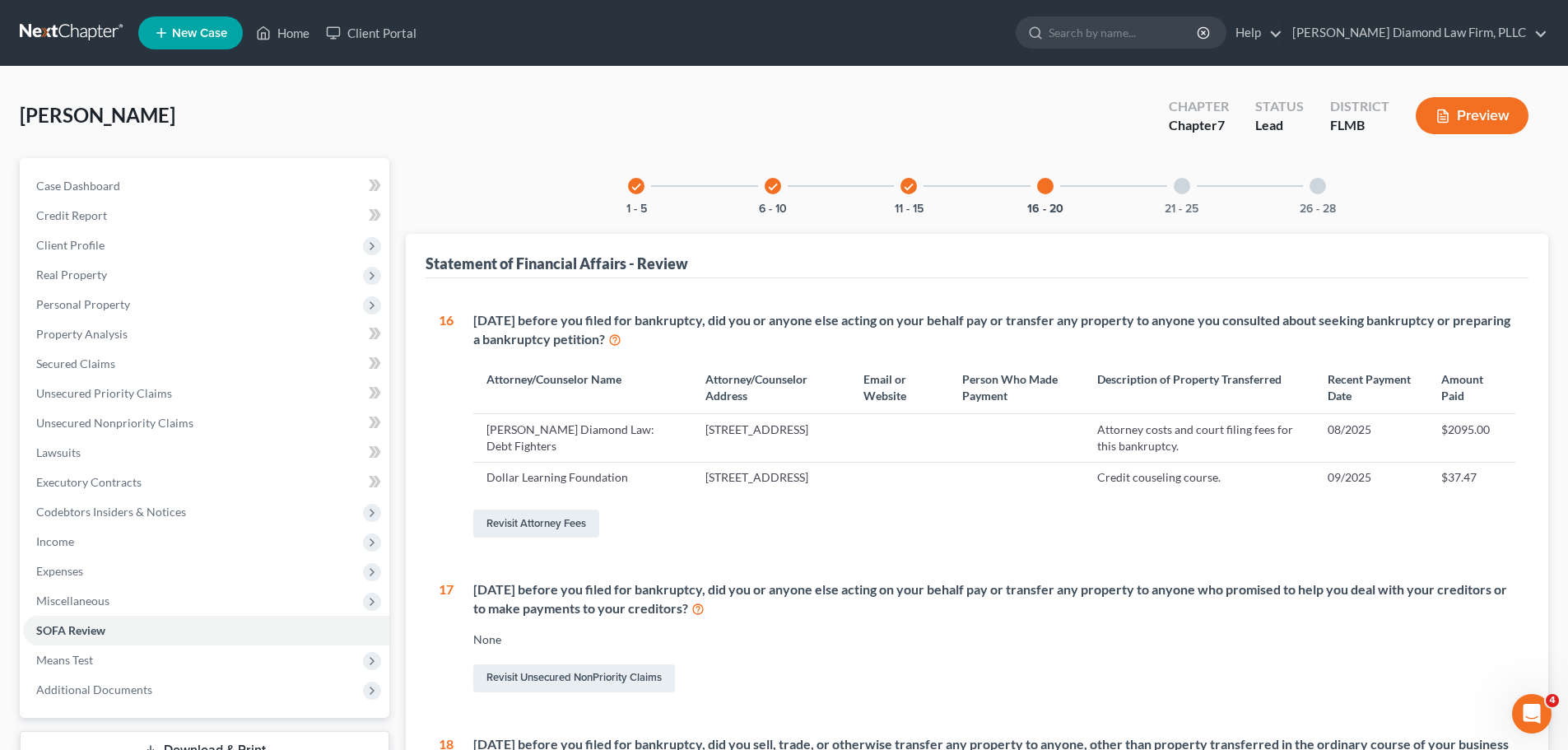
click at [912, 189] on icon "check" at bounding box center [909, 187] width 12 height 12
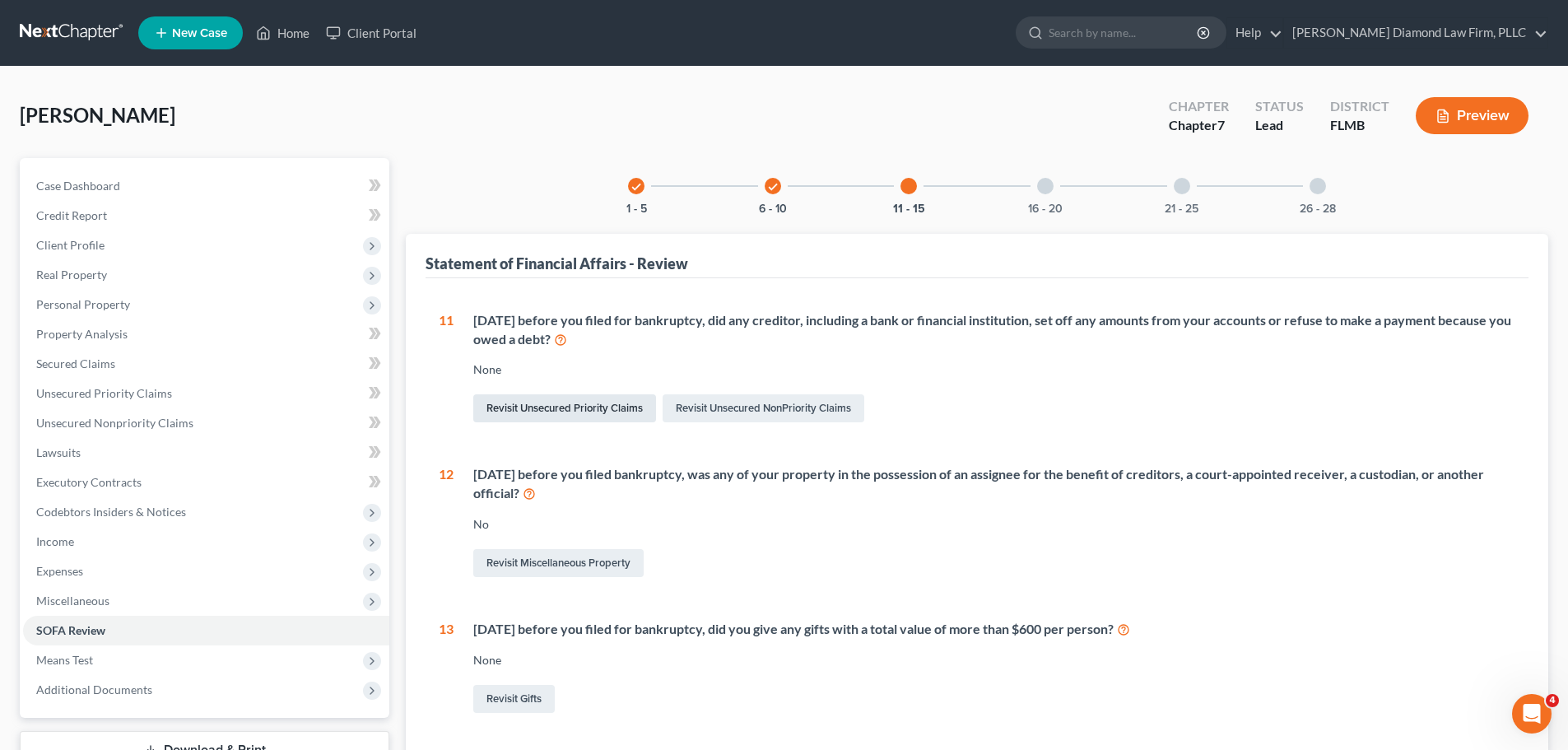
click at [549, 403] on link "Revisit Unsecured Priority Claims" at bounding box center [564, 408] width 183 height 28
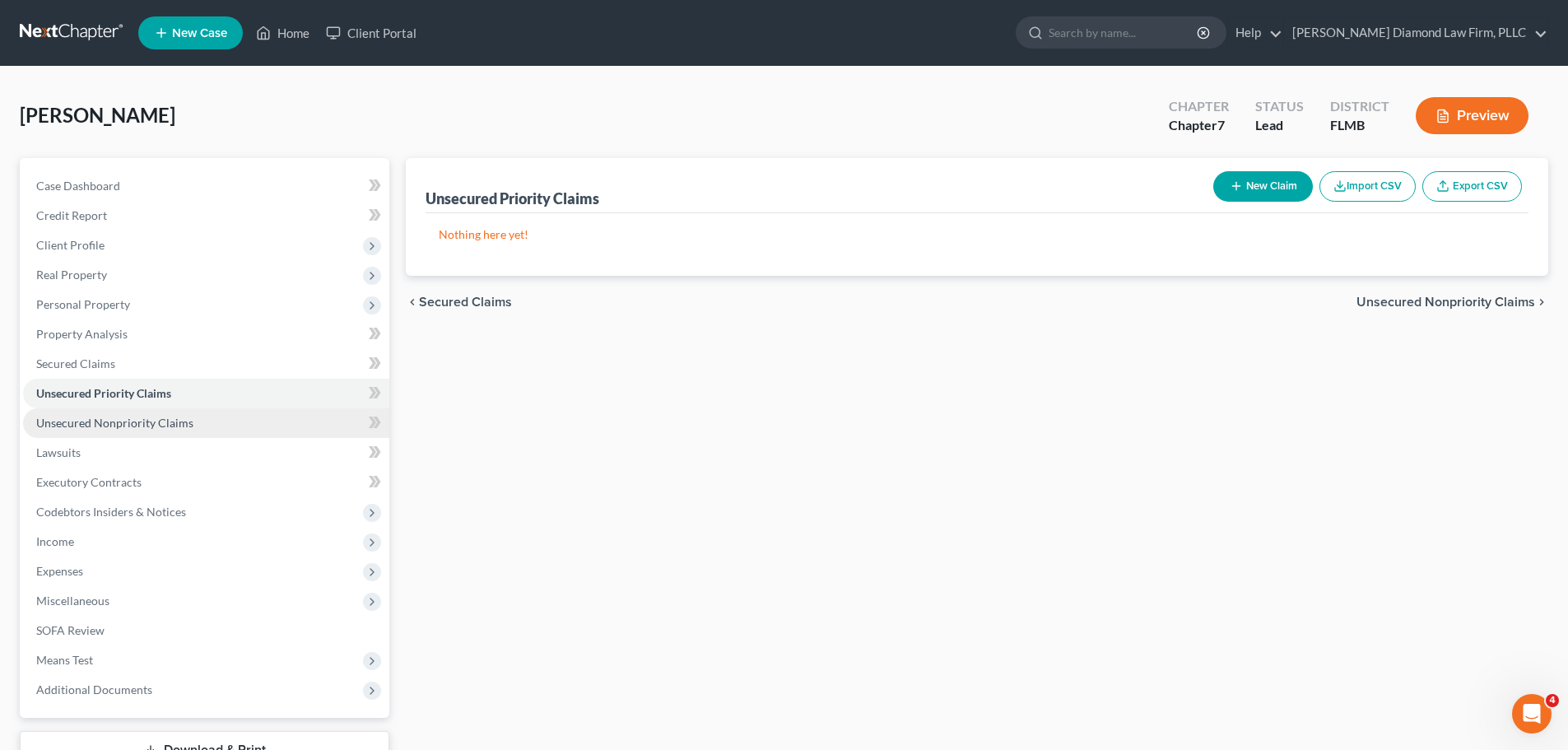
click at [160, 416] on span "Unsecured Nonpriority Claims" at bounding box center [115, 423] width 157 height 14
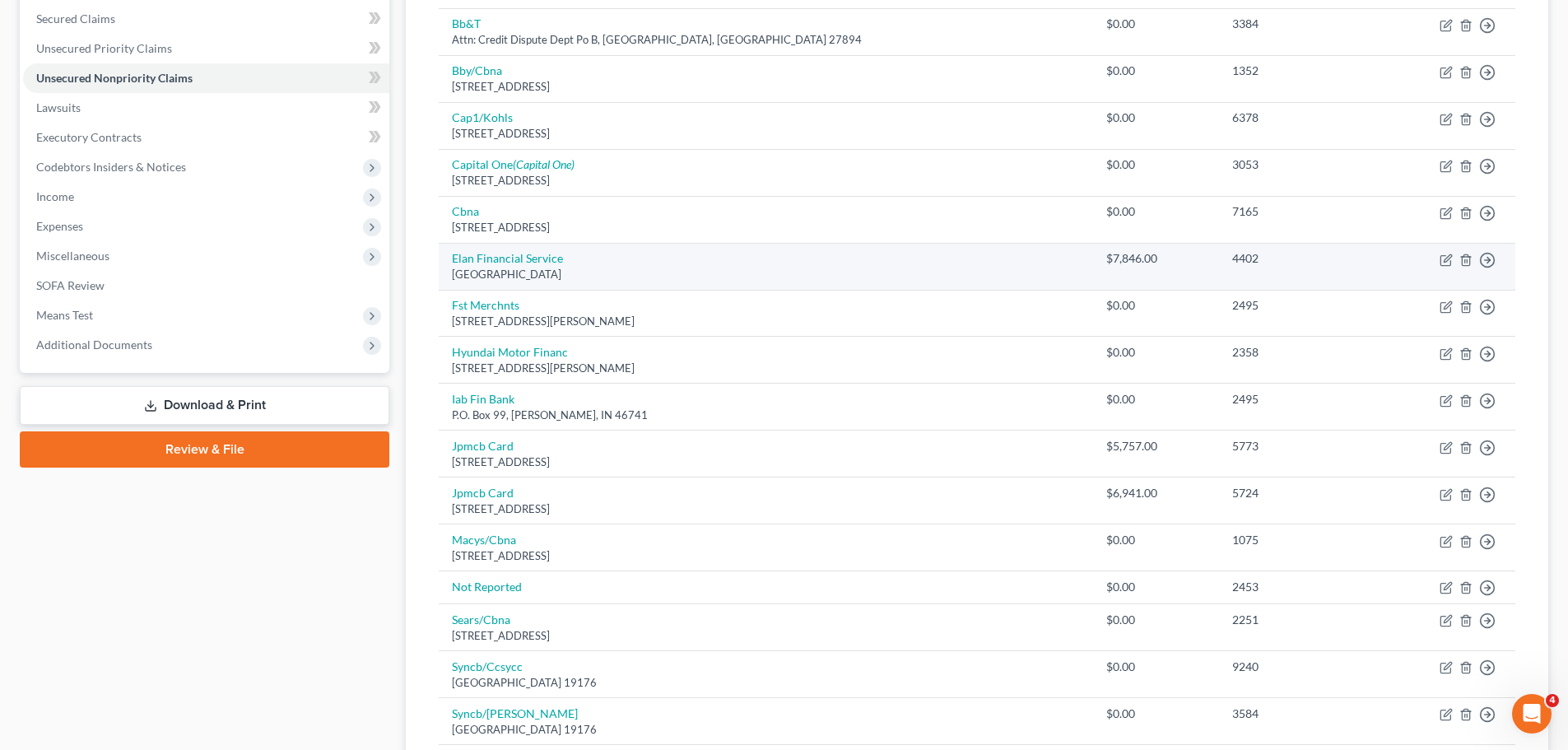
scroll to position [576, 0]
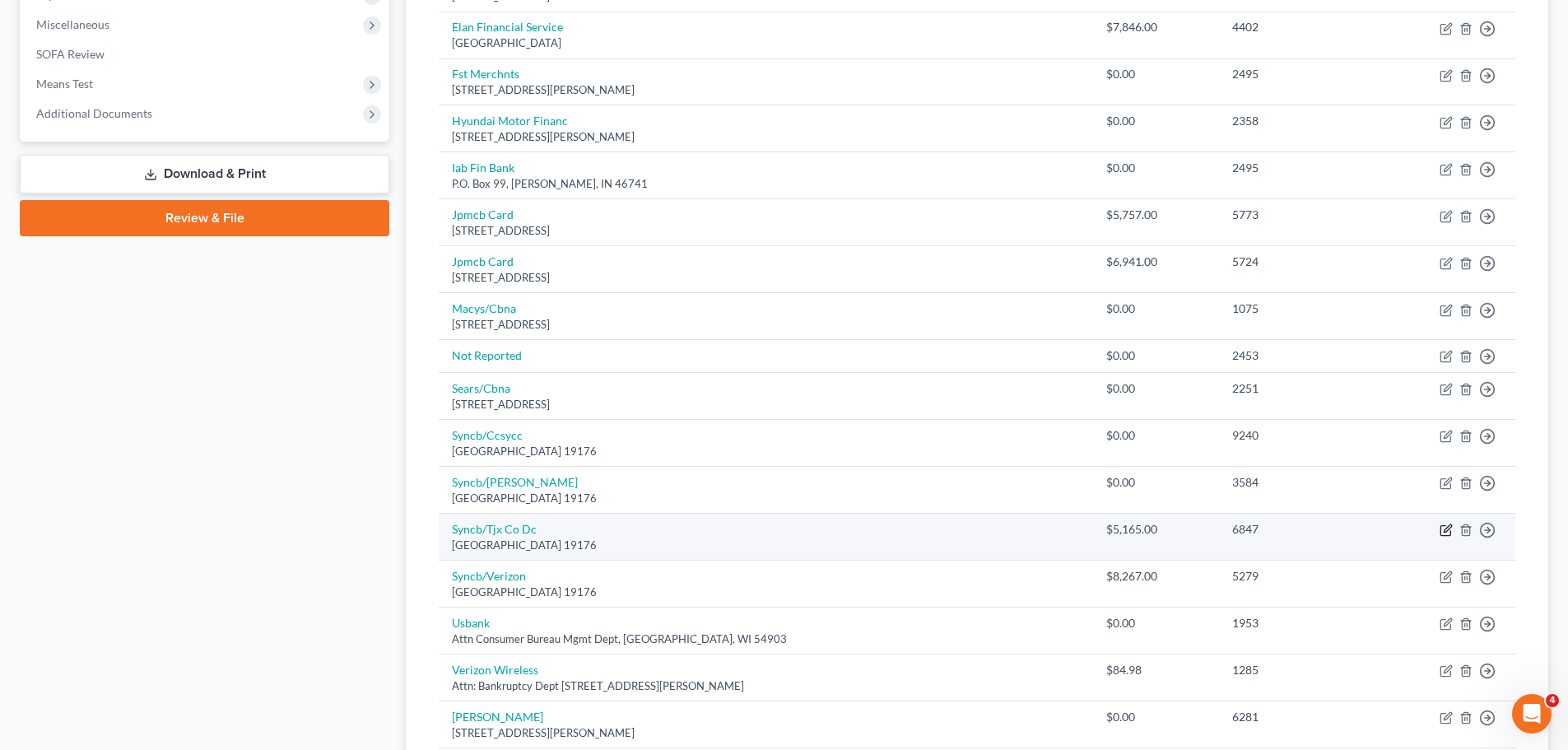
click at [1447, 534] on icon "button" at bounding box center [1445, 530] width 13 height 13
select select "39"
select select "2"
select select "0"
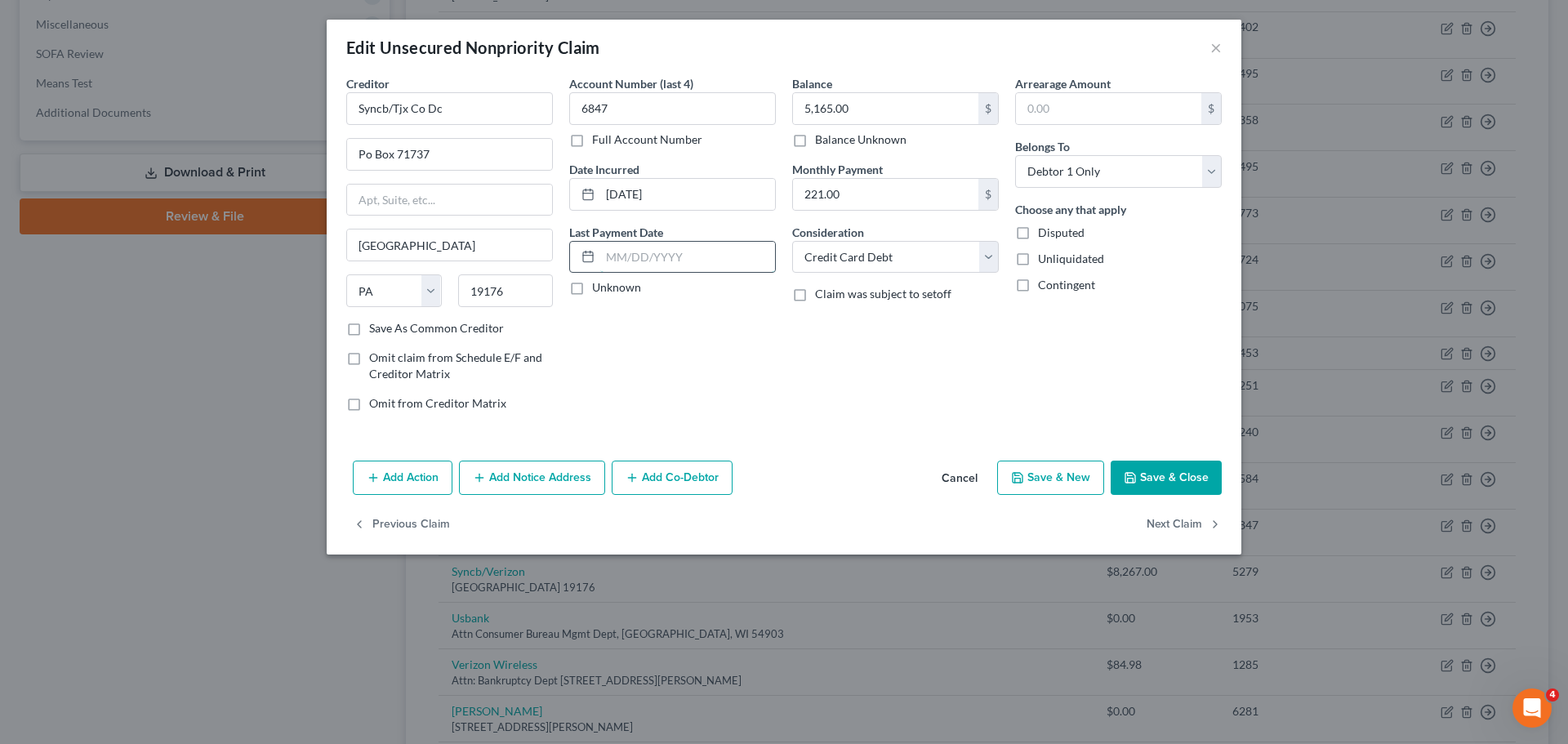
click at [638, 251] on input "text" at bounding box center [687, 257] width 175 height 31
click at [641, 247] on input "text" at bounding box center [687, 257] width 175 height 31
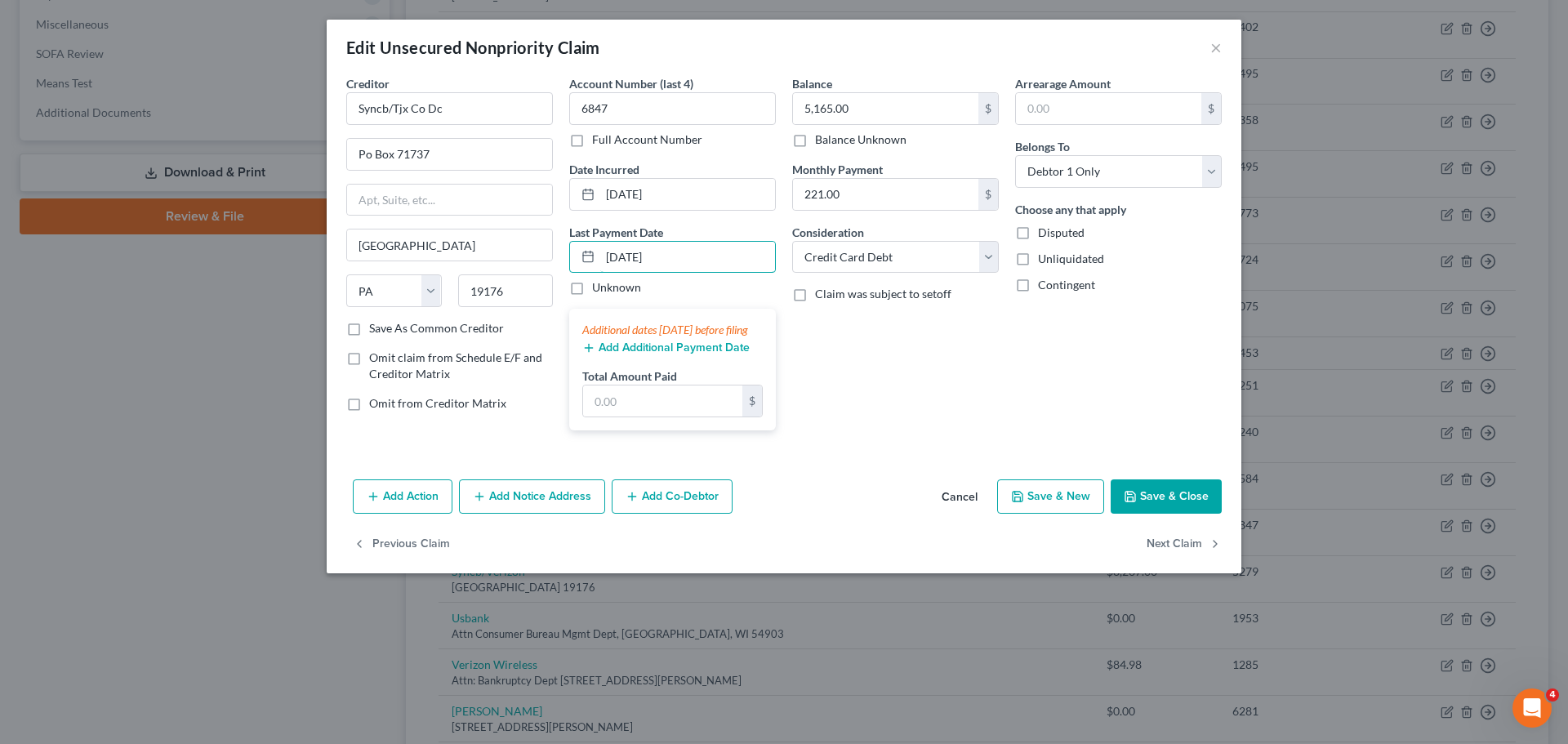
type input "08/12/2025"
click at [659, 355] on button "Add Additional Payment Date" at bounding box center [666, 347] width 167 height 13
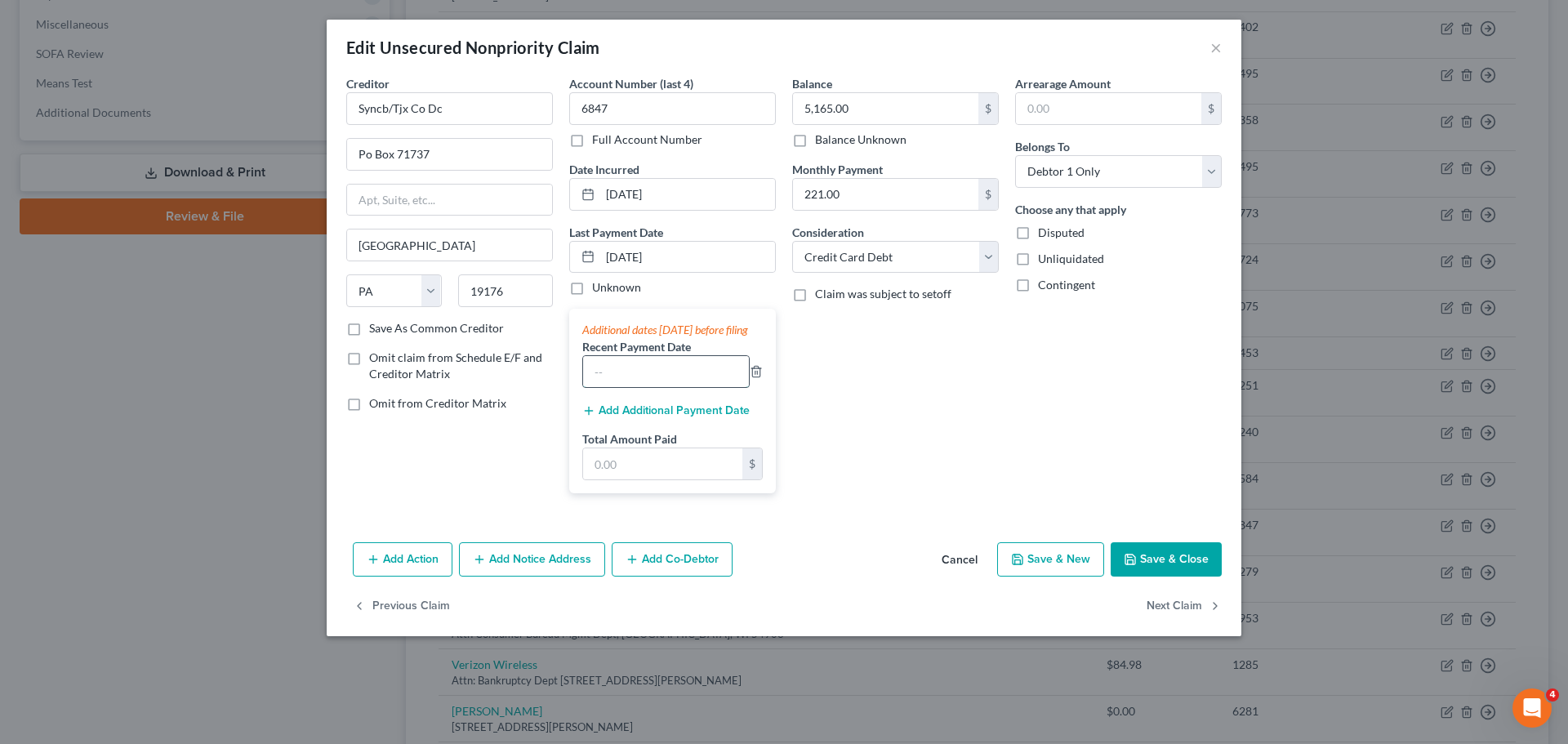
click at [659, 372] on input "text" at bounding box center [666, 372] width 165 height 31
type input "07/28/2025"
click at [685, 477] on input "text" at bounding box center [663, 464] width 160 height 31
type input "375"
click at [1190, 574] on button "Save & Close" at bounding box center [1167, 559] width 111 height 35
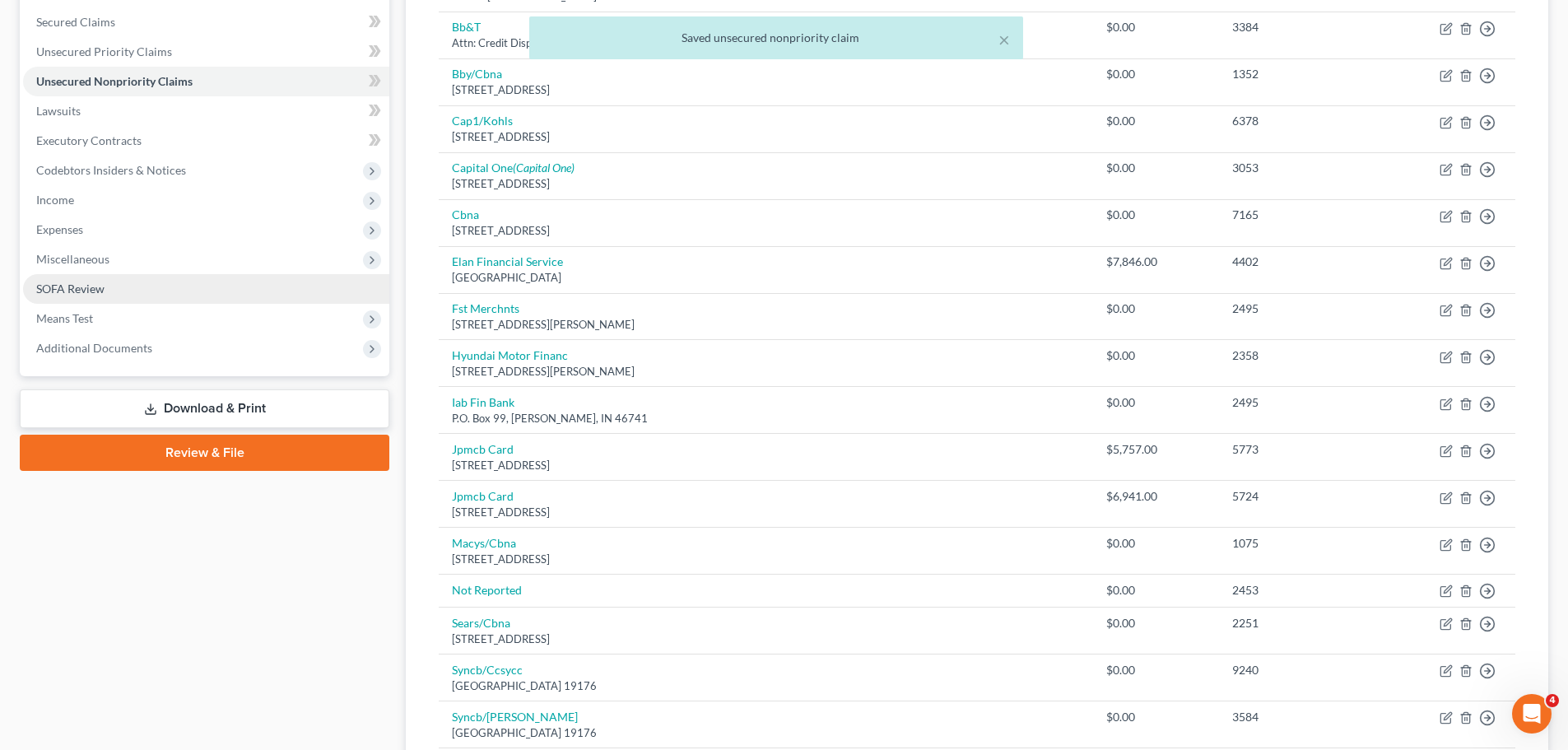
scroll to position [329, 0]
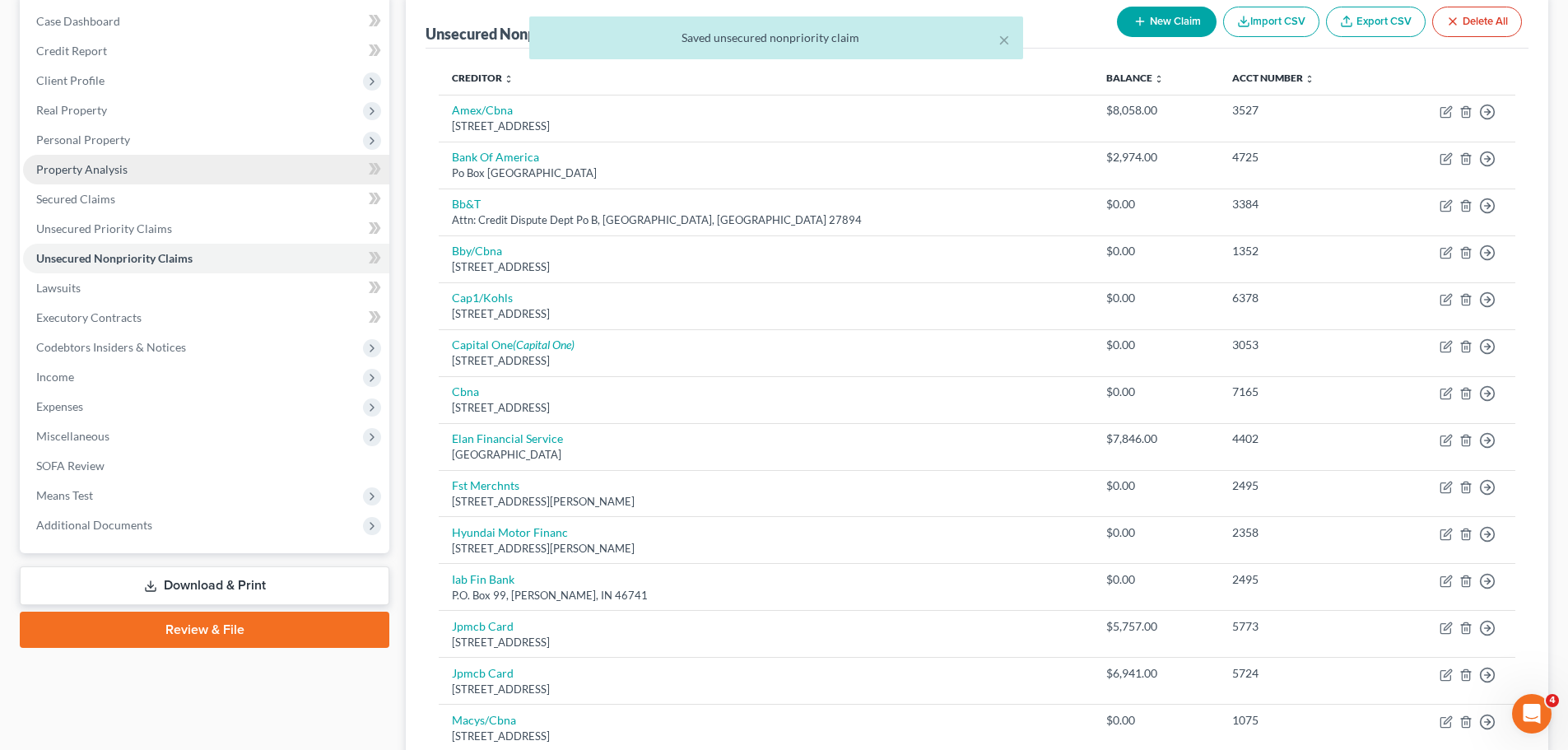
click at [117, 176] on link "Property Analysis" at bounding box center [206, 169] width 366 height 30
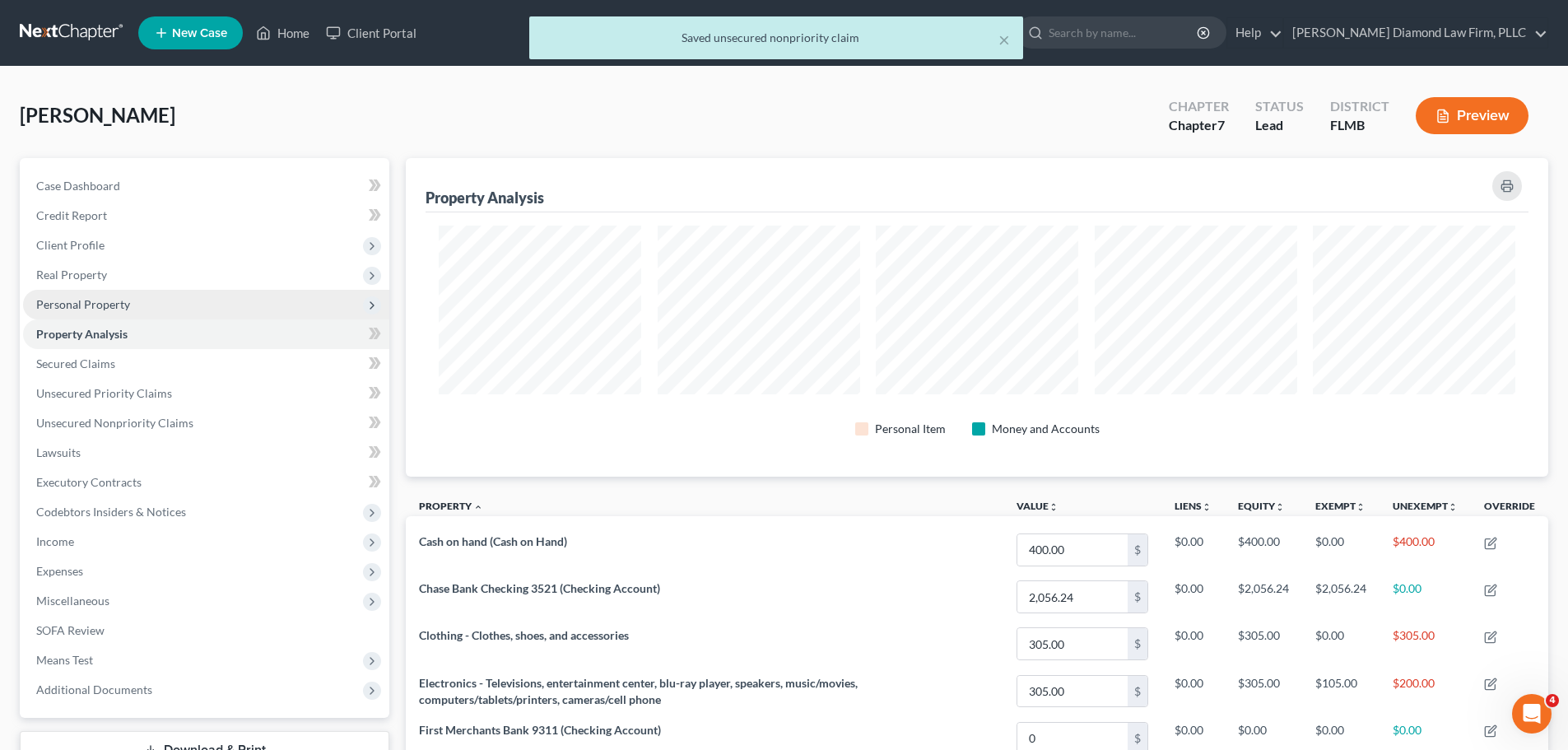
click at [127, 310] on span "Personal Property" at bounding box center [83, 304] width 94 height 14
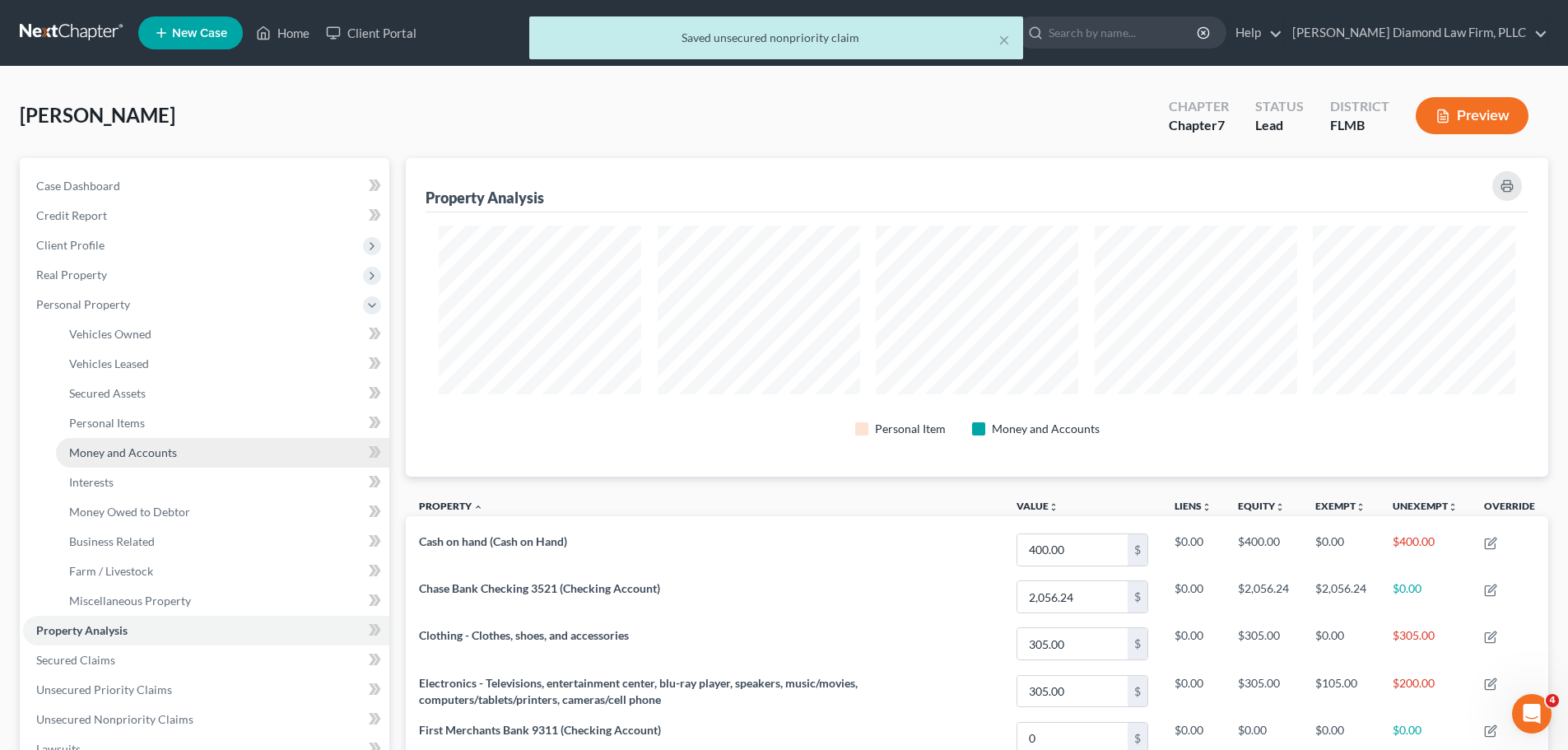
click at [127, 441] on link "Money and Accounts" at bounding box center [223, 453] width 334 height 30
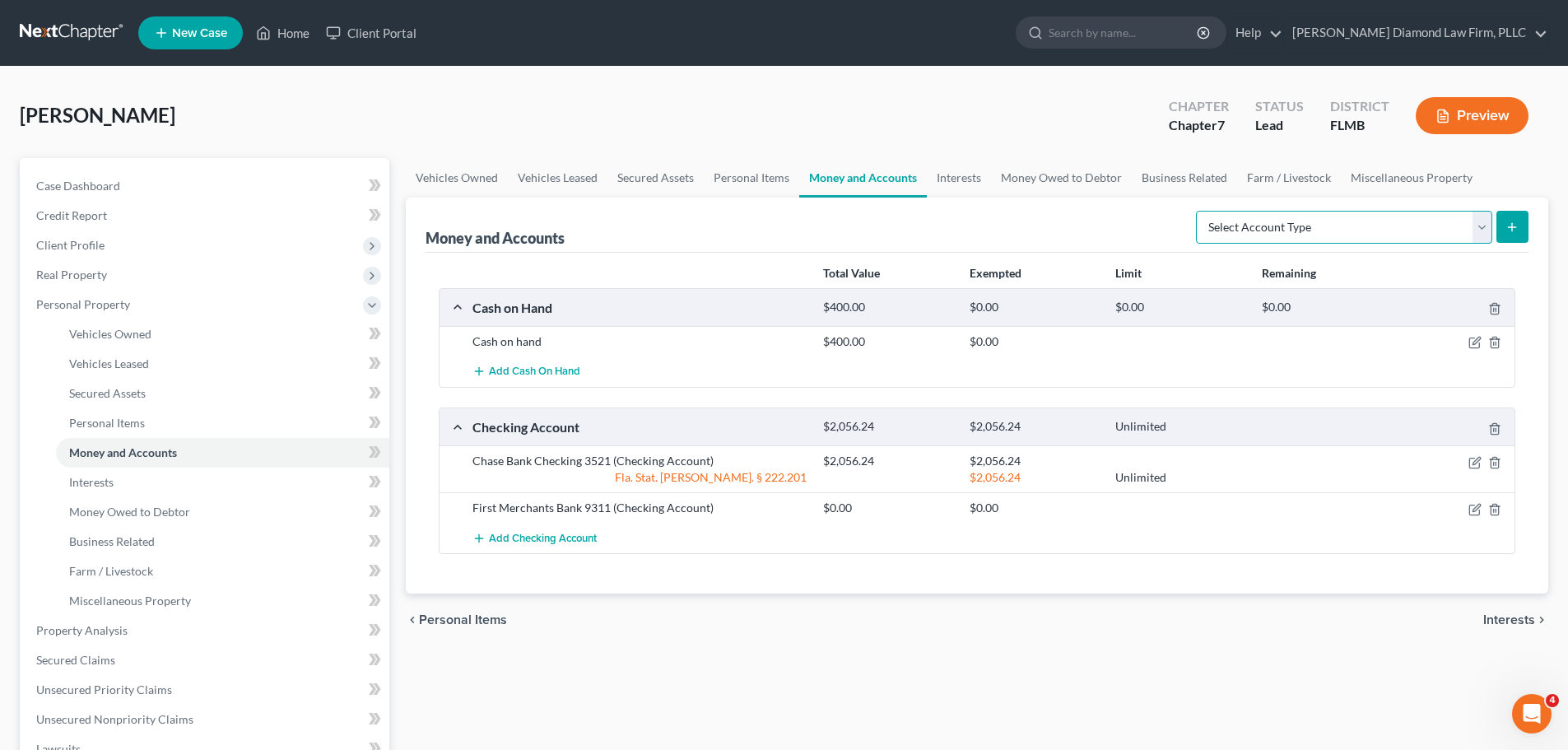
click at [1305, 237] on select "Select Account Type Brokerage Cash on Hand Certificates of Deposit Checking Acc…" at bounding box center [1344, 227] width 296 height 33
select select "security_deposits"
click at [1199, 211] on select "Select Account Type Brokerage Cash on Hand Certificates of Deposit Checking Acc…" at bounding box center [1344, 227] width 296 height 33
click at [1516, 233] on icon "submit" at bounding box center [1511, 226] width 13 height 13
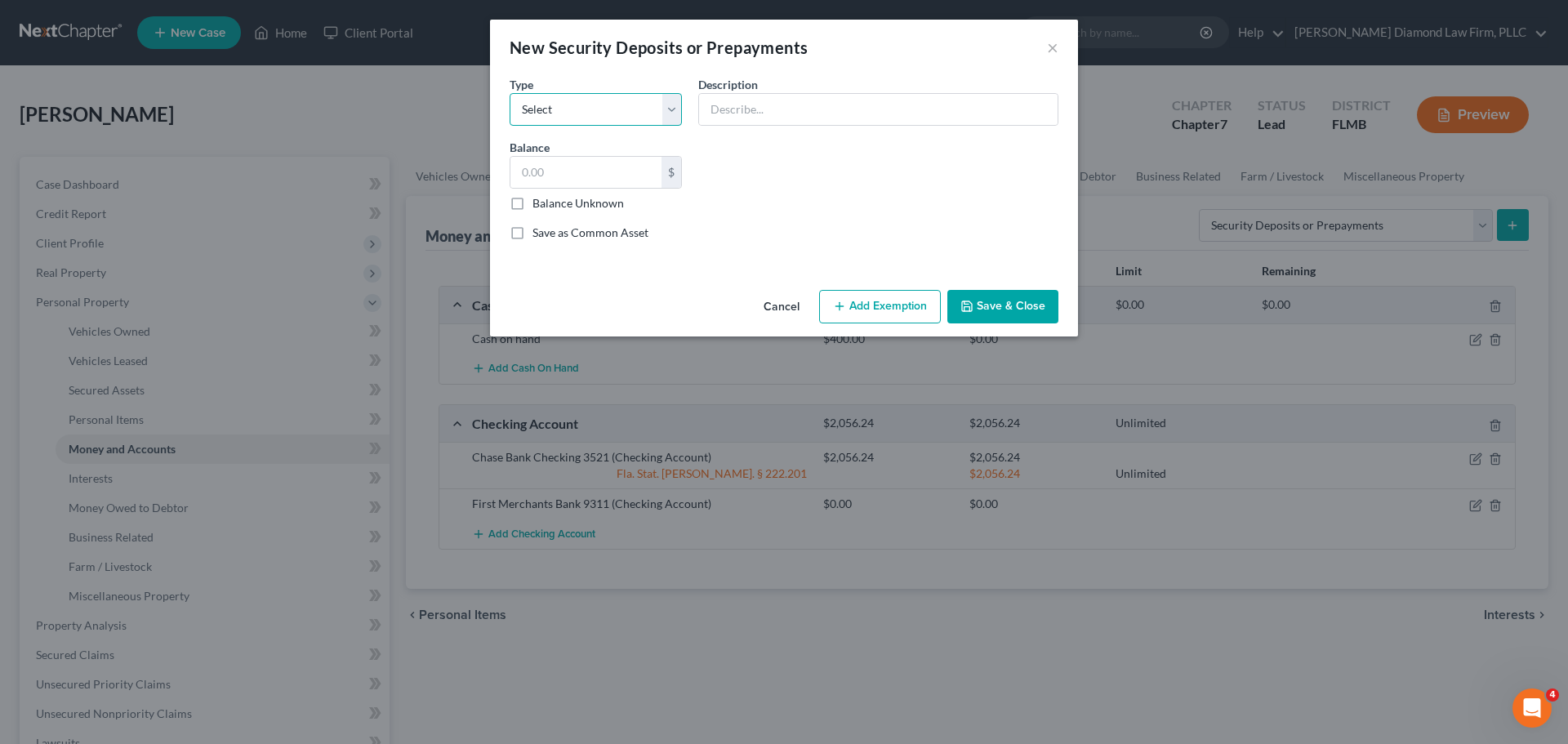
click at [594, 109] on select "Select Electric Gas Heating Oil Security Deposit On Rental Unit Prepaid Rent Te…" at bounding box center [596, 109] width 172 height 33
select select "0"
click at [510, 93] on select "Select Electric Gas Heating Oil Security Deposit On Rental Unit Prepaid Rent Te…" at bounding box center [596, 109] width 172 height 33
click at [611, 172] on input "text" at bounding box center [586, 172] width 151 height 31
type input "165"
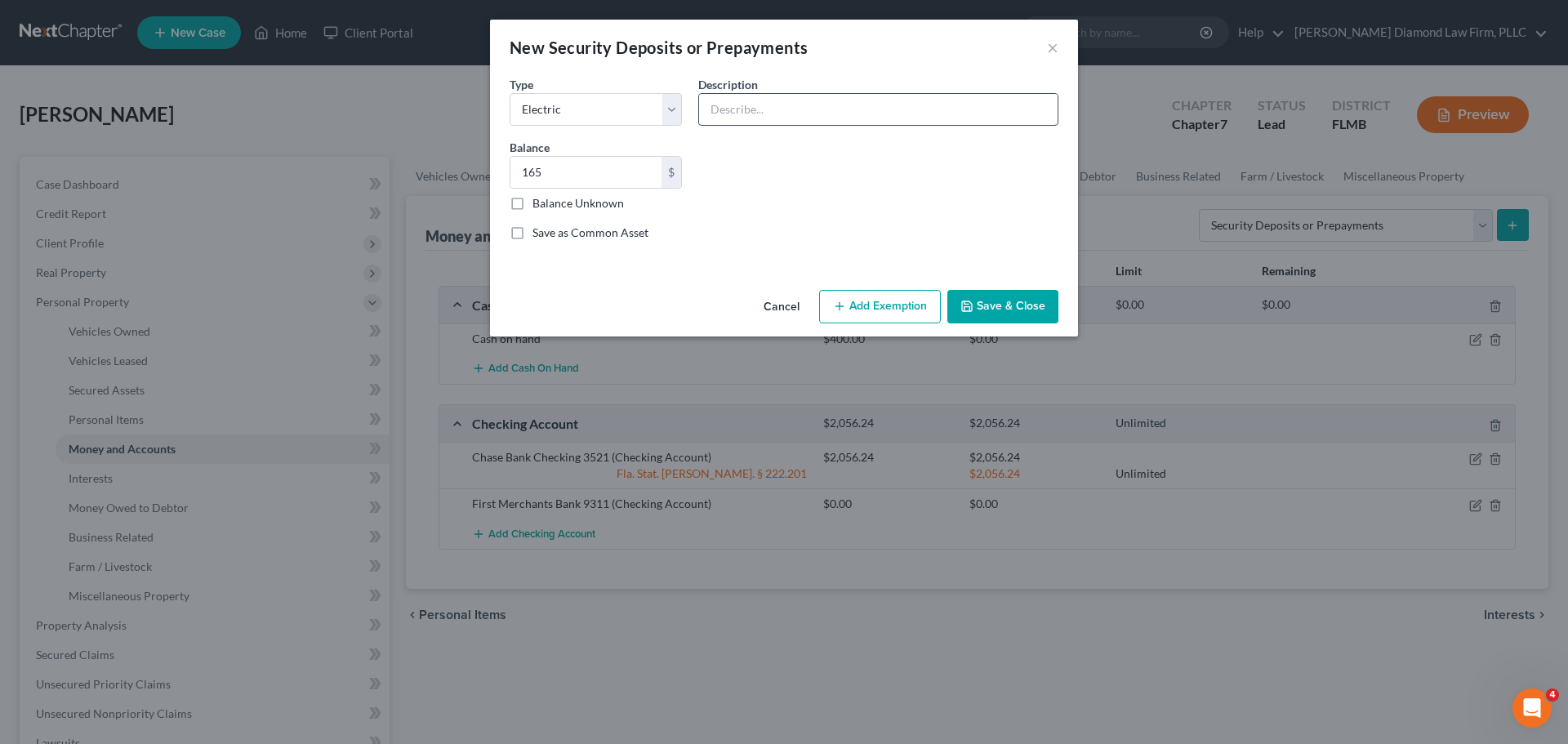
click at [795, 112] on input "text" at bounding box center [878, 109] width 359 height 31
drag, startPoint x: 822, startPoint y: 112, endPoint x: 774, endPoint y: 136, distance: 53.7
click at [774, 136] on div "Common Asset Select Type Select Electric Gas Heating Oil Security Deposit On Re…" at bounding box center [784, 165] width 565 height 179
click at [826, 103] on input "Duke Energy Electrc" at bounding box center [878, 109] width 359 height 31
drag, startPoint x: 826, startPoint y: 103, endPoint x: 705, endPoint y: 112, distance: 121.3
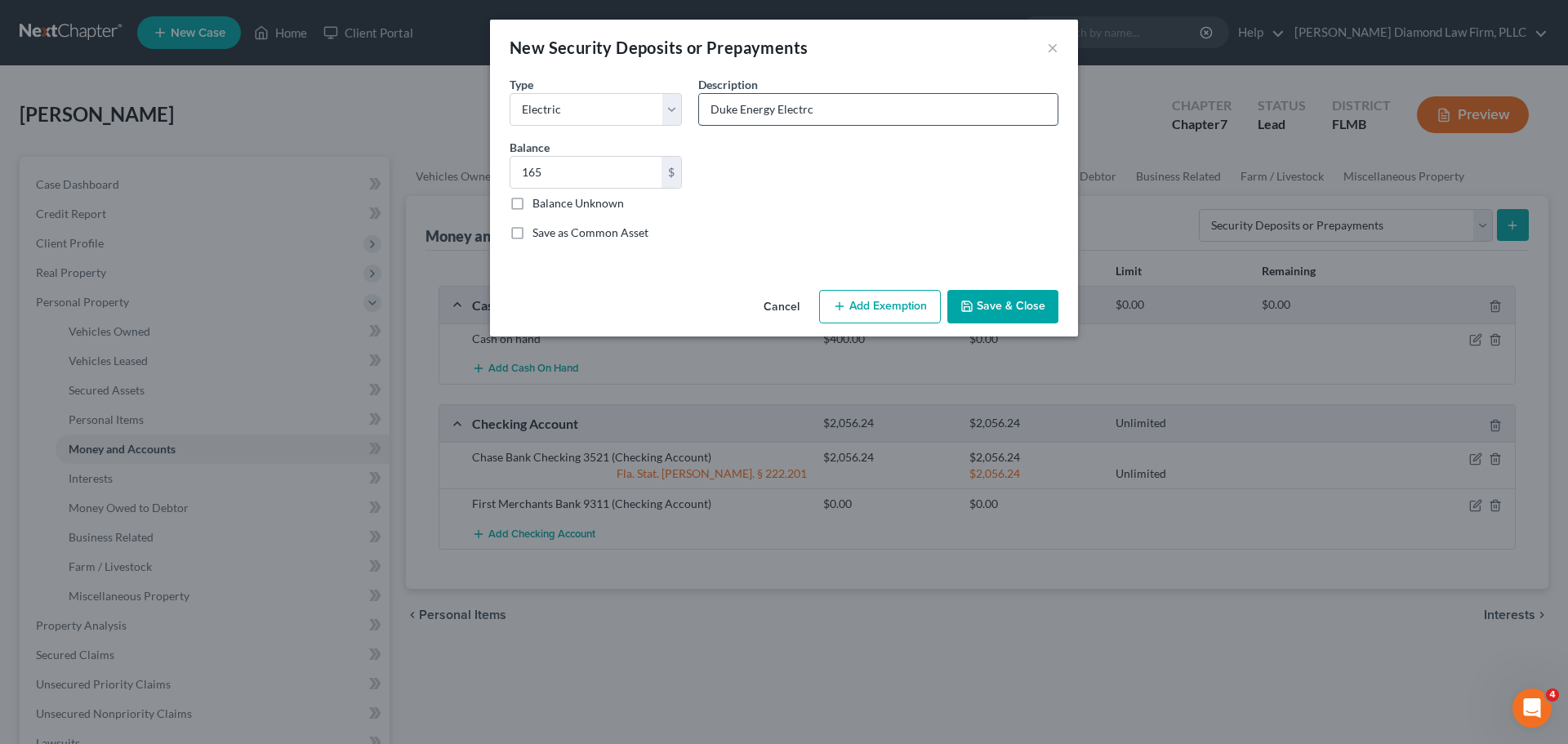
click at [705, 112] on input "Duke Energy Electrc" at bounding box center [878, 109] width 359 height 31
type input "Electricity security deposit"
click at [1034, 307] on button "Save & Close" at bounding box center [1003, 307] width 111 height 35
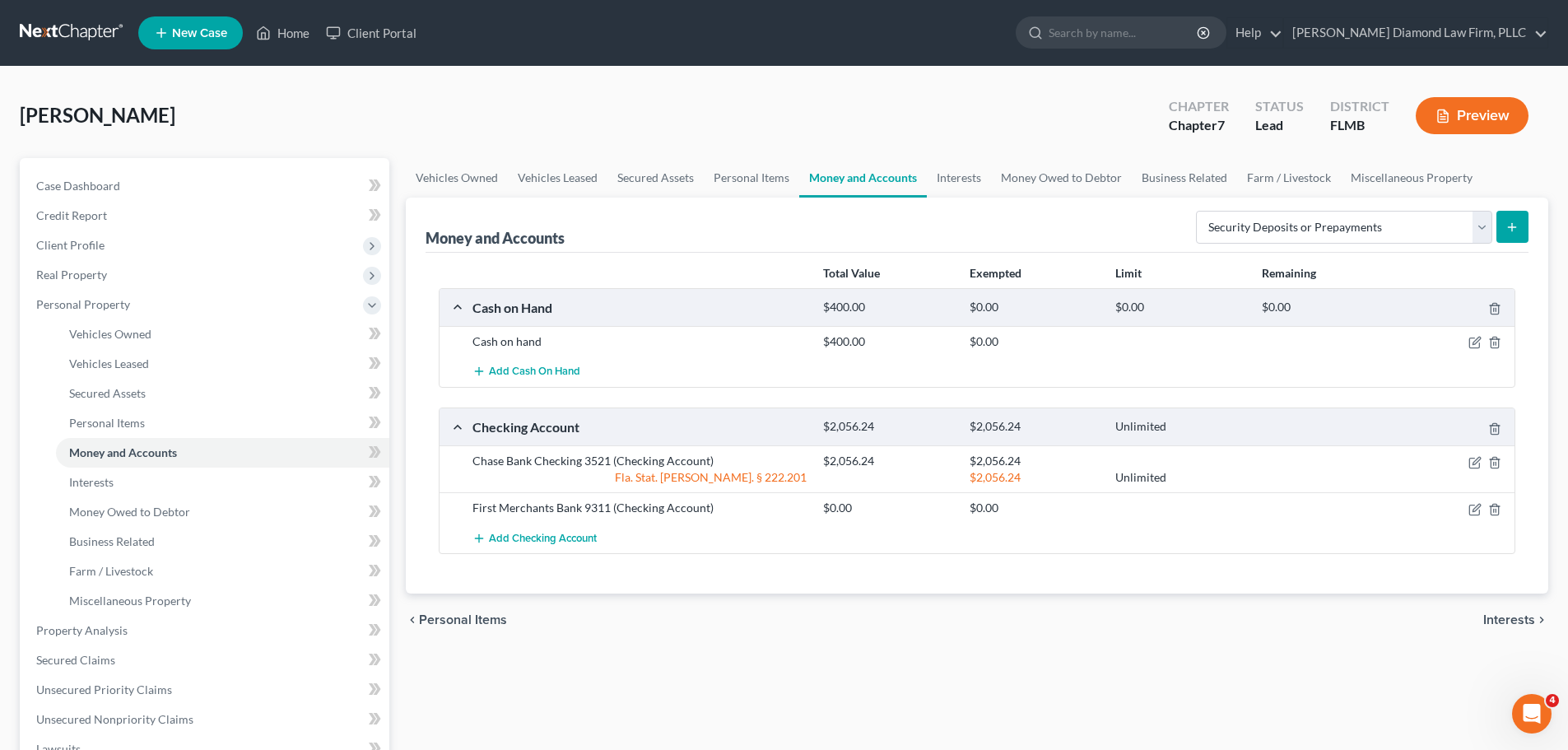
click at [1514, 232] on icon "submit" at bounding box center [1511, 226] width 13 height 13
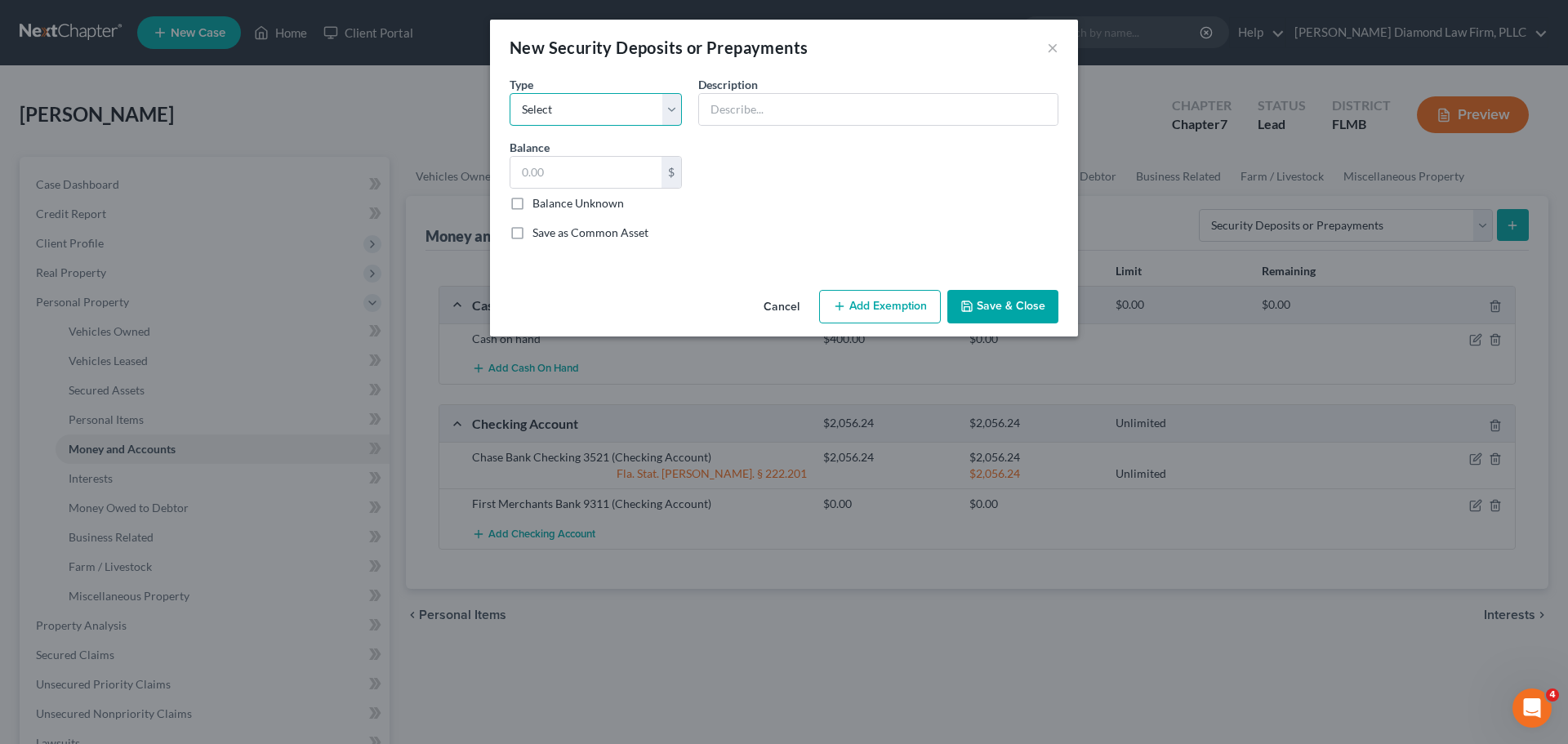
click at [556, 113] on select "Select Electric Gas Heating Oil Security Deposit On Rental Unit Prepaid Rent Te…" at bounding box center [596, 109] width 172 height 33
select select "6"
click at [510, 93] on select "Select Electric Gas Heating Oil Security Deposit On Rental Unit Prepaid Rent Te…" at bounding box center [596, 109] width 172 height 33
click at [836, 95] on input "text" at bounding box center [878, 109] width 359 height 31
type input "P"
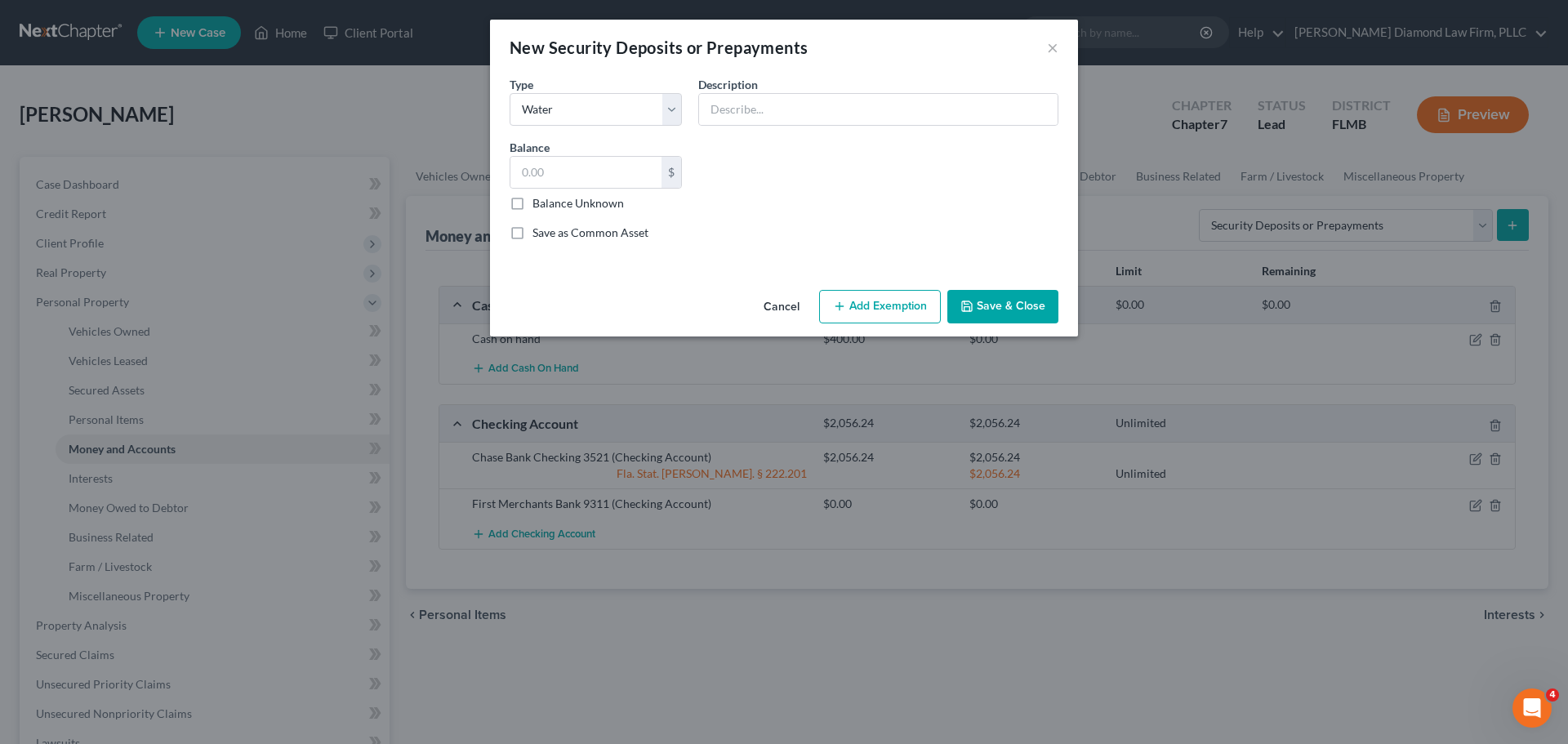
click at [762, 311] on button "Cancel" at bounding box center [782, 307] width 62 height 33
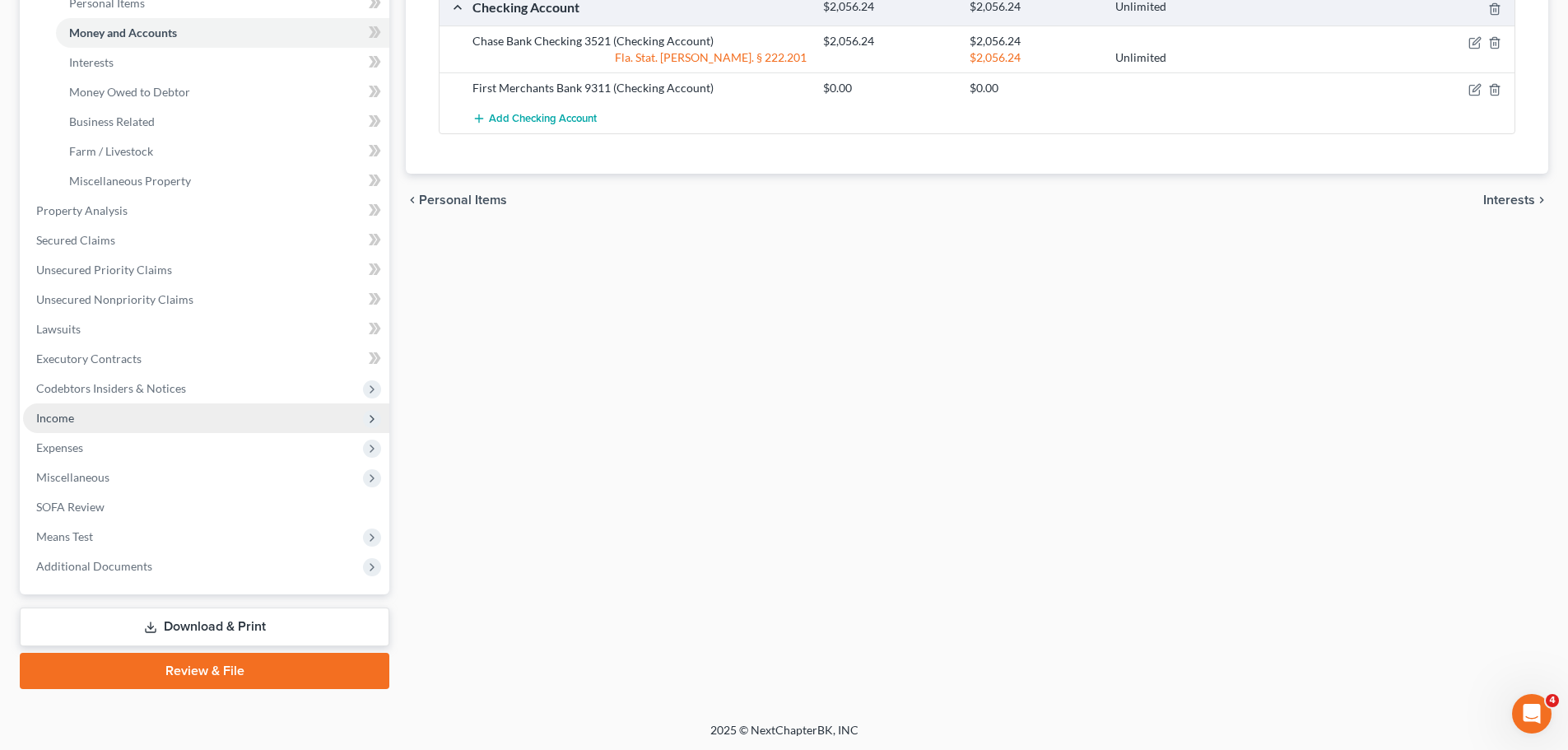
scroll to position [421, 0]
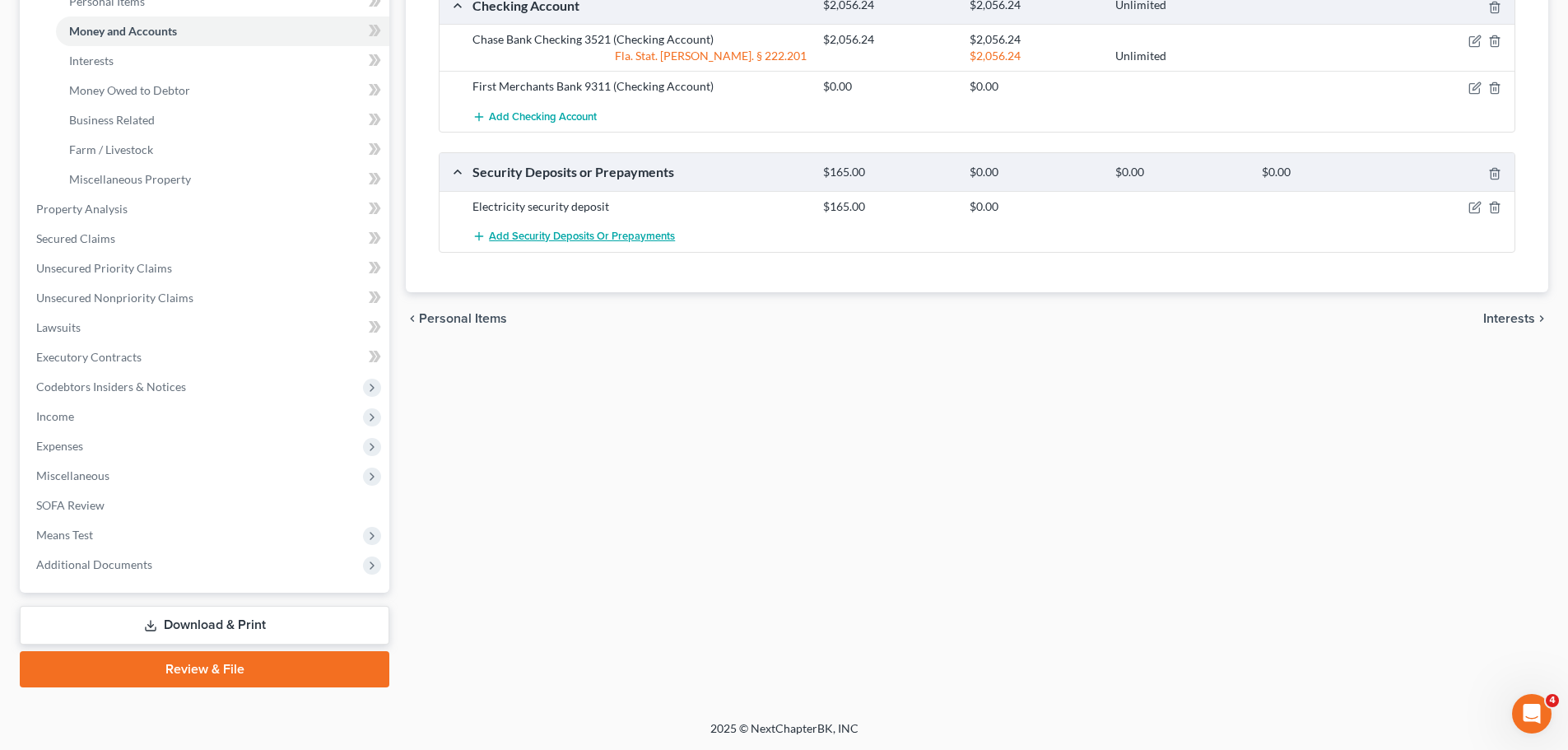
click at [574, 226] on button "Add Security Deposits or Prepayments" at bounding box center [573, 237] width 202 height 31
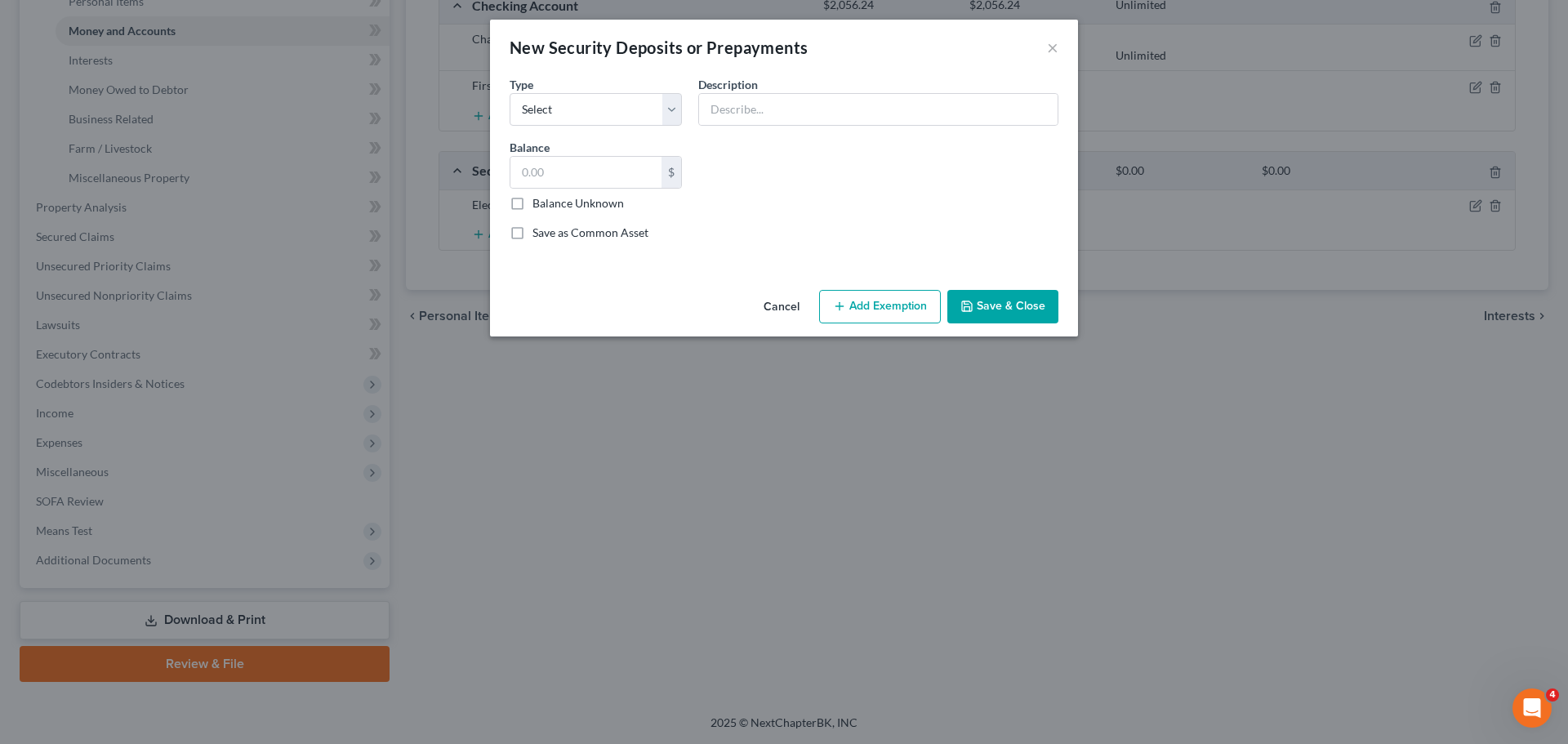
click at [564, 91] on div "Type Select Electric Gas Heating Oil Security Deposit On Rental Unit Prepaid Re…" at bounding box center [595, 100] width 188 height 50
click at [569, 106] on select "Select Electric Gas Heating Oil Security Deposit On Rental Unit Prepaid Rent Te…" at bounding box center [596, 109] width 172 height 33
click at [785, 291] on button "Cancel" at bounding box center [782, 307] width 62 height 33
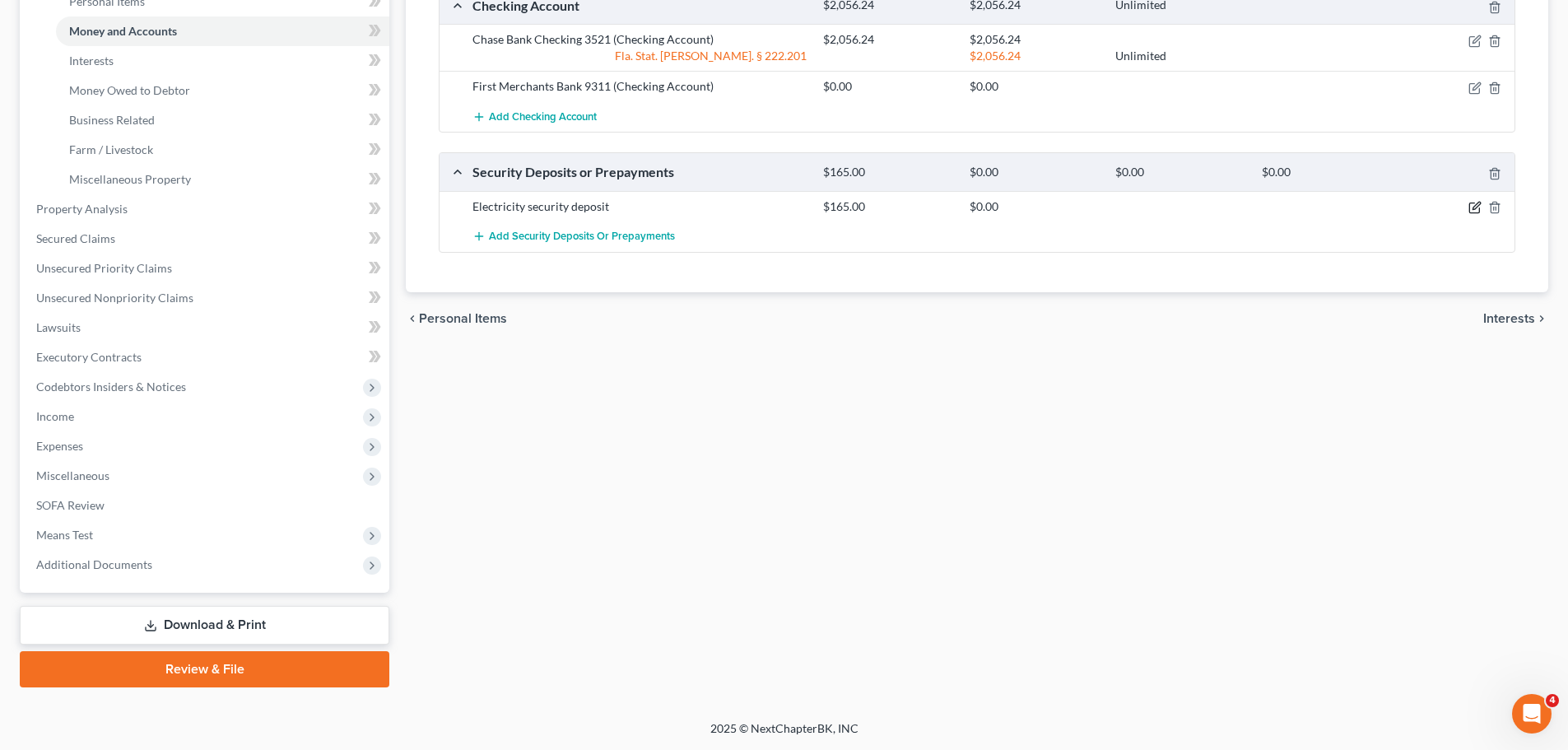
click at [1470, 209] on icon "button" at bounding box center [1474, 207] width 13 height 13
select select "0"
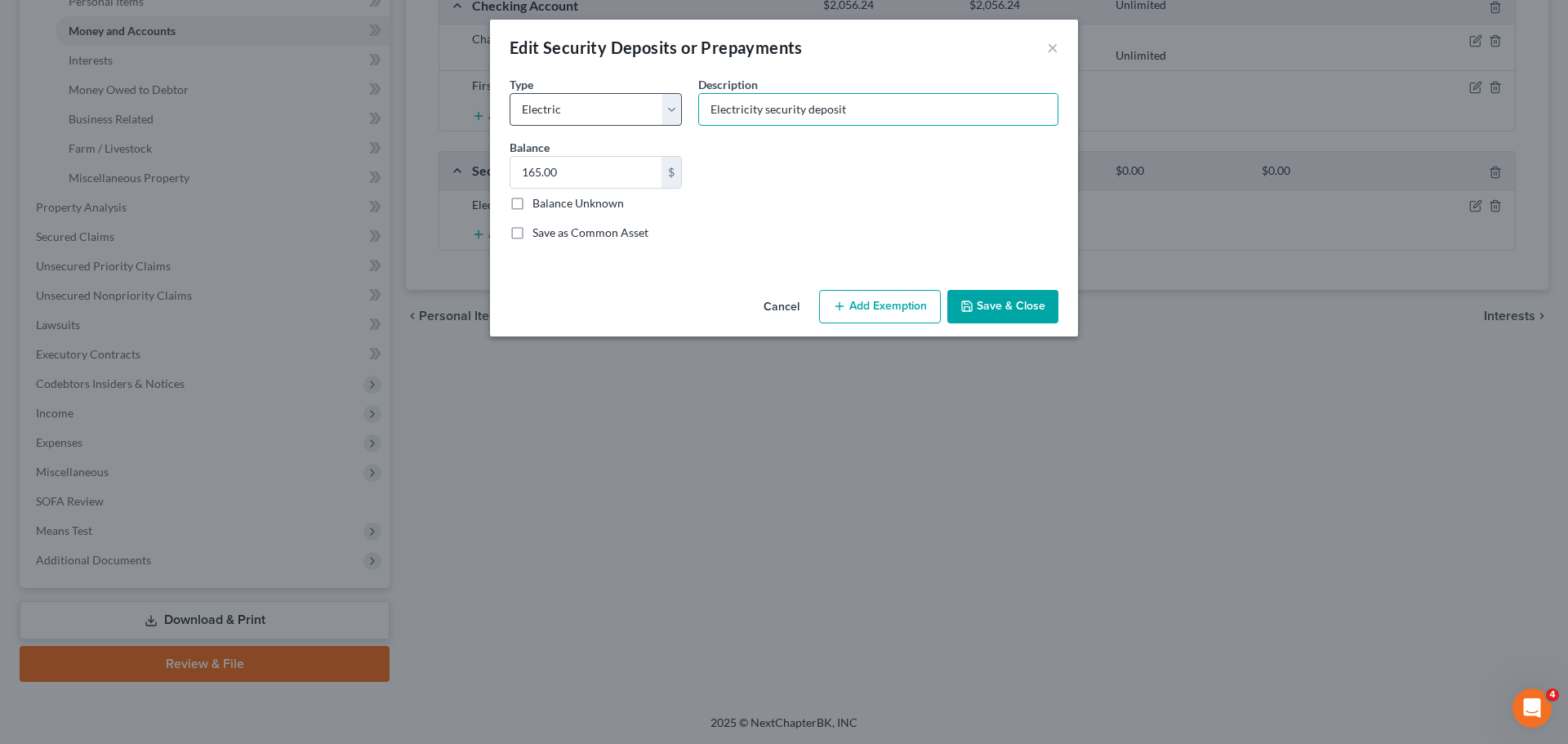
drag, startPoint x: 759, startPoint y: 111, endPoint x: 675, endPoint y: 108, distance: 84.1
click at [675, 108] on div "Common Asset Select Type Select Electric Gas Heating Oil Security Deposit On Re…" at bounding box center [784, 165] width 565 height 179
type input "Duke Energy security deposit"
click at [1037, 313] on button "Save & Close" at bounding box center [1003, 307] width 111 height 35
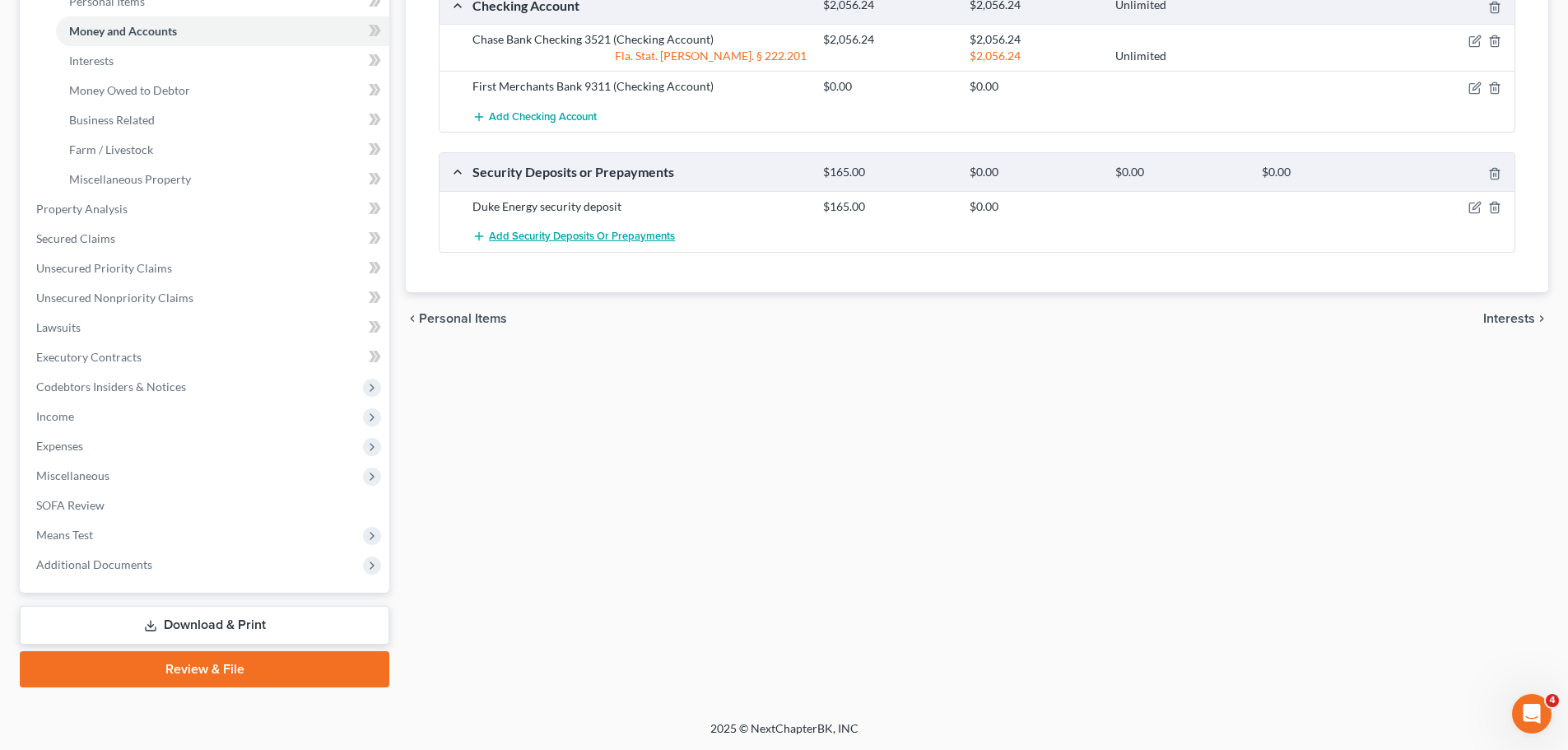
click at [594, 238] on span "Add Security Deposits or Prepayments" at bounding box center [582, 236] width 186 height 13
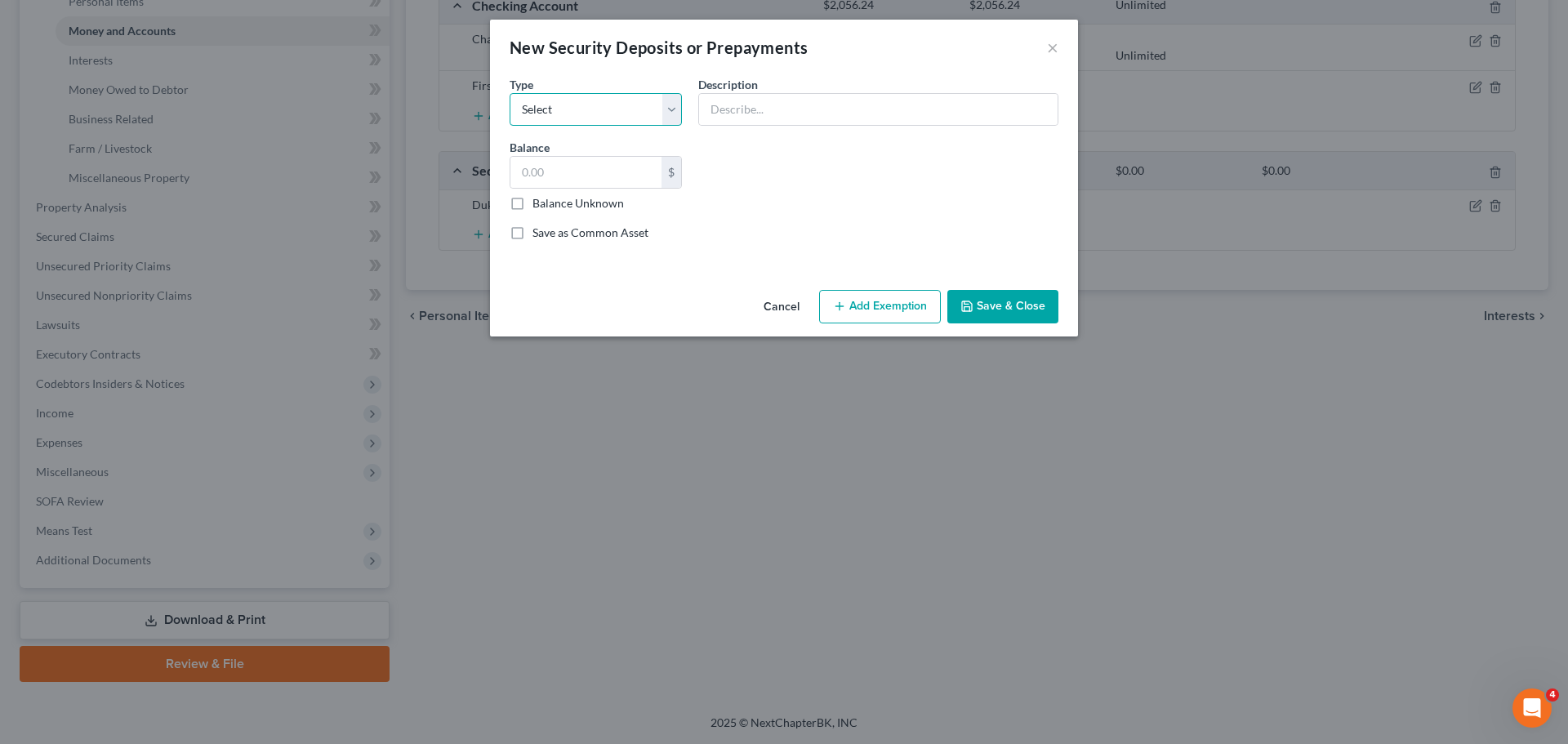
click at [600, 116] on select "Select Electric Gas Heating Oil Security Deposit On Rental Unit Prepaid Rent Te…" at bounding box center [596, 109] width 172 height 33
select select "6"
click at [510, 93] on select "Select Electric Gas Heating Oil Security Deposit On Rental Unit Prepaid Rent Te…" at bounding box center [596, 109] width 172 height 33
click at [597, 160] on input "text" at bounding box center [586, 172] width 151 height 31
type input "295.90"
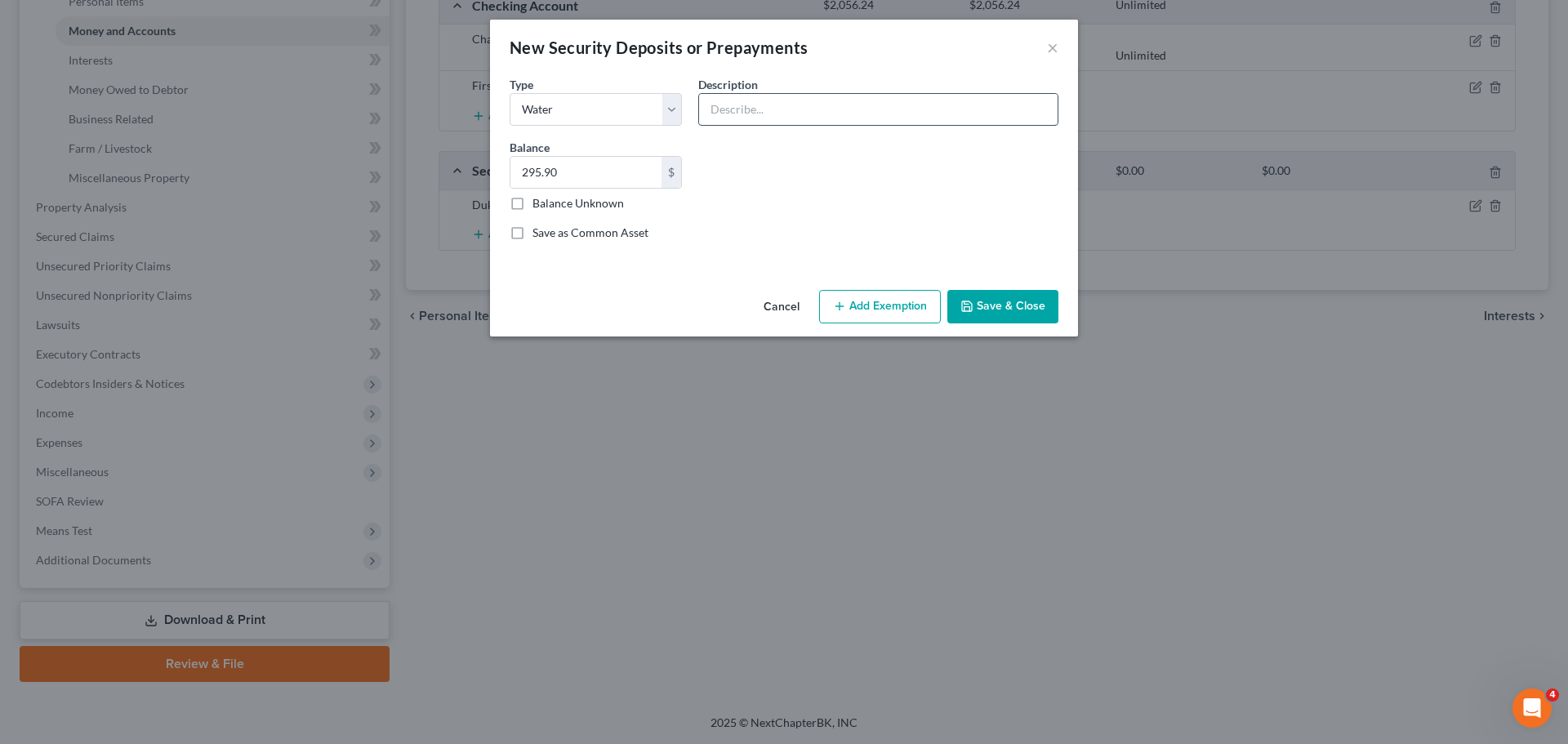
click at [735, 117] on input "text" at bounding box center [878, 109] width 359 height 31
type input "Pinellas County Utilities security deposit"
click at [1028, 297] on button "Save & Close" at bounding box center [1003, 307] width 111 height 35
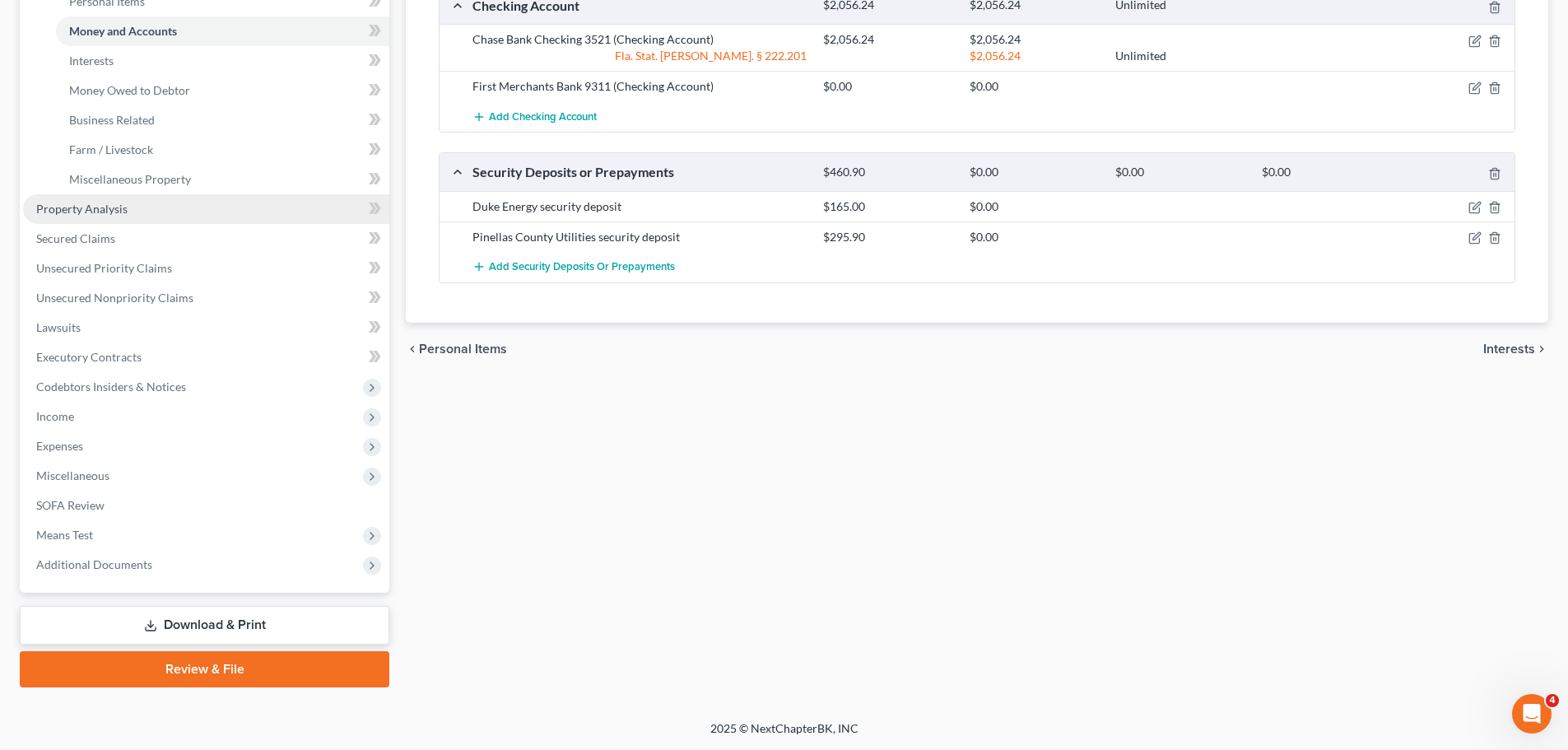
click at [192, 210] on link "Property Analysis" at bounding box center [206, 209] width 366 height 30
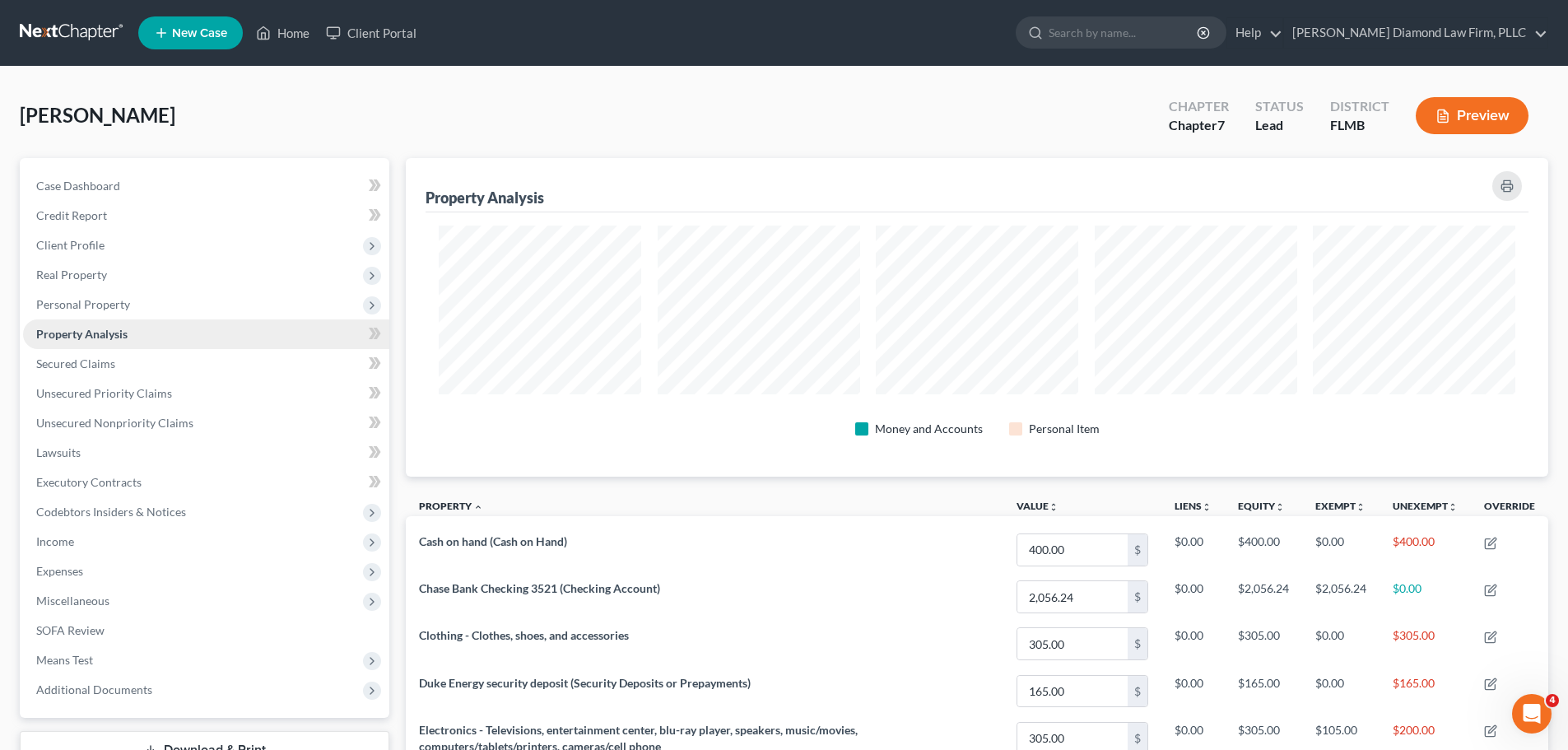
scroll to position [318, 1143]
click at [166, 290] on span "Personal Property" at bounding box center [206, 305] width 366 height 30
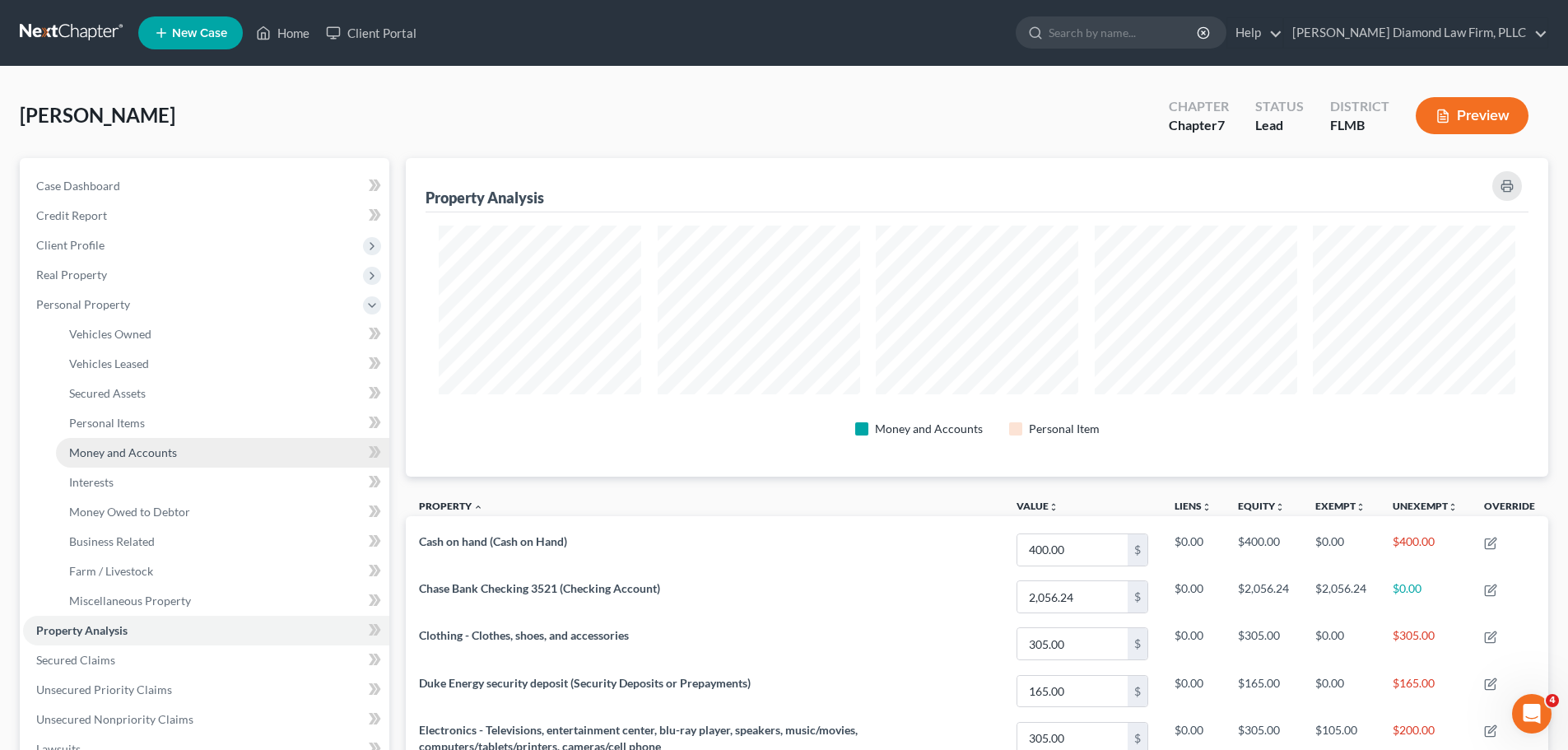
click at [148, 460] on link "Money and Accounts" at bounding box center [223, 453] width 334 height 30
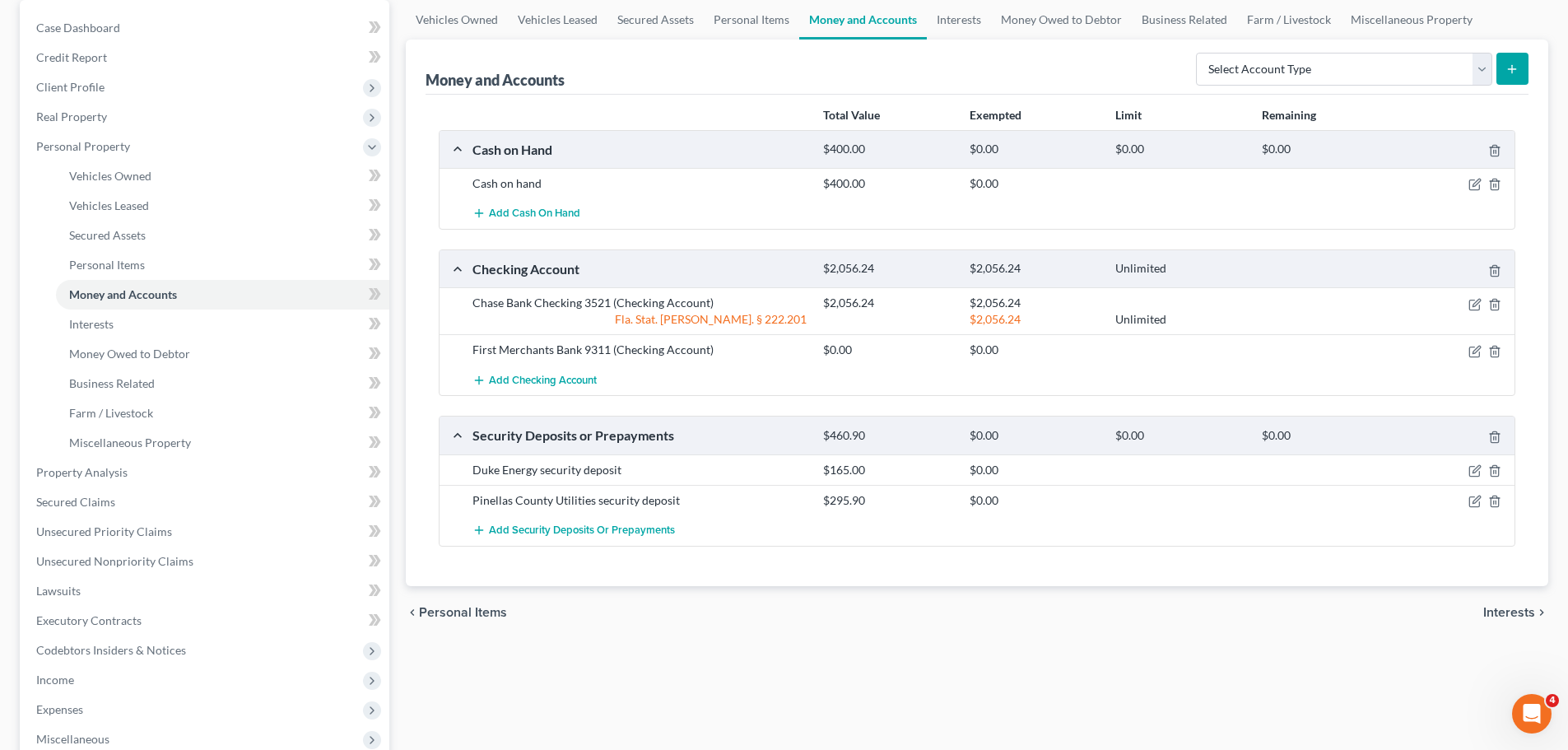
scroll to position [164, 0]
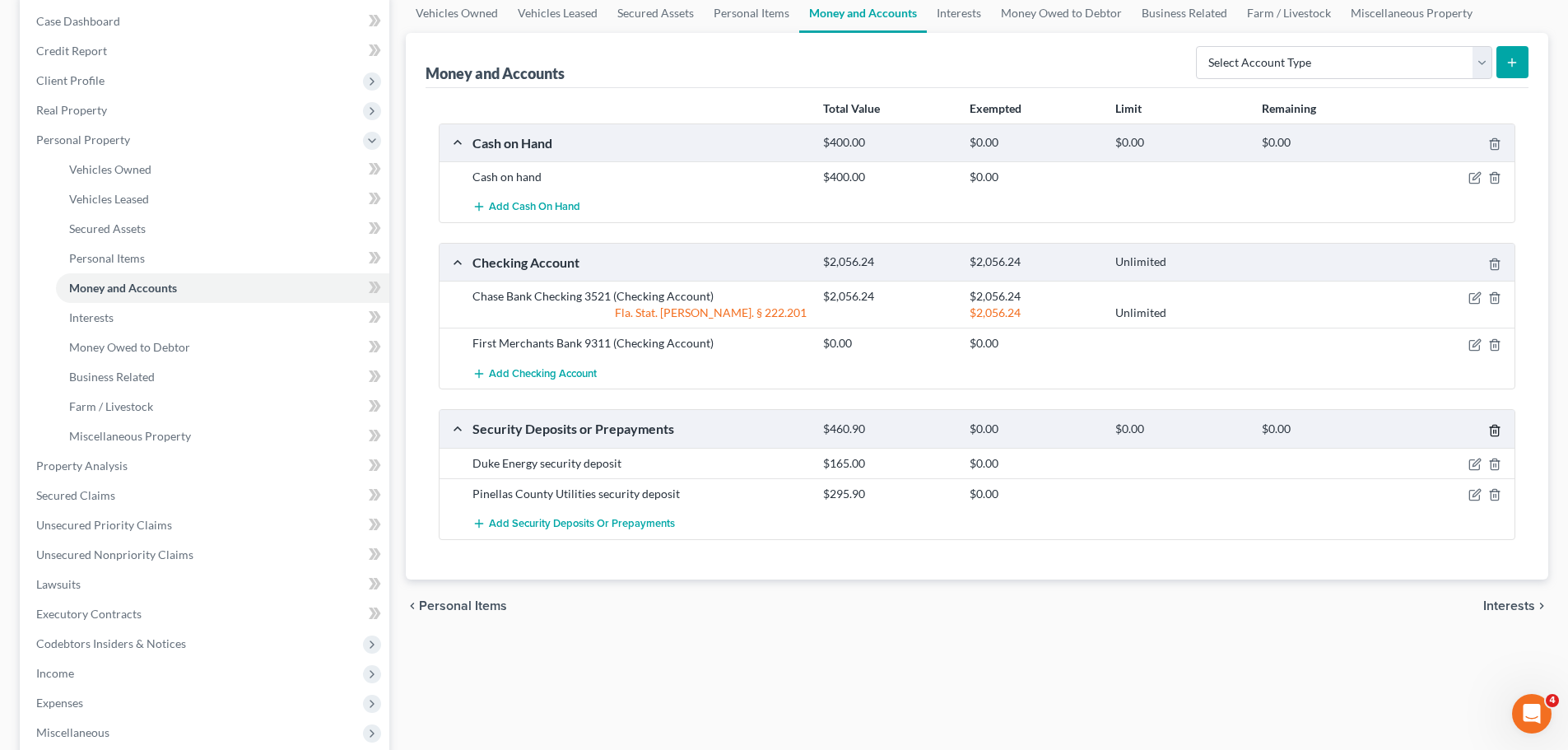
click at [1500, 426] on icon "button" at bounding box center [1494, 430] width 13 height 13
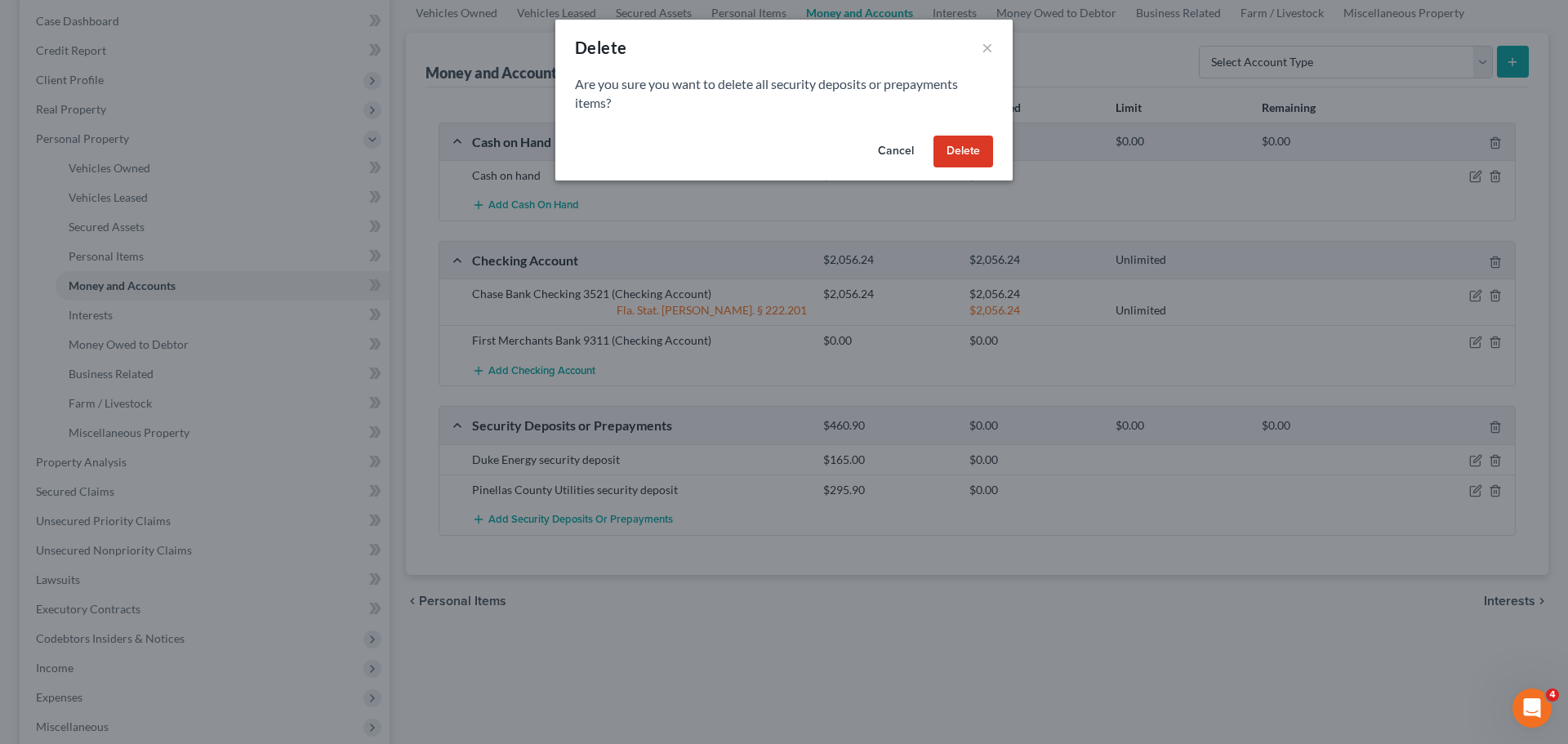
click at [966, 156] on button "Delete" at bounding box center [963, 152] width 60 height 33
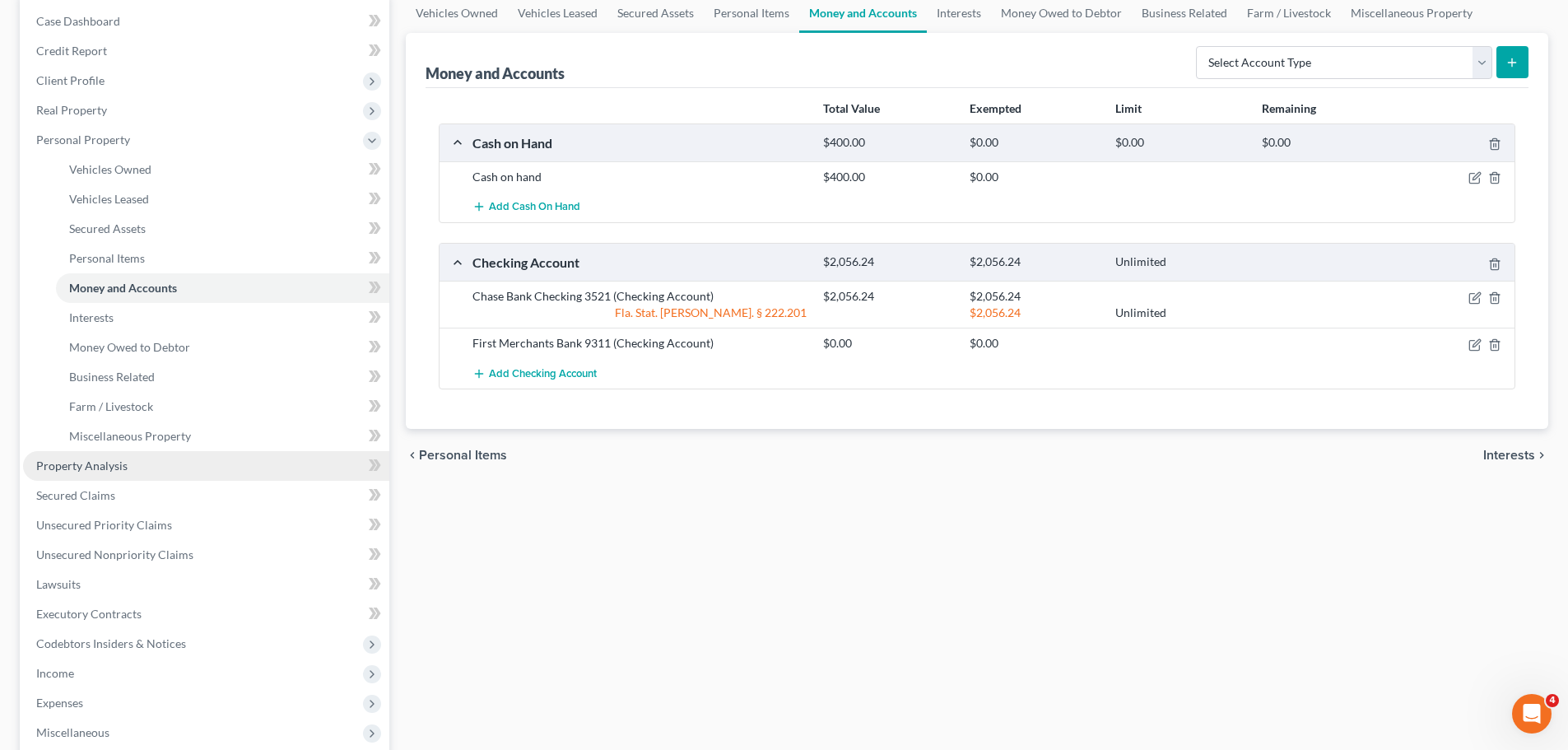
click at [69, 457] on link "Property Analysis" at bounding box center [206, 466] width 366 height 30
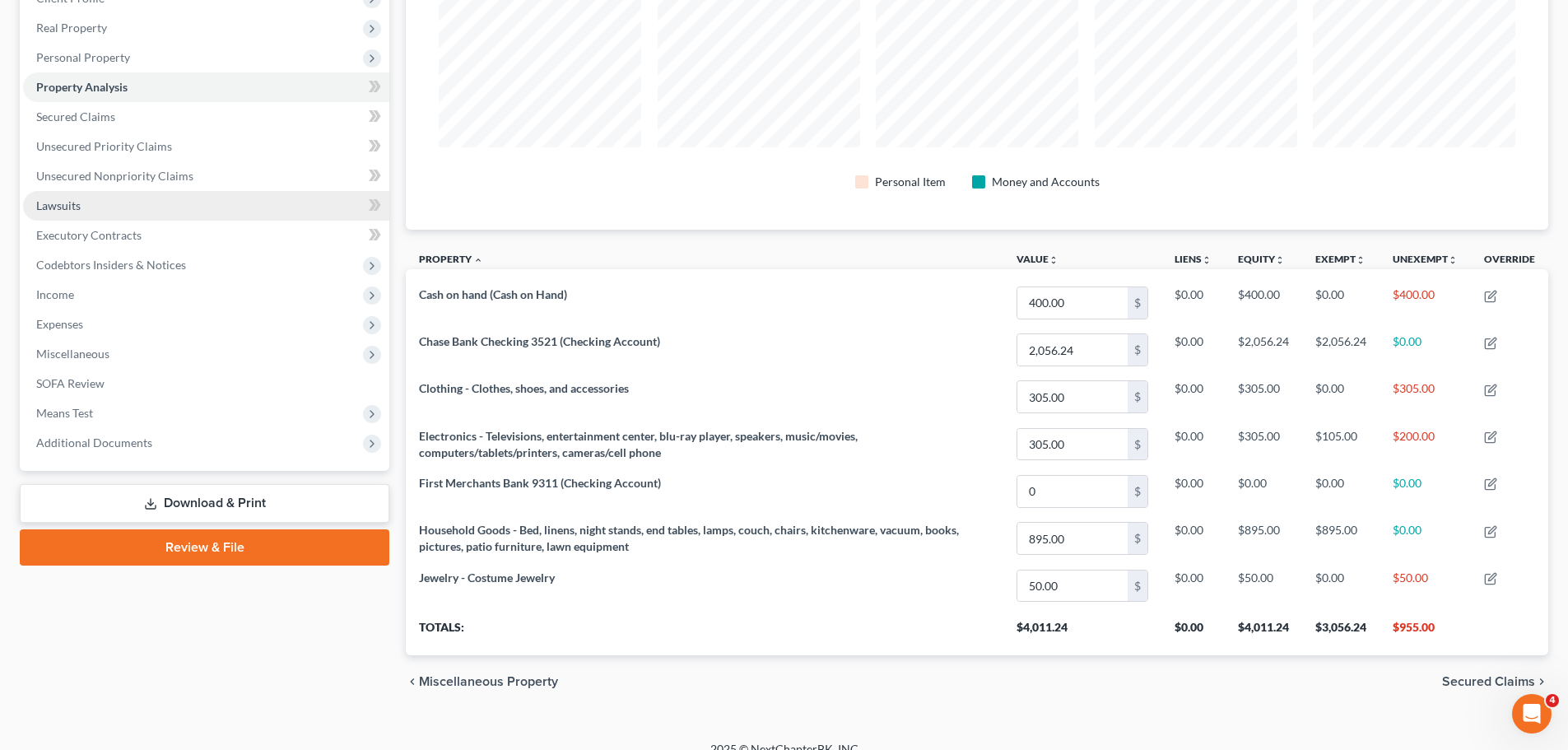
scroll to position [164, 0]
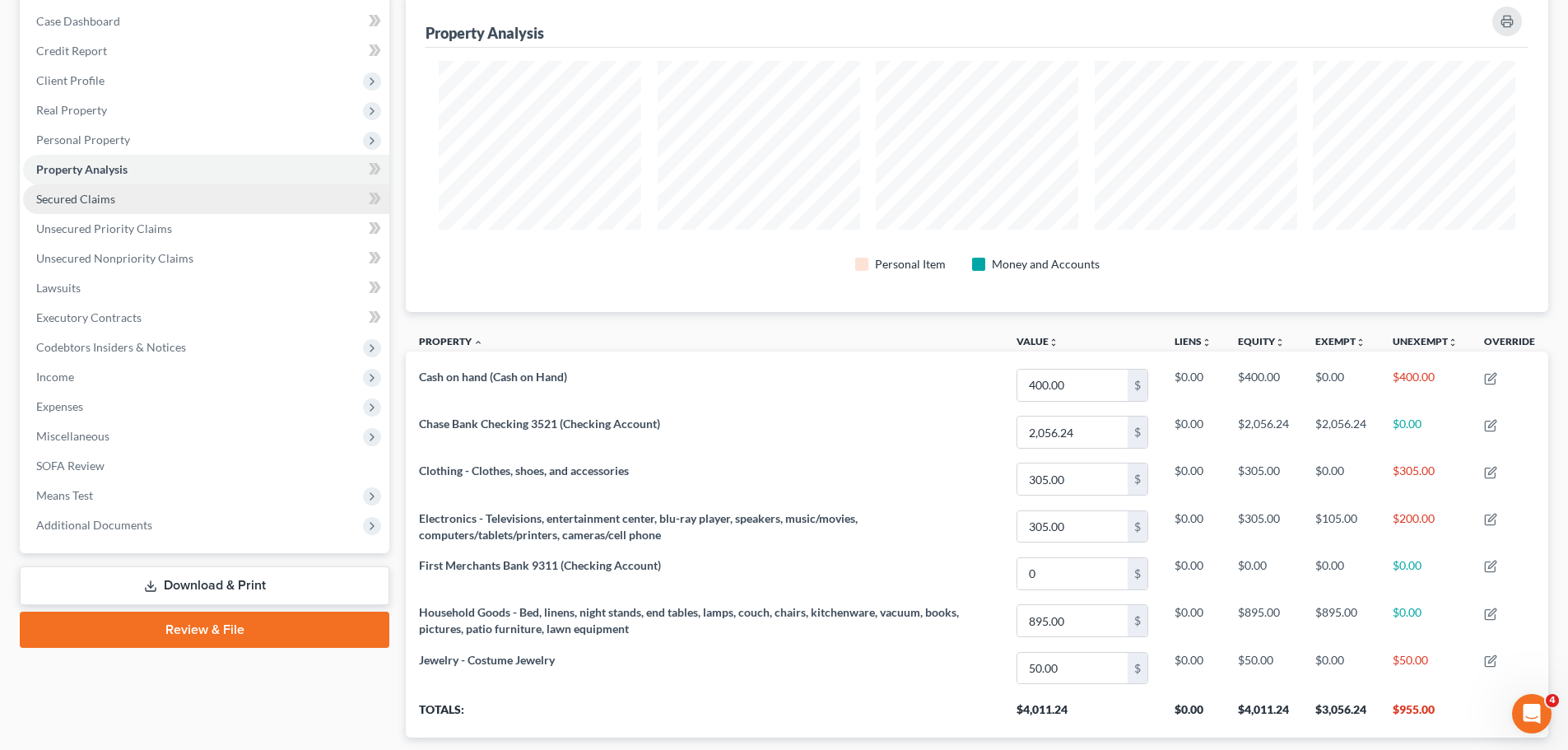
click at [143, 206] on link "Secured Claims" at bounding box center [206, 199] width 366 height 30
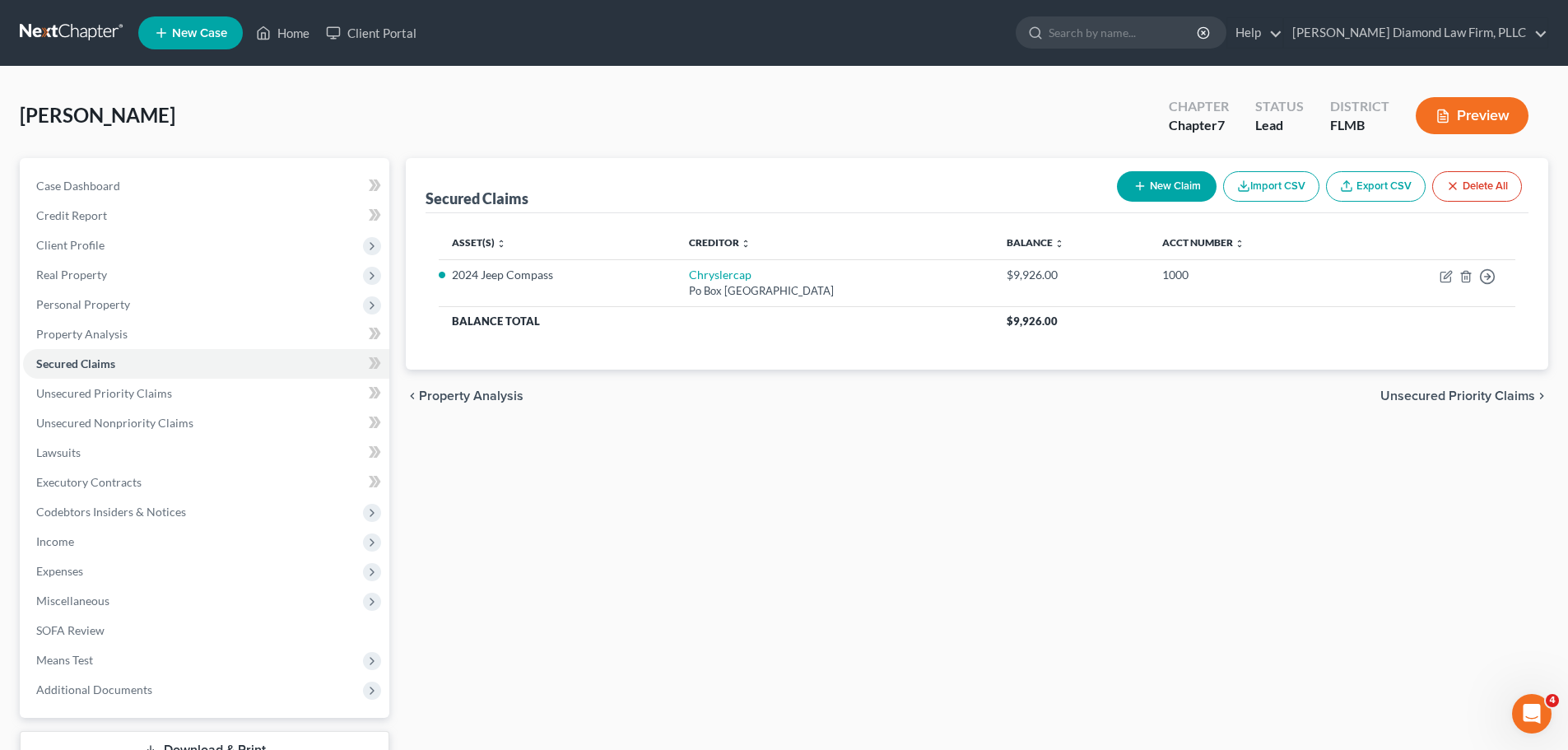
click at [51, 37] on link at bounding box center [72, 32] width 105 height 30
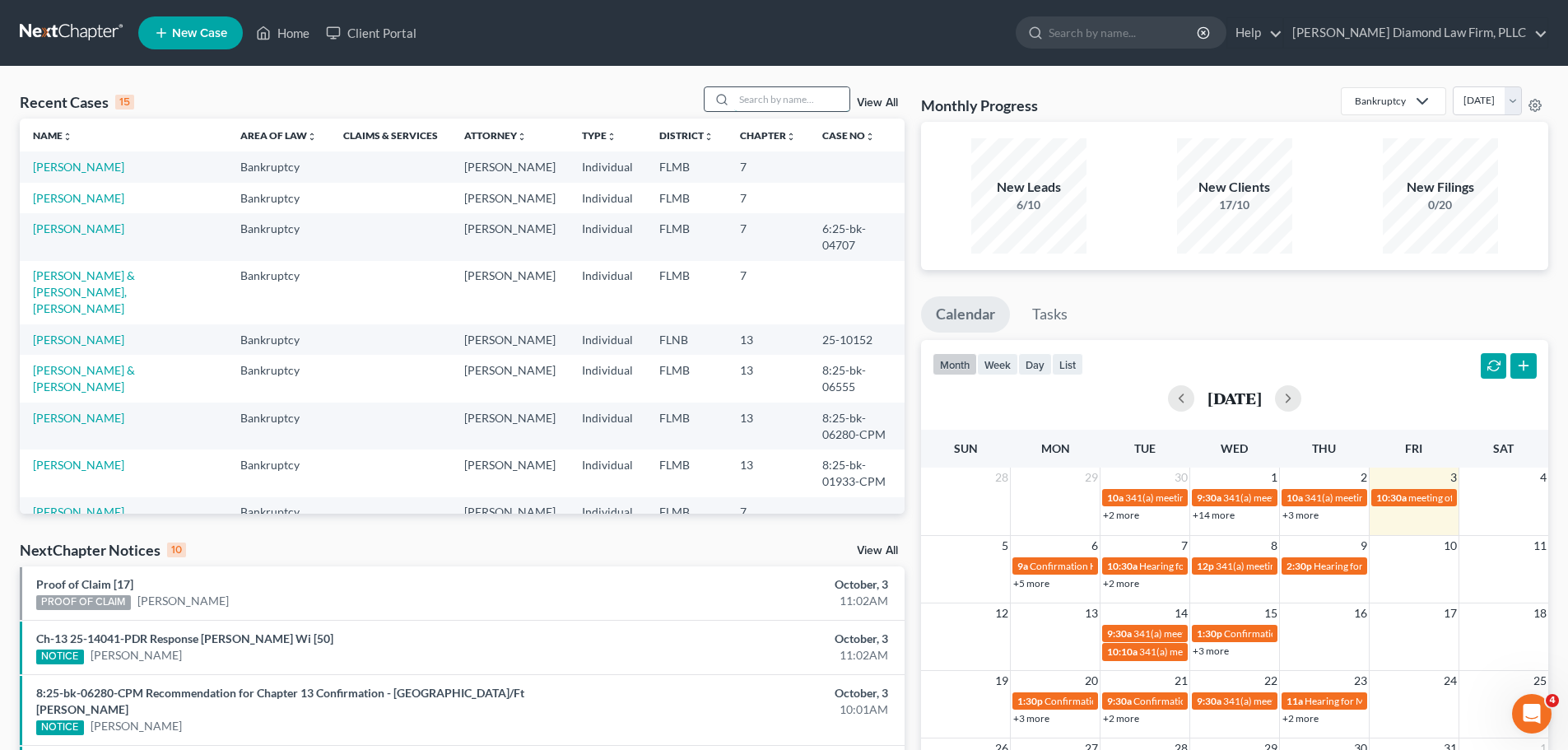
click at [771, 105] on input "search" at bounding box center [791, 100] width 115 height 24
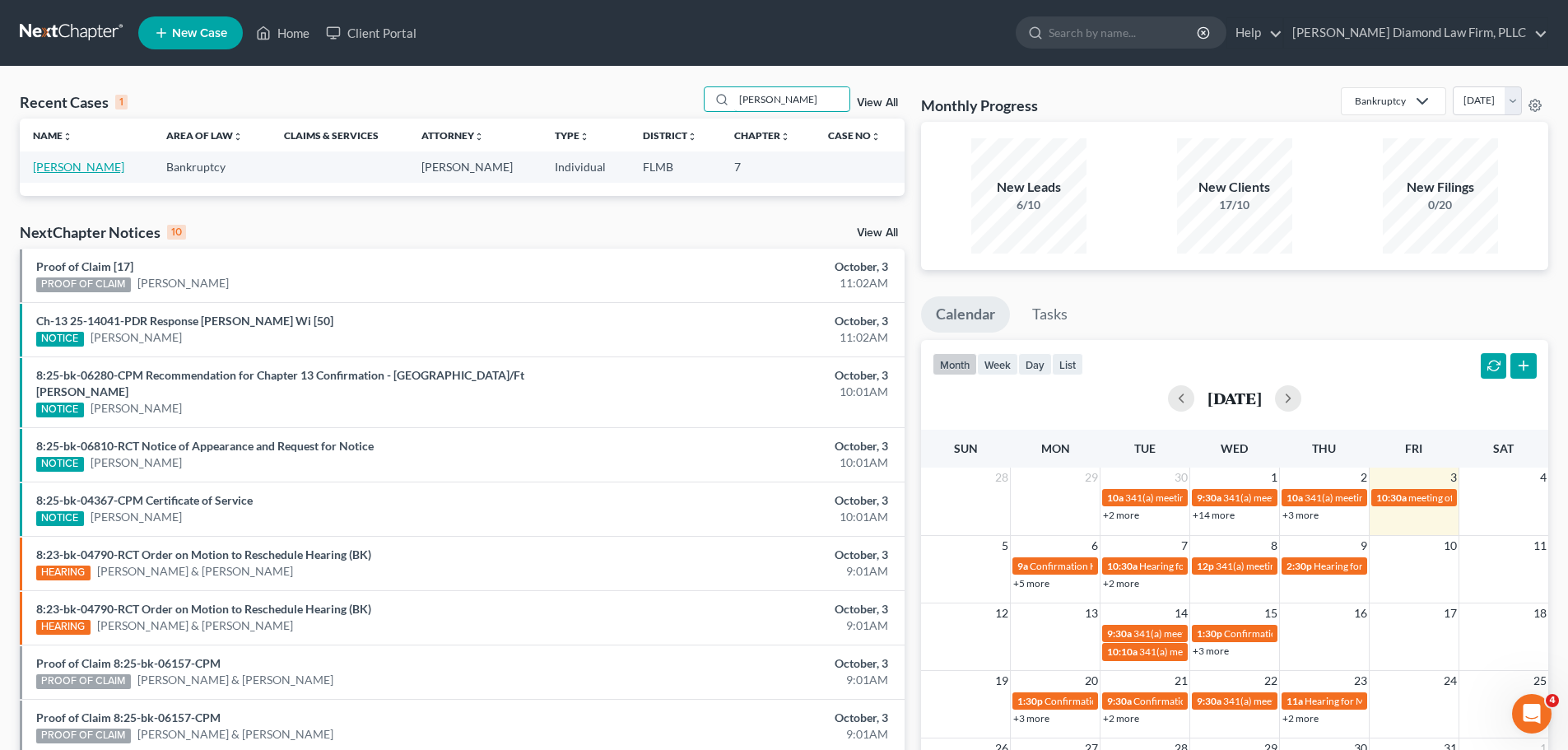
type input "dejaynes"
click at [100, 168] on link "[PERSON_NAME]" at bounding box center [78, 167] width 91 height 14
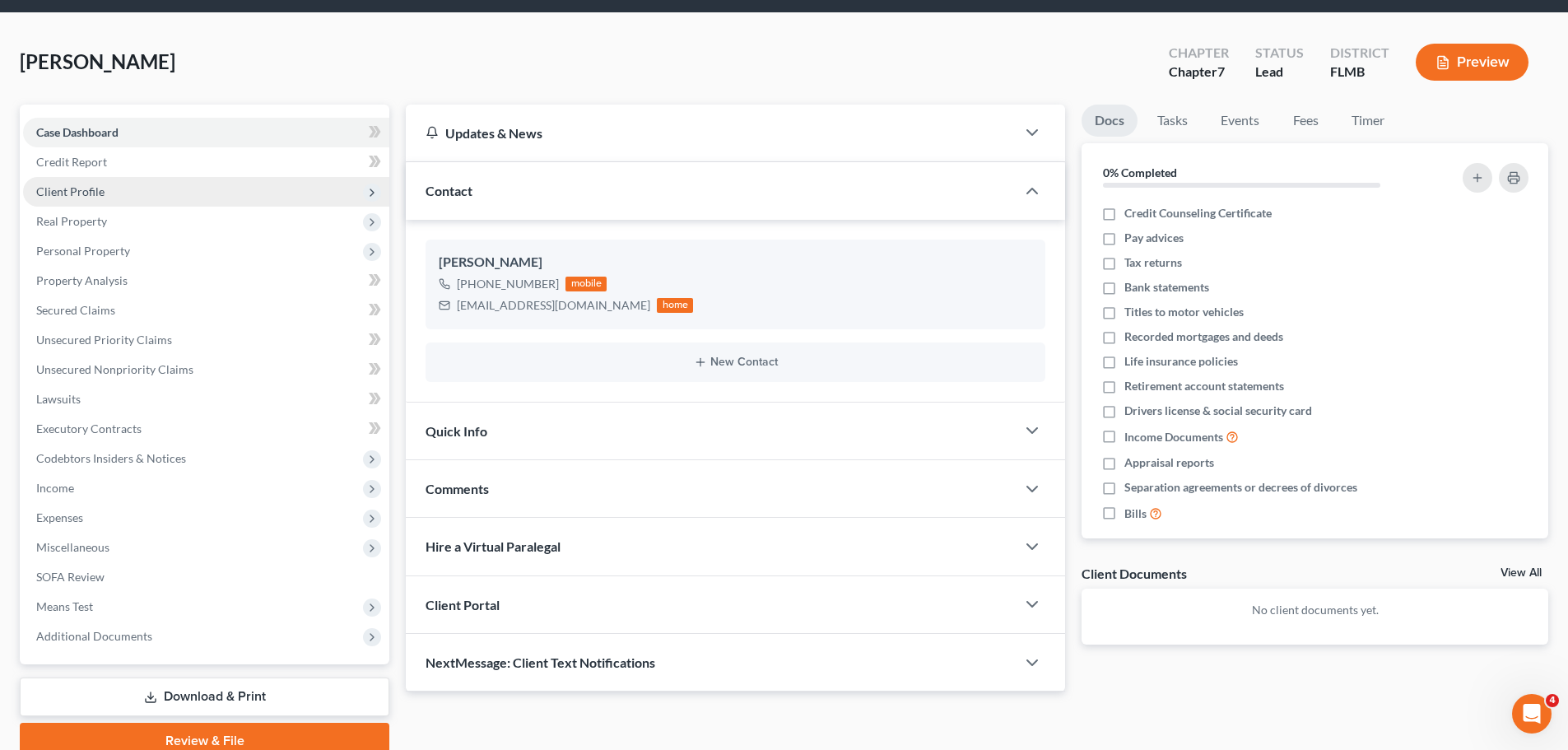
scroll to position [83, 0]
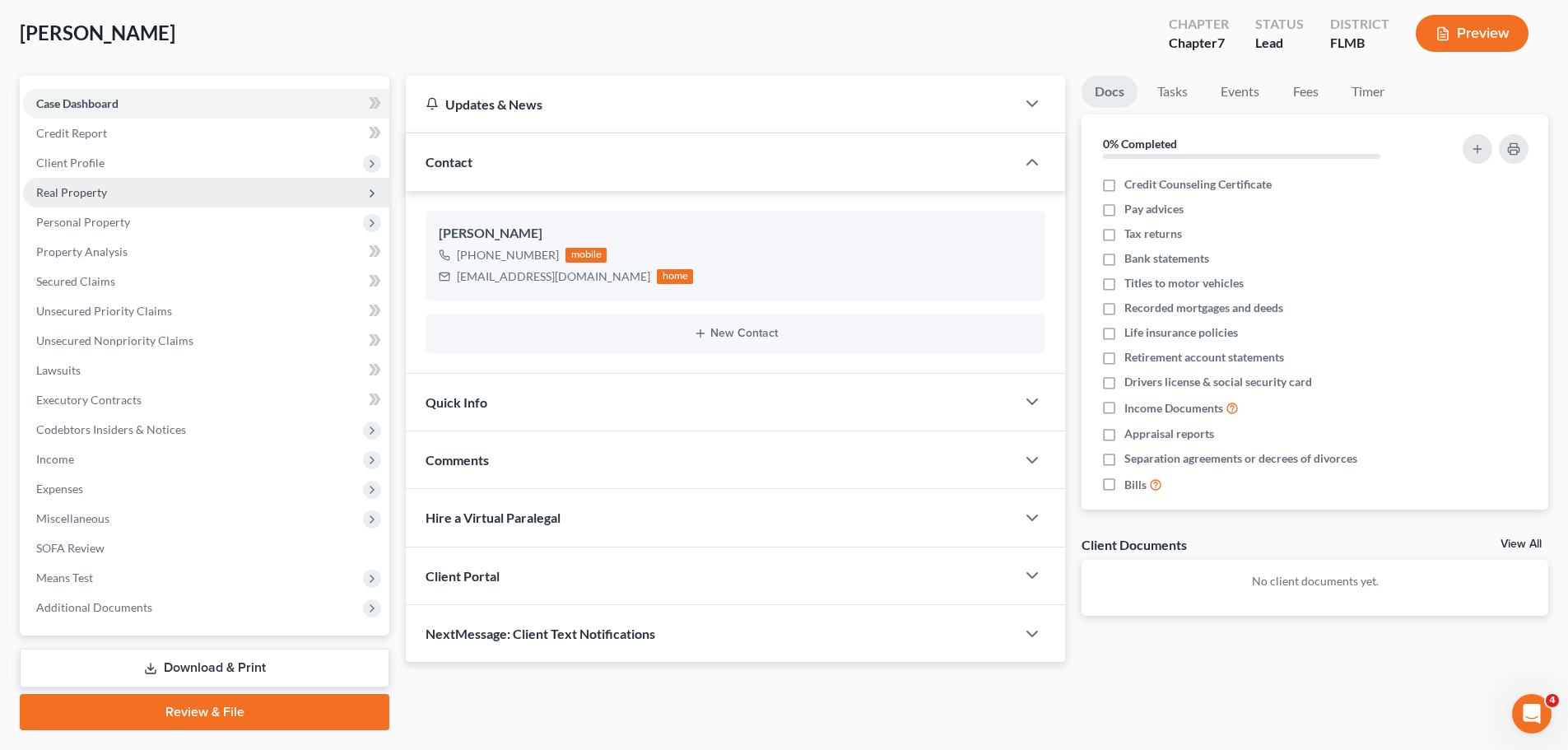
click at [170, 198] on span "Real Property" at bounding box center [206, 192] width 366 height 30
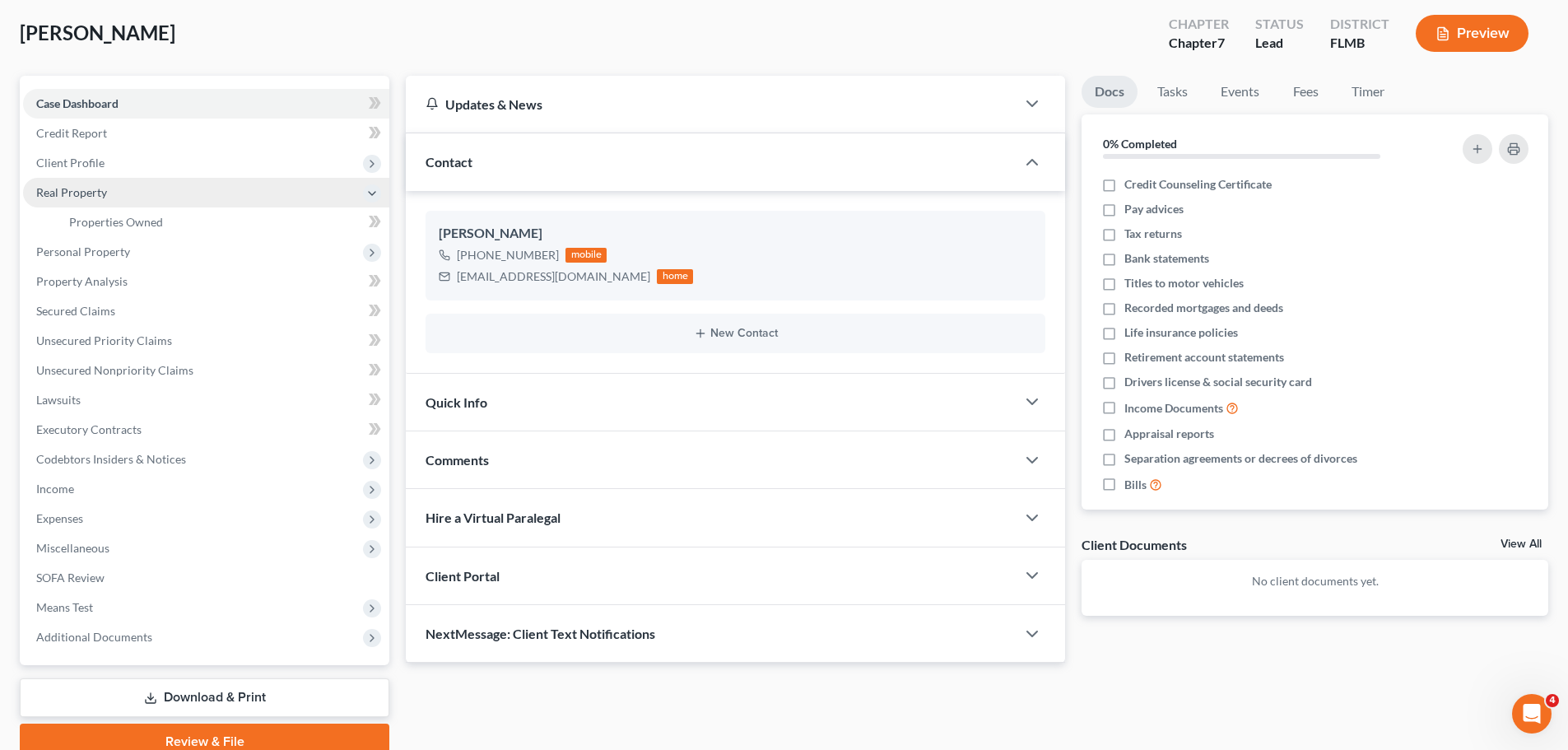
click at [170, 198] on span "Real Property" at bounding box center [206, 192] width 366 height 30
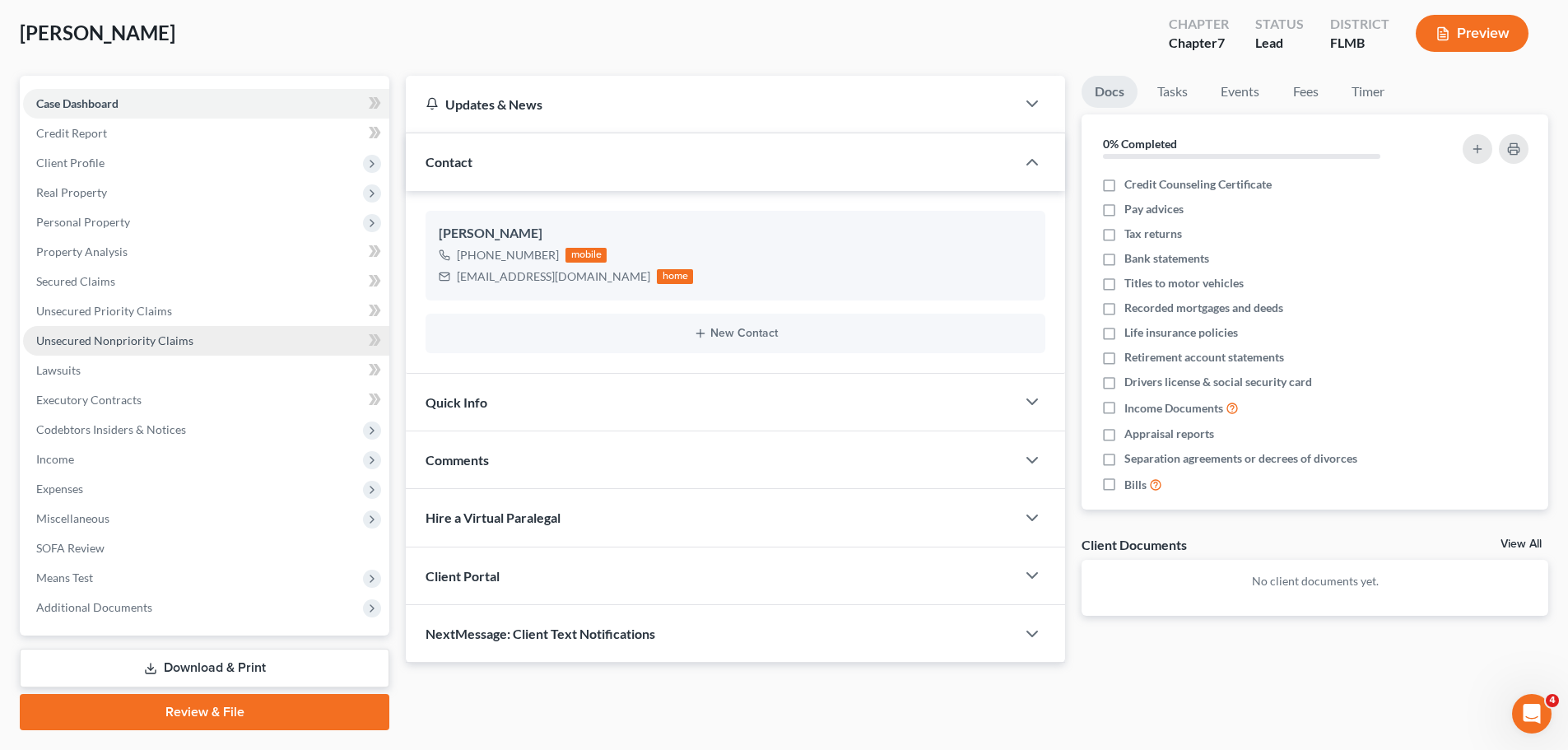
click at [112, 341] on span "Unsecured Nonpriority Claims" at bounding box center [115, 341] width 157 height 14
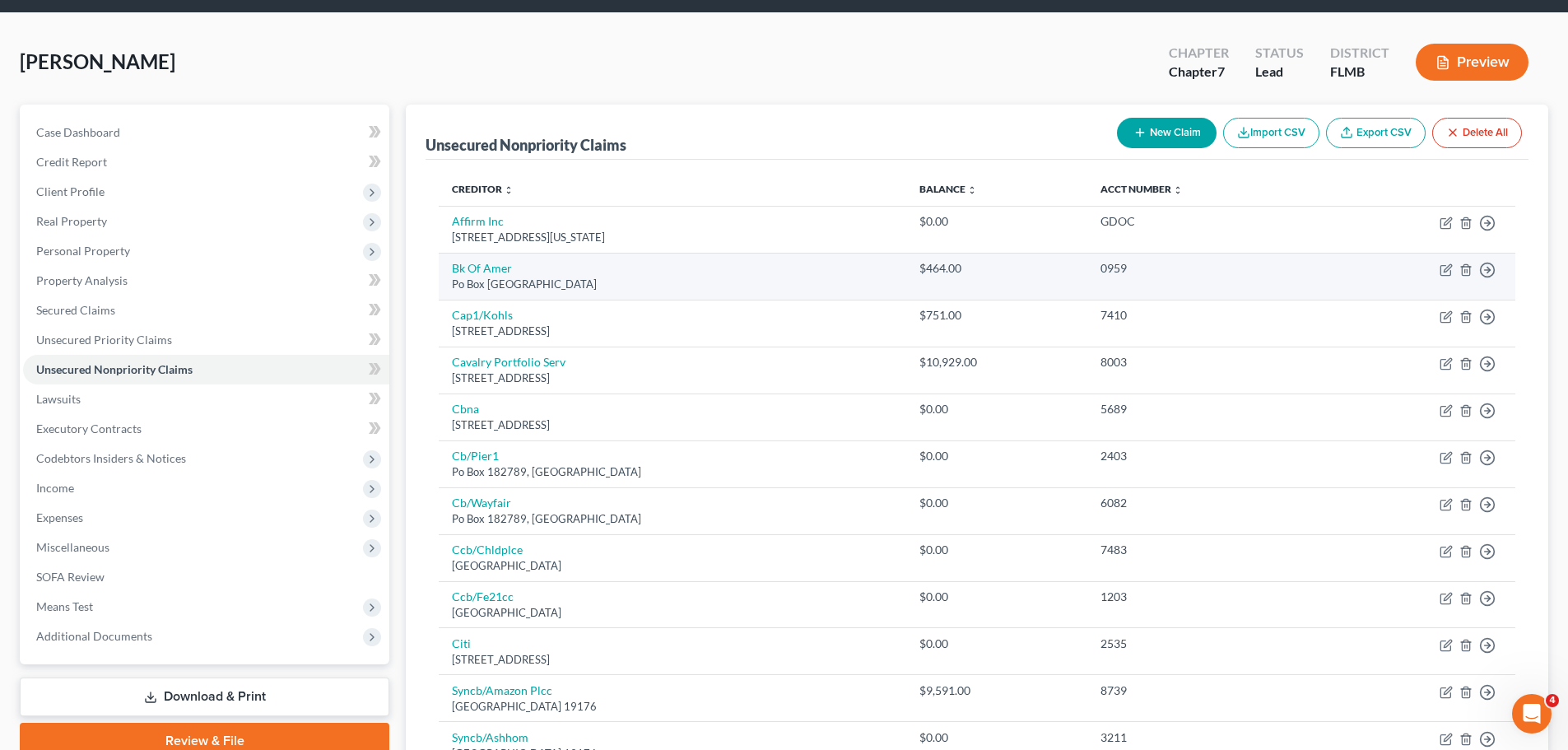
scroll to position [83, 0]
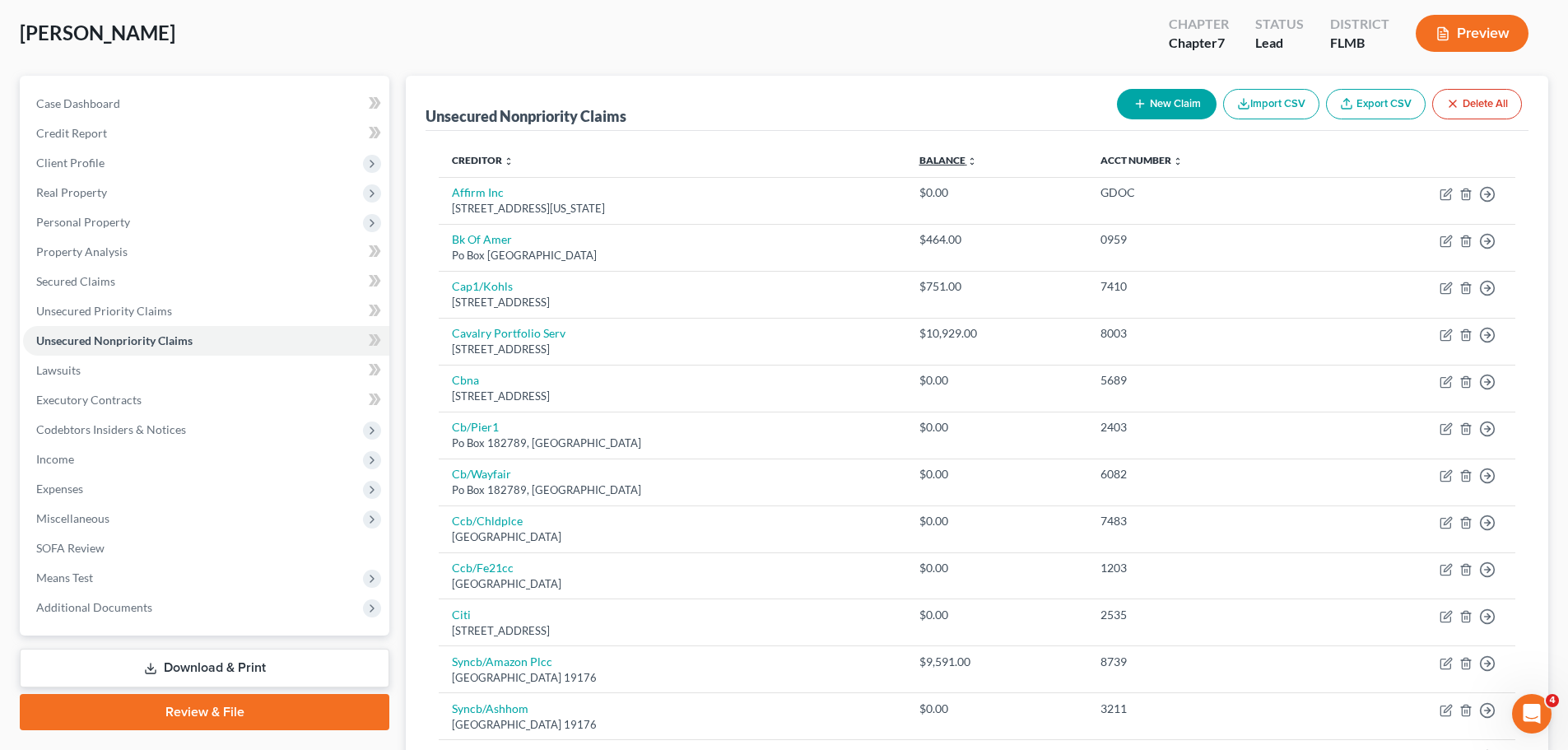
click at [977, 157] on link "Balance expand_more expand_less unfold_more" at bounding box center [949, 160] width 58 height 13
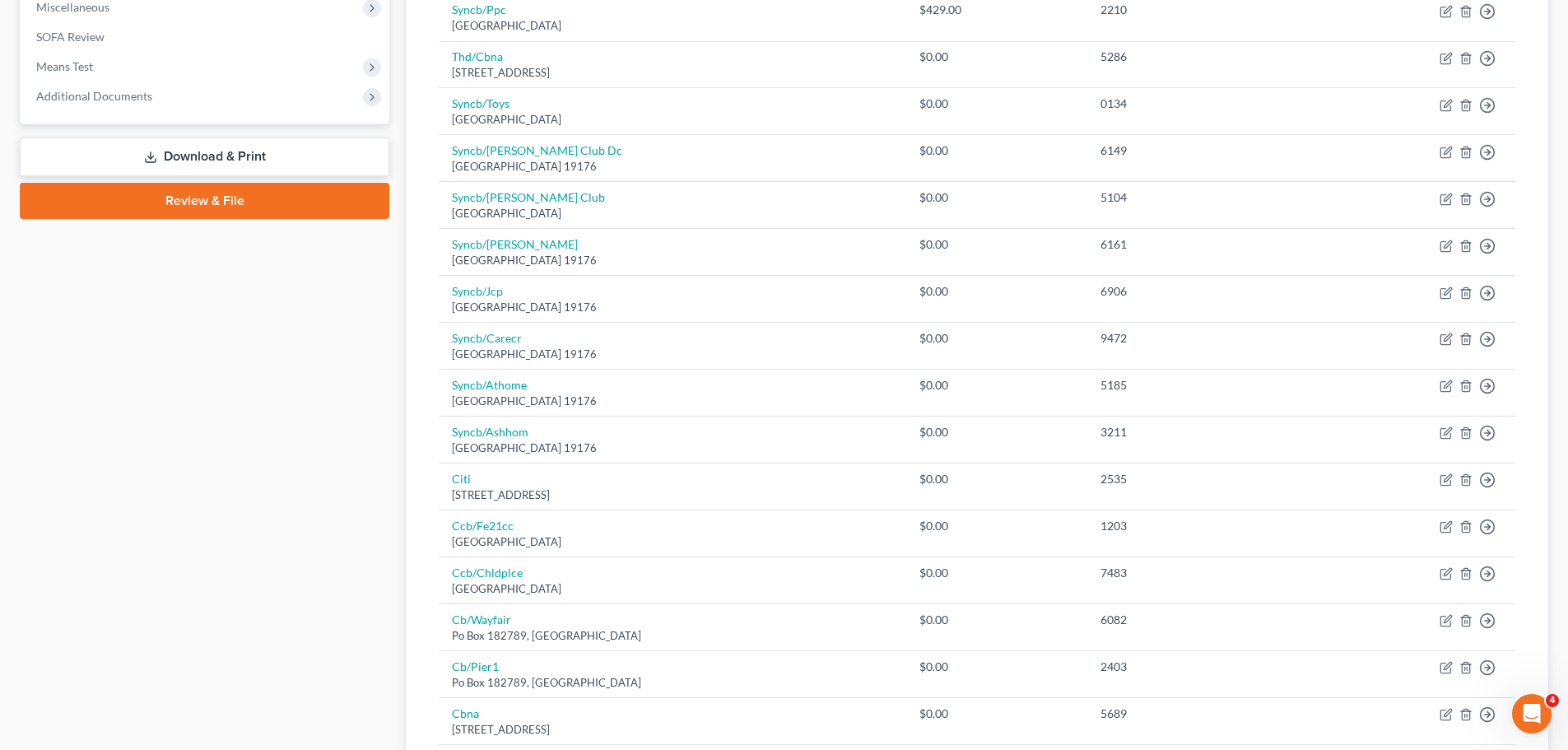
scroll to position [567, 0]
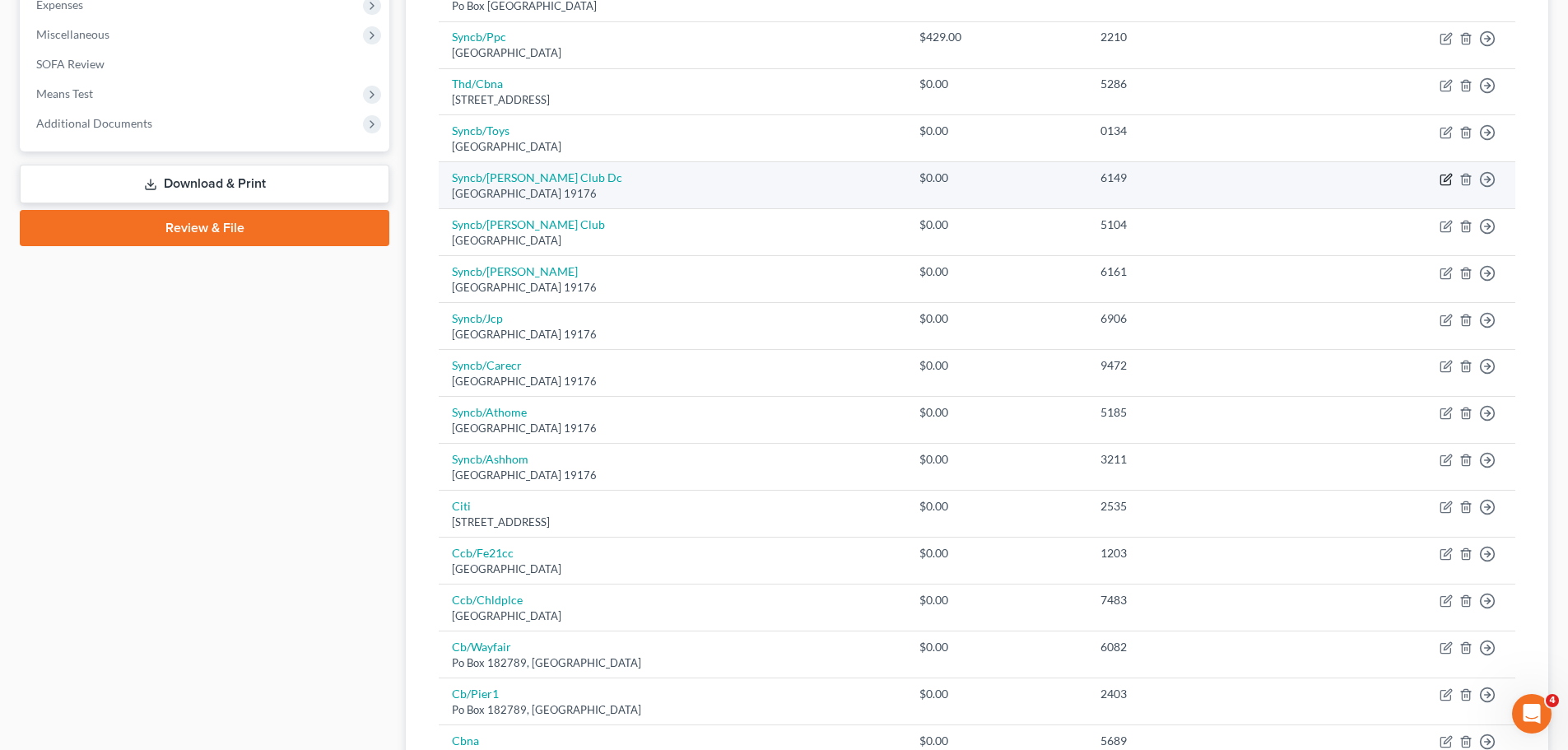
click at [1444, 180] on icon "button" at bounding box center [1445, 179] width 13 height 13
select select "39"
select select "2"
select select "0"
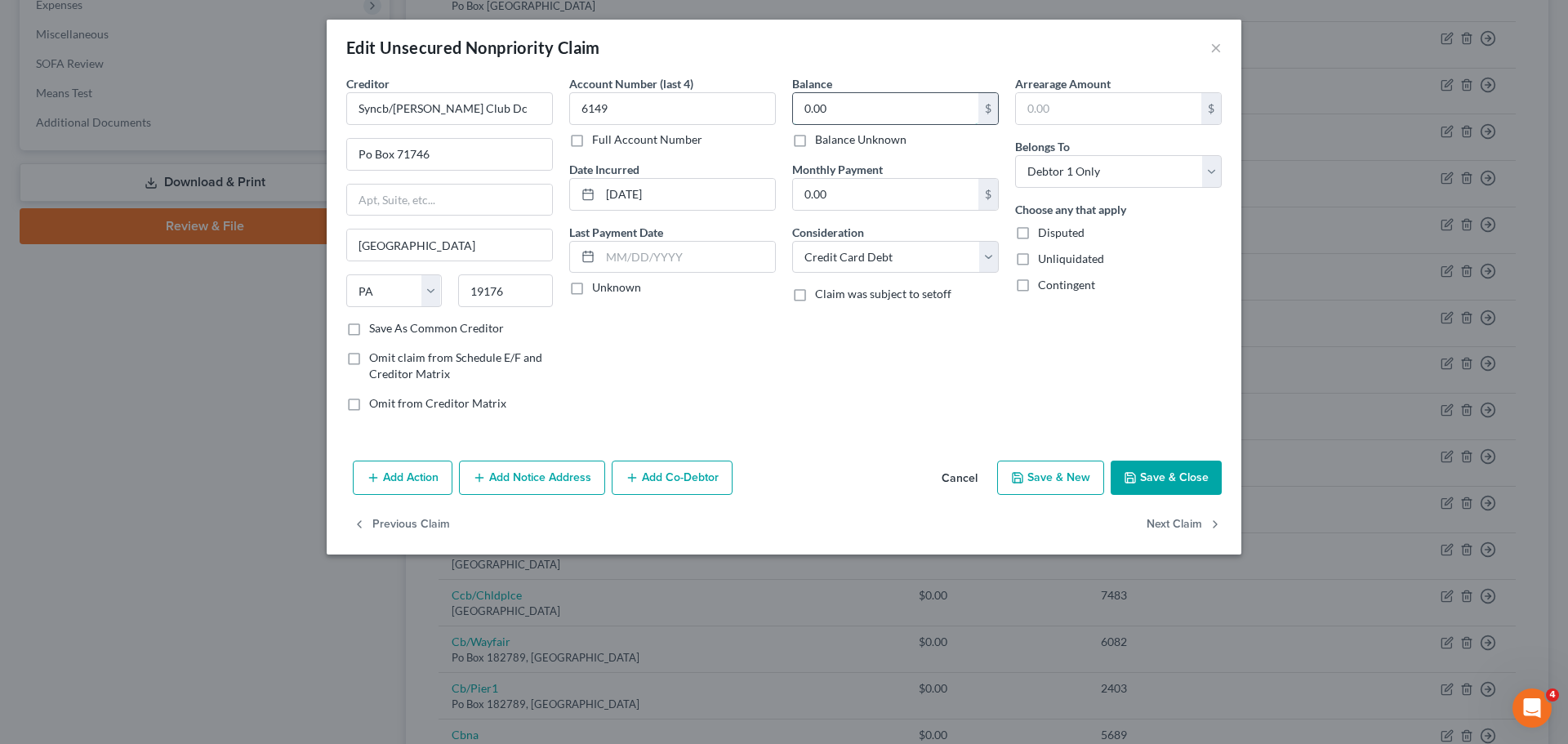
click at [870, 123] on input "0.00" at bounding box center [886, 108] width 186 height 31
type input "10,178.95"
click at [1164, 470] on button "Save & Close" at bounding box center [1167, 478] width 111 height 35
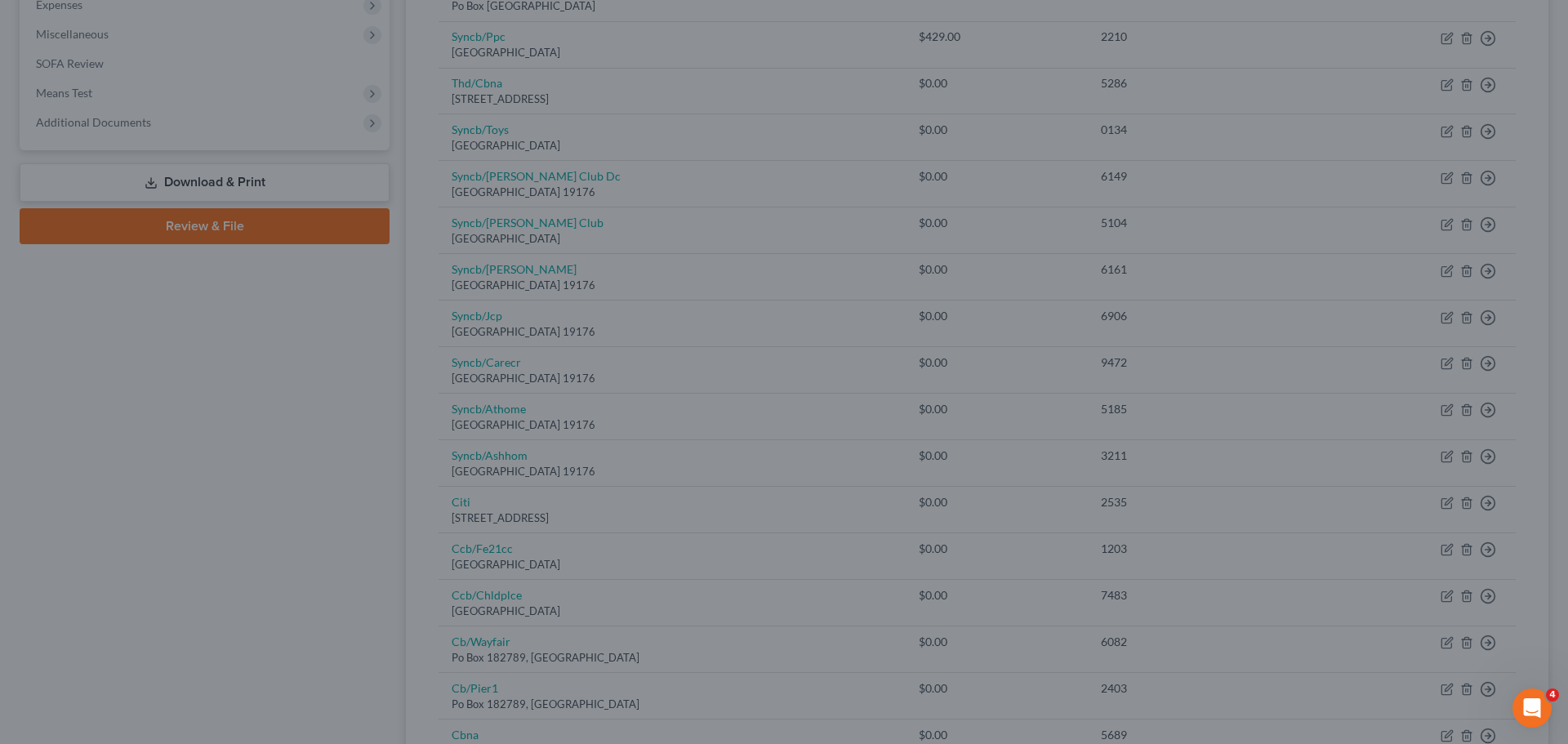
type input "0"
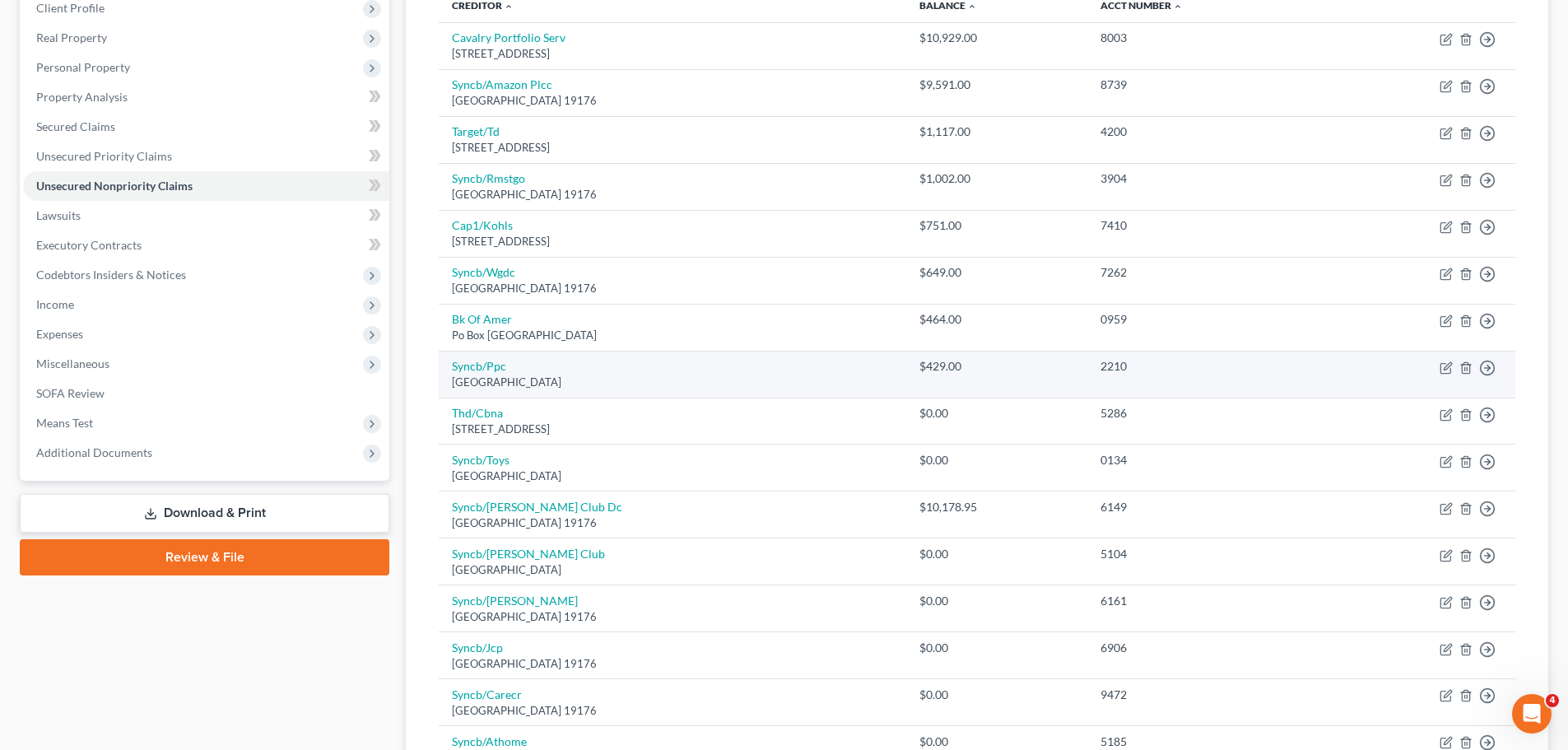
scroll to position [155, 0]
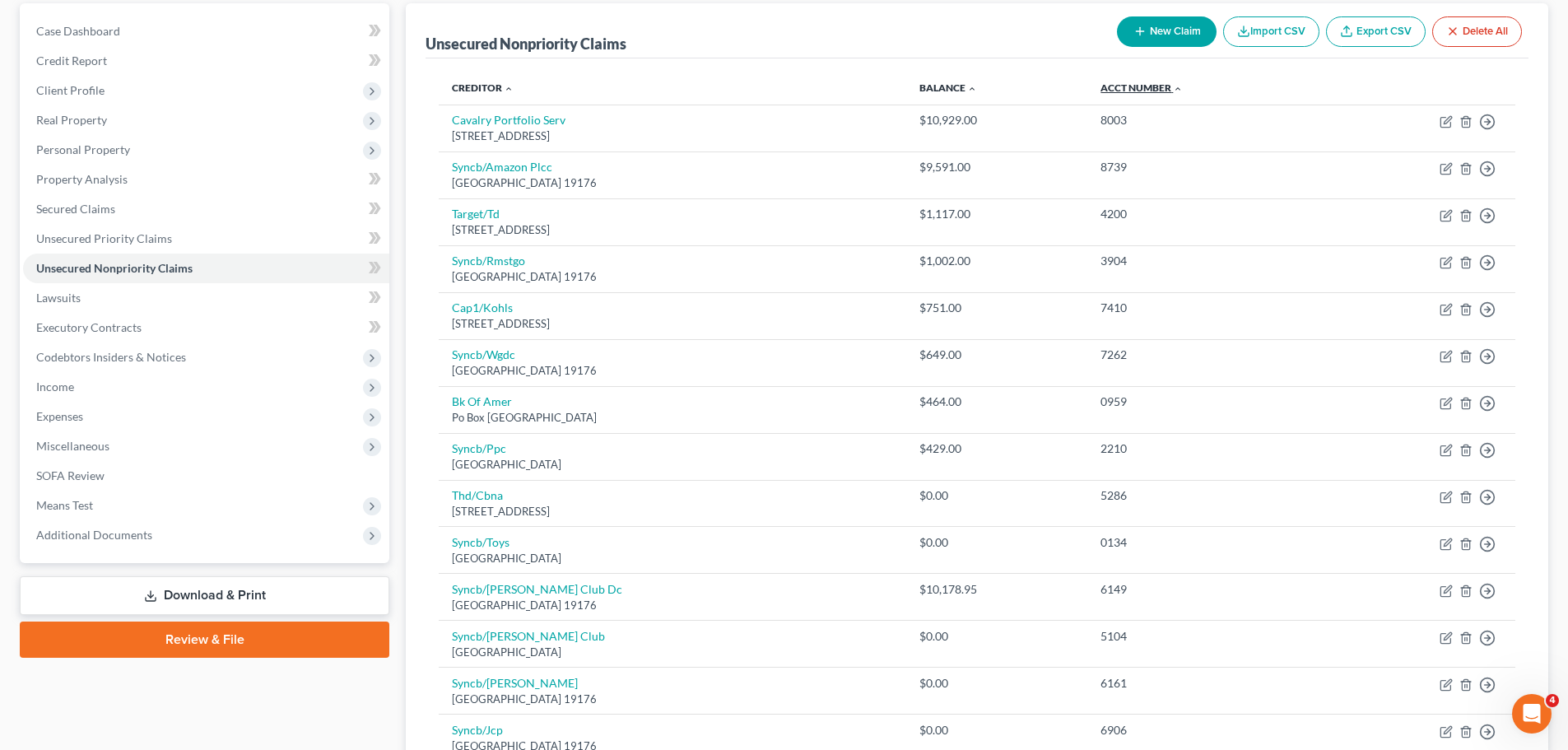
click at [1143, 84] on link "Acct Number expand_more expand_less unfold_more" at bounding box center [1141, 88] width 83 height 13
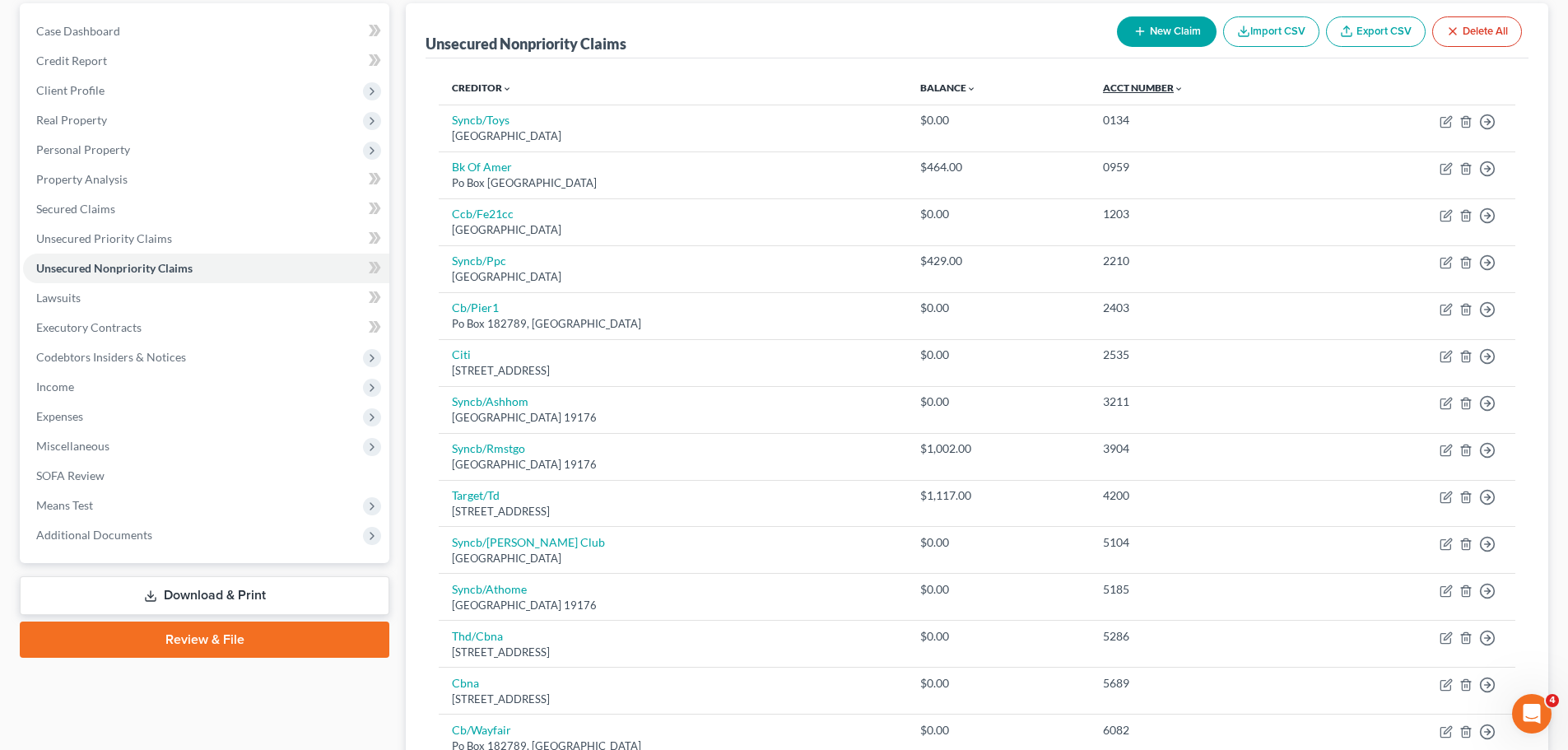
click at [1143, 84] on link "Acct Number expand_more expand_less unfold_more" at bounding box center [1143, 88] width 81 height 13
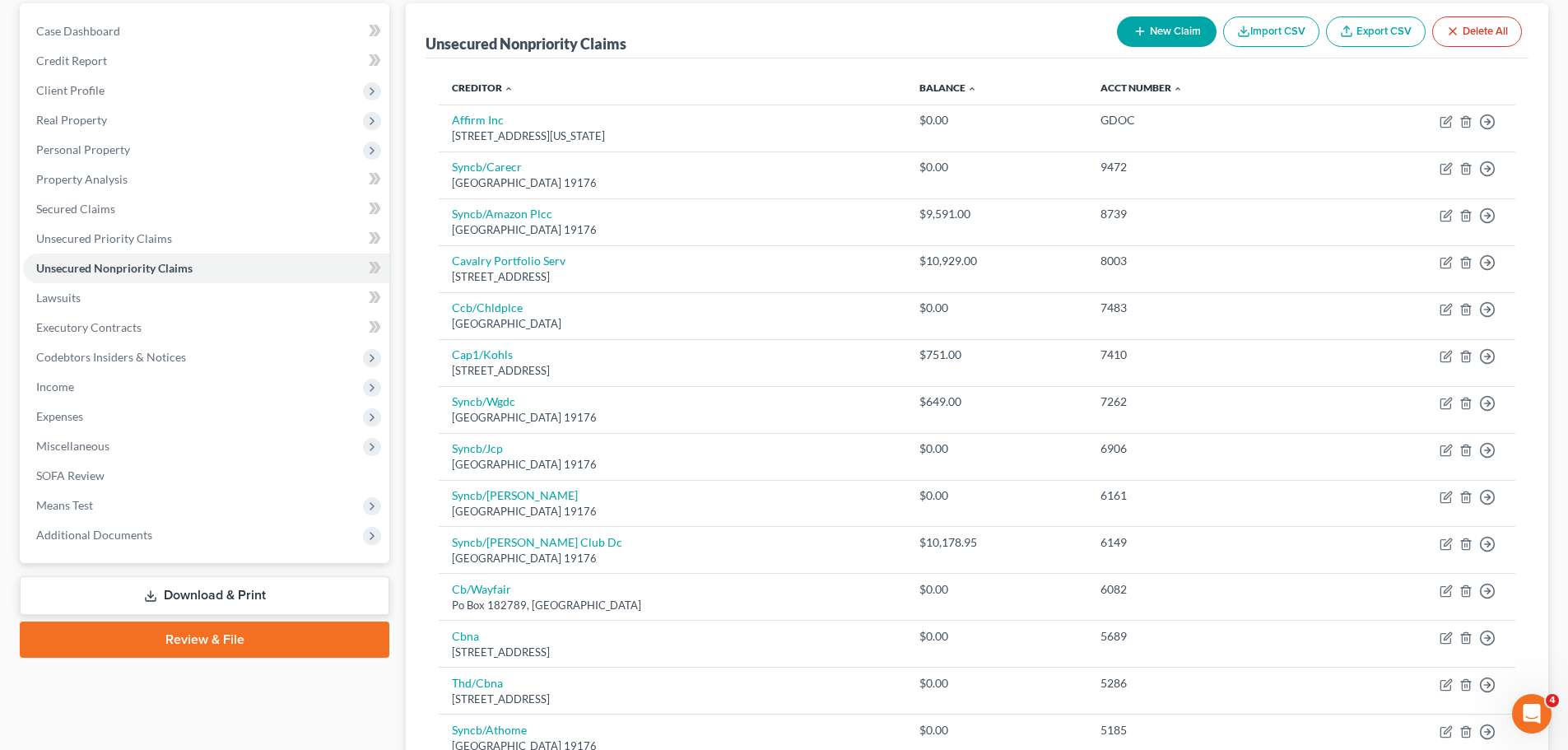
click at [957, 90] on th "Balance expand_more expand_less unfold_more" at bounding box center [997, 88] width 182 height 33
click at [961, 89] on link "Balance expand_more expand_less unfold_more" at bounding box center [949, 88] width 58 height 13
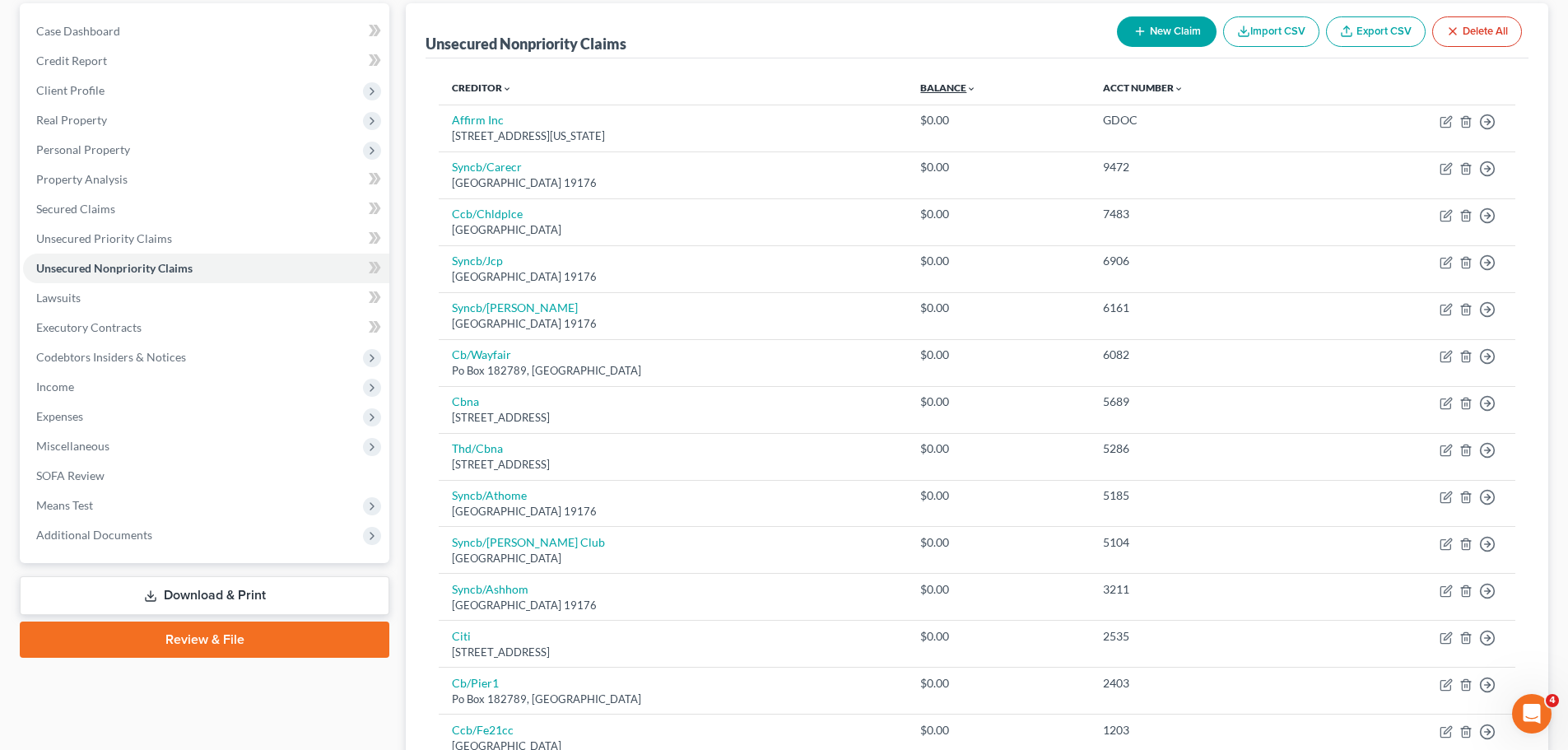
click at [961, 89] on link "Balance expand_more expand_less unfold_more" at bounding box center [949, 88] width 56 height 13
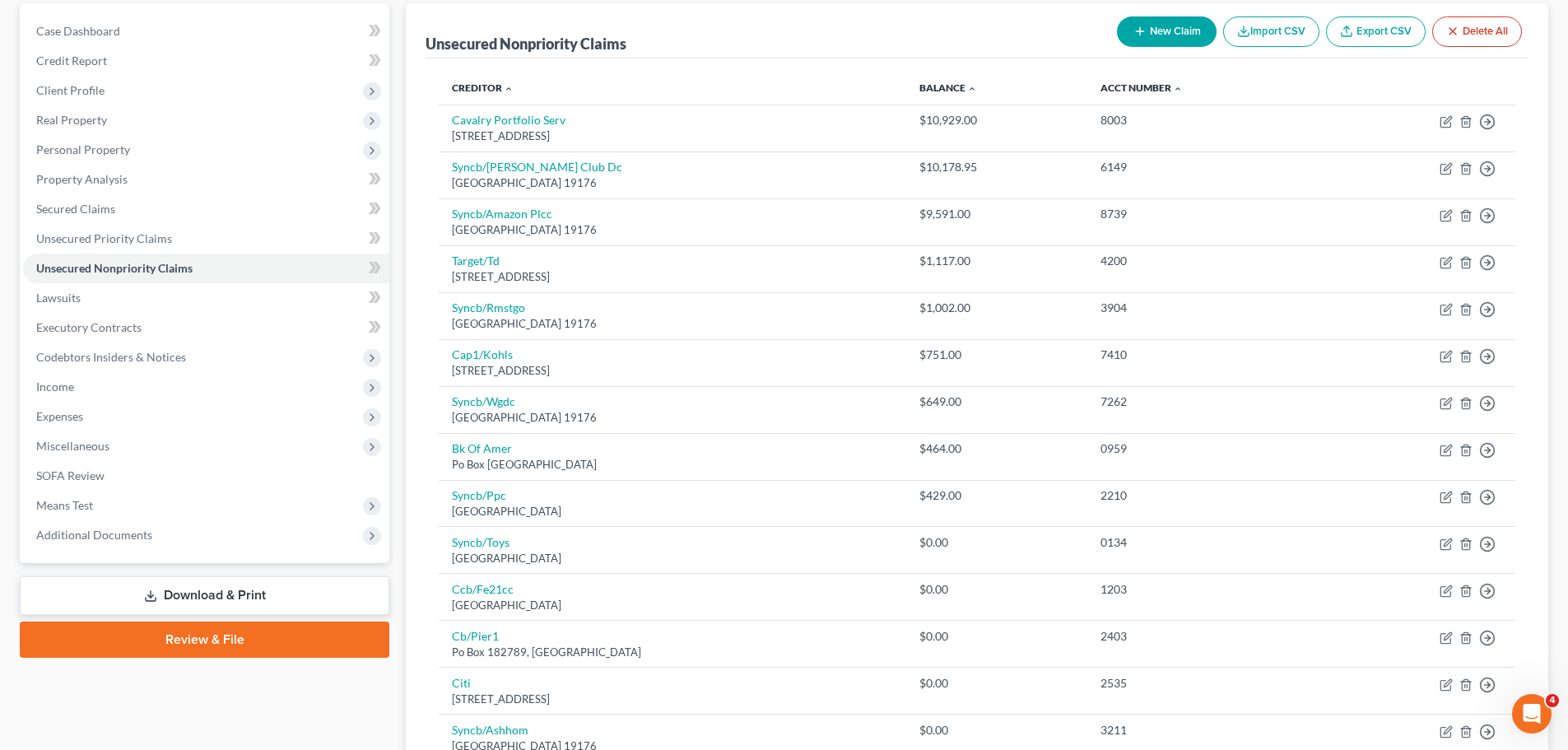
click at [1142, 39] on button "New Claim" at bounding box center [1166, 31] width 100 height 31
select select "0"
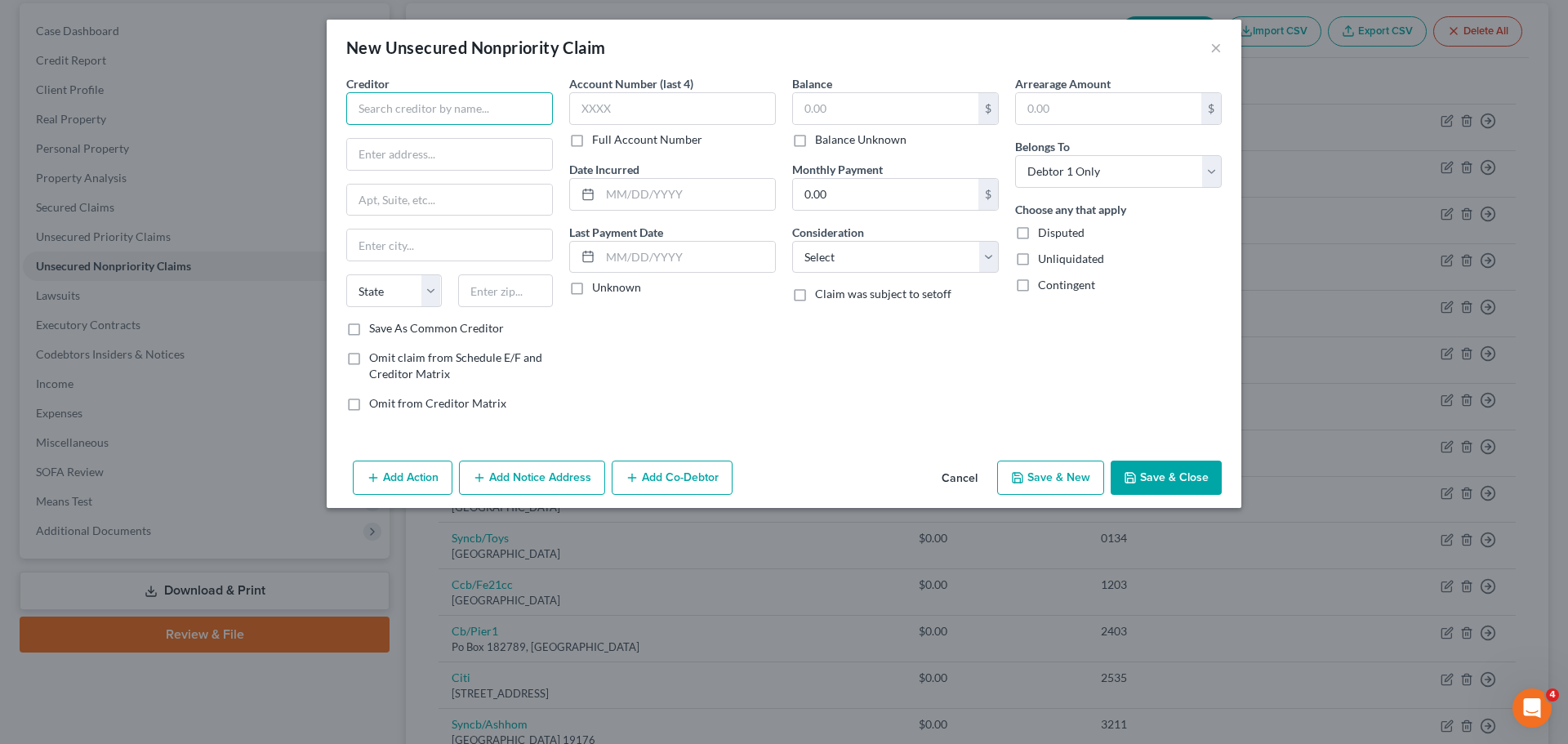
click at [474, 113] on input "text" at bounding box center [449, 108] width 207 height 33
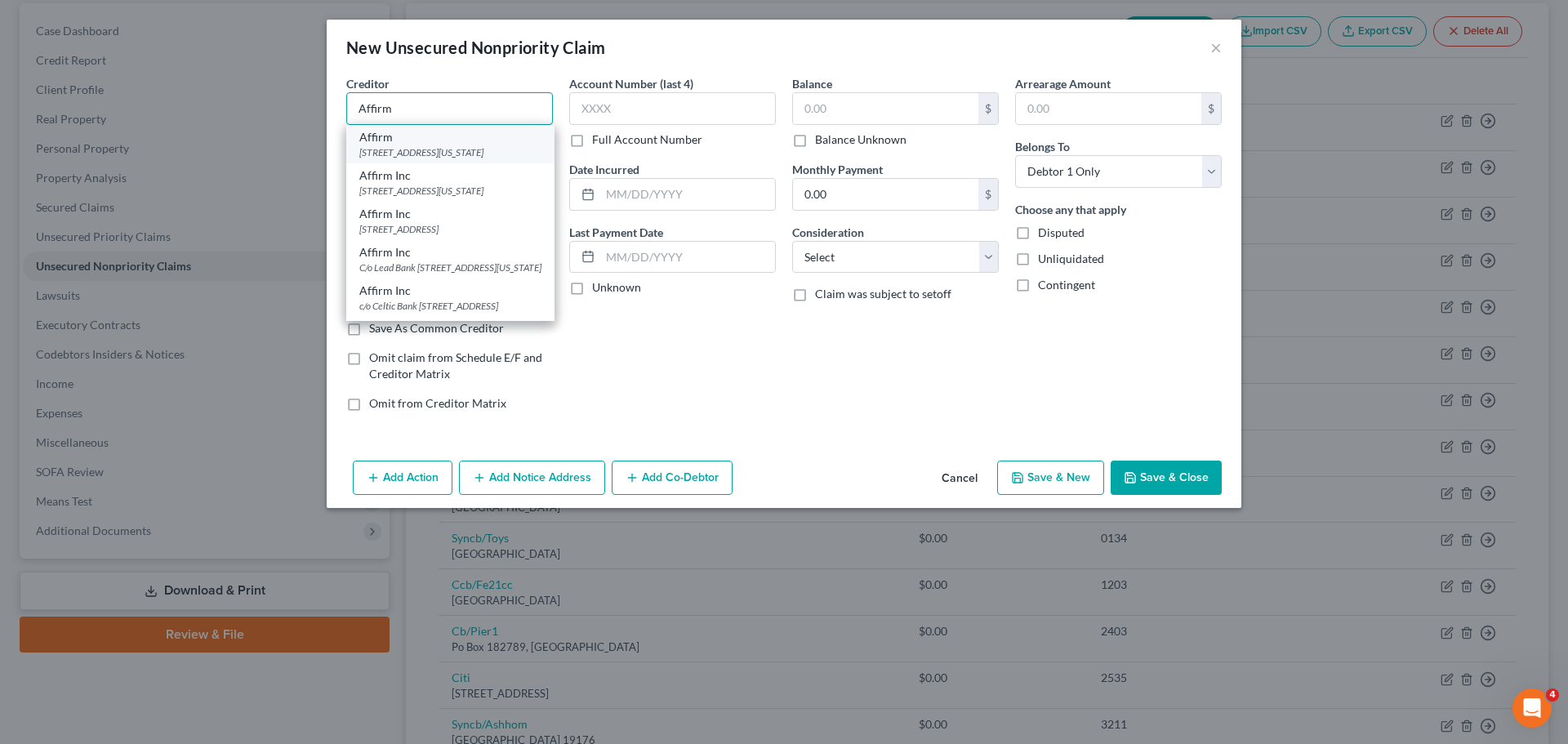
type input "Affirm"
click at [511, 129] on div "Affirm" at bounding box center [451, 137] width 182 height 16
type input "650 California Street"
type input "San Francisco"
select select "4"
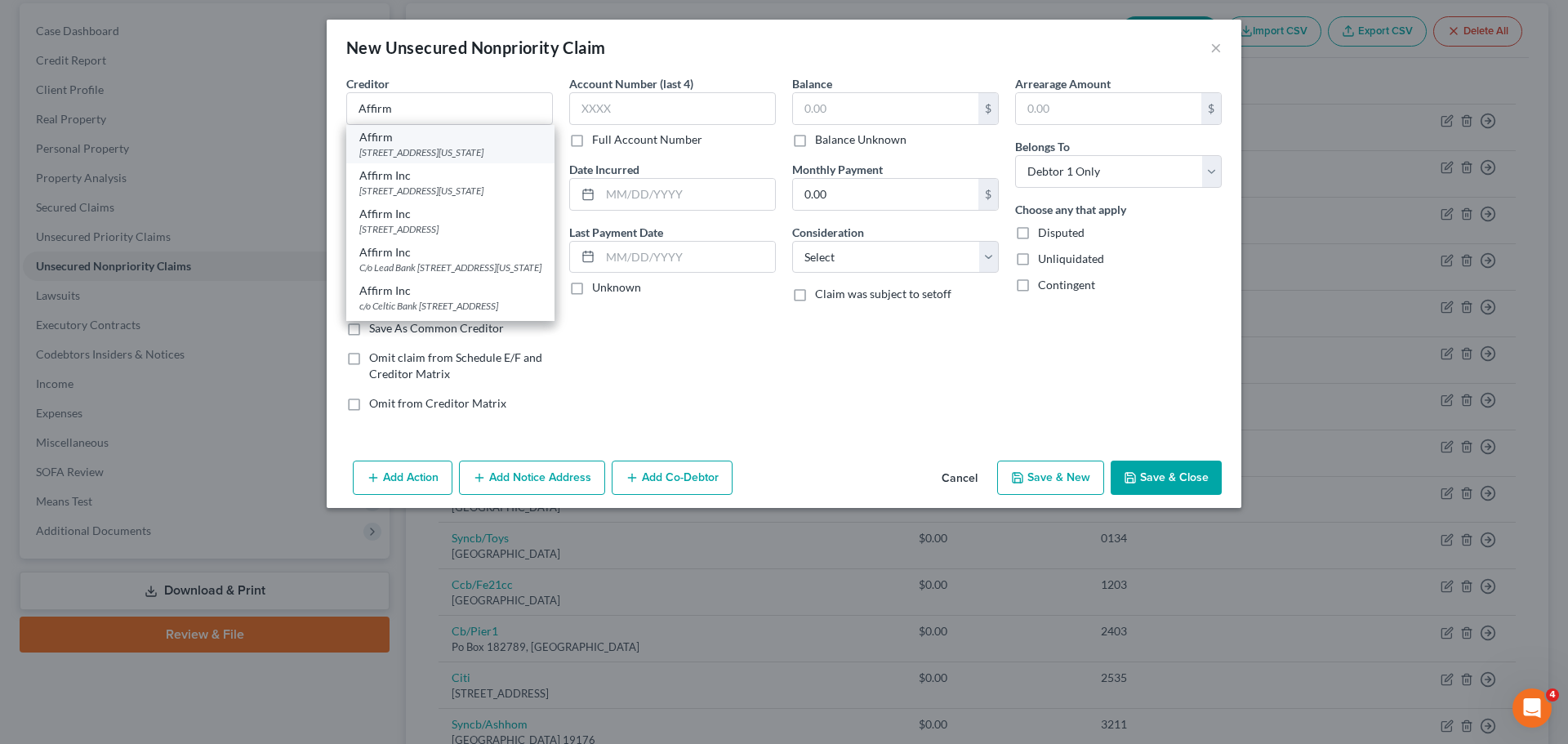
type input "94108"
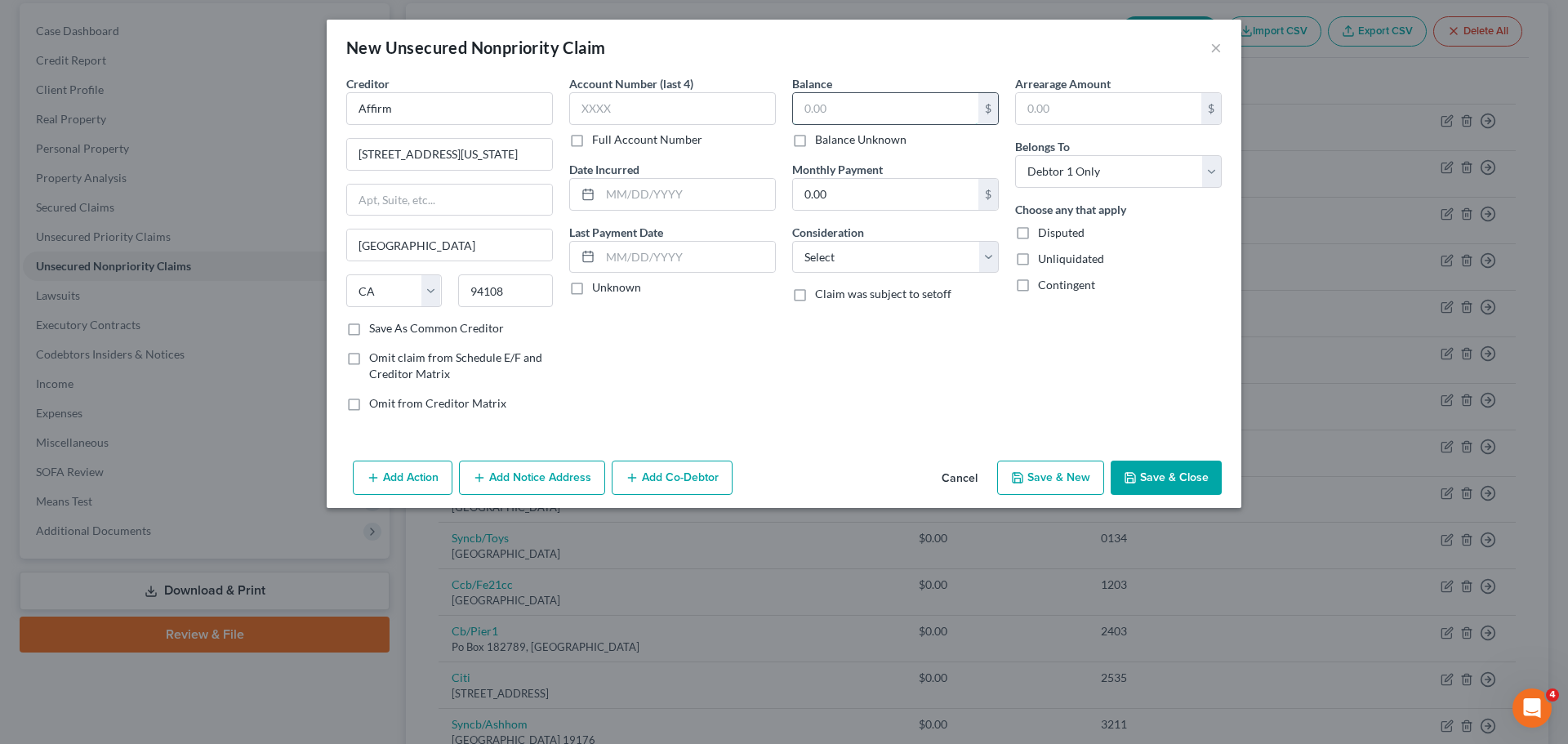
click at [806, 117] on input "text" at bounding box center [886, 108] width 186 height 31
type input "1,379.46"
click at [713, 114] on input "text" at bounding box center [672, 108] width 207 height 33
type input "9254"
click at [706, 196] on input "text" at bounding box center [687, 194] width 175 height 31
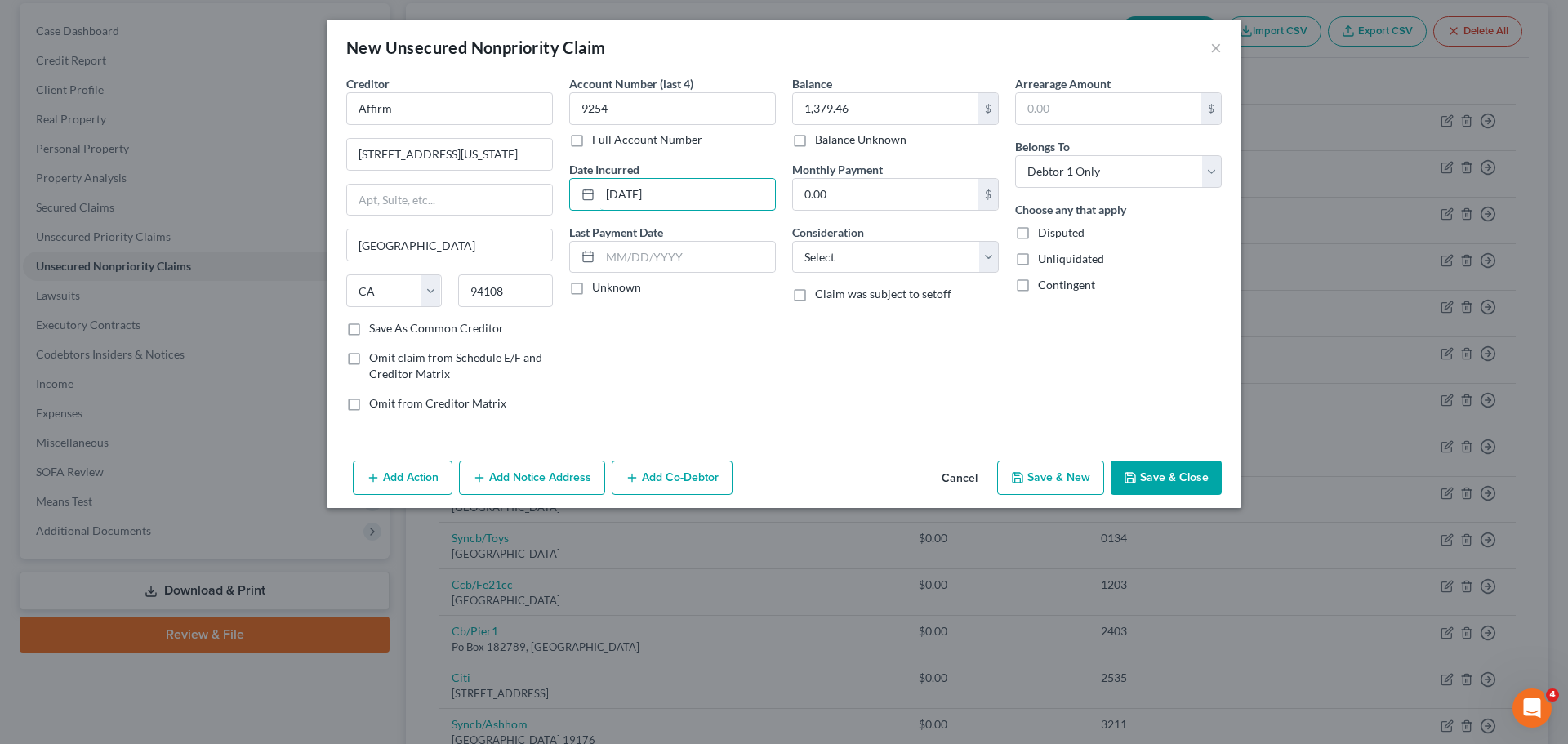
type input "09/30/2024"
click at [1199, 477] on button "Save & Close" at bounding box center [1167, 478] width 111 height 35
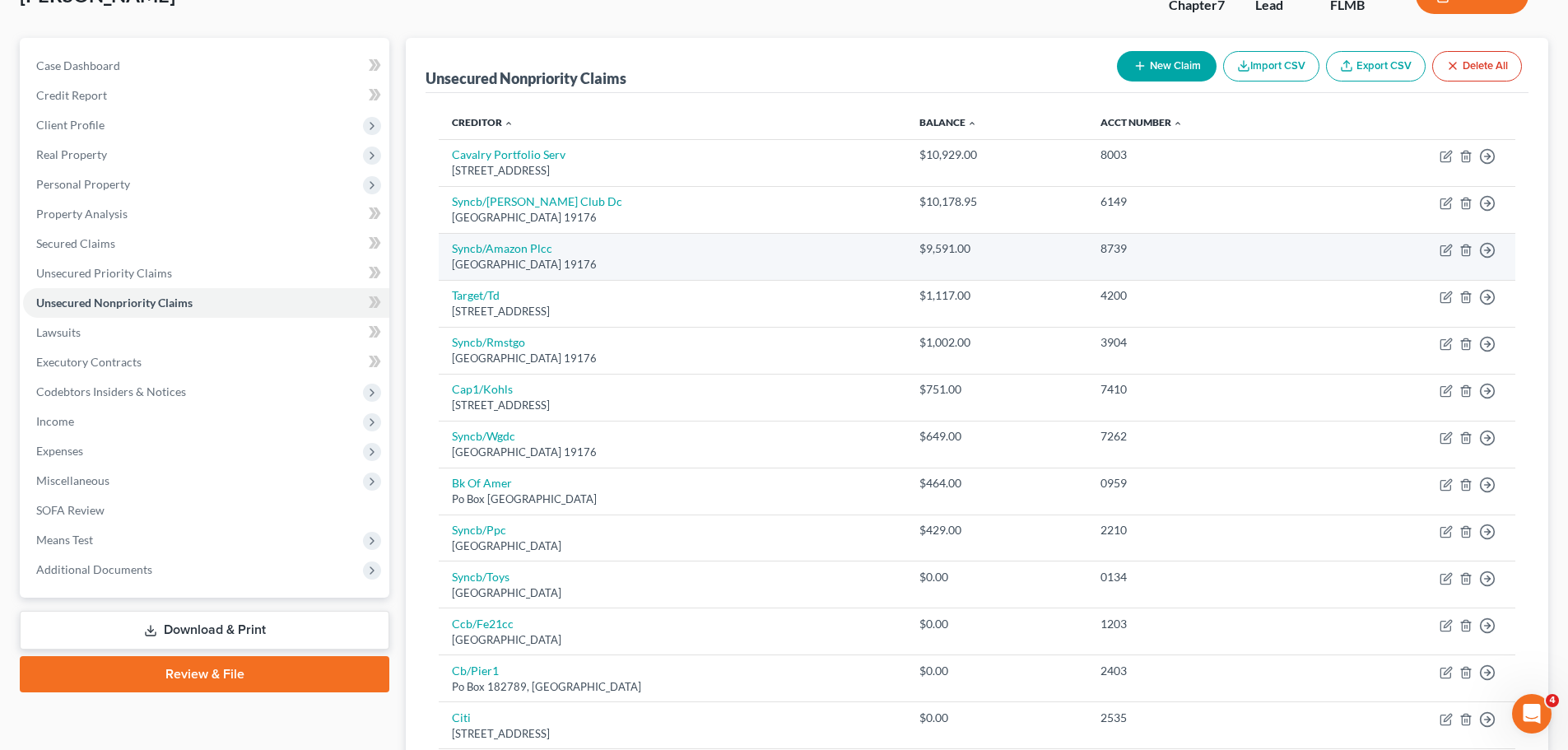
scroll to position [0, 0]
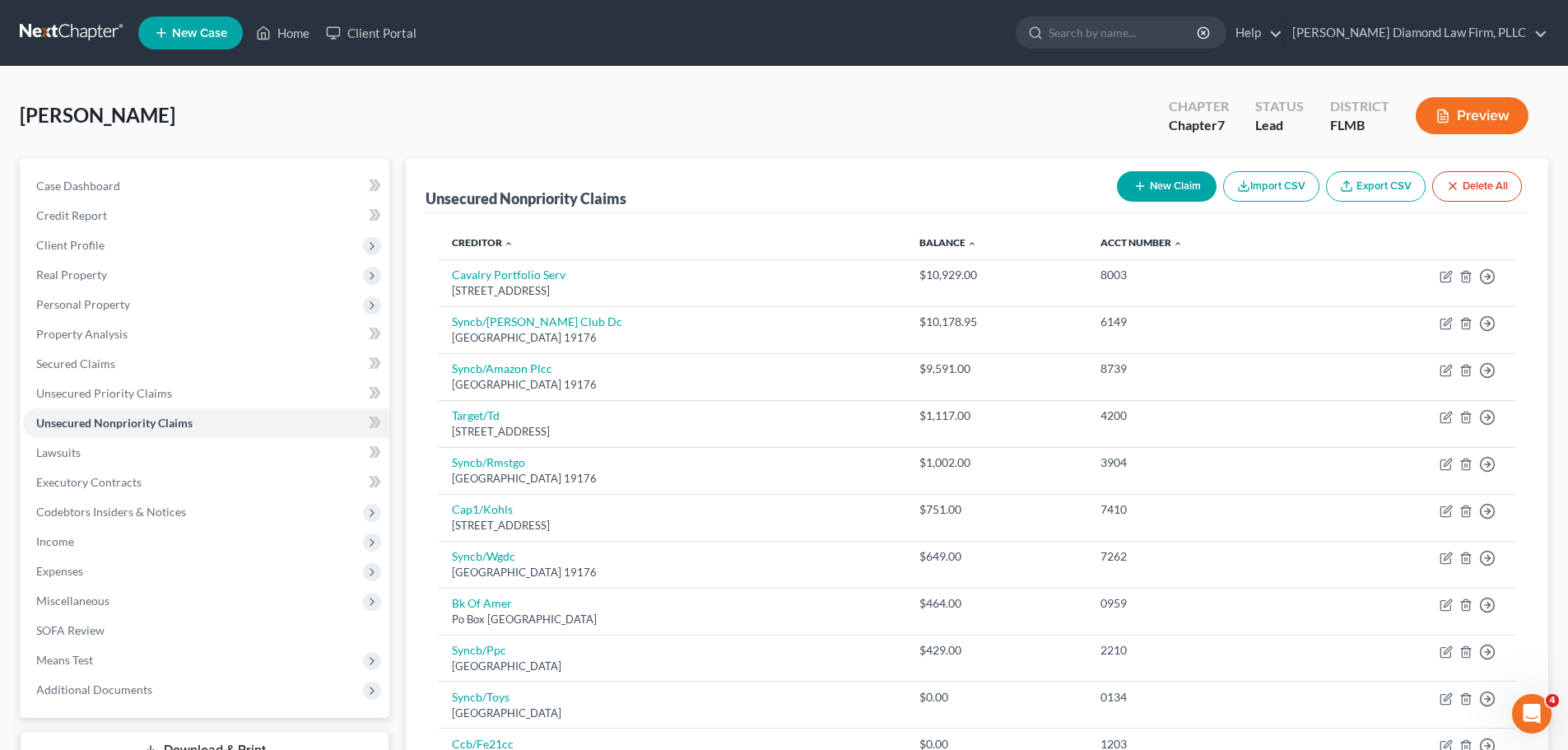
click at [1154, 189] on button "New Claim" at bounding box center [1166, 186] width 100 height 31
select select "0"
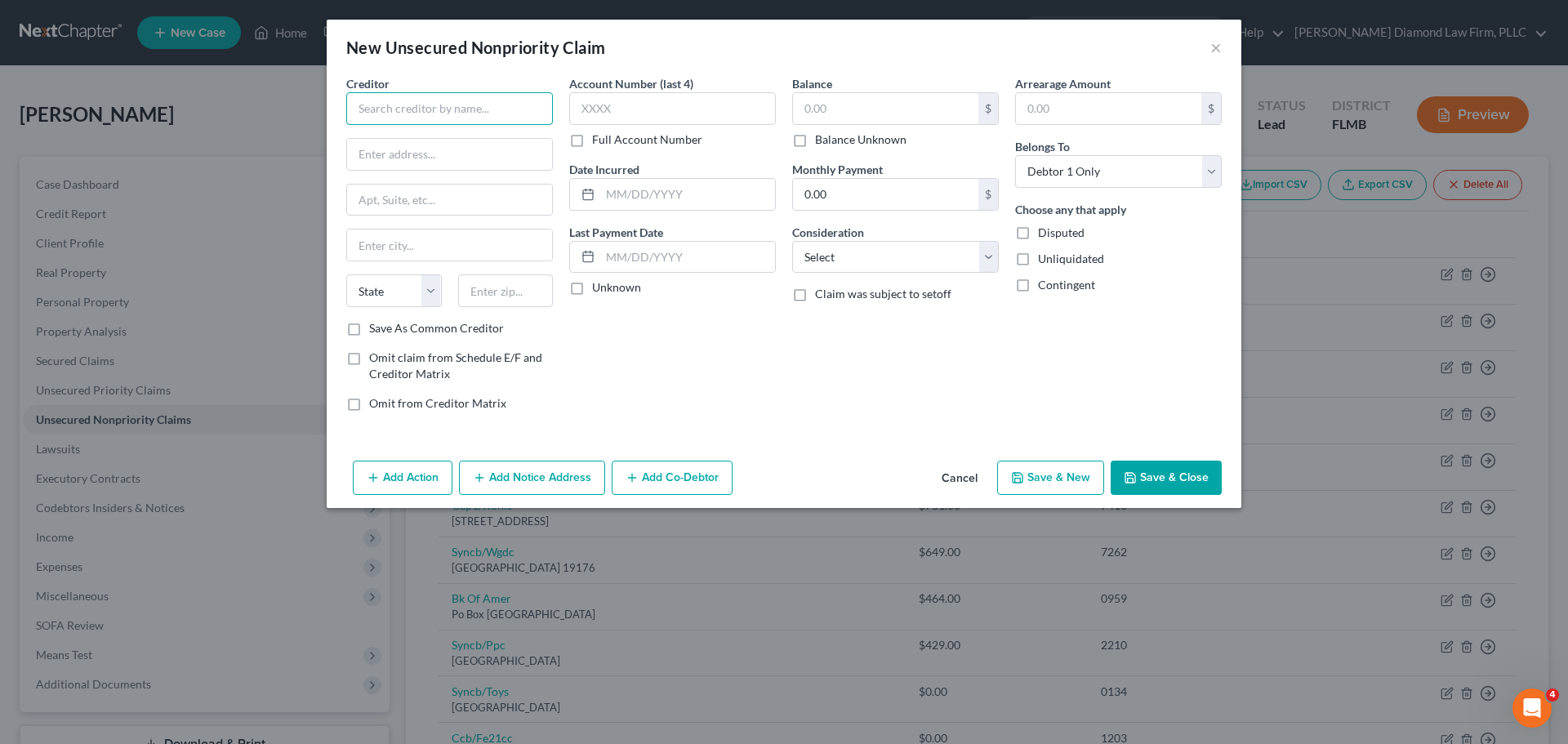
click at [443, 113] on input "text" at bounding box center [449, 108] width 207 height 33
type input "Afterpay"
click at [755, 112] on input "text" at bounding box center [672, 108] width 207 height 33
type input "1955"
click at [860, 118] on input "text" at bounding box center [886, 108] width 186 height 31
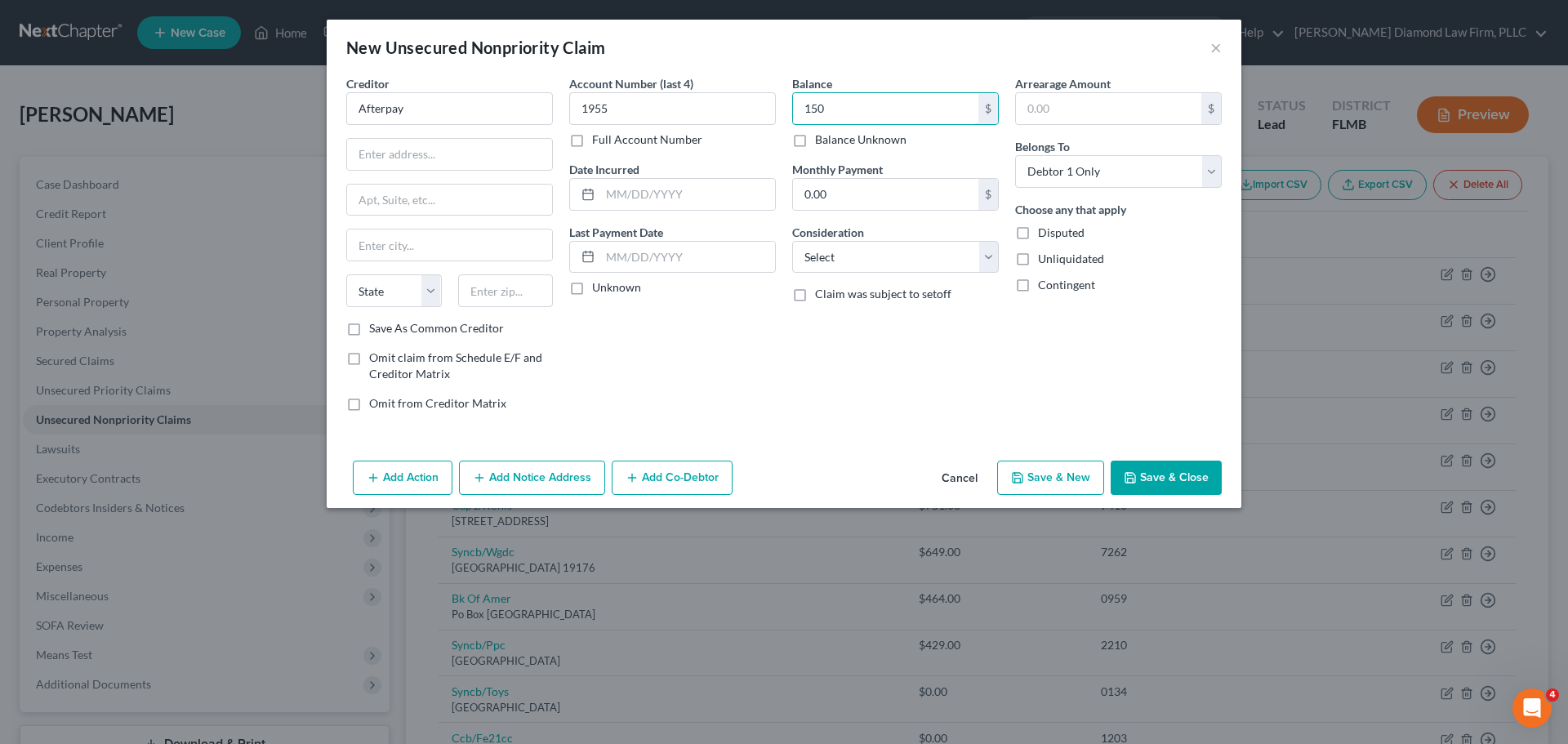
type input "150"
click at [431, 152] on input "text" at bounding box center [449, 154] width 205 height 31
type input "1955"
click at [659, 112] on input "1955" at bounding box center [672, 108] width 207 height 33
type input "1"
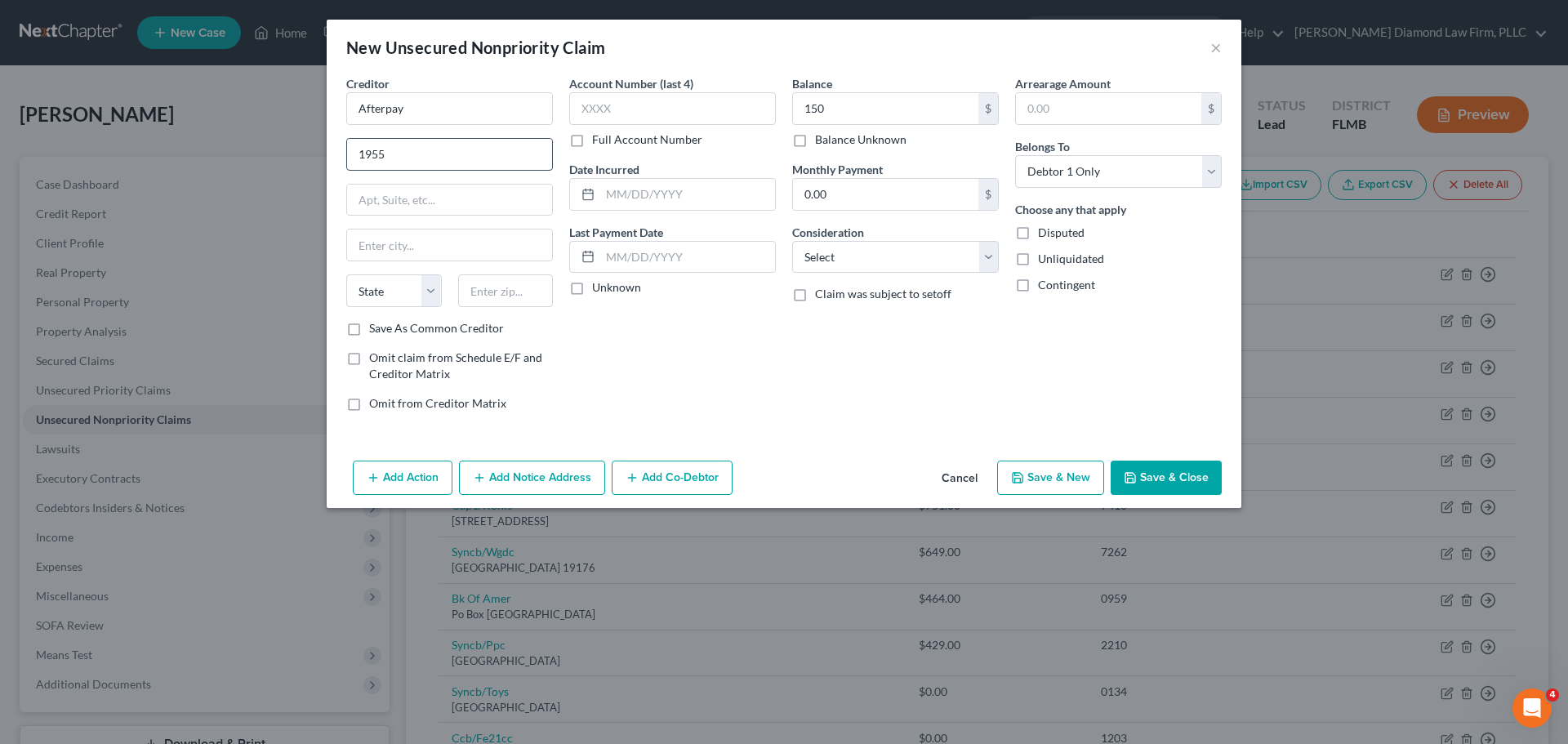
click at [492, 156] on input "1955" at bounding box center [449, 154] width 205 height 31
type input "1955 Broadway St"
type input "Suite 204"
type input "Oakland"
select select "4"
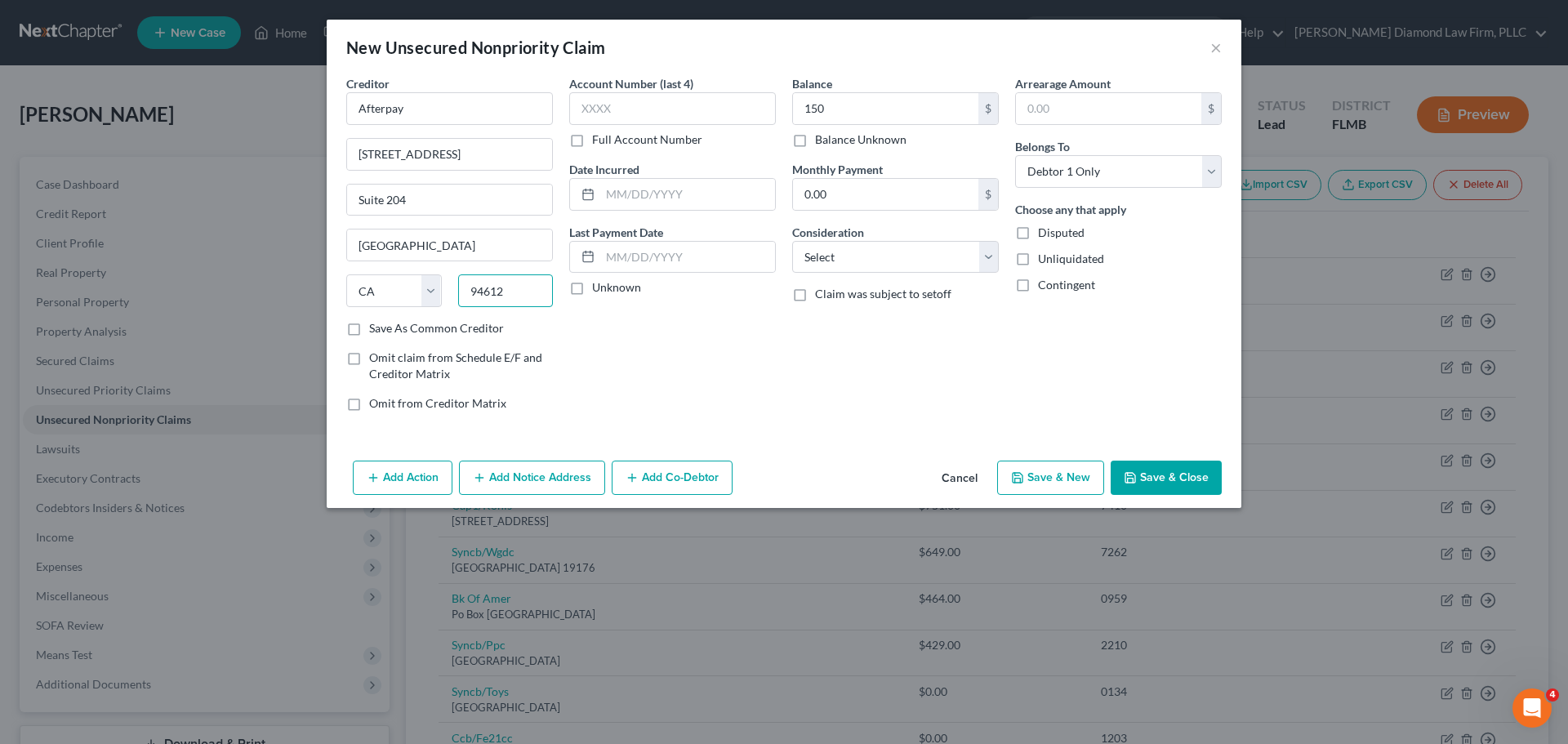
type input "94612"
click at [1195, 484] on button "Save & Close" at bounding box center [1167, 478] width 111 height 35
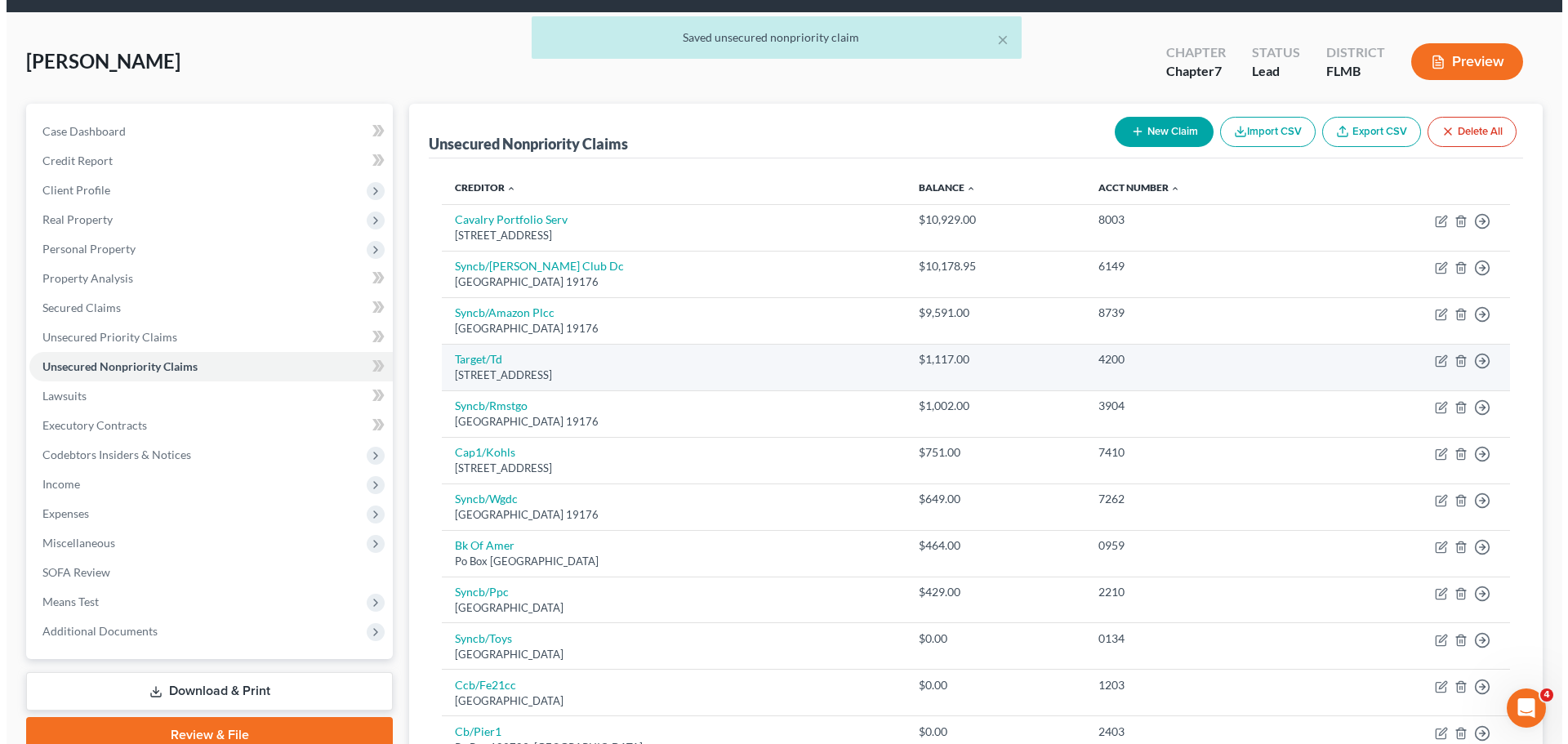
scroll to position [82, 0]
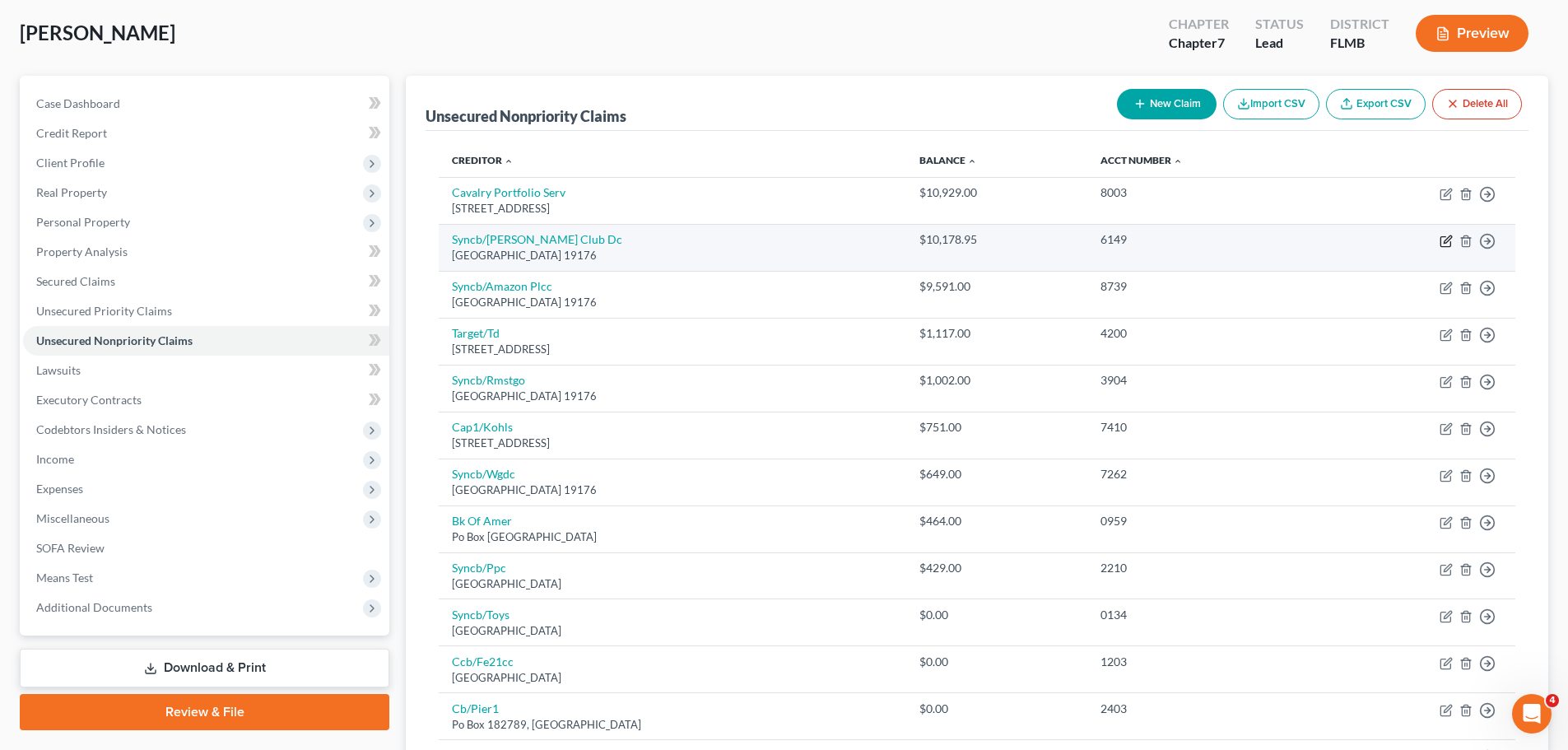
click at [1440, 243] on icon "button" at bounding box center [1445, 243] width 10 height 10
select select "39"
select select "2"
select select "0"
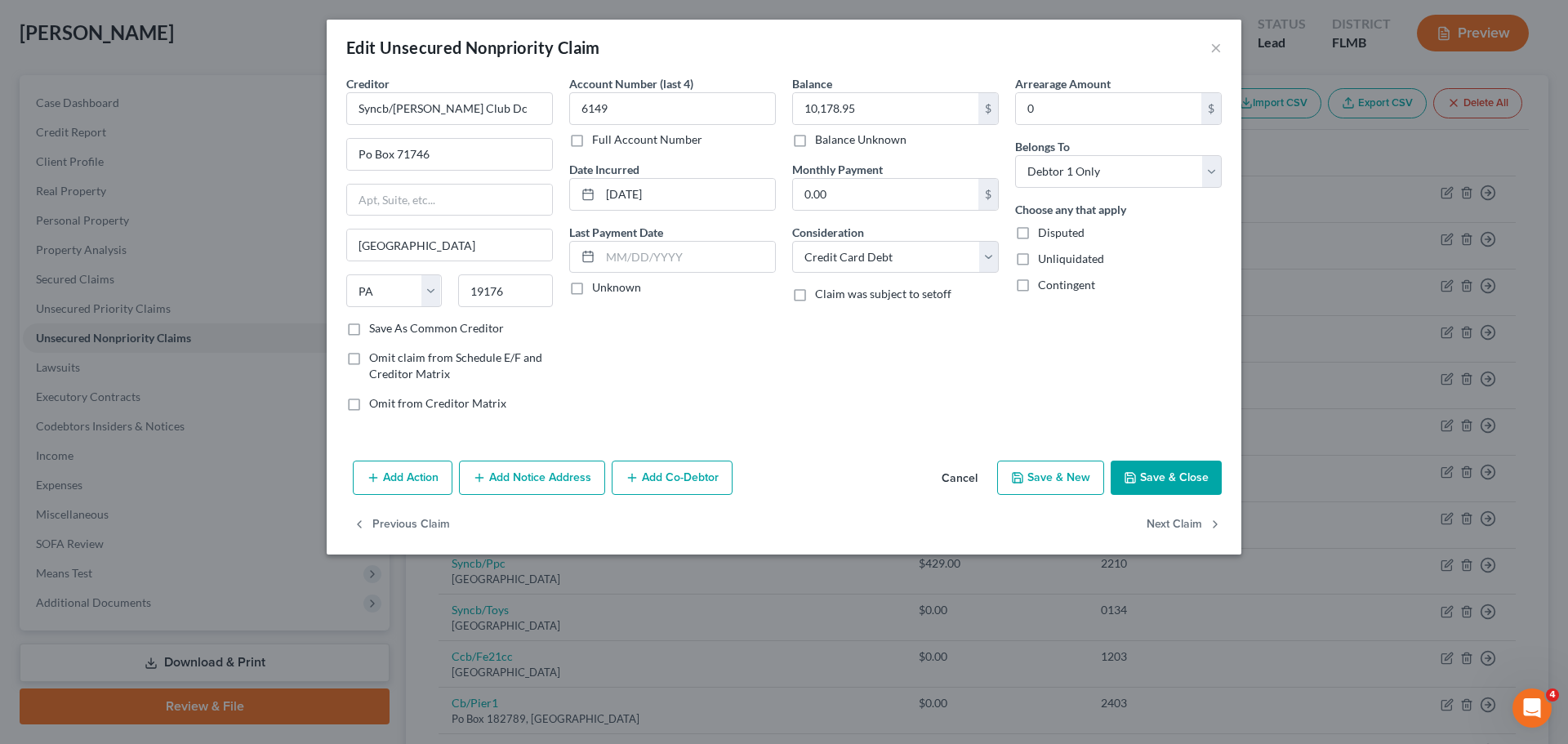
click at [563, 475] on button "Add Notice Address" at bounding box center [532, 478] width 146 height 35
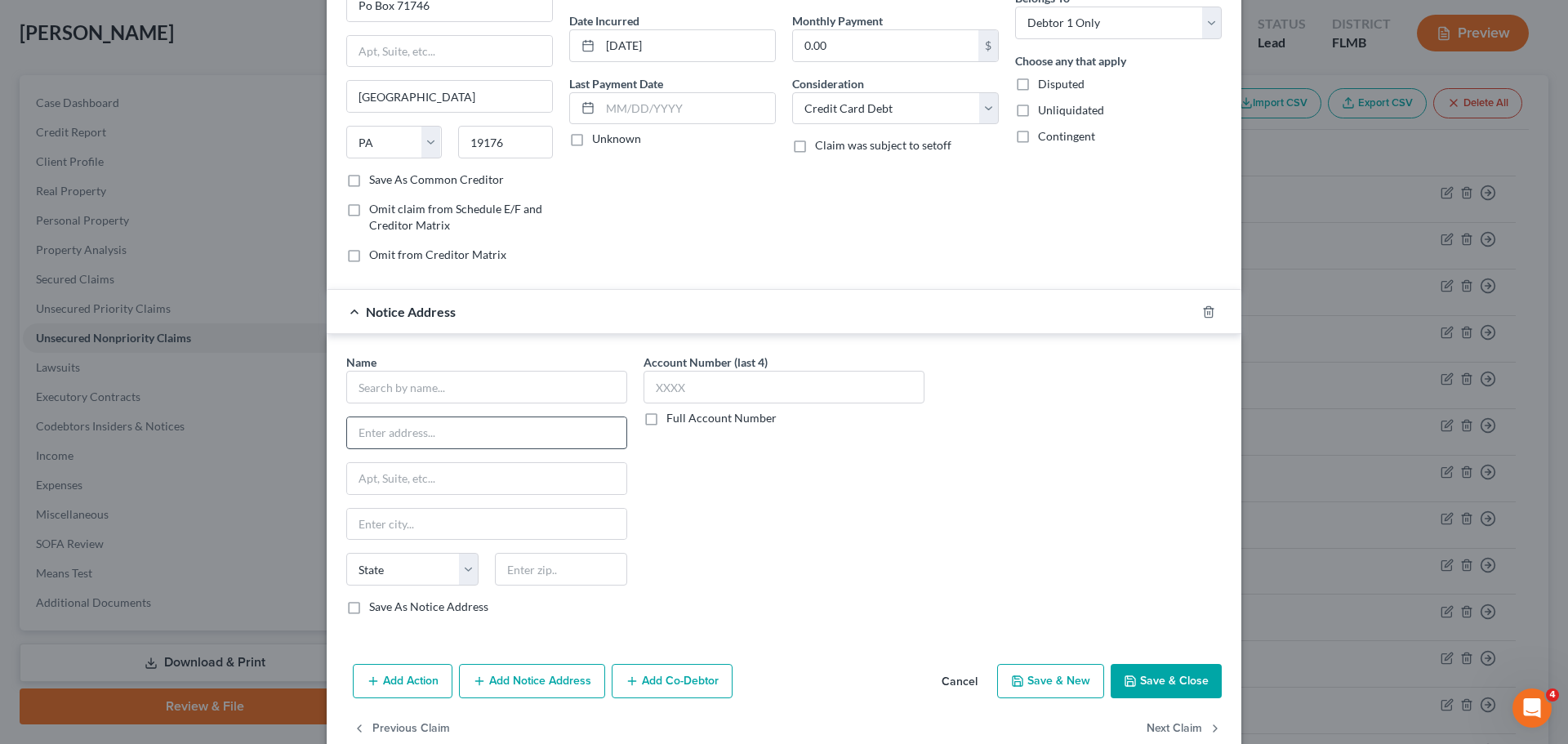
scroll to position [163, 0]
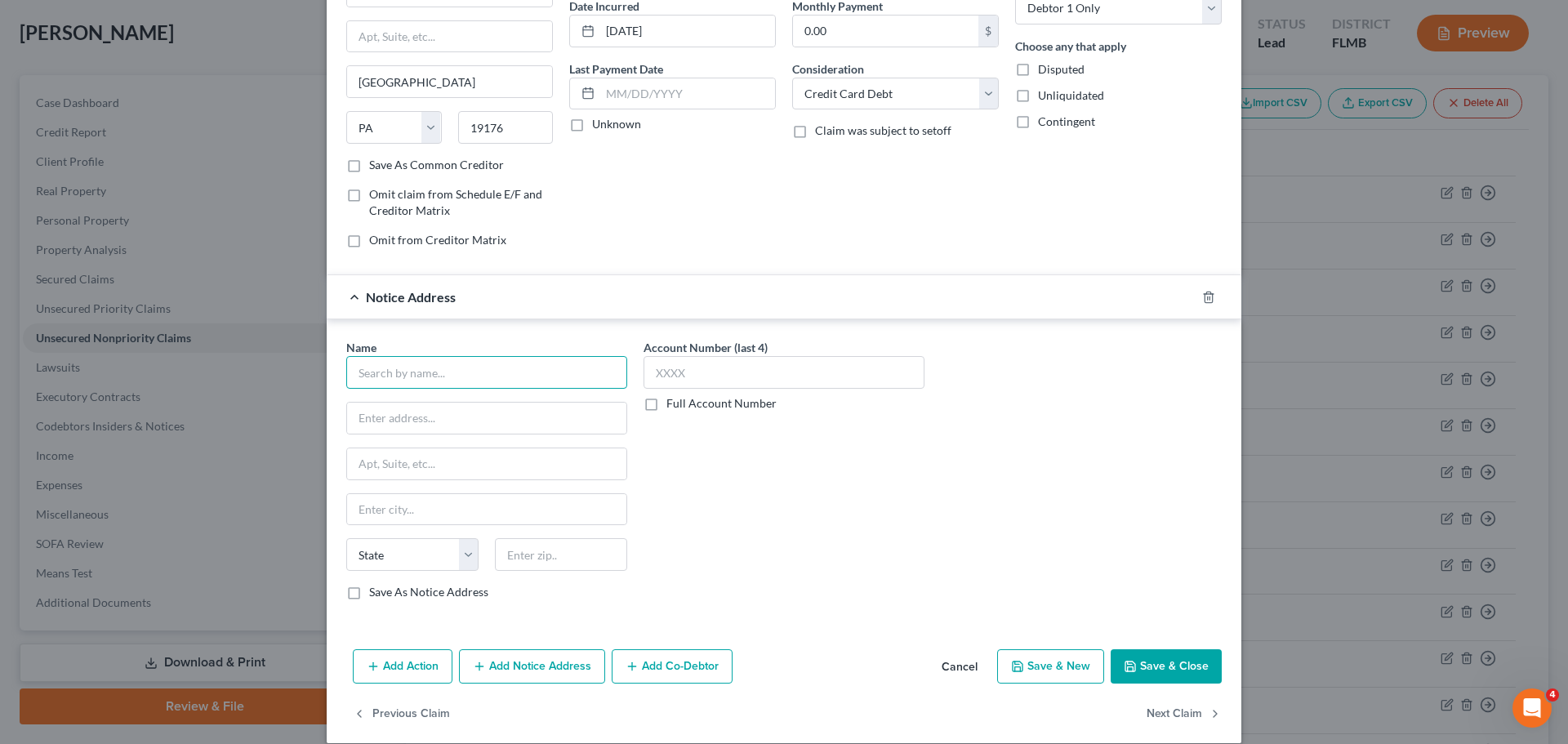
click at [486, 366] on input "text" at bounding box center [486, 372] width 281 height 33
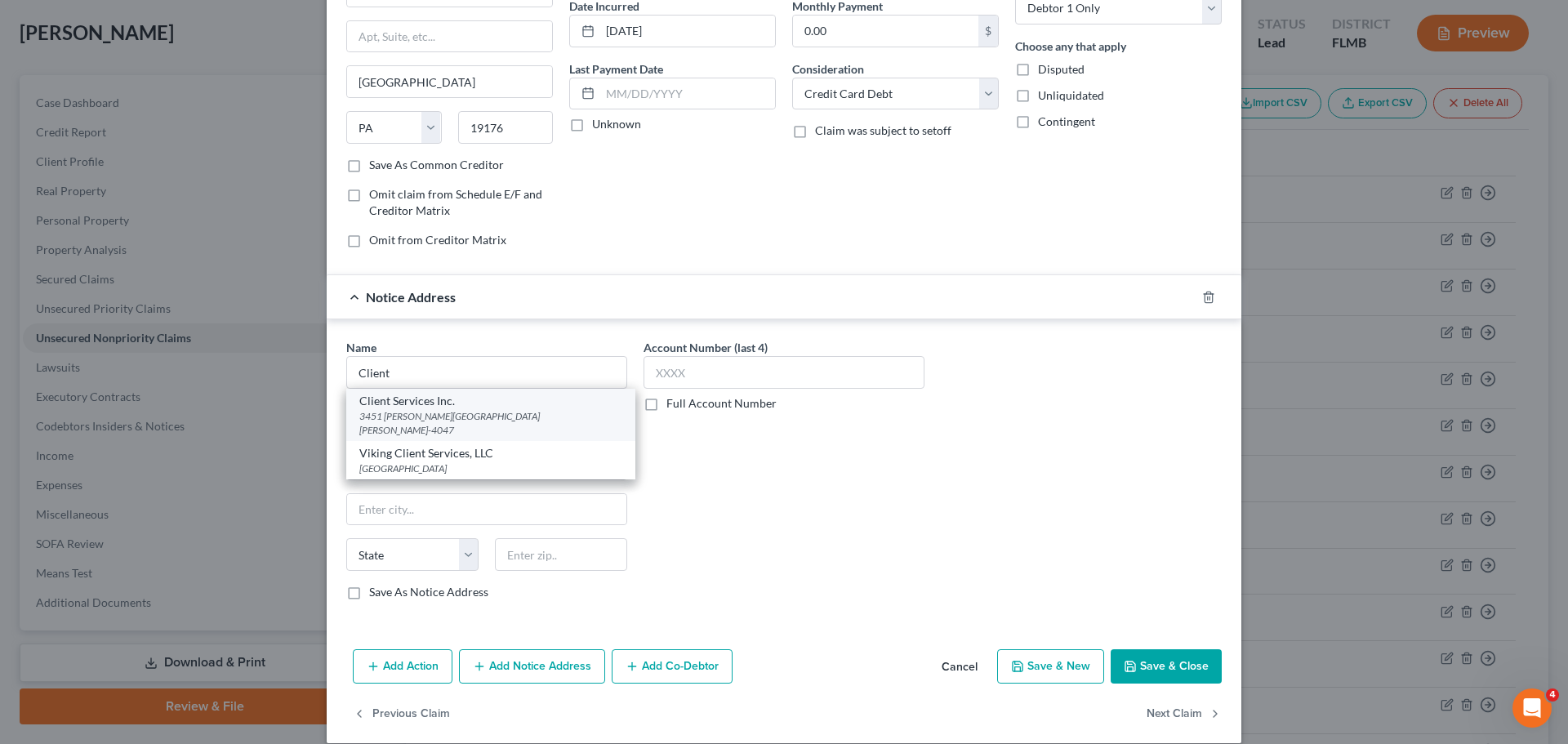
click at [506, 405] on div "Client Services Inc." at bounding box center [491, 400] width 263 height 16
type input "Client Services Inc."
type input "3451 Harry s. Truman Blvd."
type input "Saint [PERSON_NAME]"
select select "26"
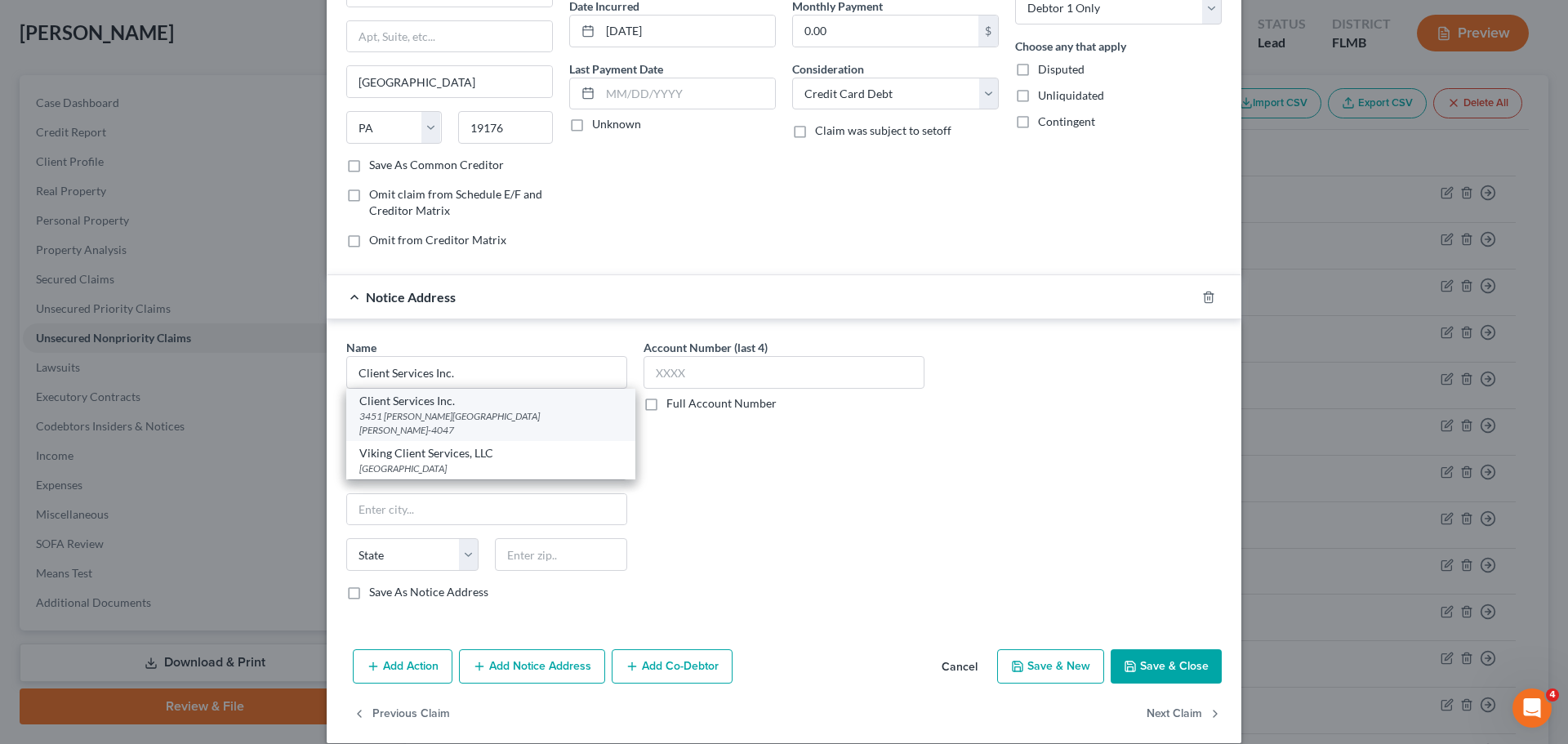
type input "63301-4047"
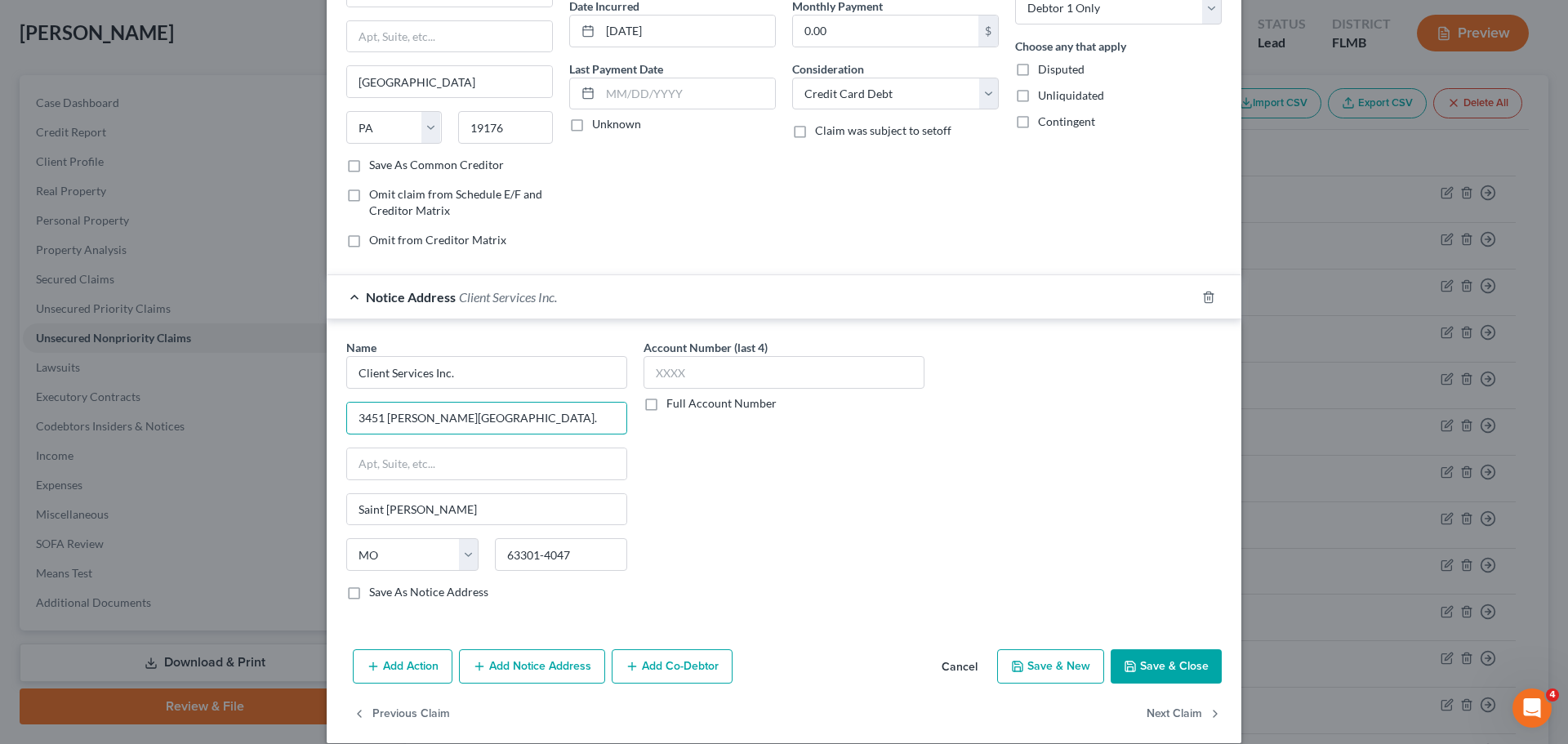
drag, startPoint x: 502, startPoint y: 424, endPoint x: 312, endPoint y: 427, distance: 190.0
click at [312, 427] on div "Edit Unsecured Nonpriority Claim × Creditor * Syncb/Sams Club Dc Po Box 71746 P…" at bounding box center [784, 372] width 1568 height 744
type input "514 Earth City Expy"
type input "Ste 310"
type input "Earth City"
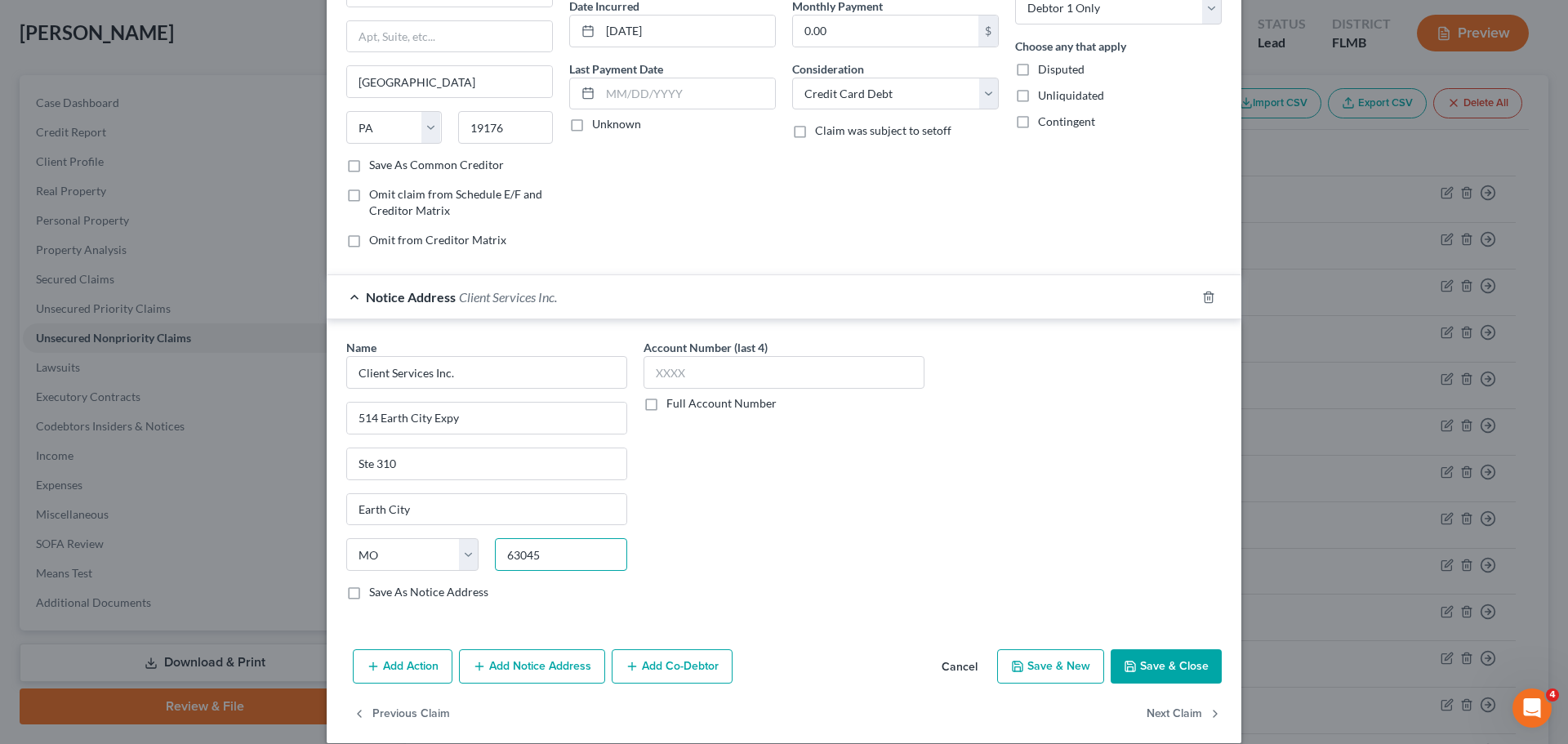
type input "63045"
click at [1170, 660] on button "Save & Close" at bounding box center [1167, 666] width 111 height 35
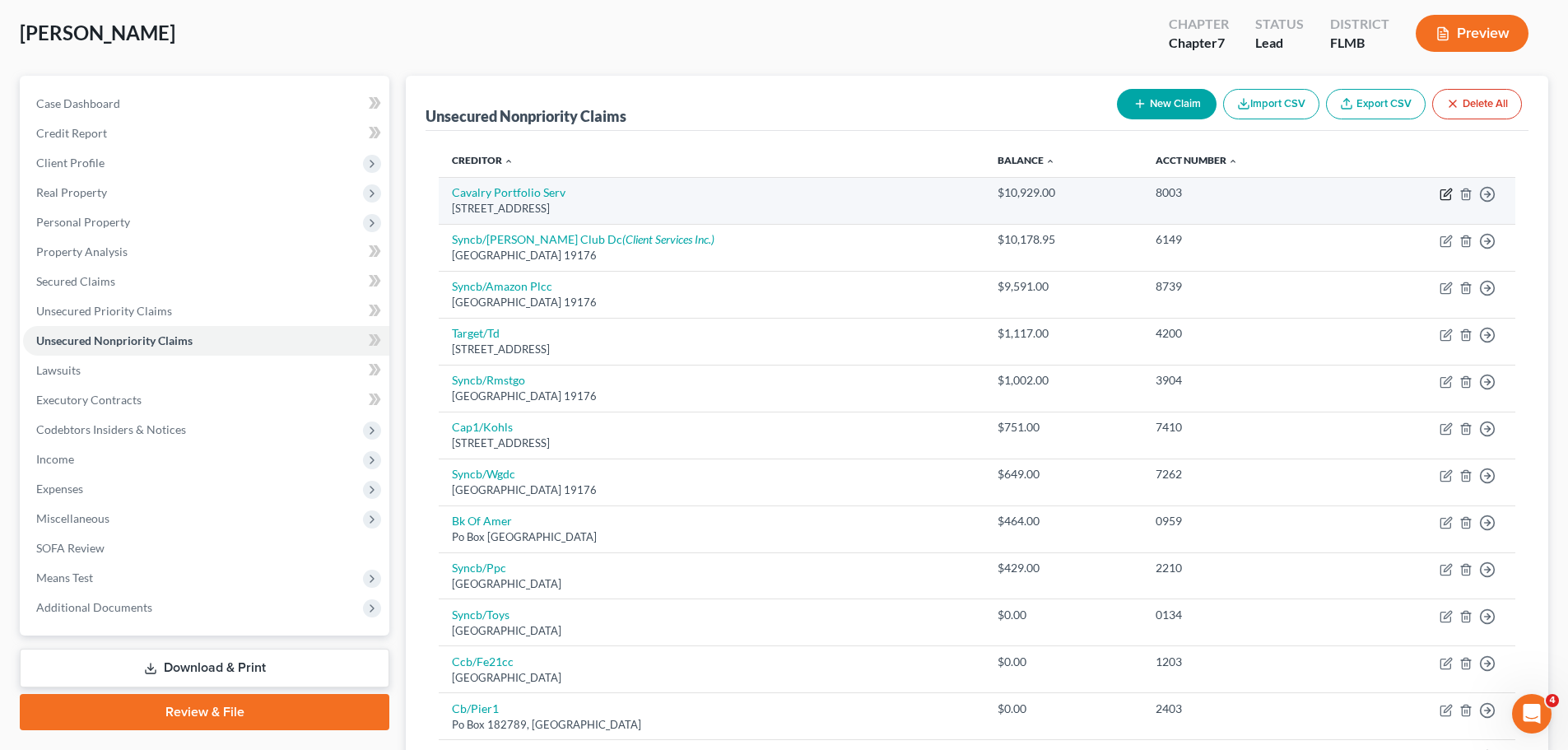
click at [1446, 190] on icon "button" at bounding box center [1445, 194] width 13 height 13
select select "6"
select select "1"
select select "0"
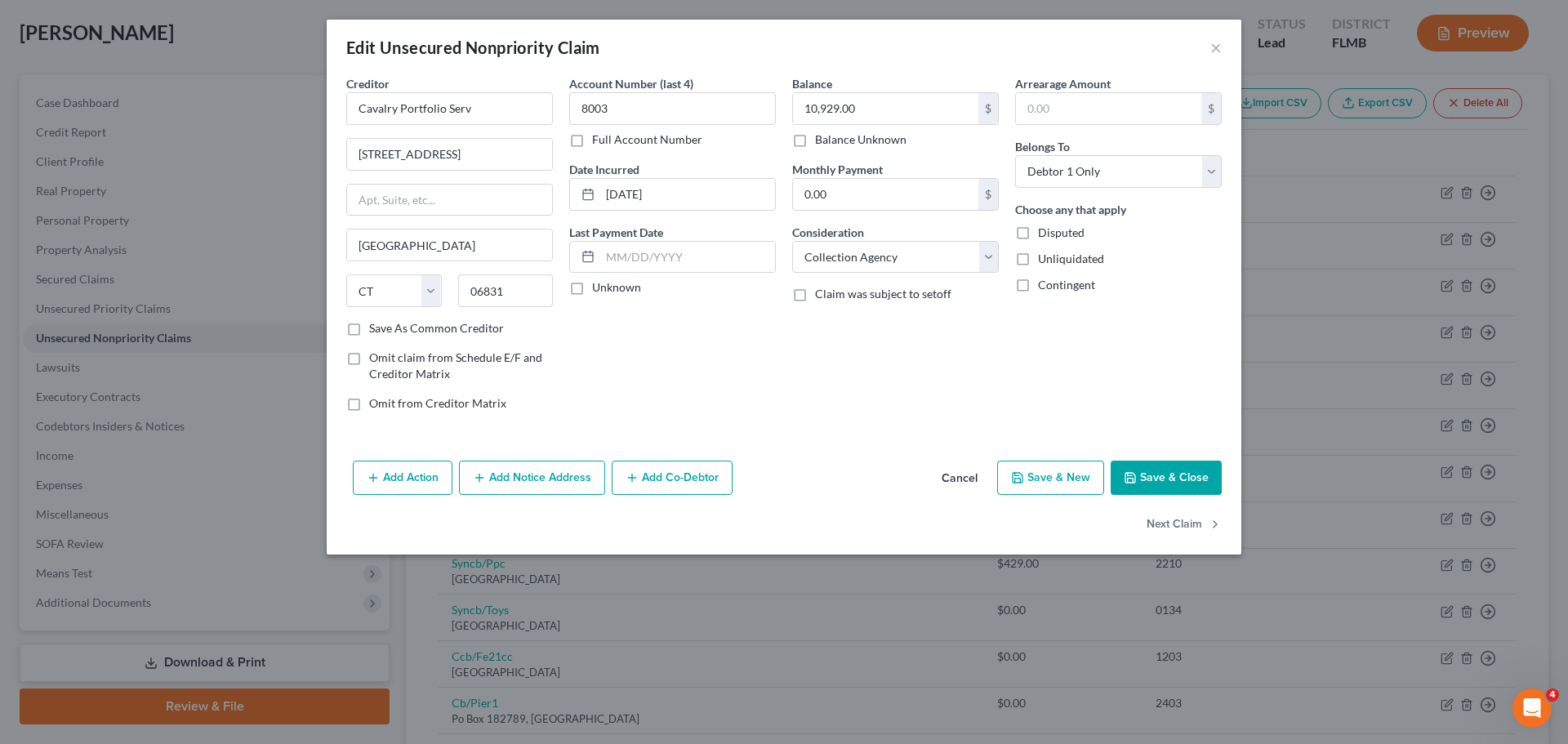
click at [524, 481] on button "Add Notice Address" at bounding box center [532, 478] width 146 height 35
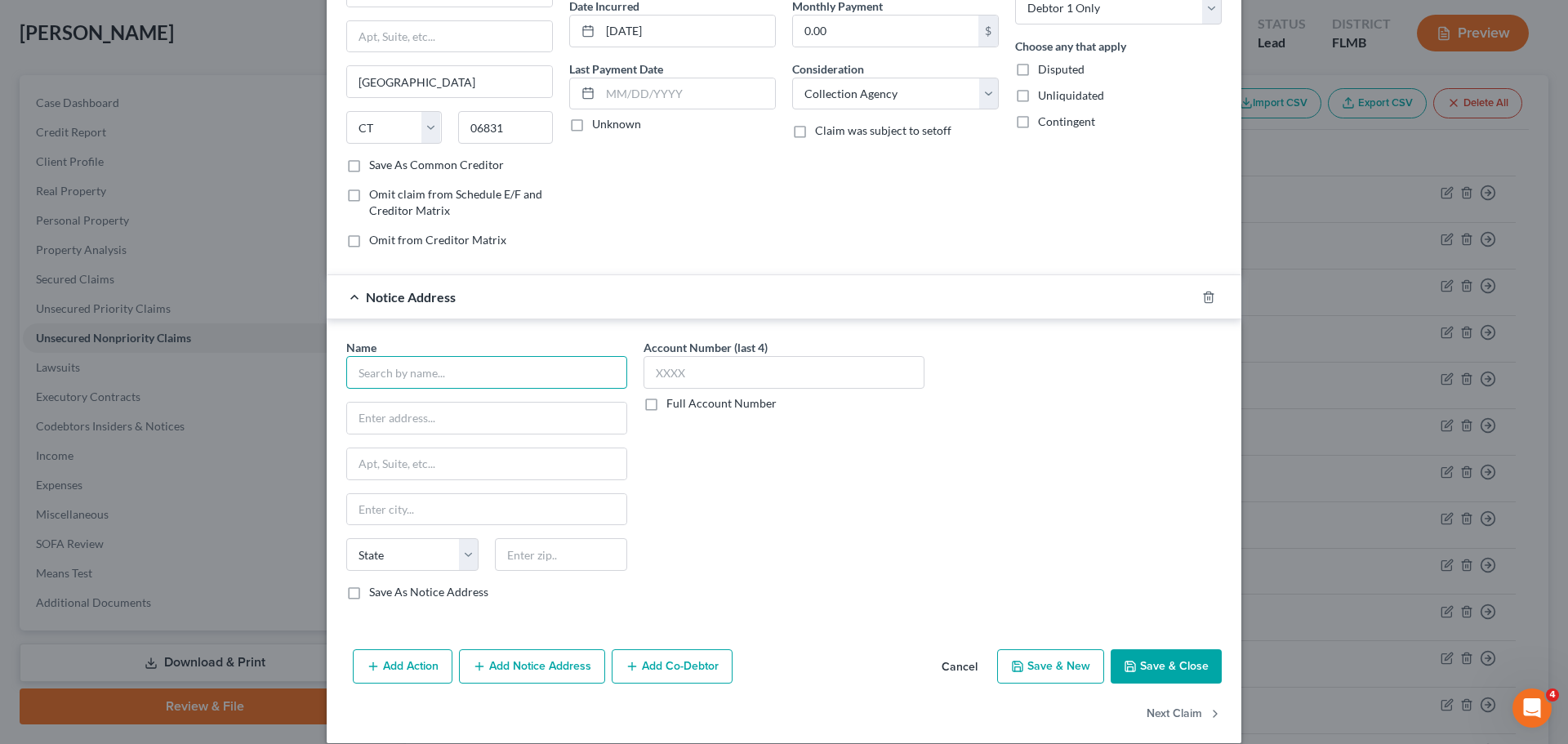
click at [469, 361] on input "text" at bounding box center [486, 372] width 281 height 33
click at [440, 417] on div "PO Box 4519, Skokie, IL 60076-4519" at bounding box center [444, 416] width 170 height 14
type input "Unifin, Inc."
type input "PO Box 4519"
type input "Skokie"
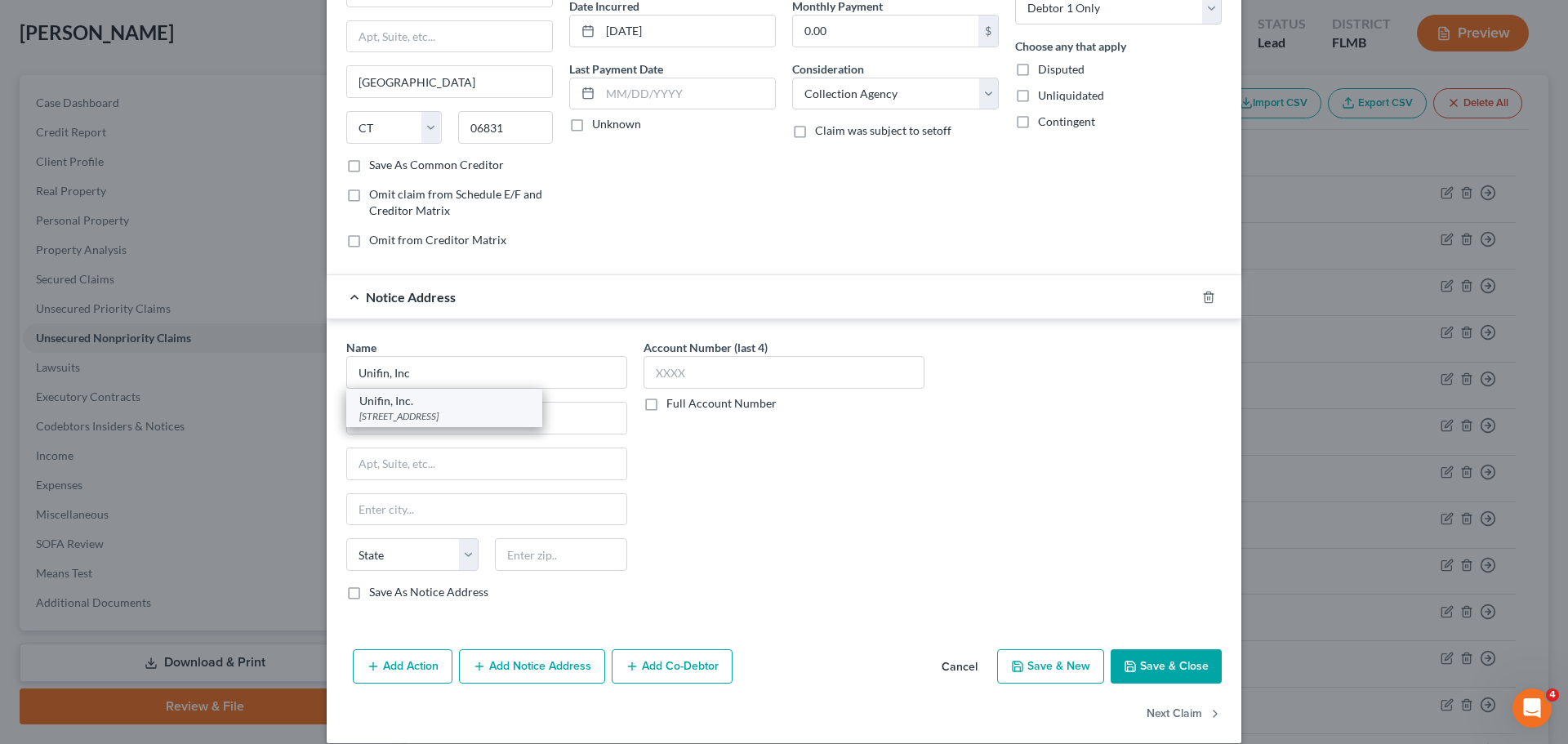
select select "14"
type input "60076-4519"
click at [1174, 675] on button "Save & Close" at bounding box center [1167, 666] width 111 height 35
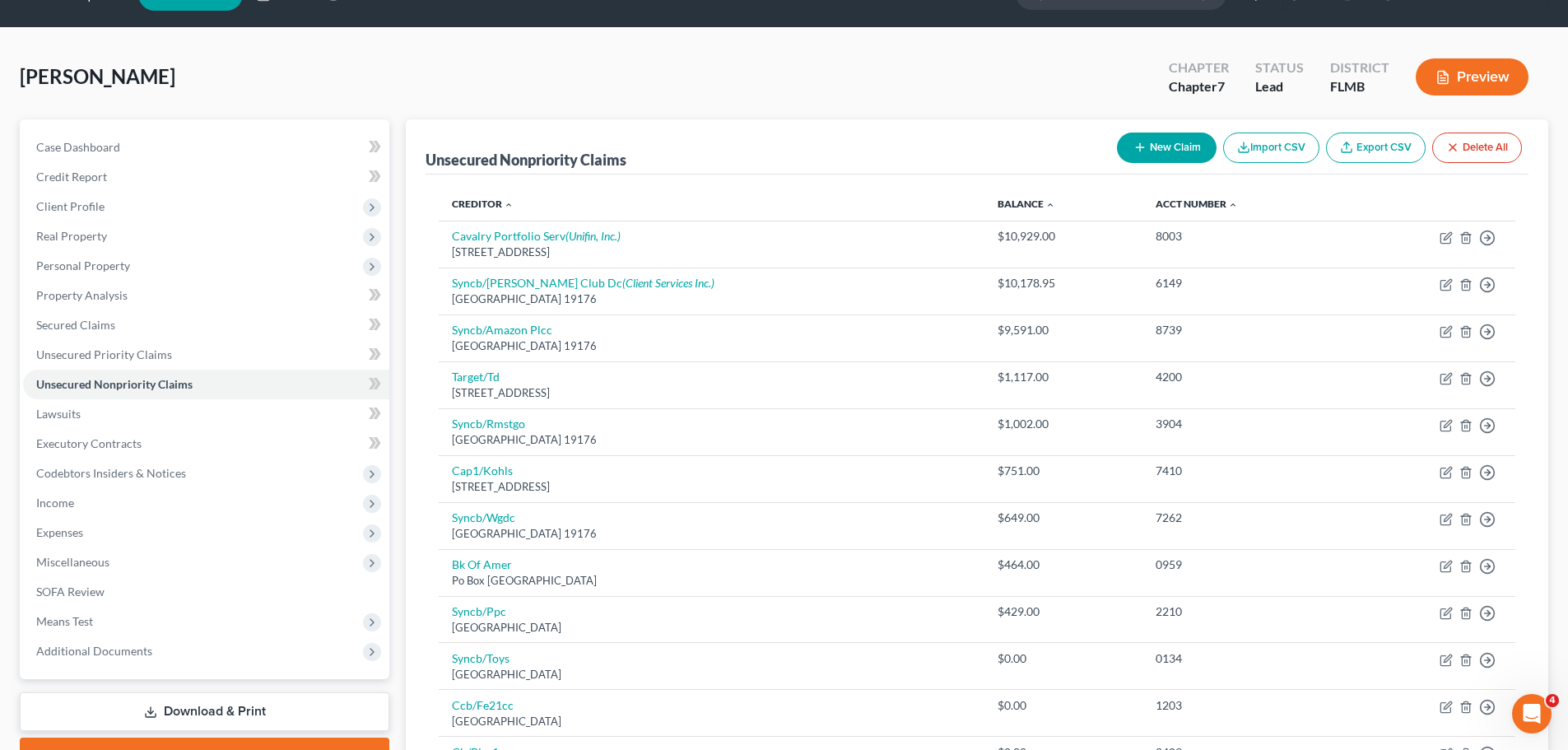
scroll to position [0, 0]
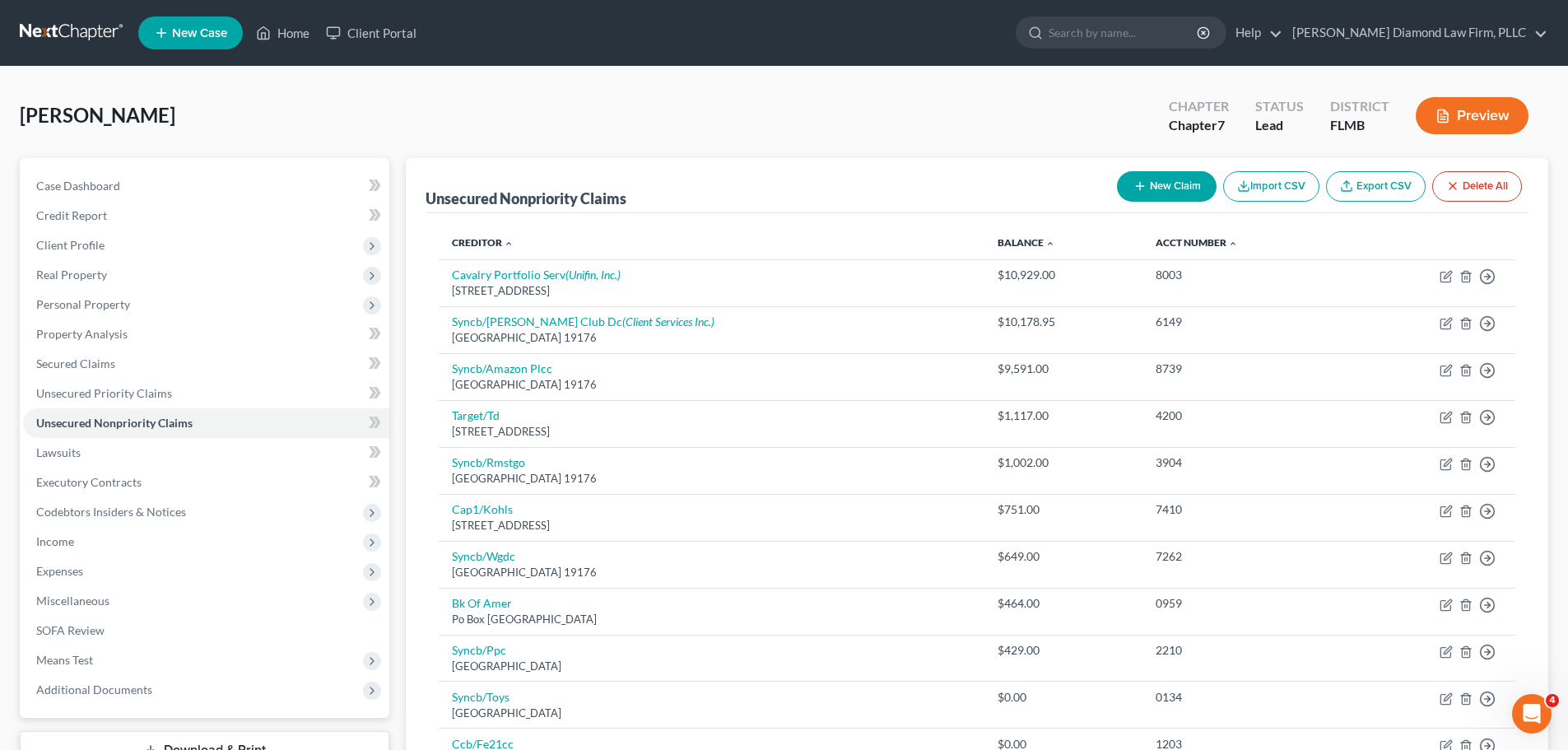
click at [73, 42] on link at bounding box center [72, 32] width 105 height 30
